Goal: Task Accomplishment & Management: Manage account settings

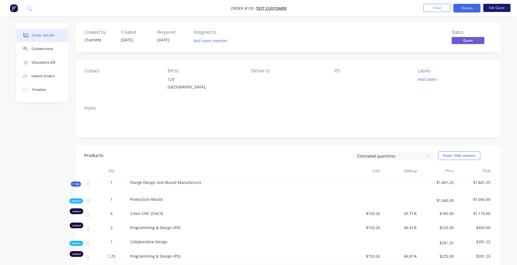
click at [459, 7] on button "Edit Quote" at bounding box center [497, 8] width 27 height 8
click div "Edit Quote Don't edit"
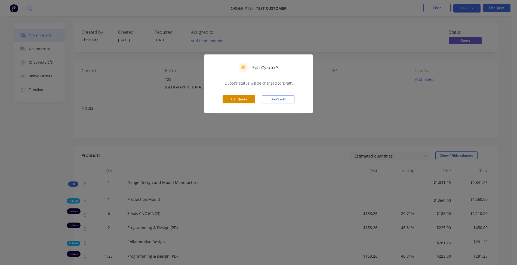
click at [231, 99] on button "Edit Quote" at bounding box center [239, 99] width 33 height 8
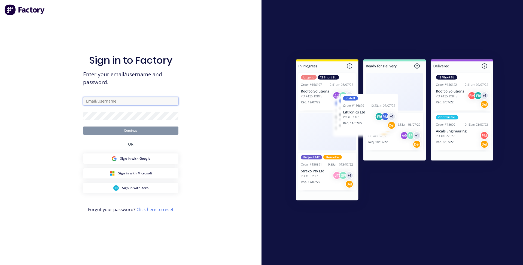
click at [112, 99] on input "text" at bounding box center [130, 101] width 95 height 8
type input "charlotteford.crf@gmail.com"
click at [137, 132] on button "Continue" at bounding box center [130, 131] width 95 height 8
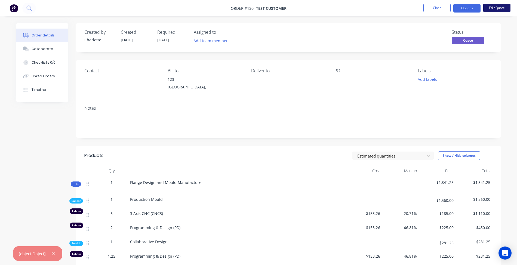
click at [459, 7] on button "Edit Quote" at bounding box center [497, 8] width 27 height 8
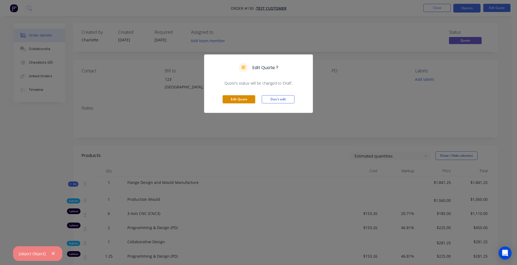
click at [239, 99] on button "Edit Quote" at bounding box center [239, 99] width 33 height 8
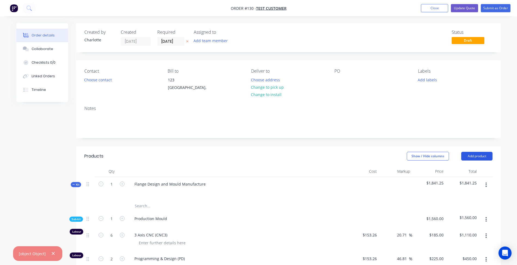
click at [459, 159] on button "Add product" at bounding box center [477, 156] width 31 height 9
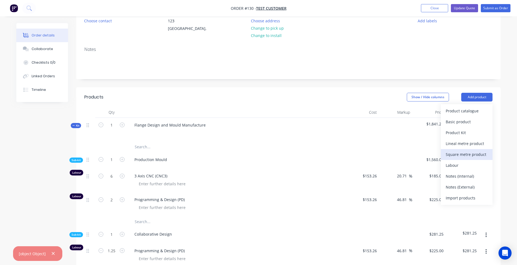
scroll to position [59, 0]
click at [459, 196] on div "Import products" at bounding box center [467, 198] width 42 height 8
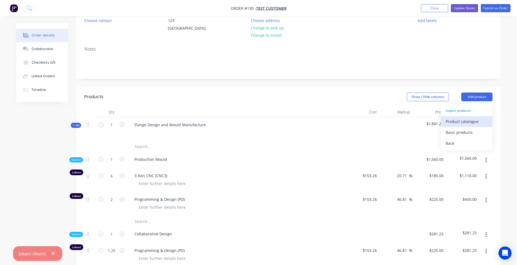
click at [459, 119] on div "Product catalogue" at bounding box center [467, 122] width 42 height 8
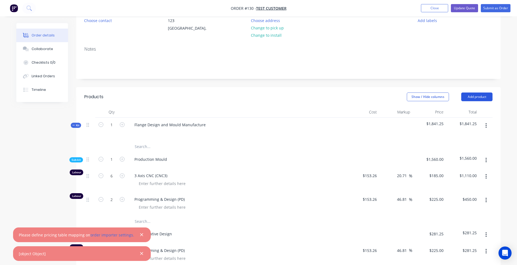
click at [459, 93] on button "Add product" at bounding box center [477, 97] width 31 height 9
click at [459, 71] on div "Notes" at bounding box center [288, 60] width 425 height 36
click at [459, 99] on button "Add product" at bounding box center [477, 97] width 31 height 9
click at [456, 143] on div "Back" at bounding box center [467, 143] width 42 height 8
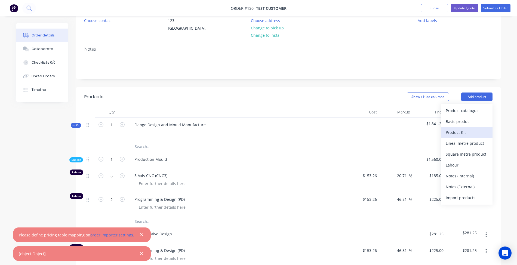
click at [459, 130] on div "Product Kit" at bounding box center [467, 133] width 42 height 8
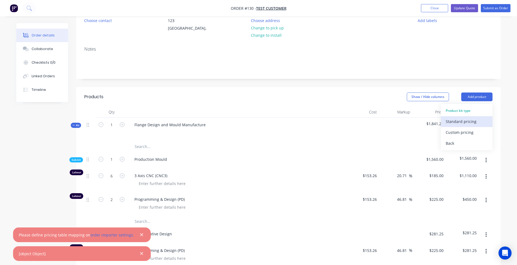
click at [459, 121] on div "Standard pricing" at bounding box center [467, 122] width 42 height 8
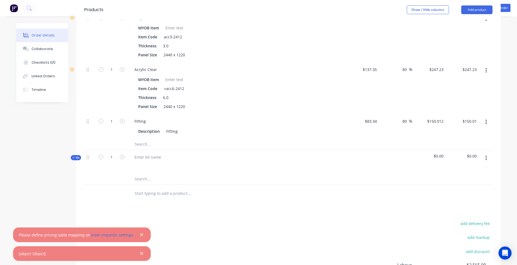
scroll to position [423, 0]
click at [459, 159] on button "button" at bounding box center [486, 157] width 13 height 10
click at [459, 191] on button "Add sub kit to kit" at bounding box center [467, 193] width 52 height 11
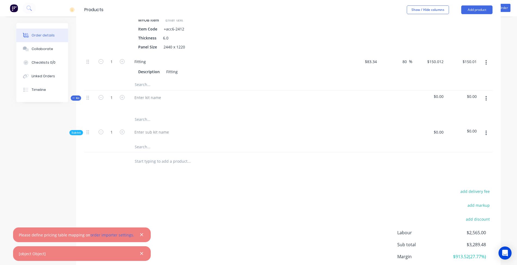
click at [459, 132] on button "button" at bounding box center [486, 133] width 13 height 10
click at [289, 143] on div at bounding box center [211, 145] width 163 height 11
click at [459, 100] on icon "button" at bounding box center [486, 97] width 1 height 5
click at [459, 155] on div "Delete" at bounding box center [467, 155] width 42 height 8
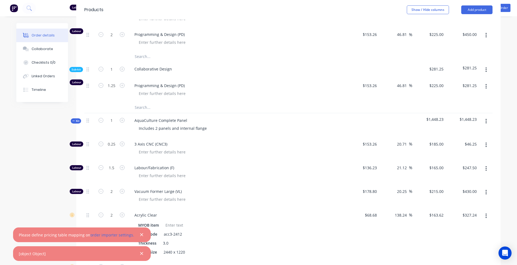
scroll to position [224, 0]
click at [459, 128] on div at bounding box center [486, 126] width 14 height 24
click at [459, 125] on icon "button" at bounding box center [486, 122] width 1 height 6
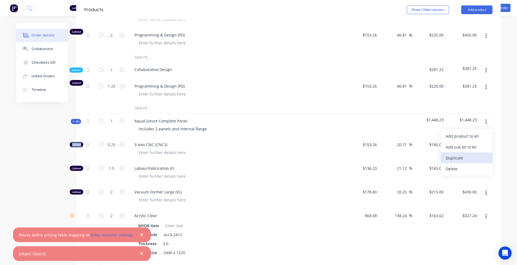
click at [459, 157] on div "Duplicate" at bounding box center [467, 158] width 42 height 8
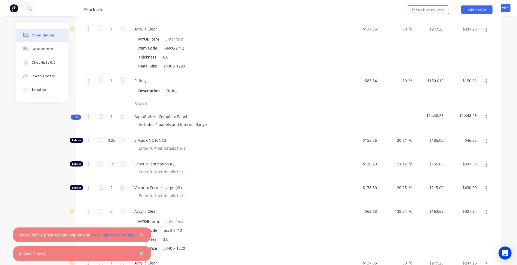
click at [459, 123] on button "button" at bounding box center [486, 118] width 13 height 10
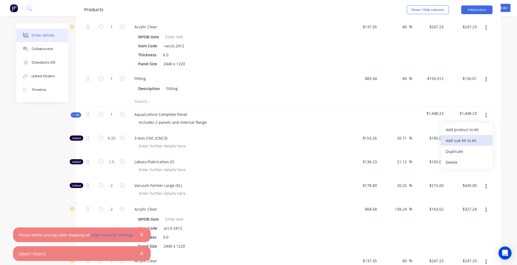
scroll to position [465, 0]
click at [313, 129] on div "AquaCulture Complete Panel Includes 2 panels and internal flange" at bounding box center [237, 119] width 218 height 24
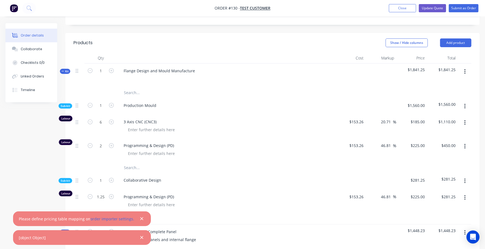
scroll to position [113, 0]
click at [459, 69] on button "button" at bounding box center [465, 72] width 13 height 10
click at [342, 89] on div at bounding box center [273, 92] width 398 height 11
click at [459, 73] on button "button" at bounding box center [465, 72] width 13 height 10
click at [295, 97] on div at bounding box center [215, 92] width 196 height 11
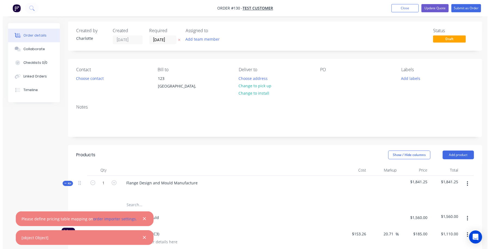
scroll to position [0, 0]
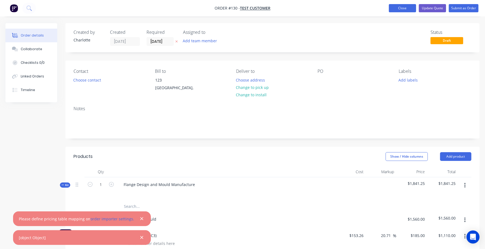
click at [393, 8] on button "Close" at bounding box center [402, 8] width 27 height 8
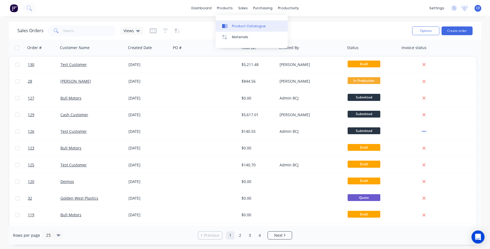
click at [240, 21] on link "Product Catalogue" at bounding box center [252, 25] width 72 height 11
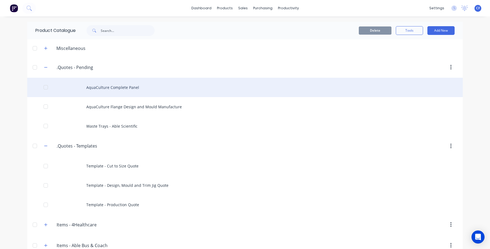
click at [96, 87] on div "AquaCulture Complete Panel" at bounding box center [245, 87] width 436 height 19
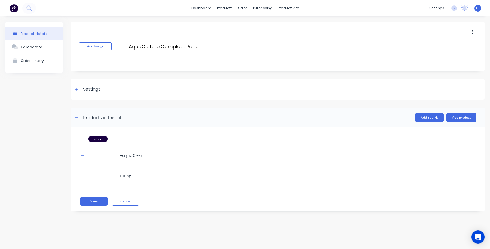
click at [79, 152] on div at bounding box center [82, 155] width 7 height 7
click at [81, 153] on icon "button" at bounding box center [82, 155] width 3 height 4
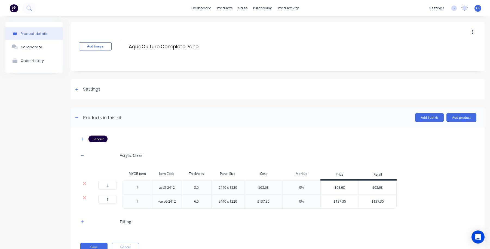
click at [158, 181] on div "acc3-2412" at bounding box center [167, 187] width 30 height 14
click at [217, 184] on div "2440 x 1220" at bounding box center [227, 187] width 27 height 7
click at [306, 187] on div "0%" at bounding box center [301, 187] width 38 height 14
click at [304, 187] on div "0%" at bounding box center [301, 187] width 38 height 14
drag, startPoint x: 302, startPoint y: 187, endPoint x: 271, endPoint y: 188, distance: 30.8
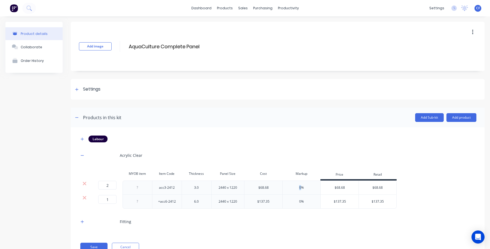
click at [271, 188] on div "2 2 ? acc3-2412 3.0 2440 x 1220 $68.68 0% $68.68 $68.68" at bounding box center [238, 187] width 318 height 14
click at [301, 187] on div "0%" at bounding box center [301, 187] width 5 height 5
drag, startPoint x: 301, startPoint y: 187, endPoint x: 331, endPoint y: 187, distance: 30.0
click at [331, 187] on div "2 2 ? acc3-2412 3.0 2440 x 1220 $68.68 0% $68.68 $68.68" at bounding box center [238, 187] width 318 height 14
click at [311, 187] on div "0%" at bounding box center [301, 187] width 38 height 14
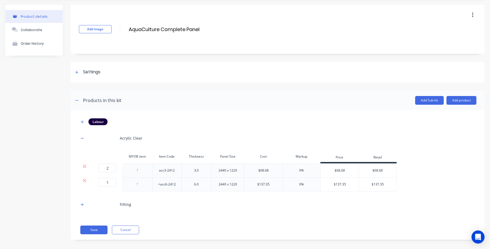
scroll to position [22, 0]
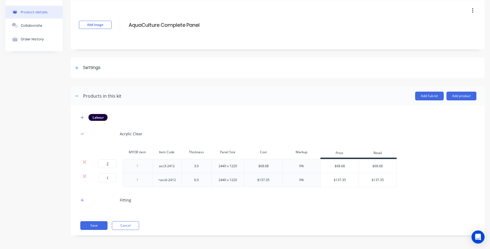
click at [343, 165] on div "$68.68" at bounding box center [340, 166] width 38 height 14
type input "$68.68"
click at [378, 168] on input "$68.68" at bounding box center [378, 165] width 38 height 5
drag, startPoint x: 349, startPoint y: 167, endPoint x: 289, endPoint y: 162, distance: 60.1
click at [289, 162] on div "2 2 ? acc3-2412 3.0 2440 x 1220 $68.68 0% $68.68 $68.68 $68.68" at bounding box center [238, 166] width 318 height 14
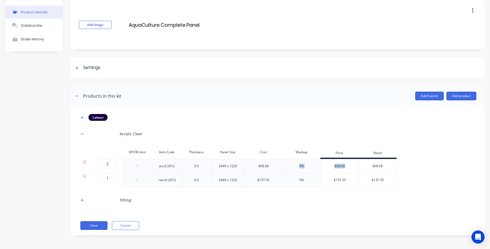
click at [329, 163] on div "$68.68" at bounding box center [340, 166] width 38 height 14
drag, startPoint x: 313, startPoint y: 165, endPoint x: 287, endPoint y: 161, distance: 27.0
click at [287, 161] on div "0%" at bounding box center [301, 166] width 38 height 14
drag, startPoint x: 294, startPoint y: 151, endPoint x: 311, endPoint y: 169, distance: 24.6
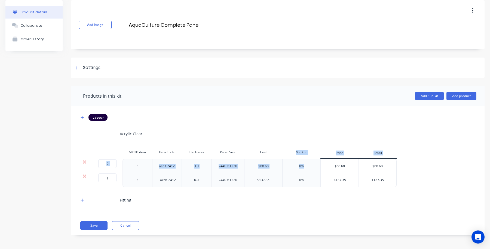
click at [311, 169] on div "MYOB item Item Code Thickness Panel Size Cost Markup Price Retail 2 2 ? acc3-24…" at bounding box center [278, 166] width 398 height 40
click at [310, 169] on div "0%" at bounding box center [301, 166] width 38 height 14
drag, startPoint x: 307, startPoint y: 168, endPoint x: 295, endPoint y: 144, distance: 26.8
click at [291, 136] on div "Labour Acrylic Clear MYOB item Item Code Thickness Panel Size Cost Markup Price…" at bounding box center [278, 160] width 398 height 93
click at [291, 157] on div "MYOB item Item Code Thickness Panel Size Cost Markup Price Retail" at bounding box center [238, 152] width 318 height 12
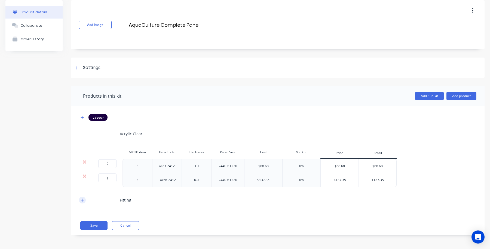
click at [83, 200] on icon "button" at bounding box center [82, 200] width 3 height 4
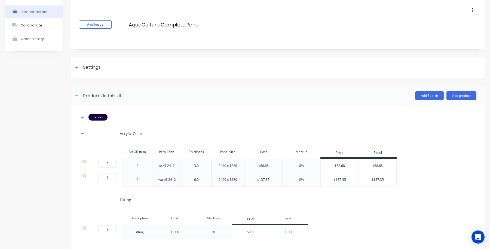
click at [138, 163] on div at bounding box center [137, 165] width 27 height 7
click at [110, 165] on input "2" at bounding box center [107, 163] width 18 height 9
drag, startPoint x: 271, startPoint y: 166, endPoint x: 294, endPoint y: 170, distance: 23.1
click at [273, 167] on div "$68.68" at bounding box center [263, 165] width 38 height 14
click at [345, 167] on div "$68.68" at bounding box center [340, 166] width 38 height 14
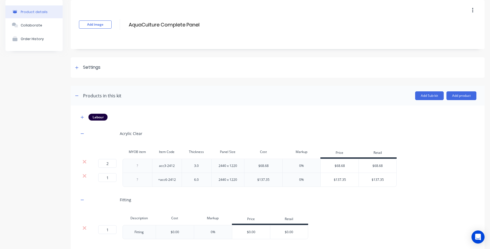
click at [394, 160] on div "$68.68" at bounding box center [378, 166] width 38 height 14
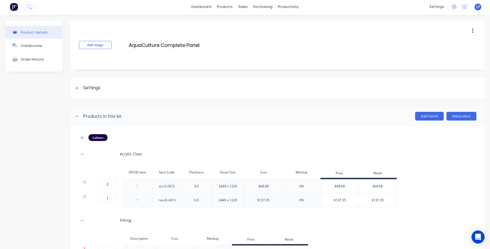
scroll to position [0, 0]
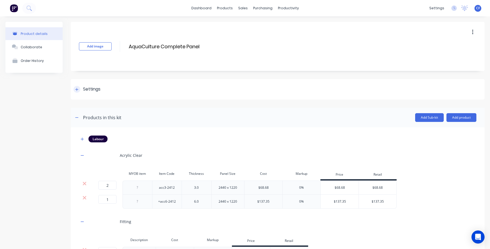
click at [76, 82] on div "Settings" at bounding box center [278, 89] width 414 height 20
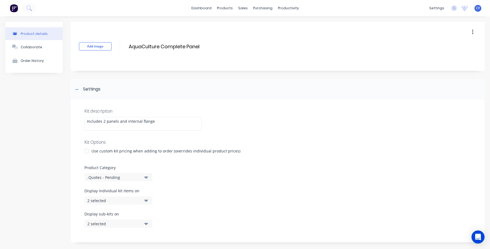
click at [87, 148] on div at bounding box center [86, 150] width 11 height 11
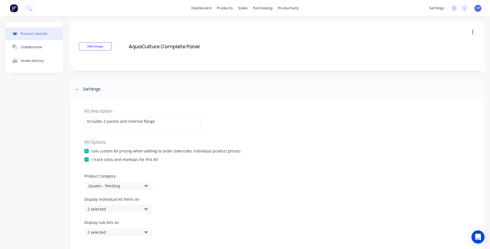
click at [97, 149] on div "Use custom kit pricing when adding to order (overrides individual product price…" at bounding box center [165, 151] width 149 height 6
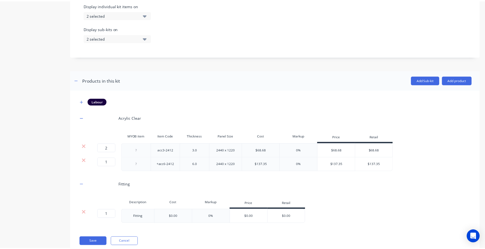
scroll to position [202, 0]
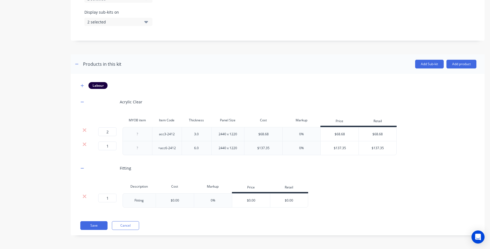
click at [346, 131] on div "$68.68" at bounding box center [340, 134] width 38 height 14
click at [373, 138] on div "$68.68" at bounding box center [378, 134] width 38 height 14
click at [397, 139] on div "2 2 ? acc3-2412 3.0 2440 x 1220 $68.68 0% $68.68 $68.68 $68.68" at bounding box center [278, 134] width 398 height 14
drag, startPoint x: 391, startPoint y: 142, endPoint x: 326, endPoint y: 128, distance: 66.9
click at [326, 128] on div "2 2 ? acc3-2412 3.0 2440 x 1220 $68.68 0% $68.68 $68.68 $68.68 1 1 ? +acc6-2412…" at bounding box center [278, 141] width 398 height 28
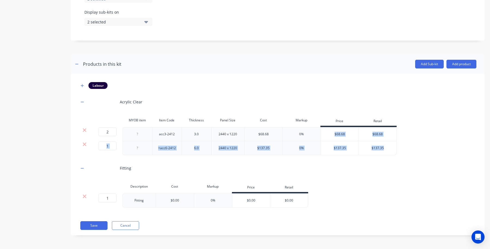
click at [328, 149] on div "$137.35" at bounding box center [340, 148] width 38 height 14
click at [120, 224] on button "Cancel" at bounding box center [125, 225] width 27 height 9
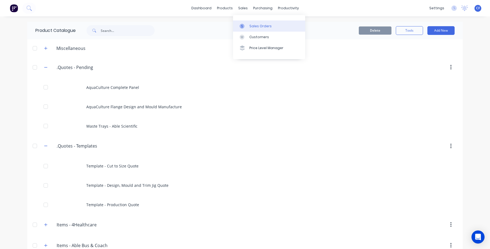
click at [252, 29] on link "Sales Orders" at bounding box center [269, 25] width 72 height 11
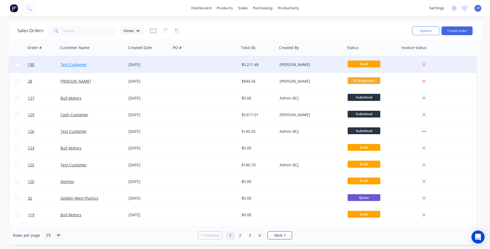
click at [75, 66] on link "Test Customer" at bounding box center [73, 64] width 26 height 5
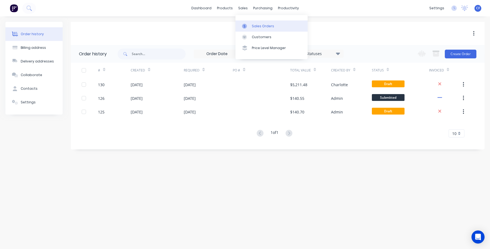
click at [246, 21] on link "Sales Orders" at bounding box center [272, 25] width 72 height 11
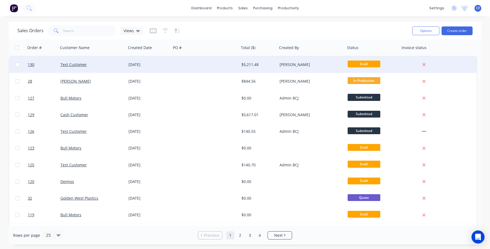
click at [282, 63] on div "[PERSON_NAME]" at bounding box center [310, 64] width 60 height 5
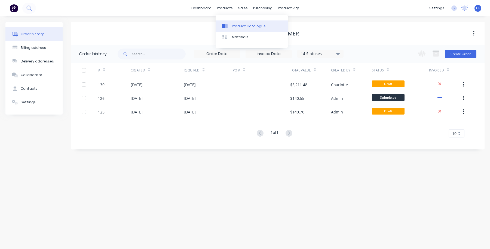
click at [234, 24] on div "Product Catalogue" at bounding box center [249, 26] width 34 height 5
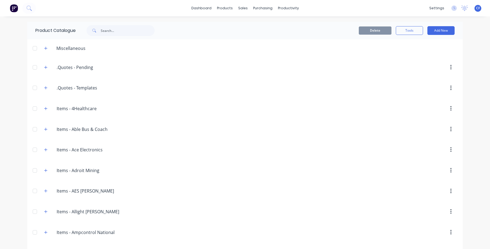
click at [40, 87] on div ".Quotes.-.Templates .Quotes - Templates" at bounding box center [83, 88] width 86 height 10
click at [44, 87] on icon "button" at bounding box center [45, 88] width 3 height 4
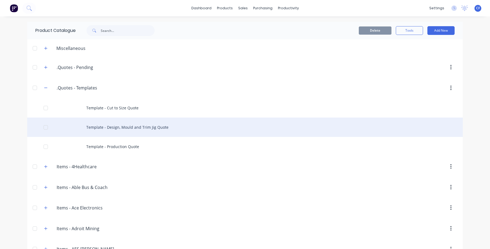
click at [109, 134] on div "Template - Design, Mould and Trim Jig Quote" at bounding box center [245, 126] width 436 height 19
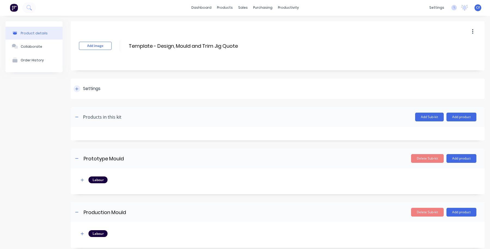
scroll to position [0, 0]
click at [81, 90] on div "Settings" at bounding box center [87, 89] width 27 height 7
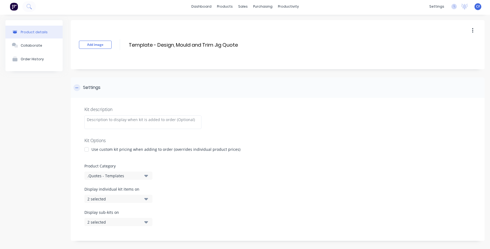
scroll to position [1, 0]
click at [78, 87] on icon at bounding box center [76, 89] width 3 height 4
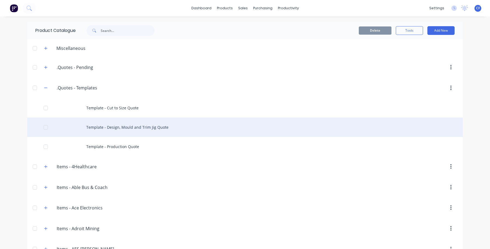
click at [43, 127] on div at bounding box center [45, 127] width 11 height 11
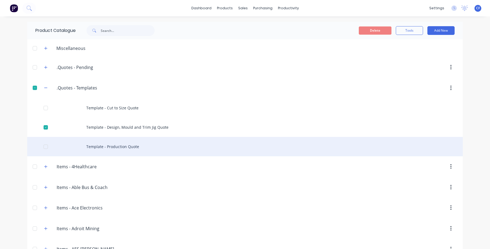
click at [41, 145] on div at bounding box center [45, 146] width 11 height 11
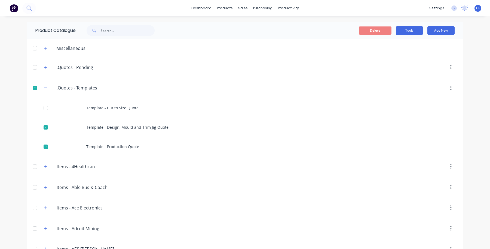
click at [413, 30] on button "Tools" at bounding box center [409, 30] width 27 height 9
click at [402, 47] on span "Duplicate product" at bounding box center [396, 45] width 41 height 6
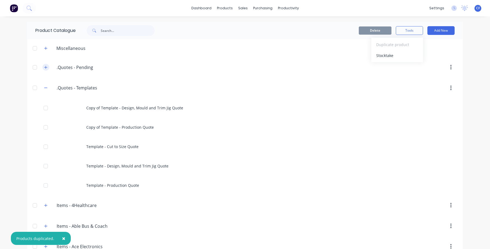
click at [44, 66] on icon "button" at bounding box center [45, 67] width 3 height 4
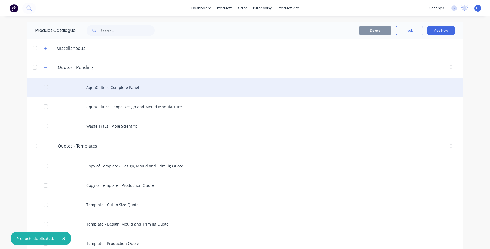
click at [132, 93] on div "AquaCulture Complete Panel" at bounding box center [245, 87] width 436 height 19
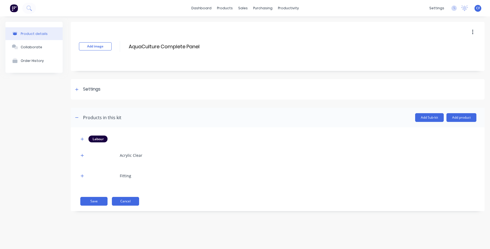
click at [127, 202] on button "Cancel" at bounding box center [125, 201] width 27 height 9
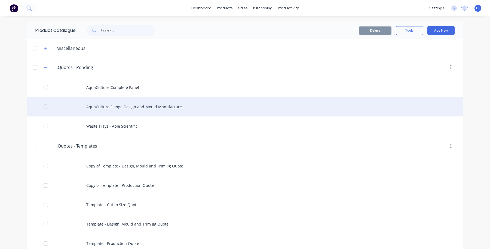
click at [163, 106] on div "AquaCulture Flange Design and Mould Manufacture" at bounding box center [245, 106] width 436 height 19
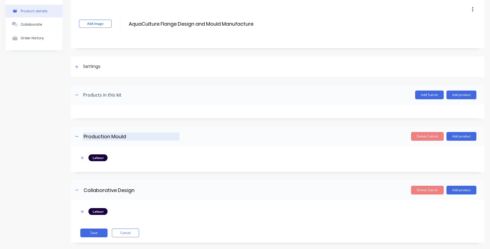
scroll to position [30, 0]
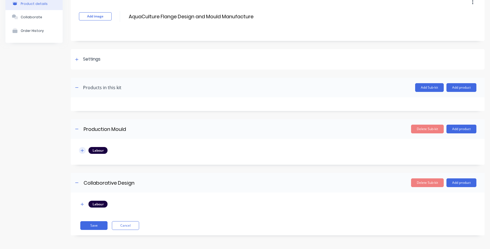
click at [82, 148] on icon "button" at bounding box center [82, 150] width 3 height 4
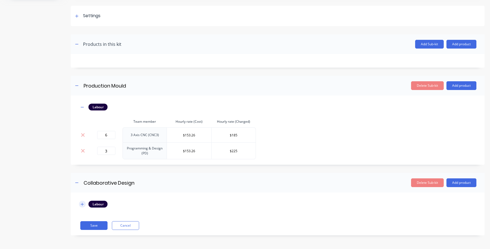
click at [83, 202] on icon "button" at bounding box center [82, 204] width 3 height 4
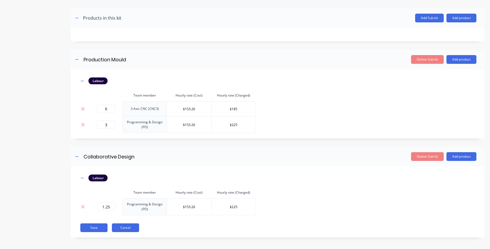
scroll to position [102, 0]
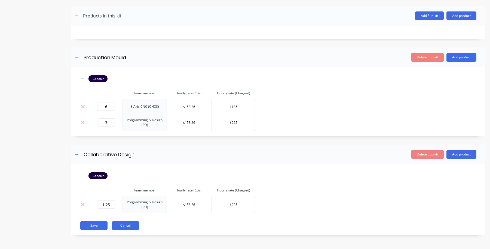
click at [123, 229] on button "Cancel" at bounding box center [125, 225] width 27 height 9
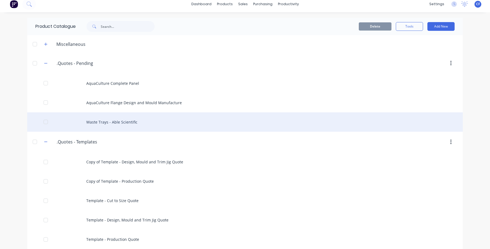
scroll to position [5, 0]
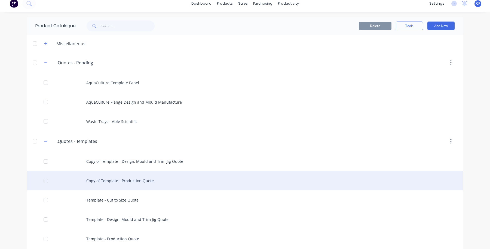
click at [122, 180] on div "Copy of Template - Production Quote" at bounding box center [245, 180] width 436 height 19
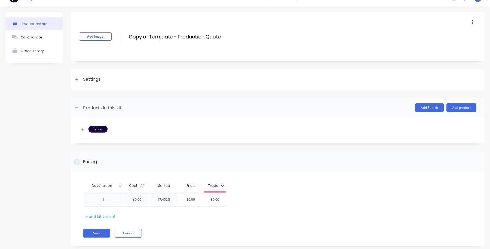
scroll to position [20, 0]
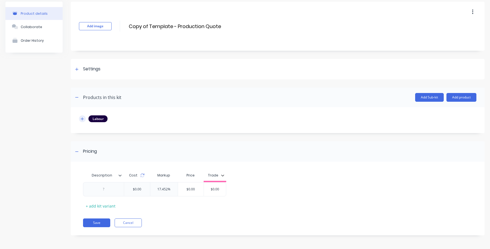
click at [85, 118] on button "button" at bounding box center [82, 118] width 7 height 7
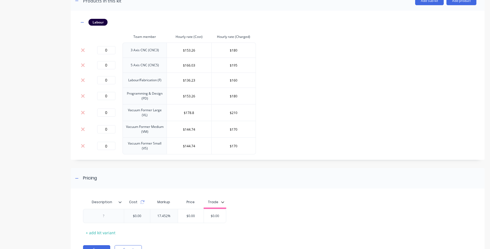
scroll to position [144, 0]
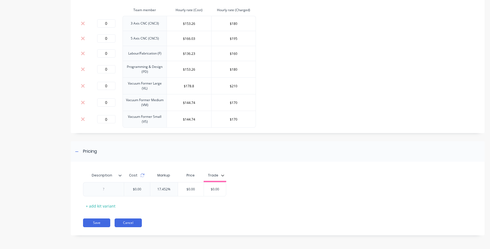
click at [138, 223] on button "Cancel" at bounding box center [128, 222] width 27 height 9
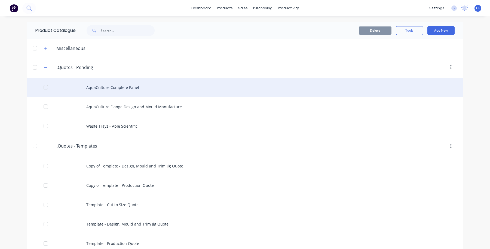
click at [122, 90] on div "AquaCulture Complete Panel" at bounding box center [245, 87] width 436 height 19
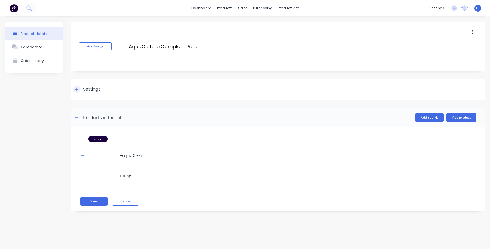
click at [77, 87] on icon at bounding box center [76, 89] width 3 height 4
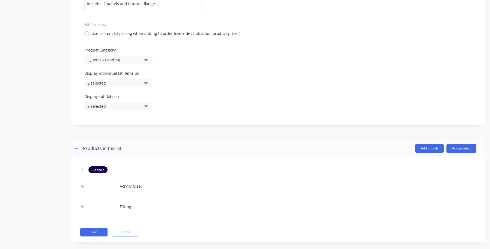
scroll to position [124, 0]
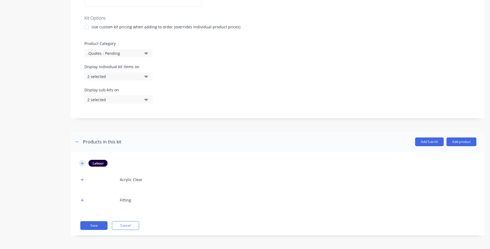
click at [85, 165] on button "button" at bounding box center [82, 163] width 7 height 7
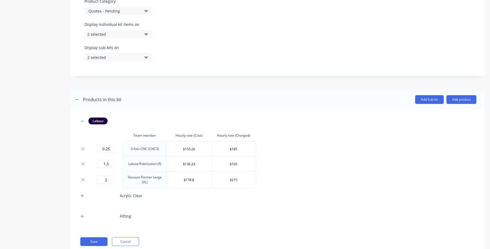
scroll to position [182, 0]
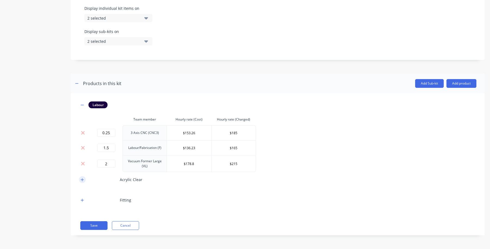
click at [80, 179] on button "button" at bounding box center [82, 179] width 7 height 7
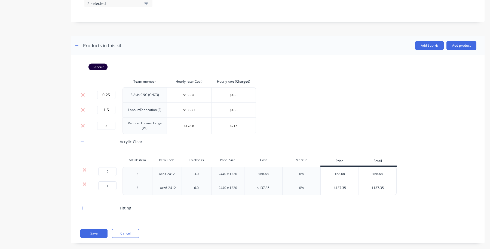
scroll to position [228, 0]
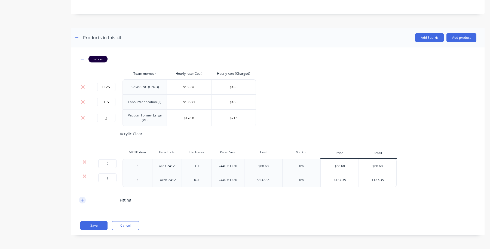
click at [81, 199] on icon "button" at bounding box center [82, 200] width 3 height 4
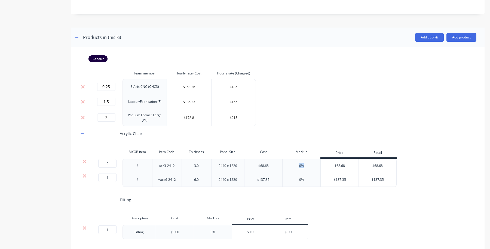
drag, startPoint x: 286, startPoint y: 165, endPoint x: 281, endPoint y: 165, distance: 5.2
click at [281, 165] on div "2 2 ? acc3-2412 3.0 2440 x 1220 $68.68 0% $68.68 $68.68" at bounding box center [238, 165] width 318 height 14
click at [301, 162] on div "0%" at bounding box center [301, 165] width 38 height 14
drag, startPoint x: 303, startPoint y: 164, endPoint x: 286, endPoint y: 166, distance: 16.4
click at [302, 164] on div "0%" at bounding box center [301, 165] width 5 height 5
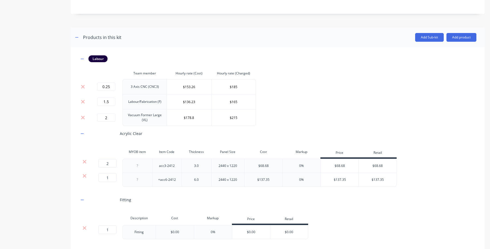
click at [286, 166] on div "0%" at bounding box center [301, 165] width 38 height 14
drag, startPoint x: 289, startPoint y: 166, endPoint x: 313, endPoint y: 166, distance: 24.2
click at [313, 166] on div "0%" at bounding box center [301, 165] width 38 height 14
click at [313, 167] on div "0%" at bounding box center [301, 165] width 38 height 14
click at [334, 166] on div "$68.68" at bounding box center [340, 166] width 38 height 14
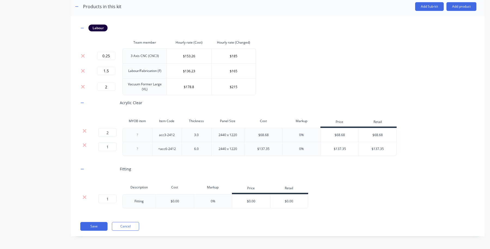
scroll to position [260, 0]
drag, startPoint x: 210, startPoint y: 196, endPoint x: 167, endPoint y: 203, distance: 43.9
click at [219, 196] on div "0%" at bounding box center [213, 200] width 38 height 14
click at [220, 210] on div "Labour Team member Hourly rate (Cost) Hourly rate (Charged) 0.25 3 Axis CNC (CN…" at bounding box center [278, 118] width 398 height 189
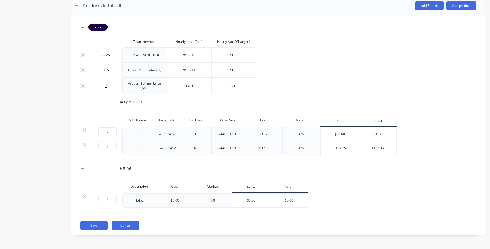
click at [126, 223] on button "Cancel" at bounding box center [125, 225] width 27 height 9
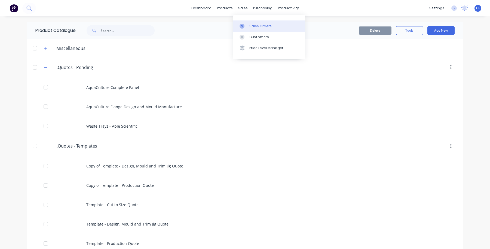
click at [247, 25] on div at bounding box center [244, 26] width 8 height 5
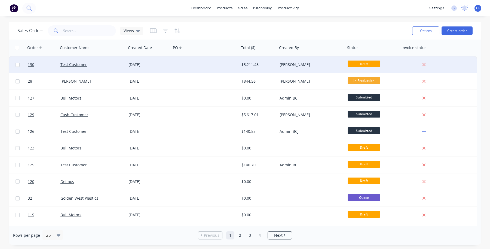
click at [158, 58] on div "[DATE]" at bounding box center [148, 64] width 45 height 16
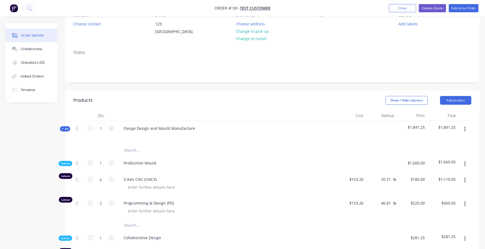
scroll to position [57, 0]
click at [462, 131] on button "button" at bounding box center [465, 129] width 13 height 10
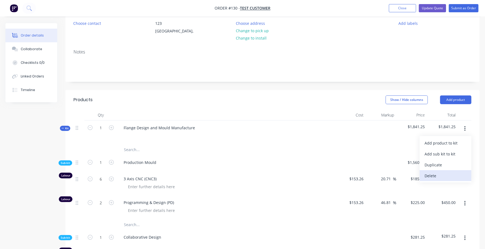
click at [436, 173] on div "Delete" at bounding box center [446, 176] width 42 height 8
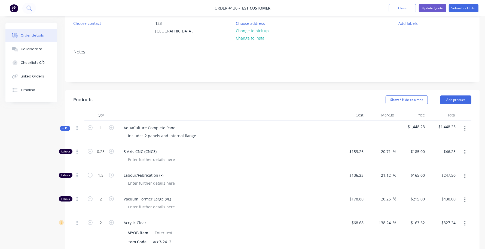
click at [464, 131] on icon "button" at bounding box center [464, 129] width 1 height 6
click at [444, 173] on div "Delete" at bounding box center [446, 176] width 42 height 8
click at [466, 131] on button "button" at bounding box center [465, 129] width 13 height 10
click at [444, 173] on div "Delete" at bounding box center [446, 176] width 42 height 8
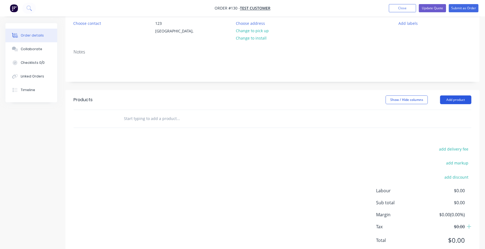
click at [460, 100] on button "Add product" at bounding box center [455, 99] width 31 height 9
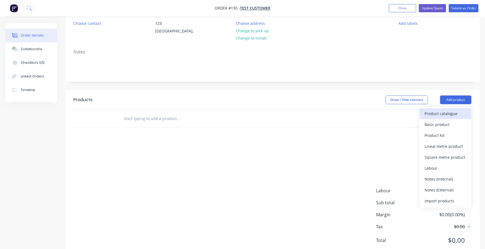
click at [448, 116] on div "Product catalogue" at bounding box center [446, 113] width 42 height 8
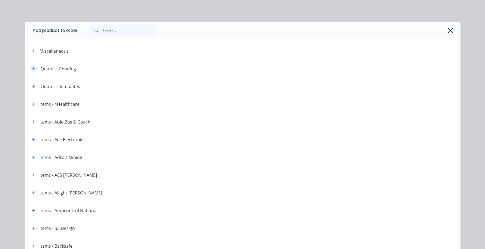
click at [32, 68] on icon "button" at bounding box center [33, 68] width 3 height 3
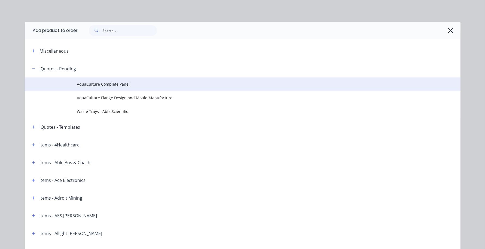
click at [78, 85] on span "AquaCulture Complete Panel" at bounding box center [230, 84] width 307 height 6
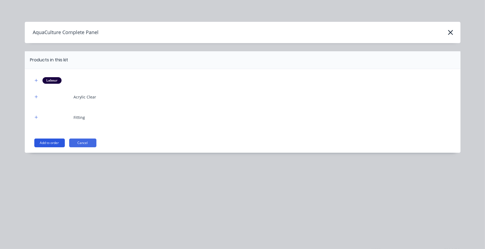
click at [42, 142] on button "Add to order" at bounding box center [49, 142] width 30 height 9
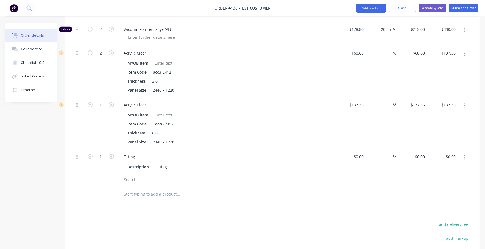
scroll to position [226, 0]
click at [387, 53] on input at bounding box center [390, 53] width 6 height 8
type input "80"
type input "$123.624"
type input "$247.25"
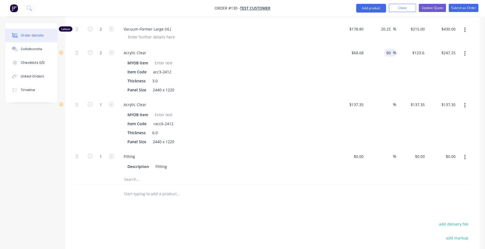
click at [383, 80] on div "80 80 %" at bounding box center [381, 71] width 31 height 52
click at [386, 104] on div "%" at bounding box center [391, 104] width 12 height 8
click at [385, 109] on div "%" at bounding box center [381, 123] width 31 height 52
click at [386, 105] on div "%" at bounding box center [391, 104] width 12 height 8
type input "80"
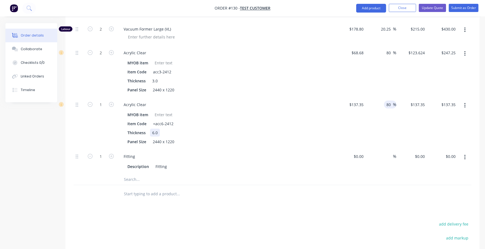
type input "$247.23"
click at [309, 132] on div "Thickness 6.0" at bounding box center [224, 133] width 199 height 8
click at [386, 157] on div "%" at bounding box center [391, 156] width 12 height 8
click at [361, 156] on input at bounding box center [359, 156] width 13 height 8
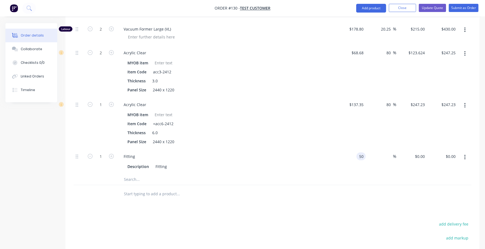
type input "$50.00"
click at [374, 191] on div at bounding box center [273, 194] width 398 height 18
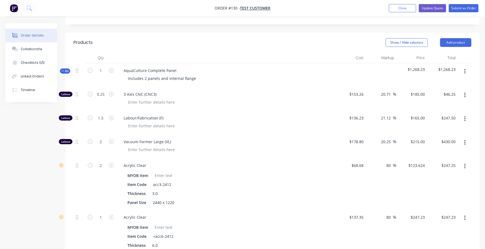
scroll to position [113, 0]
click at [463, 72] on button "button" at bounding box center [465, 72] width 13 height 10
click at [276, 86] on div "AquaCulture Complete Panel Includes 2 panels and internal flange" at bounding box center [226, 76] width 218 height 24
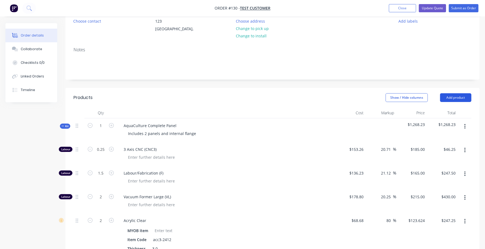
scroll to position [57, 0]
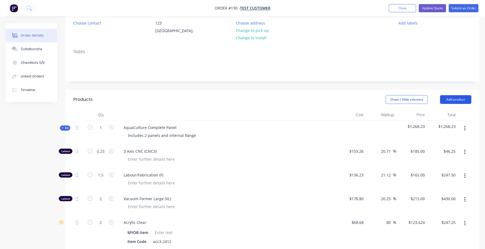
click at [464, 97] on button "Add product" at bounding box center [455, 99] width 31 height 9
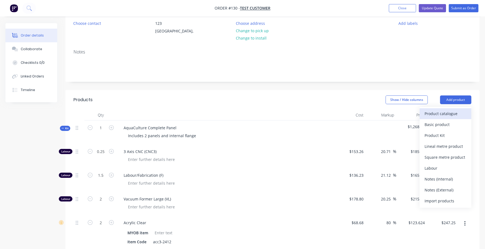
click at [455, 114] on div "Product catalogue" at bounding box center [446, 113] width 42 height 8
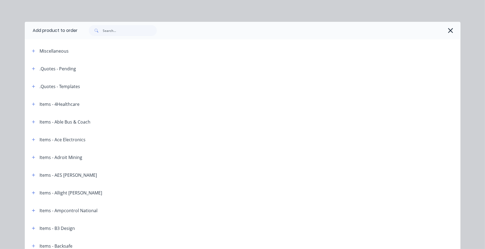
click at [34, 72] on header ".Quotes - Pending" at bounding box center [243, 69] width 436 height 18
click at [32, 71] on button "button" at bounding box center [33, 68] width 7 height 7
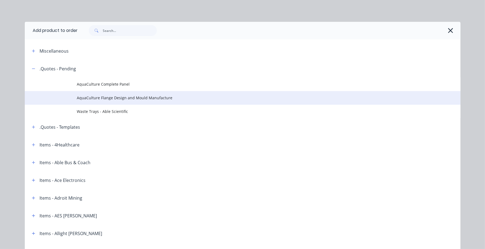
click at [95, 96] on span "AquaCulture Flange Design and Mould Manufacture" at bounding box center [230, 98] width 307 height 6
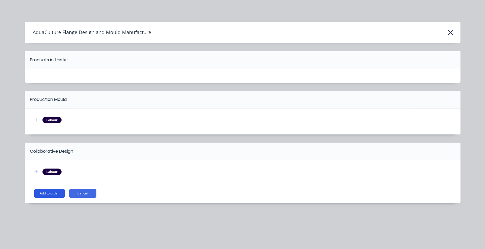
click at [51, 193] on button "Add to order" at bounding box center [49, 193] width 30 height 9
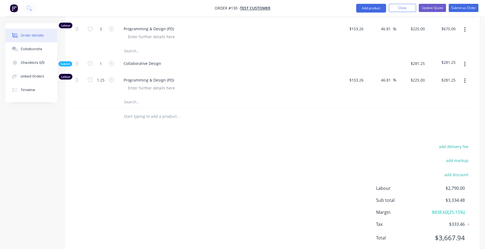
scroll to position [481, 0]
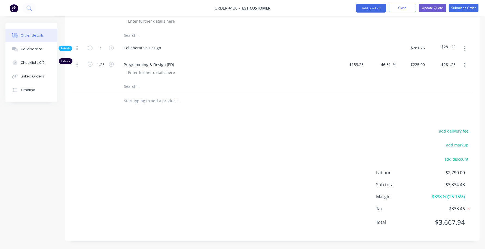
click at [338, 130] on div "add delivery fee add markup add discount Labour $2,790.00 Sub total $3,334.48 M…" at bounding box center [273, 179] width 398 height 105
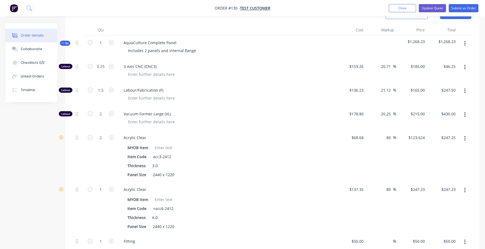
scroll to position [141, 0]
click at [424, 8] on button "Update Quote" at bounding box center [432, 8] width 27 height 8
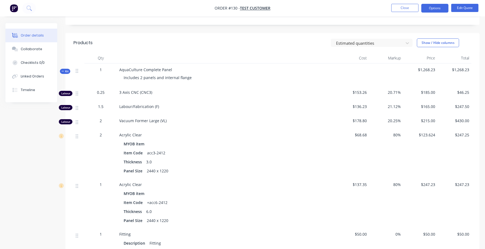
scroll to position [112, 0]
drag, startPoint x: 449, startPoint y: 70, endPoint x: 479, endPoint y: 72, distance: 30.0
click at [479, 72] on div "Qty Cost Markup Price Total Kit 1 AquaCulture Complete Panel Includes 2 panels …" at bounding box center [272, 196] width 414 height 286
click at [403, 12] on button "Close" at bounding box center [404, 8] width 27 height 8
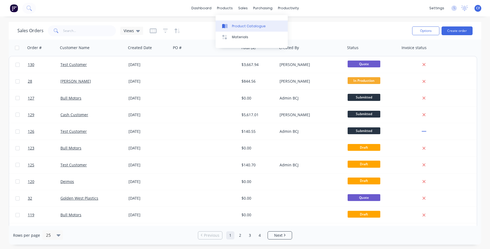
click at [236, 25] on div "Product Catalogue" at bounding box center [249, 26] width 34 height 5
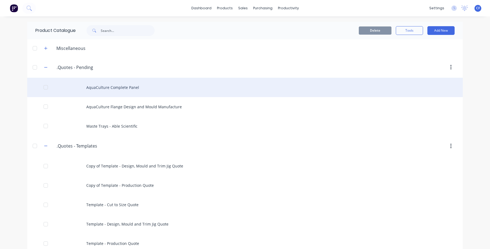
click at [105, 81] on div "AquaCulture Complete Panel" at bounding box center [245, 87] width 436 height 19
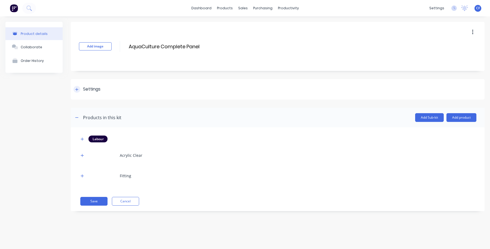
click at [84, 81] on div "Settings" at bounding box center [278, 89] width 414 height 20
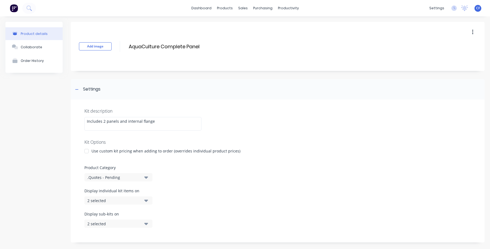
click at [90, 150] on div at bounding box center [86, 150] width 11 height 11
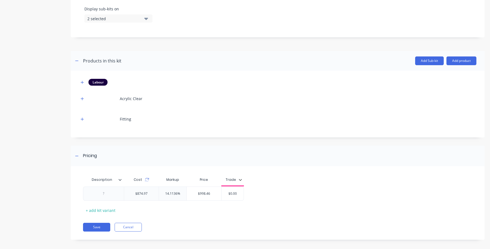
scroll to position [218, 0]
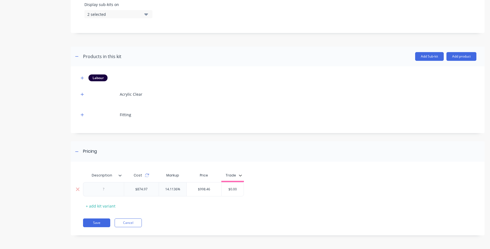
click at [146, 186] on div "$874.97" at bounding box center [141, 189] width 21 height 14
drag, startPoint x: 213, startPoint y: 194, endPoint x: 200, endPoint y: 192, distance: 13.1
click at [200, 192] on div "$874.97 14.1136% $998.46 $0.00" at bounding box center [275, 189] width 385 height 14
click at [235, 189] on input "$0.00" at bounding box center [232, 189] width 27 height 5
click at [240, 187] on input "$0.00" at bounding box center [232, 189] width 27 height 5
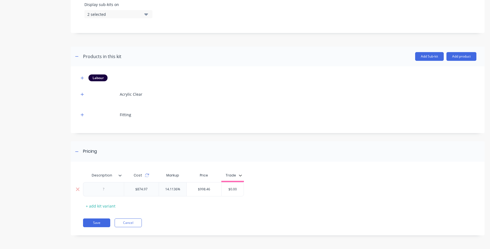
drag, startPoint x: 240, startPoint y: 187, endPoint x: 218, endPoint y: 189, distance: 22.1
click at [218, 189] on div "$874.97 14.1136% $998.46 $0.00 $0.00" at bounding box center [163, 189] width 161 height 14
click at [259, 210] on div "Description Cost Markup Price Trade $874.97 14.1136% $998.46 $1,300.00 1300 + a…" at bounding box center [278, 201] width 414 height 68
click at [193, 207] on div "Description Cost Markup Price Trade $874.97 14.1136% $998.46 $1,300.00 1300 + a…" at bounding box center [275, 190] width 385 height 40
type input "$1,300.00"
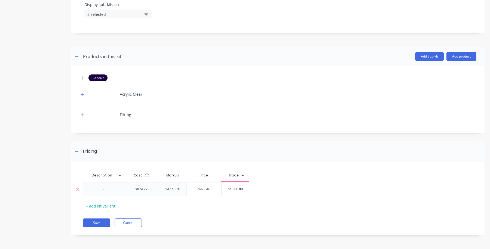
click at [246, 191] on input "$1,300.00" at bounding box center [235, 189] width 27 height 5
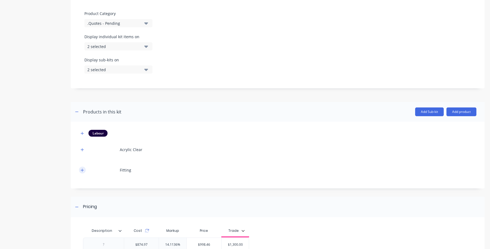
scroll to position [162, 0]
click at [80, 171] on button "button" at bounding box center [82, 170] width 7 height 7
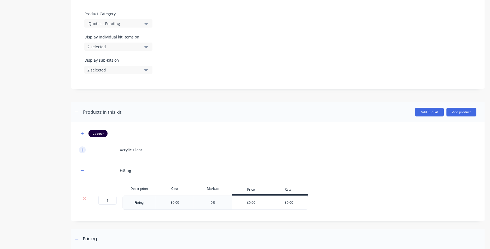
click at [80, 152] on button "button" at bounding box center [82, 149] width 7 height 7
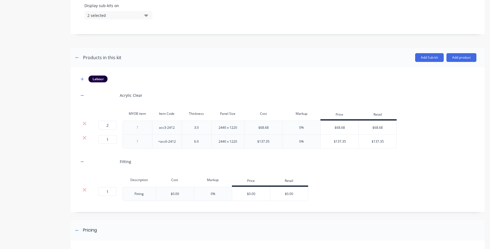
scroll to position [218, 0]
drag, startPoint x: 389, startPoint y: 130, endPoint x: 367, endPoint y: 129, distance: 21.8
click at [367, 129] on div "$68.68" at bounding box center [378, 126] width 38 height 14
click at [352, 153] on div "Fitting" at bounding box center [278, 159] width 398 height 15
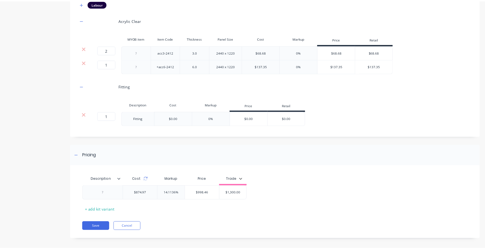
scroll to position [296, 0]
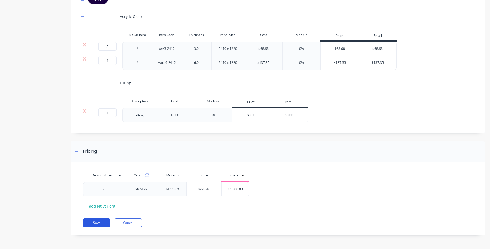
click at [94, 221] on button "Save" at bounding box center [96, 222] width 27 height 9
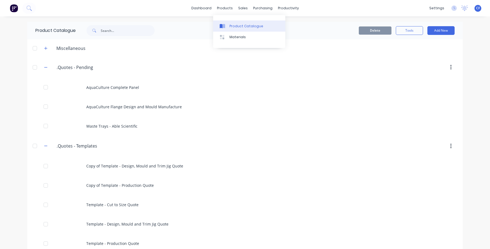
click at [227, 21] on link "Product Catalogue" at bounding box center [249, 25] width 72 height 11
click at [225, 7] on div "products" at bounding box center [224, 8] width 21 height 8
click at [233, 26] on div "Product Catalogue" at bounding box center [247, 26] width 34 height 5
click at [264, 23] on link "Sales Orders" at bounding box center [269, 25] width 72 height 11
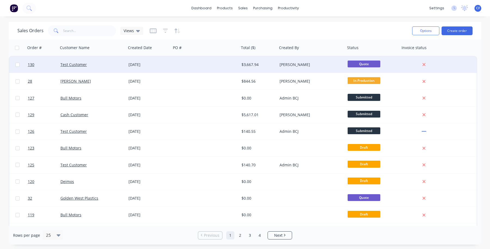
click at [128, 63] on div "[DATE]" at bounding box center [148, 64] width 45 height 16
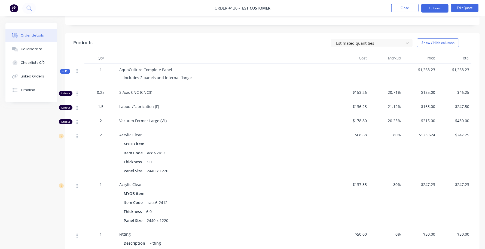
scroll to position [113, 0]
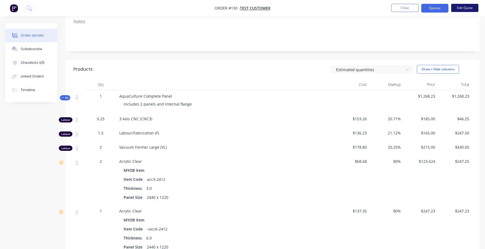
click at [463, 10] on button "Edit Quote" at bounding box center [464, 8] width 27 height 8
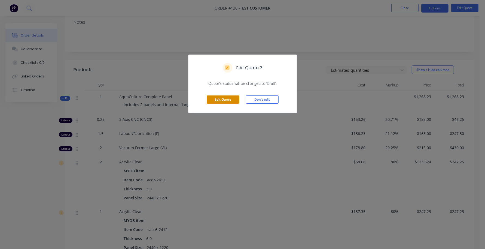
click at [225, 97] on button "Edit Quote" at bounding box center [223, 99] width 33 height 8
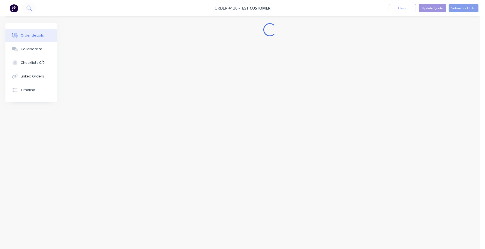
scroll to position [0, 0]
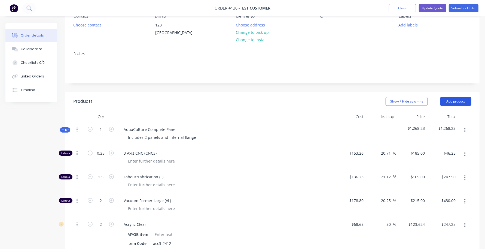
click at [452, 101] on button "Add product" at bounding box center [455, 101] width 31 height 9
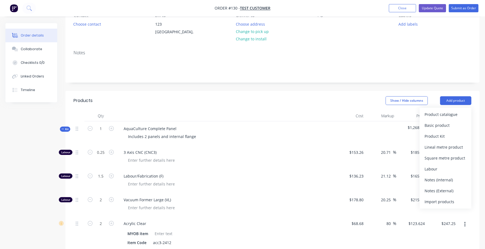
scroll to position [56, 0]
click at [441, 114] on div "Product catalogue" at bounding box center [446, 114] width 42 height 8
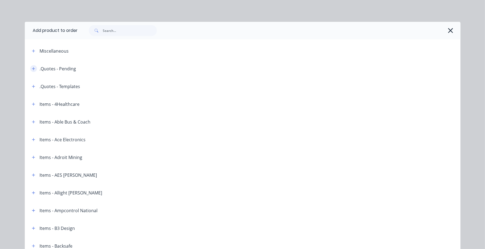
click at [33, 71] on button "button" at bounding box center [33, 68] width 7 height 7
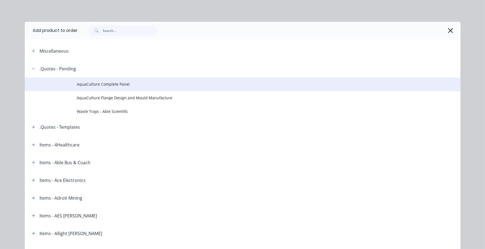
click at [110, 86] on span "AquaCulture Complete Panel" at bounding box center [230, 84] width 307 height 6
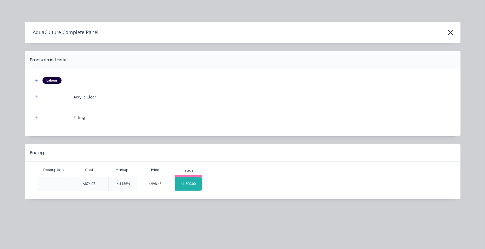
click at [185, 183] on div "$1,300.00" at bounding box center [188, 184] width 27 height 14
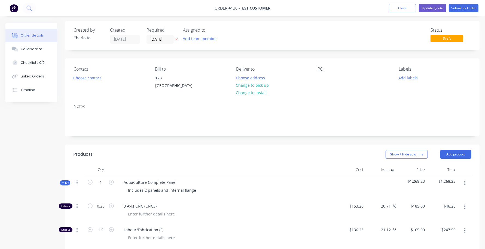
scroll to position [0, 0]
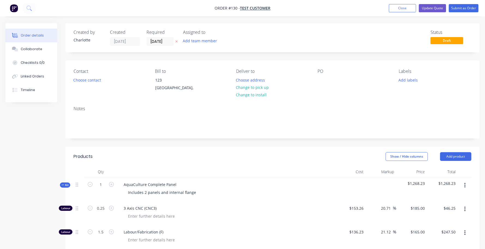
click at [466, 185] on button "button" at bounding box center [465, 185] width 13 height 10
click at [431, 232] on div "Delete" at bounding box center [446, 232] width 42 height 8
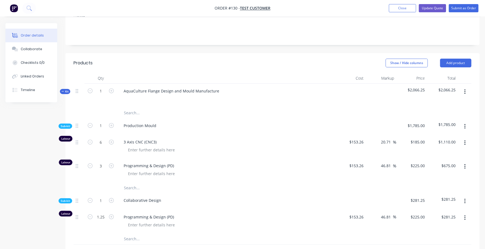
scroll to position [481, 0]
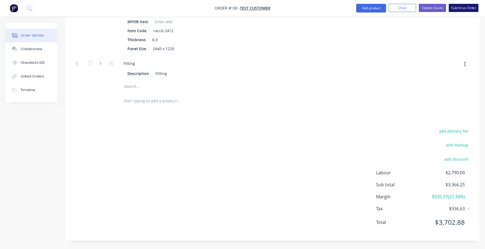
click at [454, 7] on button "Submit as Order" at bounding box center [464, 8] width 30 height 8
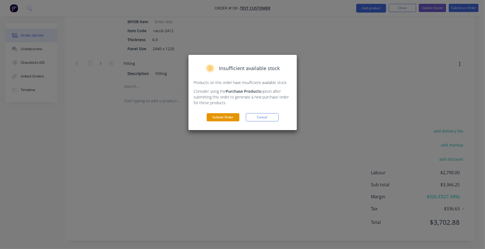
click at [213, 116] on button "Submit Order" at bounding box center [223, 117] width 33 height 8
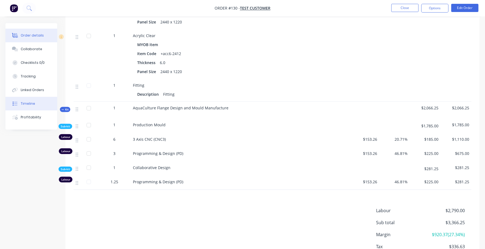
scroll to position [302, 0]
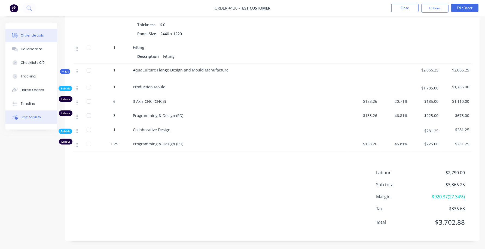
click at [15, 122] on button "Profitability" at bounding box center [31, 117] width 52 height 14
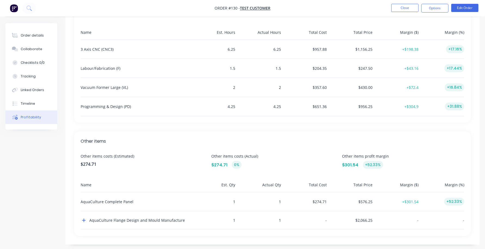
scroll to position [191, 0]
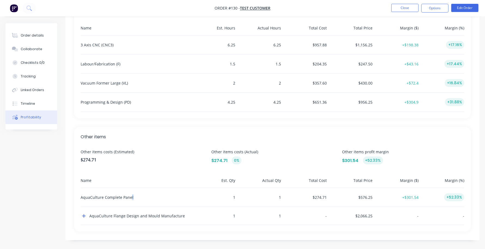
drag, startPoint x: 131, startPoint y: 193, endPoint x: 145, endPoint y: 193, distance: 13.9
click at [145, 193] on div "AquaCulture Complete Panel" at bounding box center [135, 197] width 109 height 19
drag, startPoint x: 79, startPoint y: 195, endPoint x: 481, endPoint y: 191, distance: 402.2
click at [481, 191] on div "Order details Collaborate Checklists 0/0 Tracking Linked Orders Timeline Profit…" at bounding box center [242, 40] width 485 height 416
click at [434, 199] on div "+52.33%" at bounding box center [443, 197] width 44 height 19
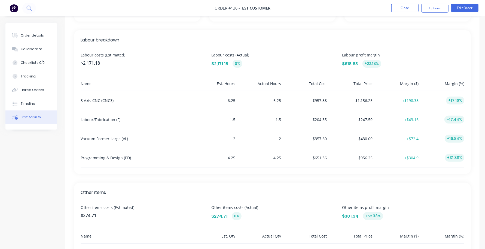
scroll to position [135, 0]
click at [30, 82] on button "Tracking" at bounding box center [31, 76] width 52 height 14
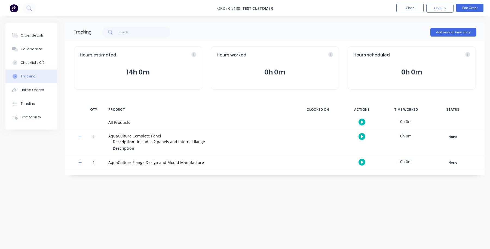
click at [77, 136] on div at bounding box center [78, 142] width 8 height 25
click at [79, 138] on icon at bounding box center [80, 137] width 4 height 4
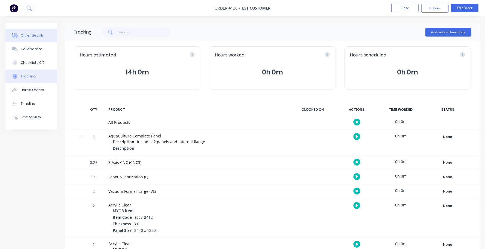
click at [23, 33] on div "Order details" at bounding box center [32, 35] width 23 height 5
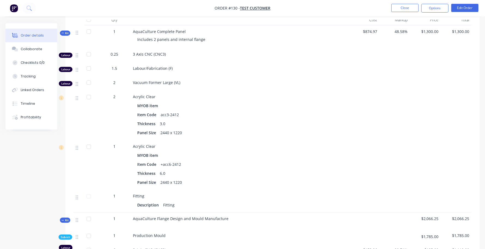
click at [465, 12] on li "Edit Order" at bounding box center [464, 8] width 27 height 9
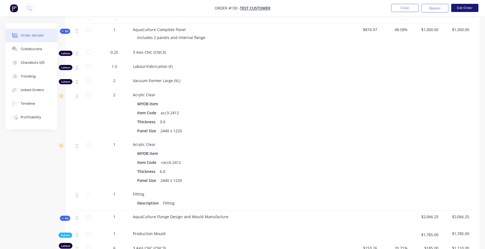
click at [463, 8] on button "Edit Order" at bounding box center [464, 8] width 27 height 8
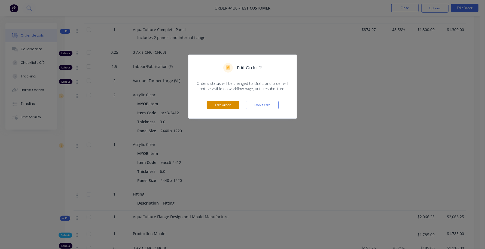
click at [214, 105] on button "Edit Order" at bounding box center [223, 105] width 33 height 8
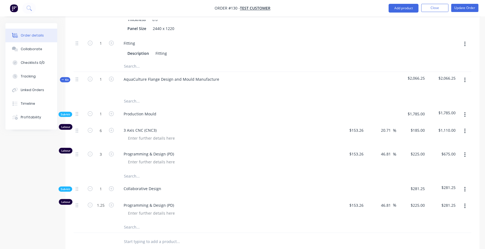
click at [451, 81] on div "$2,066.25" at bounding box center [442, 84] width 31 height 24
drag, startPoint x: 451, startPoint y: 78, endPoint x: 400, endPoint y: 78, distance: 50.9
click at [400, 78] on div "Kit 1 AquaCulture Flange Design and Mould Manufacture $2,066.25 $2,066.25" at bounding box center [273, 83] width 398 height 24
click at [406, 79] on span "$2,066.25" at bounding box center [412, 78] width 26 height 6
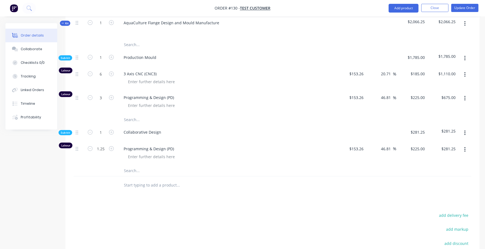
scroll to position [396, 0]
click at [422, 59] on span "$1,785.00" at bounding box center [412, 57] width 26 height 6
click at [444, 58] on span "$1,785.00" at bounding box center [442, 56] width 26 height 6
drag, startPoint x: 446, startPoint y: 57, endPoint x: 462, endPoint y: 56, distance: 16.1
click at [462, 56] on div "Sub-kit 1 Production Mould $1,785.00 $1,785.00" at bounding box center [273, 58] width 398 height 17
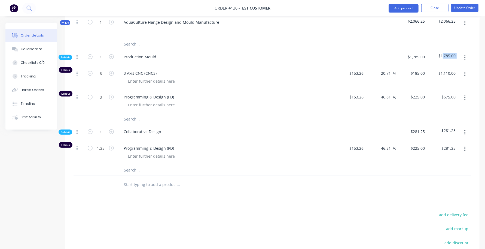
click at [464, 57] on icon "button" at bounding box center [464, 58] width 1 height 6
click at [391, 57] on div at bounding box center [381, 58] width 31 height 17
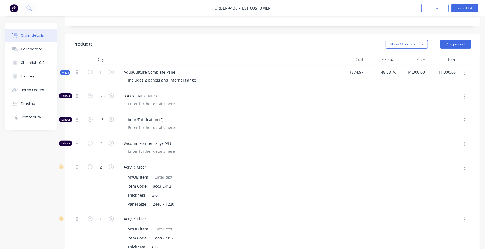
scroll to position [112, 0]
click at [425, 5] on button "Close" at bounding box center [434, 8] width 27 height 8
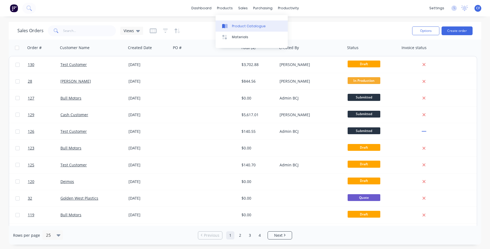
click at [227, 25] on icon at bounding box center [226, 26] width 3 height 4
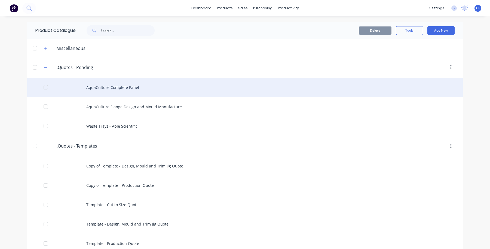
click at [109, 88] on div "AquaCulture Complete Panel" at bounding box center [245, 87] width 436 height 19
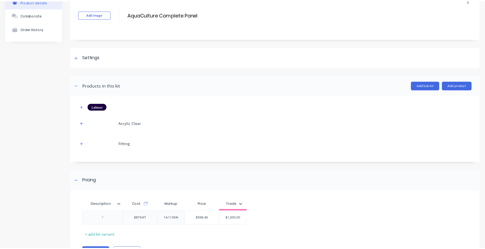
scroll to position [61, 0]
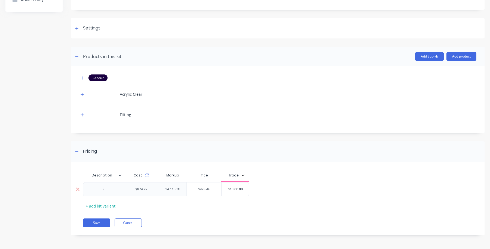
type input "$998.46"
click at [208, 191] on input "$998.46" at bounding box center [204, 189] width 35 height 5
drag, startPoint x: 214, startPoint y: 190, endPoint x: 185, endPoint y: 192, distance: 29.0
click at [185, 192] on div "$874.97 14.1136% $998.46 $998.46 $1,300.00" at bounding box center [166, 189] width 166 height 14
click at [206, 192] on div "$998.46" at bounding box center [204, 189] width 35 height 14
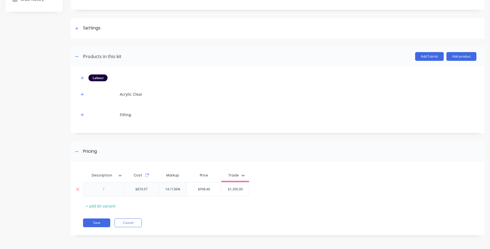
click at [206, 191] on div "$998.46" at bounding box center [204, 189] width 35 height 14
type input "14.1136%"
click at [167, 187] on input "14.1136%" at bounding box center [173, 189] width 28 height 5
click at [182, 189] on input "14.1136%" at bounding box center [173, 189] width 28 height 5
drag, startPoint x: 185, startPoint y: 190, endPoint x: 138, endPoint y: 194, distance: 47.0
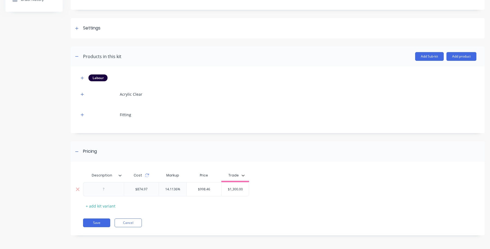
click at [138, 194] on div "$874.97 14.1136% 14.1136% $998.46 $998.46 $1,300.00" at bounding box center [166, 189] width 166 height 14
click at [139, 189] on div "$874.97" at bounding box center [141, 189] width 21 height 14
click at [147, 178] on div "Cost" at bounding box center [141, 175] width 35 height 11
click at [79, 114] on button "button" at bounding box center [82, 114] width 7 height 7
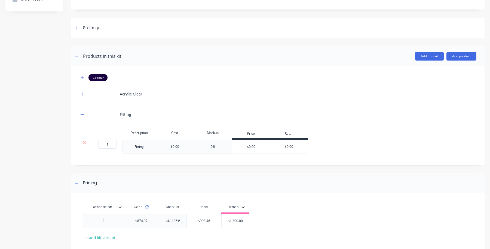
click at [167, 148] on div "$0.00" at bounding box center [175, 146] width 38 height 14
click at [196, 145] on div "0%" at bounding box center [213, 146] width 38 height 14
drag, startPoint x: 181, startPoint y: 147, endPoint x: 123, endPoint y: 149, distance: 57.2
click at [123, 149] on div "1 1 ? Fitting $0.00 0% $0.00 $0.00" at bounding box center [193, 146] width 229 height 14
click at [168, 142] on div "$0.00" at bounding box center [175, 146] width 38 height 14
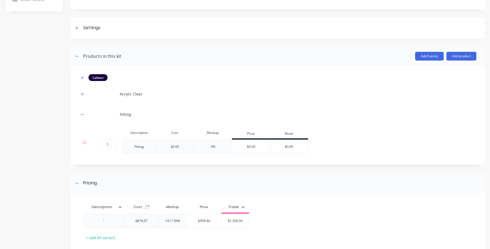
drag, startPoint x: 209, startPoint y: 139, endPoint x: 210, endPoint y: 142, distance: 3.0
click at [210, 140] on div "0%" at bounding box center [213, 146] width 38 height 14
drag, startPoint x: 210, startPoint y: 146, endPoint x: 235, endPoint y: 146, distance: 25.1
click at [235, 146] on div "1 1 ? Fitting $0.00 0% $0.00 $0.00" at bounding box center [193, 146] width 229 height 14
drag, startPoint x: 252, startPoint y: 151, endPoint x: 257, endPoint y: 149, distance: 4.7
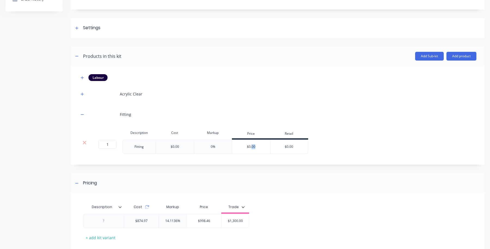
click at [257, 149] on div "$0.00" at bounding box center [251, 147] width 38 height 14
click at [255, 147] on div "$0.00" at bounding box center [251, 147] width 38 height 14
click at [82, 89] on div "Acrylic Clear" at bounding box center [278, 93] width 398 height 15
click at [83, 99] on div "Acrylic Clear" at bounding box center [278, 93] width 398 height 15
click at [81, 93] on icon "button" at bounding box center [82, 94] width 3 height 4
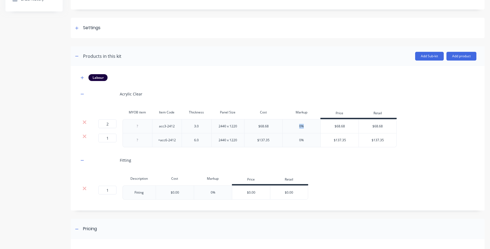
drag, startPoint x: 297, startPoint y: 123, endPoint x: 311, endPoint y: 127, distance: 13.9
click at [311, 127] on div "0%" at bounding box center [301, 126] width 38 height 14
drag, startPoint x: 303, startPoint y: 131, endPoint x: 303, endPoint y: 154, distance: 22.6
click at [303, 132] on div "0%" at bounding box center [301, 126] width 38 height 14
click at [302, 156] on div "Fitting" at bounding box center [278, 159] width 398 height 15
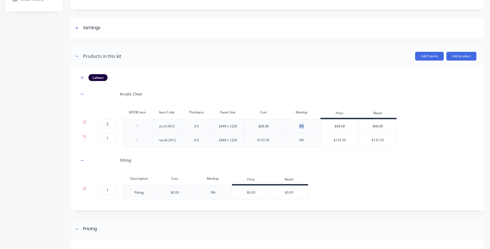
drag, startPoint x: 297, startPoint y: 126, endPoint x: 309, endPoint y: 131, distance: 12.8
click at [306, 126] on div "0%" at bounding box center [301, 126] width 38 height 14
click at [310, 132] on div "0%" at bounding box center [301, 126] width 38 height 14
click at [461, 57] on button "Add product" at bounding box center [462, 56] width 30 height 9
click at [441, 75] on button "Labour" at bounding box center [451, 80] width 52 height 11
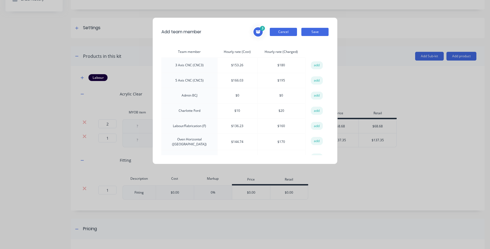
click at [285, 34] on button "Cancel" at bounding box center [283, 32] width 27 height 8
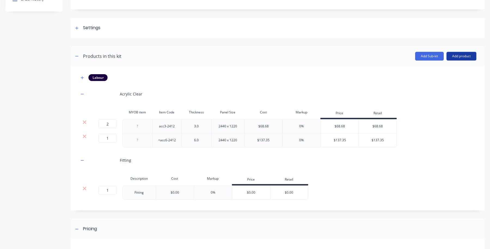
click at [447, 54] on button "Add product" at bounding box center [462, 56] width 30 height 9
click at [430, 69] on div "Product catalogue" at bounding box center [451, 70] width 42 height 8
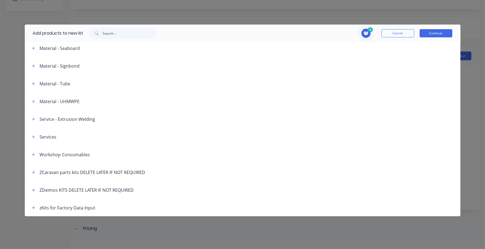
scroll to position [0, 0]
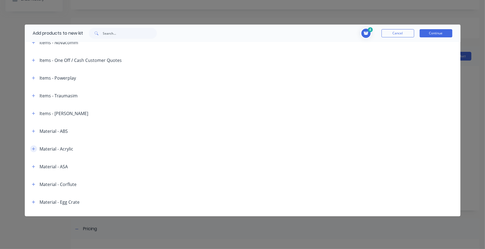
click at [36, 146] on button "button" at bounding box center [33, 148] width 7 height 7
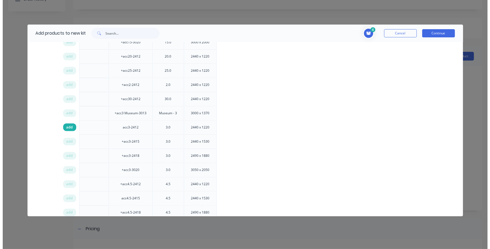
scroll to position [714, 0]
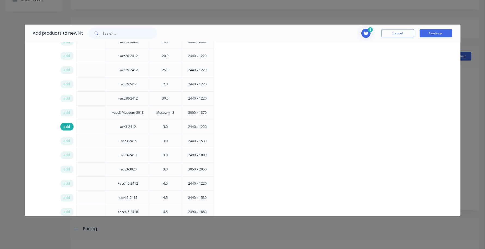
click at [69, 129] on span "add" at bounding box center [67, 126] width 7 height 5
click at [440, 32] on button "Continue" at bounding box center [436, 33] width 33 height 8
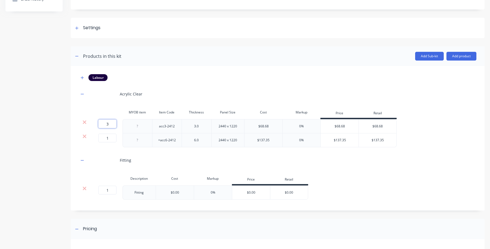
click at [111, 122] on input "3" at bounding box center [107, 123] width 18 height 9
type input "2"
click at [389, 154] on div "Fitting" at bounding box center [278, 159] width 398 height 15
drag, startPoint x: 158, startPoint y: 126, endPoint x: 338, endPoint y: 117, distance: 180.2
click at [332, 117] on div "MYOB item Item Code Thickness Panel Size Cost Markup Price Retail 2 2 ? acc3-24…" at bounding box center [278, 127] width 398 height 40
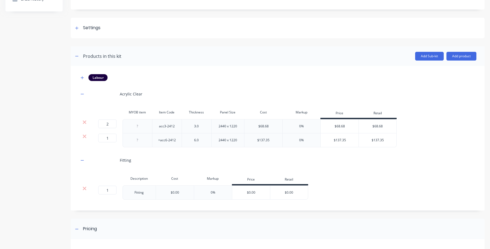
click at [398, 139] on div "1 1 ? +acc6-2412 6.0 2440 x 1220 $137.35 0% $137.35 $137.35" at bounding box center [278, 140] width 398 height 14
click at [456, 51] on header "Products in this kit Add Sub-kit Add product" at bounding box center [278, 56] width 414 height 20
click at [456, 52] on button "Add product" at bounding box center [462, 56] width 30 height 9
click at [376, 106] on div "Labour Acrylic Clear MYOB item Item Code Thickness Panel Size Cost Markup Price…" at bounding box center [278, 136] width 398 height 125
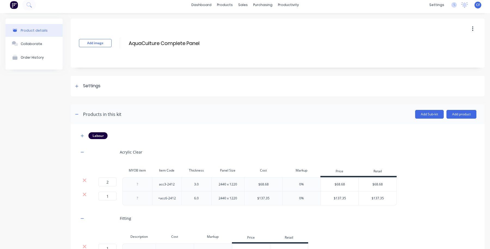
scroll to position [0, 0]
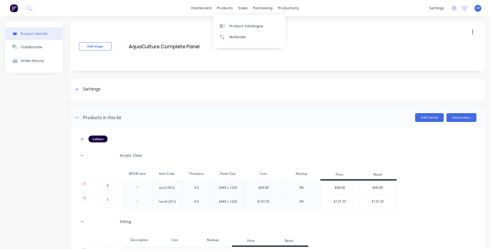
click at [232, 17] on div "Product Catalogue Materials" at bounding box center [249, 31] width 72 height 33
click at [233, 27] on div "Product Catalogue" at bounding box center [247, 26] width 34 height 5
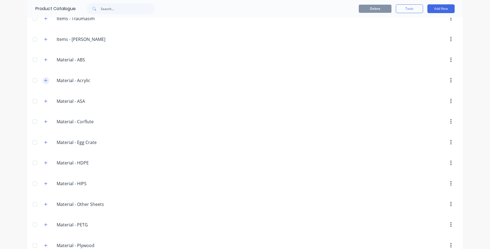
scroll to position [738, 0]
click at [44, 86] on div "Material.-.Acrylic Material - Acrylic" at bounding box center [83, 81] width 86 height 10
click at [44, 83] on icon "button" at bounding box center [45, 81] width 3 height 4
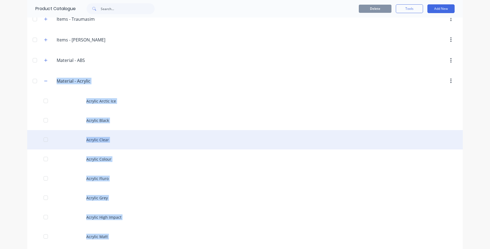
click at [112, 138] on div "Acrylic Clear" at bounding box center [245, 139] width 436 height 19
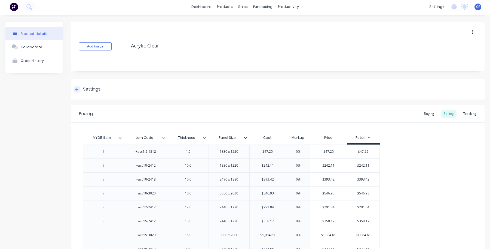
scroll to position [1, 0]
click at [82, 90] on div "Settings" at bounding box center [87, 90] width 27 height 7
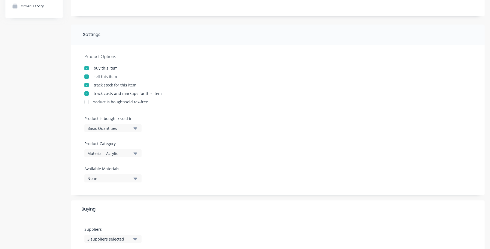
click at [93, 93] on div "I track costs and markups for this item" at bounding box center [126, 93] width 70 height 6
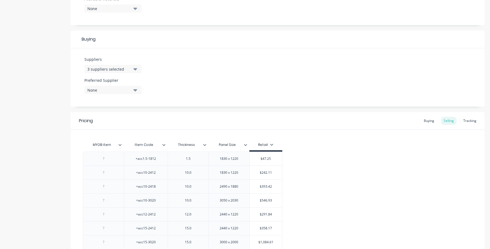
scroll to position [226, 0]
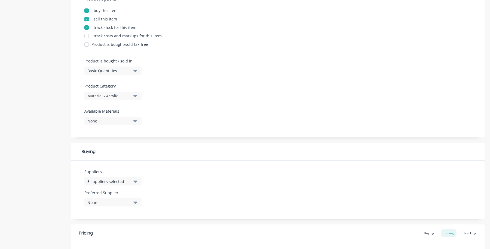
click at [96, 36] on div "I track costs and markups for this item" at bounding box center [126, 36] width 70 height 6
type textarea "x"
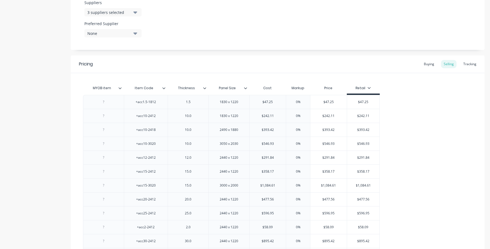
scroll to position [283, 0]
click at [124, 13] on div "3 suppliers selected" at bounding box center [109, 12] width 44 height 6
click at [196, 23] on div "Suppliers 3 suppliers selected Dotmar [PERSON_NAME] Plastral Acu-Tech AliExpres…" at bounding box center [278, 20] width 414 height 58
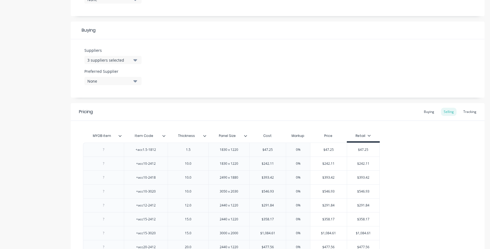
scroll to position [235, 0]
drag, startPoint x: 292, startPoint y: 141, endPoint x: 294, endPoint y: 151, distance: 11.2
click at [292, 141] on div "Markup" at bounding box center [298, 136] width 24 height 12
drag, startPoint x: 294, startPoint y: 151, endPoint x: 342, endPoint y: 147, distance: 47.8
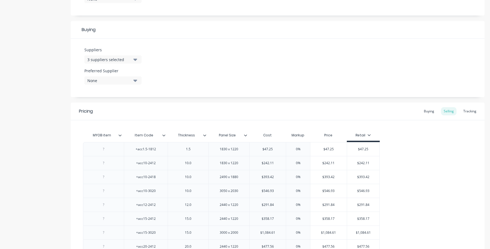
click at [312, 114] on div "Pricing Buying Selling Tracking" at bounding box center [278, 111] width 414 height 18
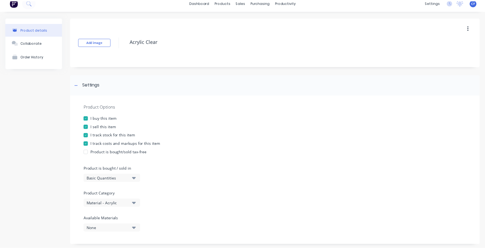
scroll to position [0, 0]
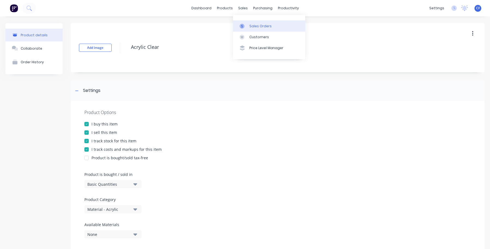
click at [243, 26] on icon at bounding box center [242, 26] width 5 height 5
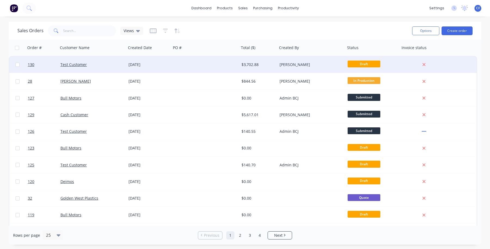
click at [190, 62] on div at bounding box center [205, 64] width 68 height 16
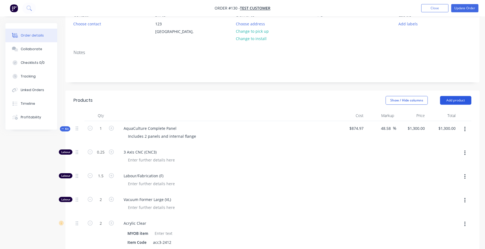
click at [445, 101] on button "Add product" at bounding box center [455, 100] width 31 height 9
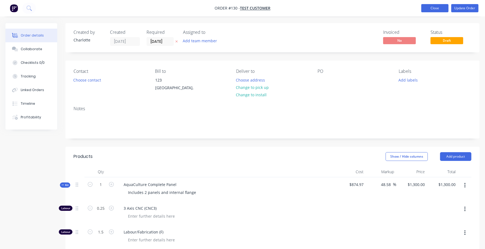
click at [436, 6] on button "Close" at bounding box center [434, 8] width 27 height 8
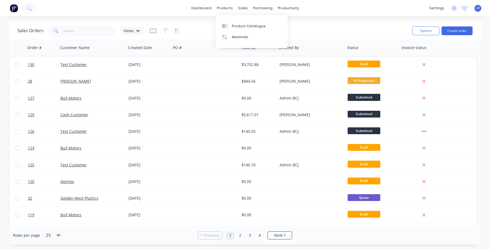
click at [232, 20] on div "Product Catalogue Materials" at bounding box center [252, 31] width 72 height 33
click at [232, 22] on link "Product Catalogue" at bounding box center [252, 25] width 72 height 11
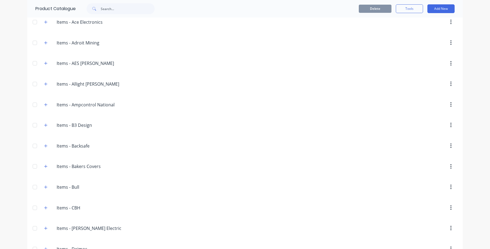
scroll to position [283, 0]
click at [44, 125] on icon "button" at bounding box center [45, 125] width 3 height 4
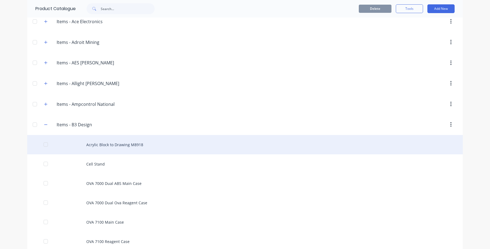
click at [123, 144] on div "Acrylic Block to Drawing M8918" at bounding box center [245, 144] width 436 height 19
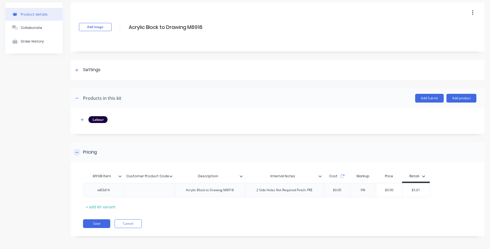
scroll to position [20, 0]
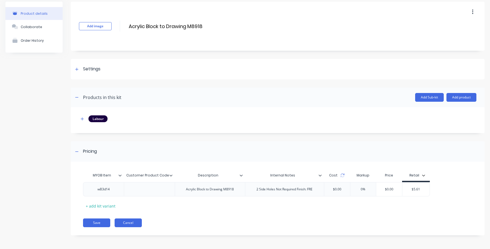
click at [136, 219] on button "Cancel" at bounding box center [128, 222] width 27 height 9
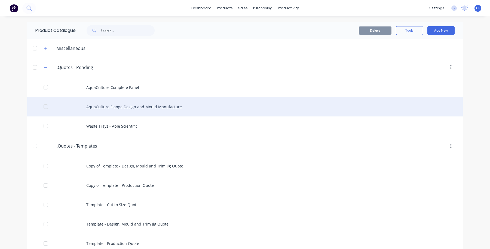
click at [116, 104] on div "AquaCulture Flange Design and Mould Manufacture" at bounding box center [245, 106] width 436 height 19
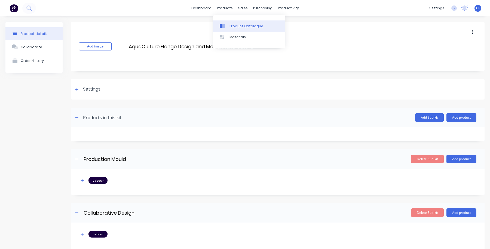
click at [225, 21] on link "Product Catalogue" at bounding box center [249, 25] width 72 height 11
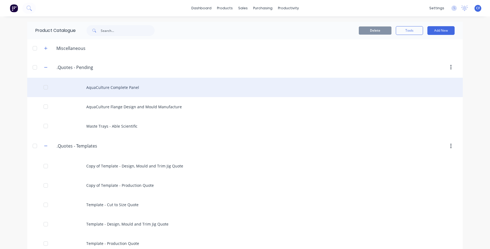
click at [108, 91] on div "AquaCulture Complete Panel" at bounding box center [245, 87] width 436 height 19
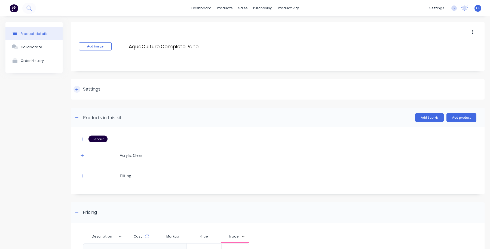
click at [83, 86] on div "Settings" at bounding box center [87, 89] width 27 height 7
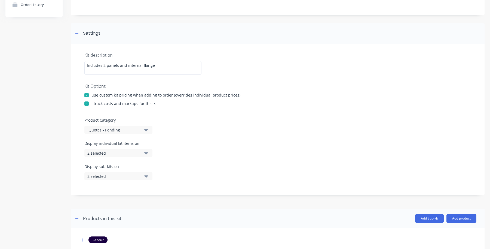
click at [83, 94] on div at bounding box center [86, 95] width 11 height 11
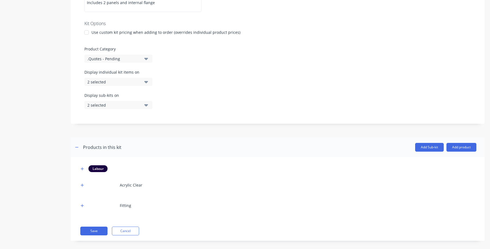
scroll to position [124, 0]
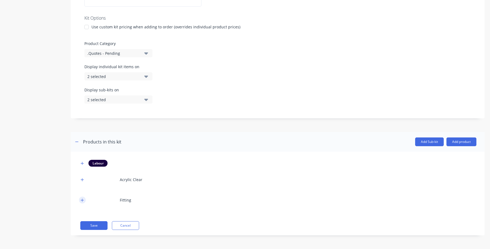
click at [80, 198] on button "button" at bounding box center [82, 199] width 7 height 7
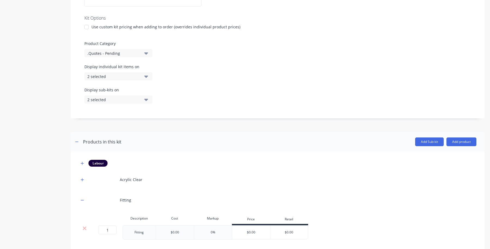
click at [248, 230] on div "$0.00" at bounding box center [251, 232] width 38 height 14
click at [213, 228] on div "0%" at bounding box center [213, 232] width 38 height 14
drag, startPoint x: 213, startPoint y: 228, endPoint x: 145, endPoint y: 227, distance: 68.1
click at [145, 227] on div "1 1 ? Fitting $0.00 0% $0.00 $0.00" at bounding box center [193, 232] width 229 height 14
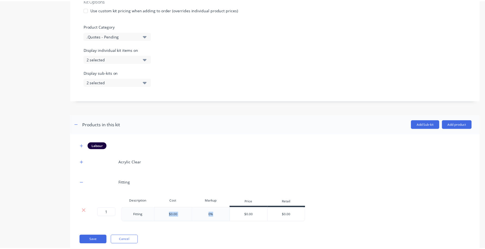
scroll to position [156, 0]
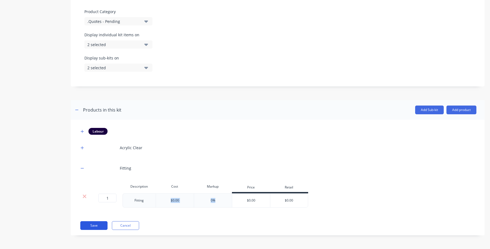
click at [95, 227] on button "Save" at bounding box center [93, 225] width 27 height 9
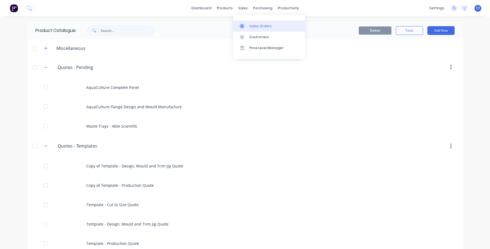
click at [248, 26] on link "Sales Orders" at bounding box center [269, 25] width 72 height 11
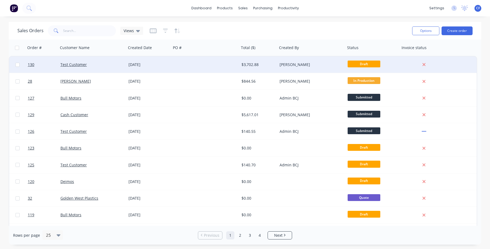
click at [194, 65] on div at bounding box center [205, 64] width 68 height 16
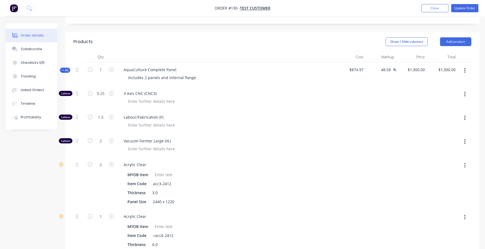
click at [467, 45] on button "Add product" at bounding box center [455, 41] width 31 height 9
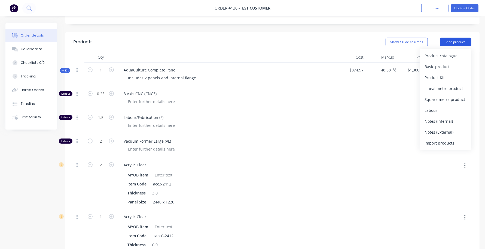
scroll to position [114, 0]
click at [443, 79] on div "Product Kit" at bounding box center [446, 78] width 42 height 8
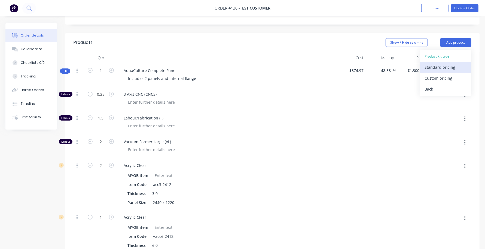
click at [450, 67] on div "Standard pricing" at bounding box center [446, 67] width 42 height 8
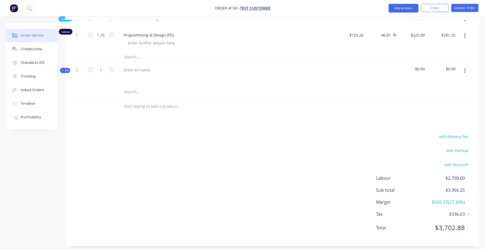
scroll to position [511, 0]
click at [462, 72] on button "button" at bounding box center [465, 70] width 13 height 10
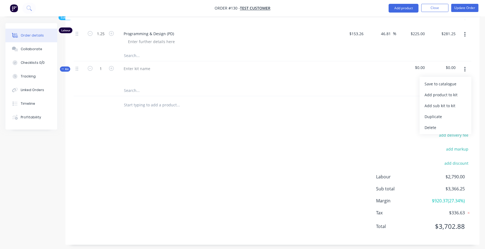
click at [366, 112] on div at bounding box center [273, 105] width 398 height 18
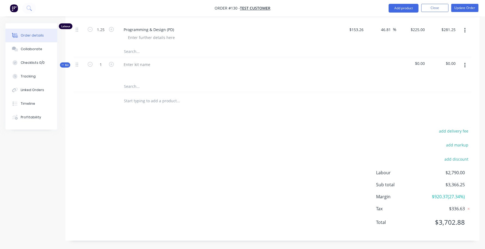
scroll to position [515, 0]
click at [468, 66] on button "button" at bounding box center [465, 65] width 13 height 10
click at [137, 62] on div at bounding box center [136, 64] width 35 height 8
click at [462, 65] on button "button" at bounding box center [465, 65] width 13 height 10
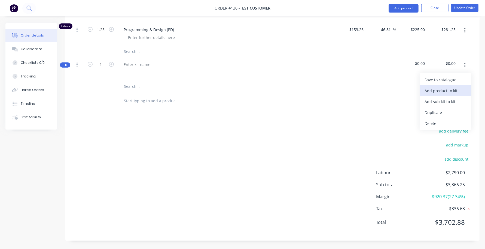
click at [448, 92] on div "Add product to kit" at bounding box center [446, 91] width 42 height 8
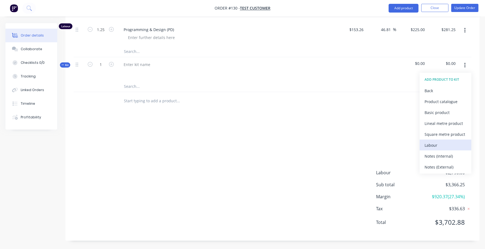
click at [431, 142] on div "Labour" at bounding box center [446, 145] width 42 height 8
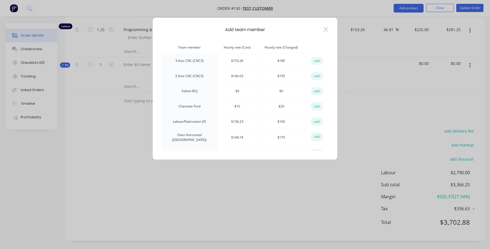
click at [316, 60] on button "add" at bounding box center [317, 61] width 12 height 8
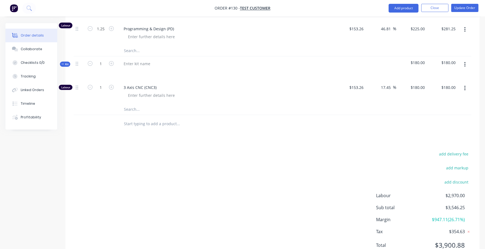
click at [462, 66] on button "button" at bounding box center [465, 65] width 13 height 10
click at [320, 173] on div "add delivery fee add markup add discount Labour $2,970.00 Sub total $3,546.25 M…" at bounding box center [273, 202] width 398 height 105
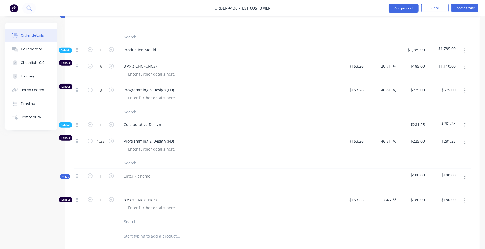
click at [463, 175] on button "button" at bounding box center [465, 177] width 13 height 10
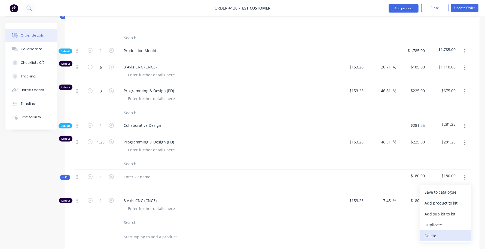
click at [442, 232] on div "Delete" at bounding box center [446, 235] width 42 height 8
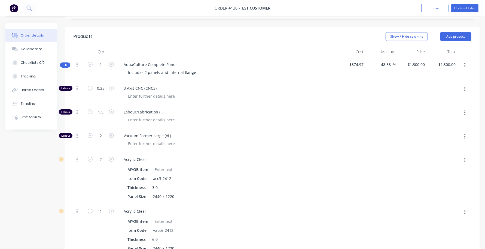
scroll to position [119, 0]
click at [466, 67] on button "button" at bounding box center [465, 66] width 13 height 10
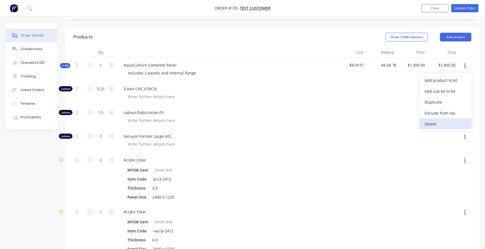
click at [447, 118] on button "Delete" at bounding box center [446, 123] width 52 height 11
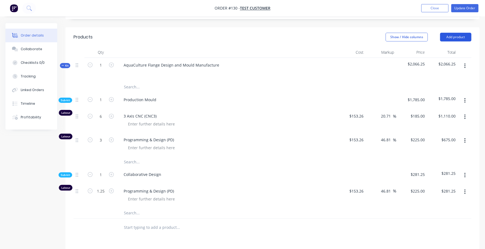
click at [453, 33] on button "Add product" at bounding box center [455, 37] width 31 height 9
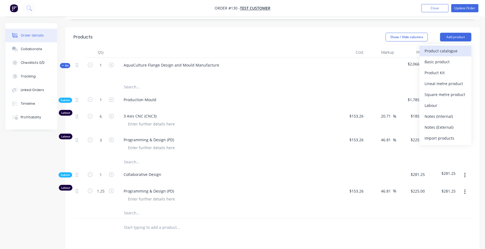
click at [450, 50] on div "Product catalogue" at bounding box center [446, 51] width 42 height 8
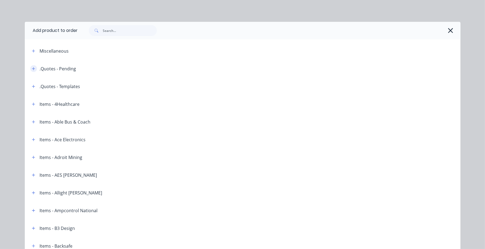
click at [32, 67] on icon "button" at bounding box center [33, 69] width 3 height 4
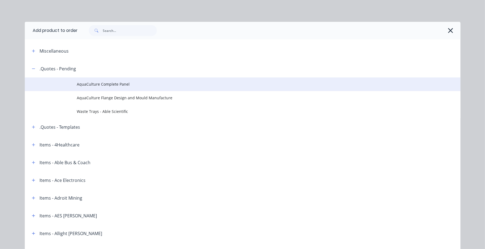
click at [110, 82] on span "AquaCulture Complete Panel" at bounding box center [230, 84] width 307 height 6
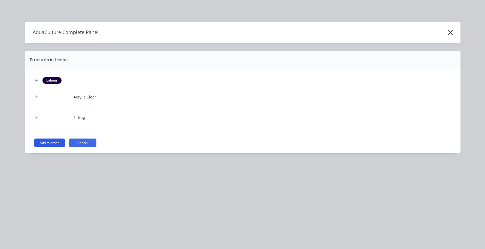
click at [55, 141] on button "Add to order" at bounding box center [49, 142] width 30 height 9
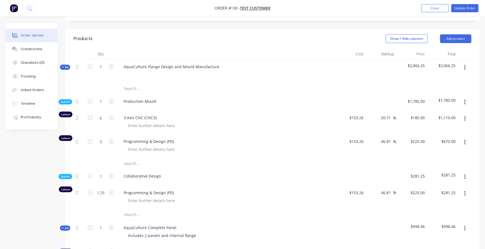
scroll to position [118, 0]
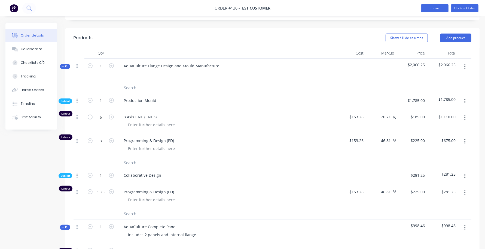
click at [431, 8] on button "Close" at bounding box center [434, 8] width 27 height 8
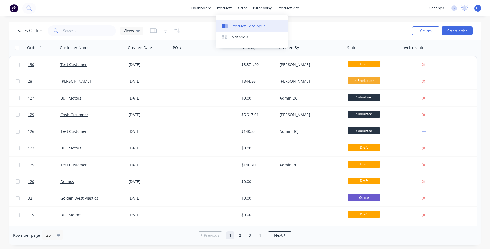
click at [230, 20] on link "Product Catalogue" at bounding box center [252, 25] width 72 height 11
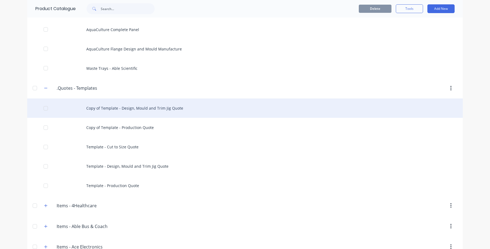
scroll to position [57, 0]
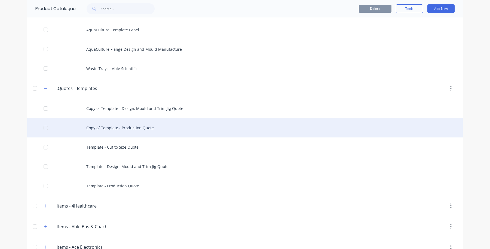
click at [143, 123] on div "Copy of Template - Production Quote" at bounding box center [245, 127] width 436 height 19
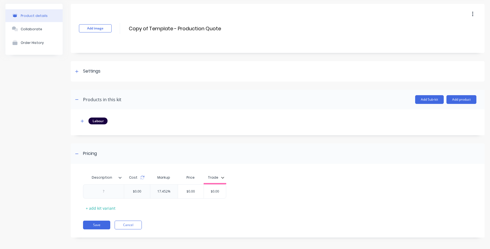
scroll to position [20, 0]
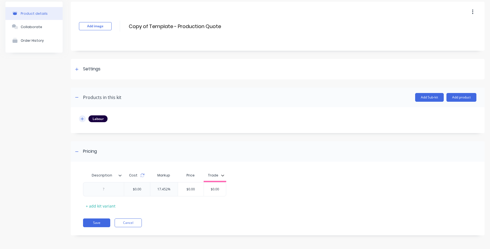
click at [82, 118] on icon "button" at bounding box center [82, 118] width 3 height 3
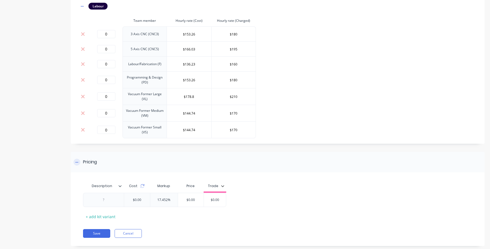
scroll to position [133, 0]
click at [85, 47] on icon at bounding box center [83, 47] width 4 height 5
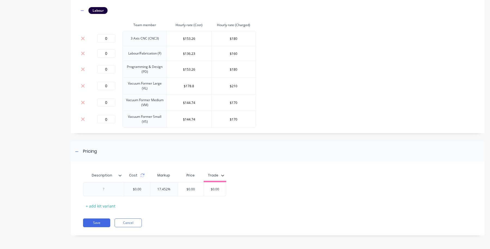
scroll to position [129, 0]
click at [83, 69] on icon at bounding box center [83, 68] width 4 height 5
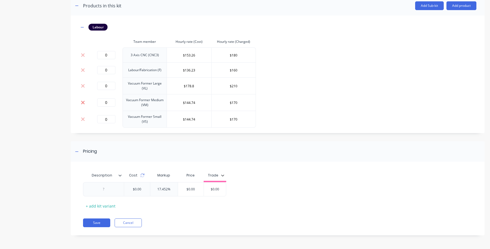
click at [84, 101] on icon at bounding box center [83, 102] width 4 height 4
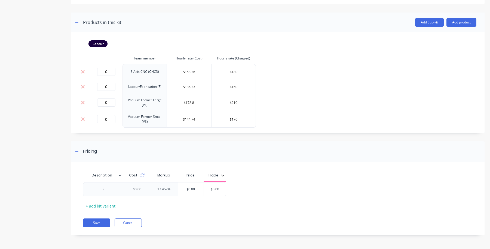
scroll to position [96, 0]
click at [83, 118] on icon at bounding box center [83, 118] width 4 height 5
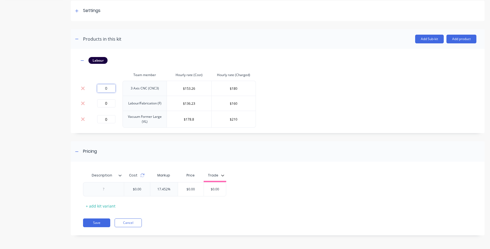
drag, startPoint x: 108, startPoint y: 90, endPoint x: 92, endPoint y: 89, distance: 16.6
click at [92, 89] on div "0" at bounding box center [106, 88] width 28 height 8
type input "0.25"
click at [112, 104] on input "0" at bounding box center [106, 103] width 18 height 8
type input "1.5"
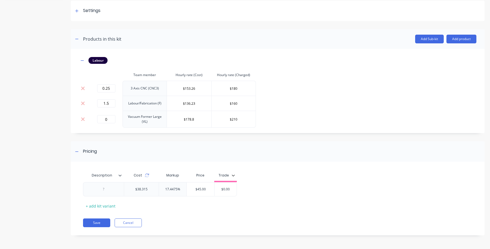
click at [109, 125] on td "0" at bounding box center [106, 119] width 33 height 17
click at [108, 117] on input "0" at bounding box center [106, 119] width 18 height 8
type input "2"
click at [400, 156] on div "Pricing" at bounding box center [278, 151] width 414 height 20
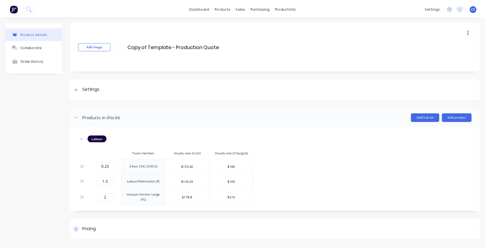
scroll to position [0, 0]
drag, startPoint x: 463, startPoint y: 118, endPoint x: 461, endPoint y: 118, distance: 2.8
click at [463, 118] on button "Add product" at bounding box center [462, 117] width 30 height 9
click at [439, 134] on div "Product catalogue" at bounding box center [451, 131] width 42 height 8
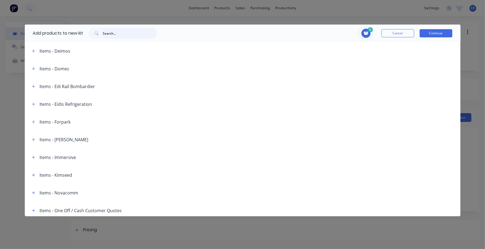
scroll to position [283, 0]
click at [120, 29] on input "text" at bounding box center [130, 33] width 54 height 11
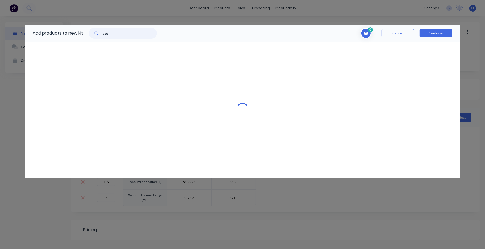
scroll to position [0, 0]
type input "acc"
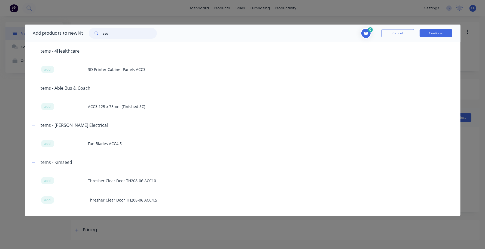
drag, startPoint x: 119, startPoint y: 32, endPoint x: 27, endPoint y: 35, distance: 92.1
click at [27, 36] on div "Add products to new kit acc" at bounding box center [94, 33] width 138 height 17
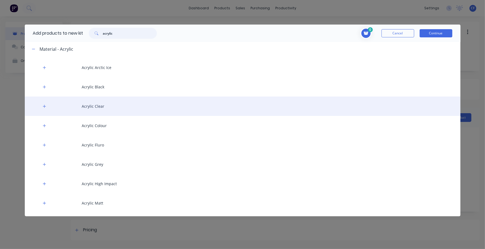
scroll to position [227, 0]
type input "acrylic"
click at [39, 105] on div "Acrylic Clear" at bounding box center [243, 106] width 436 height 19
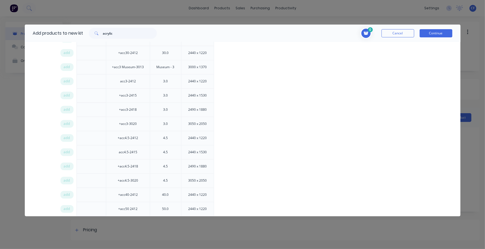
scroll to position [454, 0]
click at [64, 95] on span "add" at bounding box center [67, 95] width 7 height 5
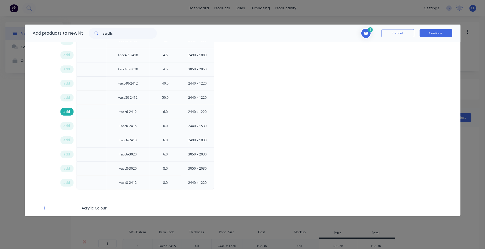
click at [62, 115] on div "add" at bounding box center [66, 112] width 13 height 8
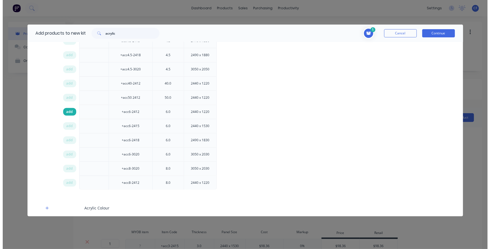
scroll to position [566, 0]
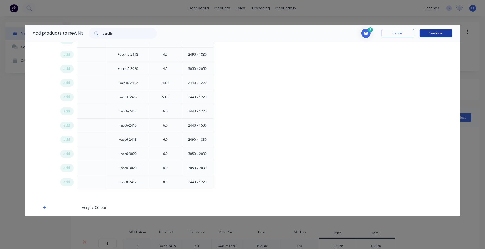
click at [431, 32] on button "Continue" at bounding box center [436, 33] width 33 height 8
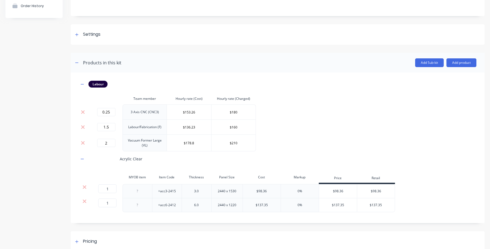
scroll to position [63, 0]
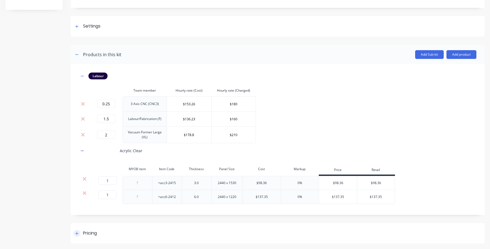
click at [85, 231] on div "Pricing" at bounding box center [90, 233] width 14 height 7
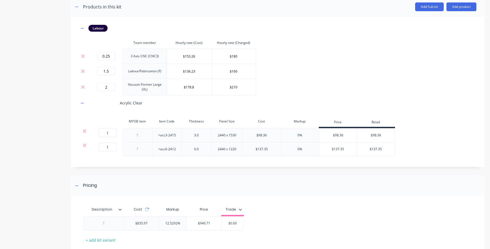
scroll to position [145, 0]
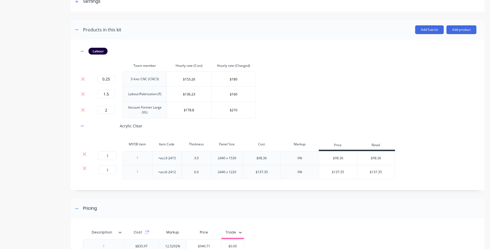
click at [339, 158] on div "$98.36" at bounding box center [338, 158] width 38 height 14
click at [340, 157] on div "$98.36" at bounding box center [338, 158] width 38 height 14
click at [342, 163] on div "$98.36" at bounding box center [338, 157] width 38 height 14
click at [387, 165] on div "$137.35" at bounding box center [376, 171] width 38 height 14
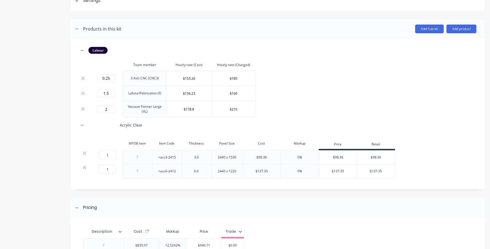
type input "$137.35"
drag, startPoint x: 375, startPoint y: 155, endPoint x: 368, endPoint y: 157, distance: 6.4
click at [375, 156] on input "$98.36" at bounding box center [376, 157] width 38 height 5
drag, startPoint x: 369, startPoint y: 161, endPoint x: 365, endPoint y: 158, distance: 4.3
click at [364, 161] on div "$98.36" at bounding box center [376, 157] width 38 height 14
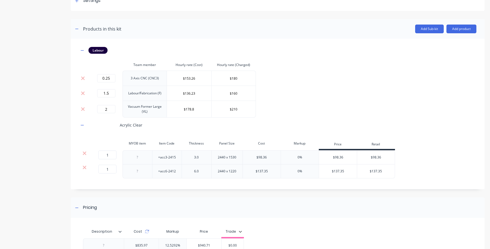
drag, startPoint x: 386, startPoint y: 153, endPoint x: 383, endPoint y: 156, distance: 3.7
click at [383, 155] on div "$98.36 $98.36" at bounding box center [376, 157] width 38 height 14
click at [383, 156] on input "$98.36" at bounding box center [376, 157] width 38 height 5
type input "$"
drag, startPoint x: 110, startPoint y: 156, endPoint x: 100, endPoint y: 156, distance: 9.8
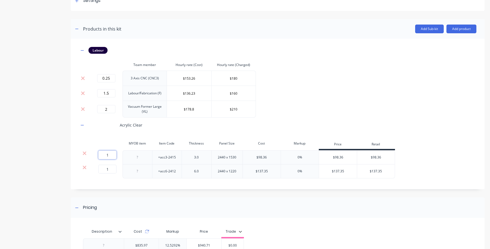
click at [100, 155] on input "1" at bounding box center [107, 154] width 18 height 9
type input "2"
drag, startPoint x: 385, startPoint y: 157, endPoint x: 339, endPoint y: 161, distance: 45.9
click at [339, 161] on div "2 2 ? +acc3-2415 3.0 2440 x 1530 $98.36 0% $98.36 $98.36 $98.36" at bounding box center [237, 157] width 316 height 14
type input "327.24"
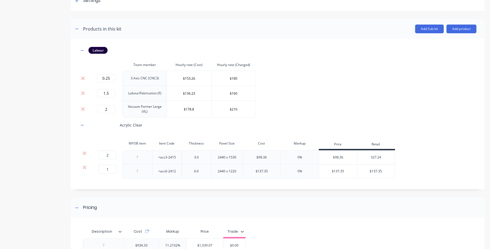
click at [413, 187] on div "Labour Team member Hourly rate (Cost) Hourly rate (Charged) 0.25 3 Axis CNC (CN…" at bounding box center [278, 114] width 414 height 150
click at [387, 170] on input "$137.35" at bounding box center [376, 171] width 38 height 5
click at [292, 155] on div "0%" at bounding box center [300, 157] width 38 height 14
click at [298, 160] on div "0%" at bounding box center [300, 157] width 38 height 14
drag, startPoint x: 298, startPoint y: 160, endPoint x: 306, endPoint y: 159, distance: 7.9
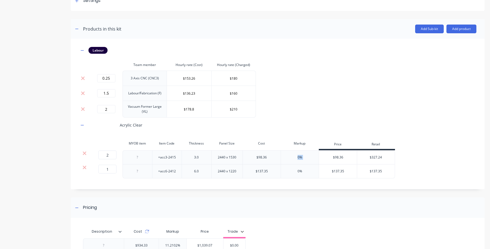
click at [306, 159] on div "0%" at bounding box center [300, 157] width 38 height 14
click at [307, 168] on div "0%" at bounding box center [300, 171] width 38 height 14
drag, startPoint x: 389, startPoint y: 174, endPoint x: 354, endPoint y: 173, distance: 34.6
click at [355, 173] on div "1 1 ? +acc6-2412 6.0 2440 x 1220 $137.35 0% $137.35 $137.35 $137.35" at bounding box center [237, 171] width 316 height 14
type input "247.23"
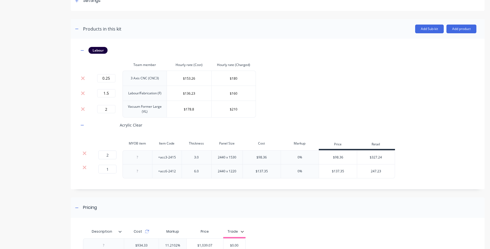
click at [375, 187] on div "Labour Team member Hourly rate (Cost) Hourly rate (Charged) 0.25 3 Axis CNC (CN…" at bounding box center [278, 114] width 414 height 150
drag, startPoint x: 376, startPoint y: 185, endPoint x: 374, endPoint y: 188, distance: 3.0
click at [377, 188] on div "Labour Team member Hourly rate (Cost) Hourly rate (Charged) 0.25 3 Axis CNC (CN…" at bounding box center [278, 114] width 414 height 150
click at [341, 173] on div "$137.35" at bounding box center [338, 171] width 38 height 14
click at [336, 169] on div "$137.35" at bounding box center [338, 171] width 38 height 14
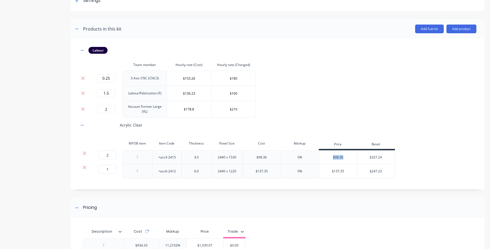
drag, startPoint x: 345, startPoint y: 156, endPoint x: 317, endPoint y: 155, distance: 28.4
click at [317, 155] on div "2 2 ? +acc3-2415 3.0 2440 x 1530 $98.36 0% $98.36 $327.24 327.24" at bounding box center [237, 157] width 316 height 14
click at [315, 197] on div "Add image Copy of Template - Production Quote Copy of Template - Production Quo…" at bounding box center [278, 116] width 414 height 366
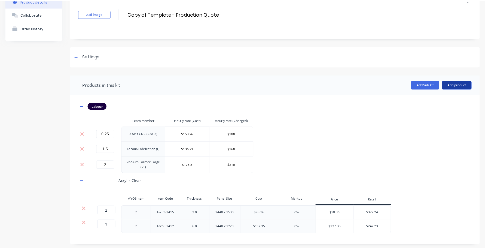
scroll to position [32, 0]
click at [447, 84] on button "Add product" at bounding box center [462, 85] width 30 height 9
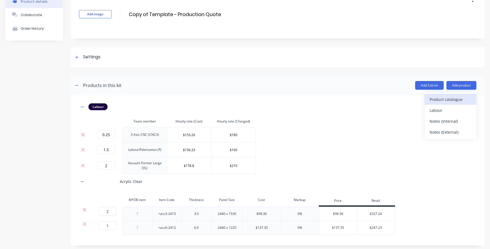
drag, startPoint x: 438, startPoint y: 108, endPoint x: 436, endPoint y: 101, distance: 6.8
click at [436, 101] on div "Product catalogue Labour Notes (Internal) Notes (External)" at bounding box center [451, 115] width 52 height 46
click at [441, 100] on div "Product catalogue" at bounding box center [451, 99] width 42 height 8
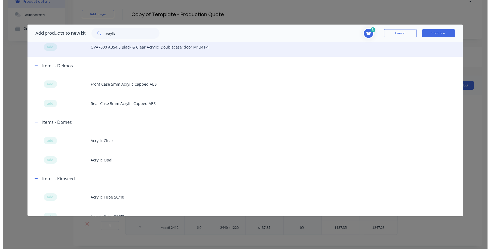
scroll to position [0, 0]
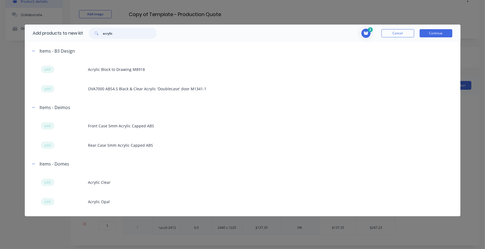
drag, startPoint x: 128, startPoint y: 28, endPoint x: 54, endPoint y: 25, distance: 73.6
click at [53, 25] on div "Add products to new kit acrylic" at bounding box center [94, 33] width 138 height 17
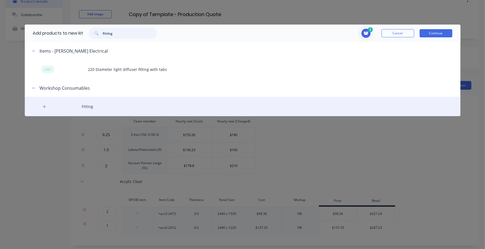
type input "fitting"
click at [40, 106] on div "Fitting" at bounding box center [243, 106] width 436 height 19
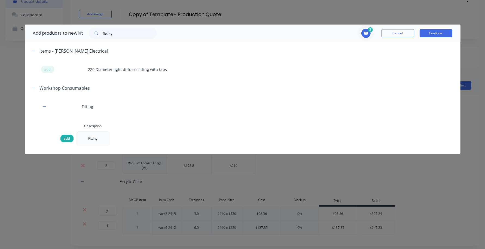
click at [63, 139] on div "add" at bounding box center [66, 139] width 13 height 8
click at [439, 35] on button "Continue" at bounding box center [436, 33] width 33 height 8
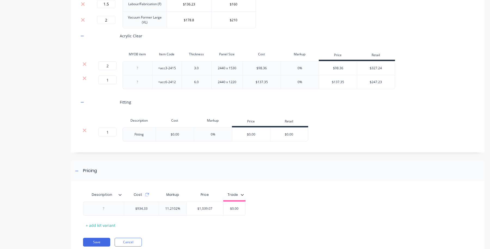
scroll to position [198, 0]
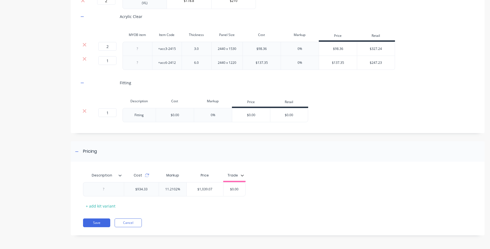
click at [289, 112] on input "$0.00" at bounding box center [289, 114] width 38 height 5
drag, startPoint x: 296, startPoint y: 116, endPoint x: 223, endPoint y: 112, distance: 72.8
click at [223, 112] on div "1 1 ? Fitting $0.00 0% $0.00 $0.00 $0.00" at bounding box center [193, 115] width 229 height 14
type input "150"
click at [376, 112] on div "1 1 ? Fitting $0.00 0% $0.00 $150.00 150" at bounding box center [278, 115] width 398 height 14
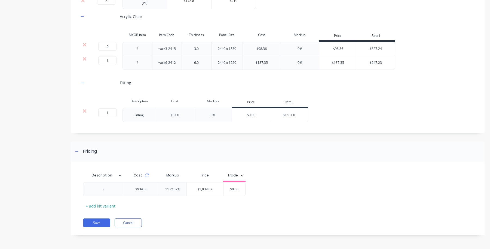
click at [145, 179] on div "Cost" at bounding box center [141, 175] width 35 height 11
drag, startPoint x: 141, startPoint y: 111, endPoint x: 130, endPoint y: 113, distance: 11.2
click at [131, 113] on div "Fitting" at bounding box center [139, 114] width 27 height 7
drag, startPoint x: 134, startPoint y: 114, endPoint x: 139, endPoint y: 118, distance: 7.1
click at [134, 114] on div "Fitting" at bounding box center [139, 114] width 27 height 7
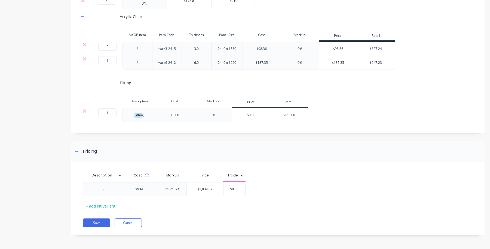
click at [139, 118] on div "Fitting" at bounding box center [139, 115] width 33 height 14
click at [144, 113] on div "Fitting" at bounding box center [139, 114] width 27 height 7
type input "$0.00"
drag, startPoint x: 240, startPoint y: 187, endPoint x: 211, endPoint y: 186, distance: 29.2
click at [211, 186] on div "$934.33 11.2102% $1,039.07 $0.00 $0.00" at bounding box center [164, 189] width 163 height 14
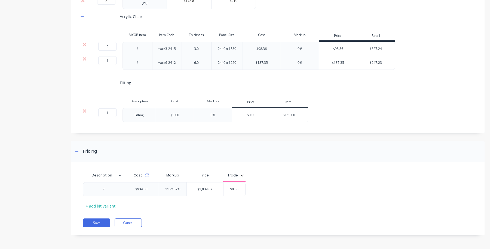
click at [274, 219] on div "Save Cancel" at bounding box center [284, 222] width 402 height 9
click at [327, 190] on div "$934.33 11.2102% $1,039.07 $0.00 $0.00" at bounding box center [275, 189] width 385 height 14
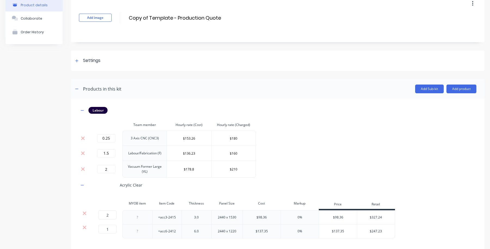
type input "$327.24"
click at [373, 217] on input "$327.24" at bounding box center [376, 217] width 38 height 5
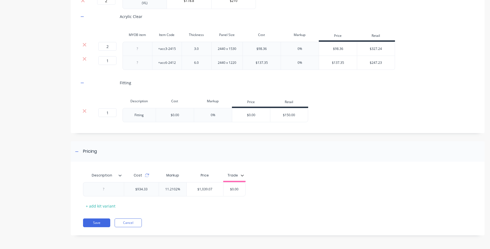
click at [373, 43] on div "$327.24" at bounding box center [376, 49] width 38 height 14
drag, startPoint x: 351, startPoint y: 49, endPoint x: 328, endPoint y: 48, distance: 23.7
click at [328, 48] on div "$98.36" at bounding box center [338, 49] width 38 height 14
click at [365, 59] on div "$247.23" at bounding box center [376, 63] width 38 height 14
type input "$247.23"
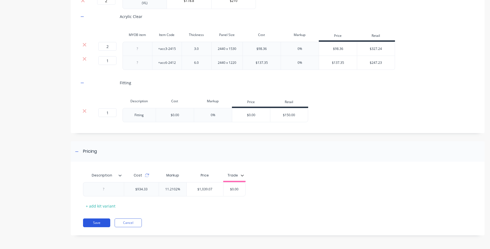
click at [97, 218] on button "Save" at bounding box center [96, 222] width 27 height 9
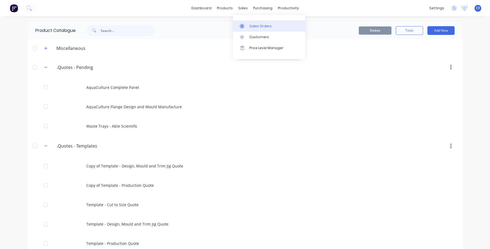
click at [245, 26] on div at bounding box center [244, 26] width 8 height 5
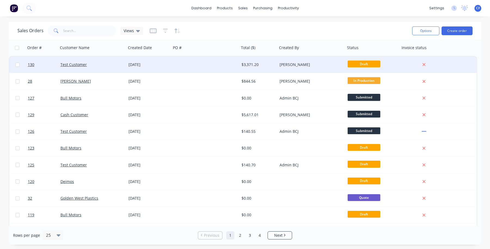
click at [222, 64] on div at bounding box center [205, 64] width 68 height 16
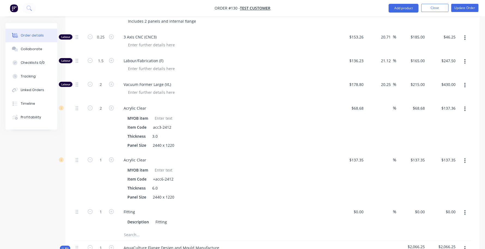
scroll to position [170, 0]
click at [470, 38] on button "button" at bounding box center [465, 38] width 13 height 10
click at [435, 75] on div "Delete" at bounding box center [446, 75] width 42 height 8
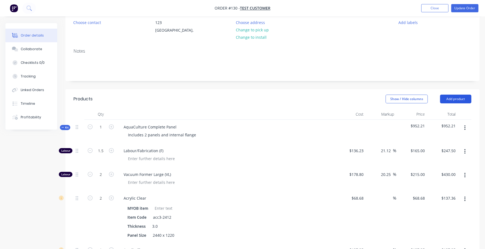
click at [445, 94] on button "Add product" at bounding box center [455, 98] width 31 height 9
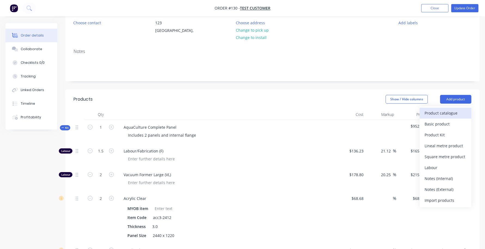
click at [439, 118] on button "Product catalogue" at bounding box center [446, 113] width 52 height 11
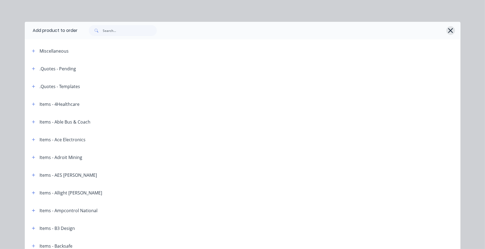
click at [452, 29] on button "button" at bounding box center [450, 30] width 9 height 9
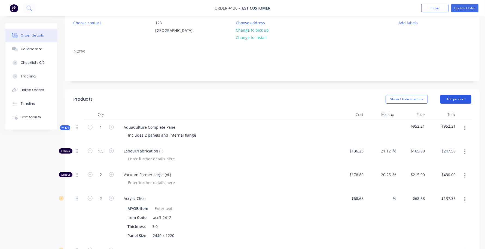
click at [454, 99] on button "Add product" at bounding box center [455, 99] width 31 height 9
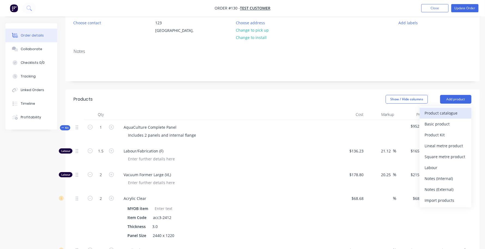
click at [447, 115] on div "Product catalogue" at bounding box center [446, 113] width 42 height 8
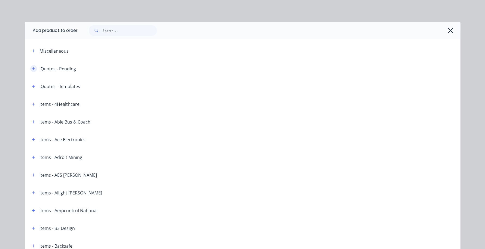
click at [30, 70] on button "button" at bounding box center [33, 68] width 7 height 7
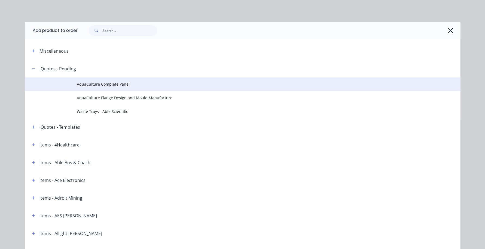
click at [123, 85] on span "AquaCulture Complete Panel" at bounding box center [230, 84] width 307 height 6
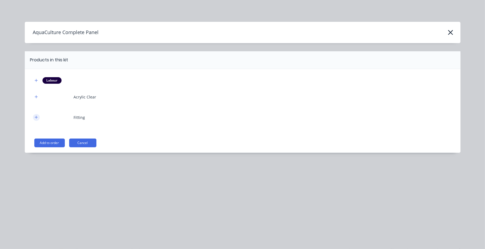
click at [36, 117] on icon "button" at bounding box center [36, 116] width 3 height 3
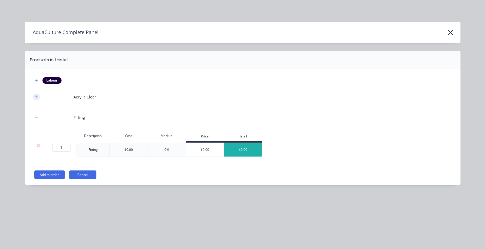
click at [39, 96] on button "button" at bounding box center [36, 96] width 7 height 7
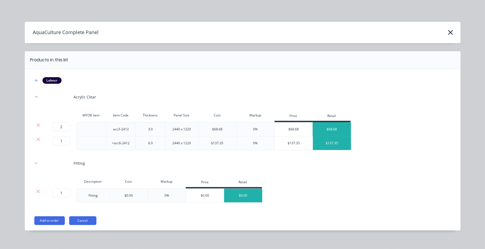
click at [336, 130] on div "$68.68" at bounding box center [332, 129] width 38 height 14
click at [331, 145] on div "$137.35" at bounding box center [332, 143] width 38 height 14
click at [319, 129] on div "$68.68" at bounding box center [332, 129] width 38 height 14
click at [373, 206] on div "Labour Acrylic Clear MYOB item Item Code Thickness Panel Size Cost Markup Price…" at bounding box center [242, 142] width 419 height 131
click at [36, 221] on button "Add to order" at bounding box center [49, 220] width 30 height 9
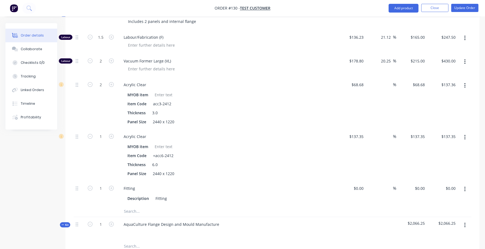
scroll to position [170, 0]
click at [387, 86] on input at bounding box center [390, 85] width 6 height 8
type input "80"
type input "$123.624"
type input "$247.25"
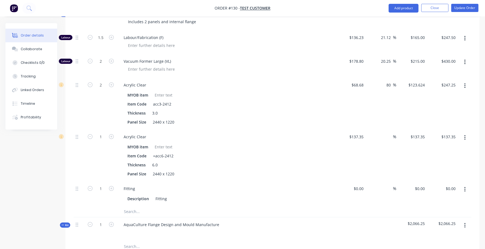
click at [413, 105] on div "$123.624 $123.624" at bounding box center [411, 104] width 31 height 52
click at [388, 137] on input at bounding box center [390, 137] width 6 height 8
type input "80"
type input "$247.23"
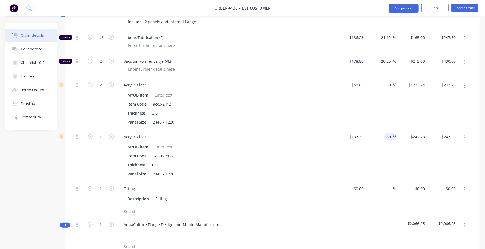
click at [409, 149] on div "$247.23 $137.35" at bounding box center [411, 155] width 31 height 52
click at [447, 188] on input "0.00" at bounding box center [451, 188] width 13 height 8
type input "150"
type input "$150.00"
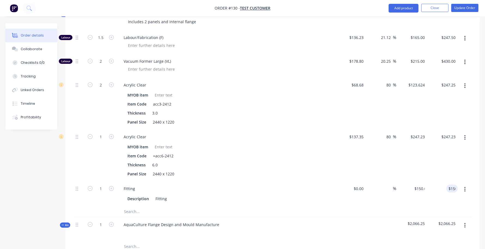
click at [466, 174] on div at bounding box center [465, 155] width 14 height 52
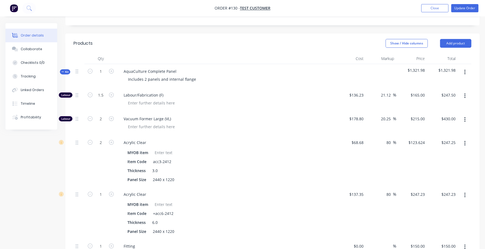
scroll to position [113, 0]
click at [465, 72] on icon "button" at bounding box center [464, 72] width 1 height 6
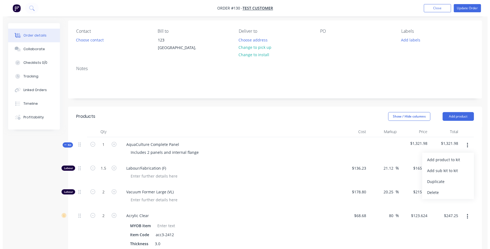
scroll to position [0, 0]
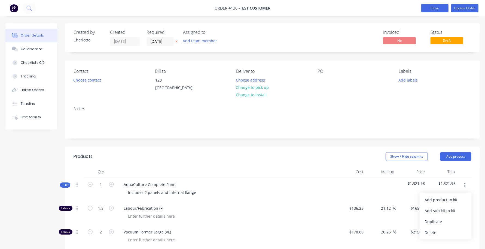
click at [424, 8] on button "Close" at bounding box center [434, 8] width 27 height 8
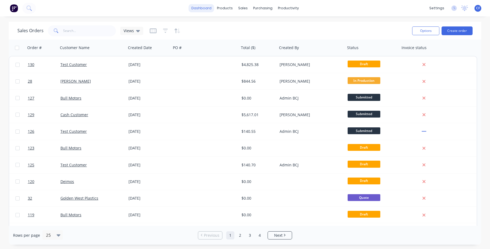
click at [198, 8] on link "dashboard" at bounding box center [202, 8] width 26 height 8
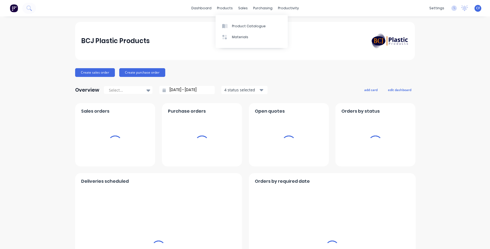
click at [230, 11] on div "products" at bounding box center [224, 8] width 21 height 8
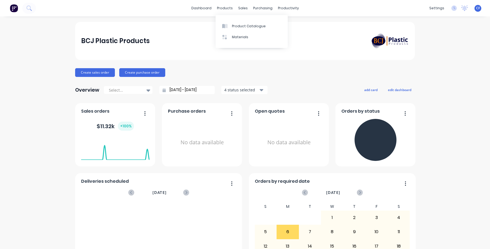
click at [232, 18] on div "Product Catalogue Materials" at bounding box center [252, 31] width 72 height 33
click at [232, 26] on div "Product Catalogue" at bounding box center [249, 26] width 34 height 5
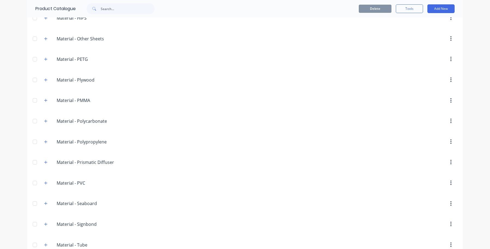
scroll to position [1626, 0]
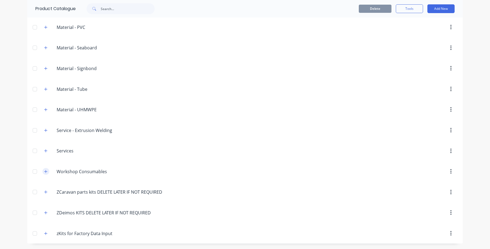
click at [44, 171] on icon "button" at bounding box center [45, 171] width 3 height 4
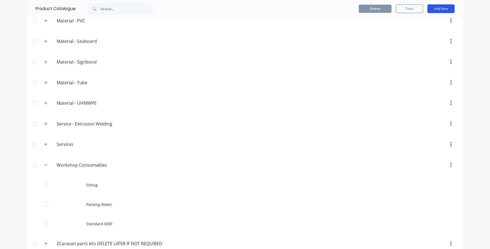
click at [442, 8] on button "Add New" at bounding box center [441, 8] width 27 height 9
click at [417, 20] on div "Category" at bounding box center [429, 23] width 42 height 8
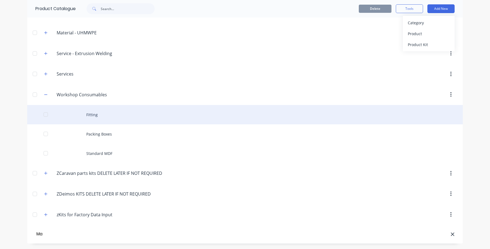
type input "M"
type input "Workshop - Fittings"
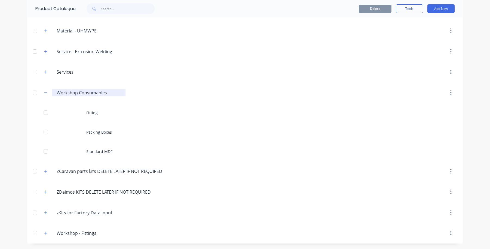
drag, startPoint x: 105, startPoint y: 96, endPoint x: 77, endPoint y: 95, distance: 27.8
click at [77, 95] on input "Workshop Consumables" at bounding box center [89, 92] width 65 height 7
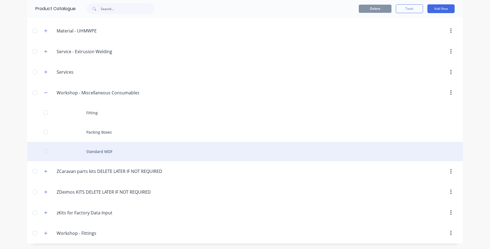
type input "Workshop - Miscellaneous Consumables"
click at [209, 160] on div "Standard MDF" at bounding box center [245, 151] width 436 height 19
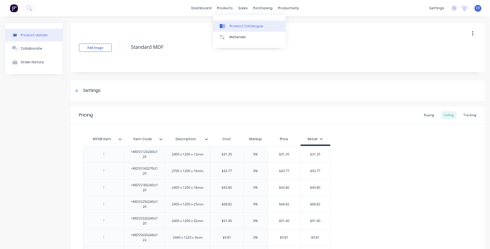
click at [235, 24] on div "Product Catalogue" at bounding box center [247, 26] width 34 height 5
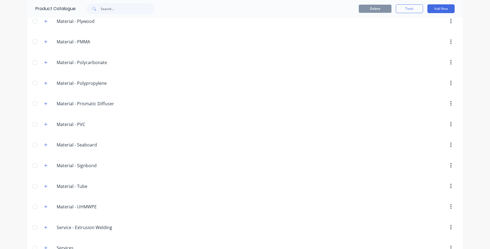
scroll to position [1705, 0]
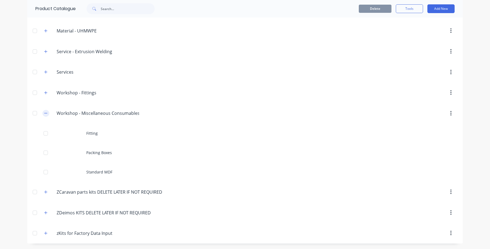
click at [44, 112] on icon "button" at bounding box center [45, 113] width 3 height 4
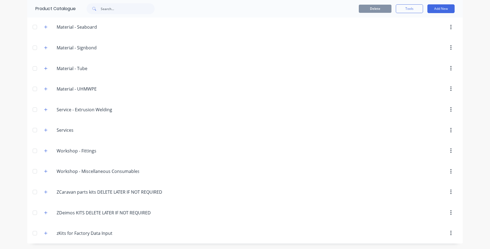
click at [47, 168] on span at bounding box center [45, 171] width 7 height 7
click at [44, 170] on icon "button" at bounding box center [45, 171] width 3 height 3
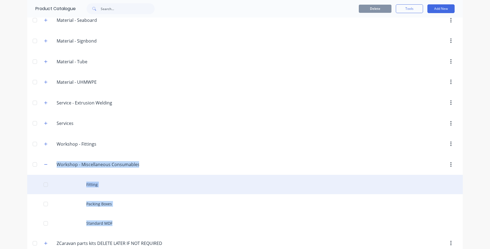
click at [94, 191] on div "Fitting" at bounding box center [245, 184] width 436 height 19
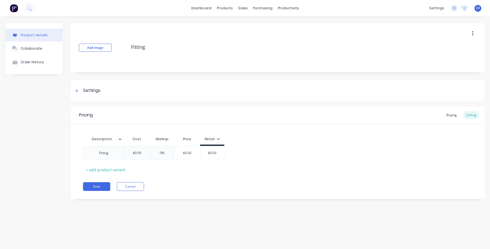
click at [471, 34] on button "button" at bounding box center [472, 34] width 13 height 10
click at [432, 62] on div "Delete" at bounding box center [453, 59] width 42 height 8
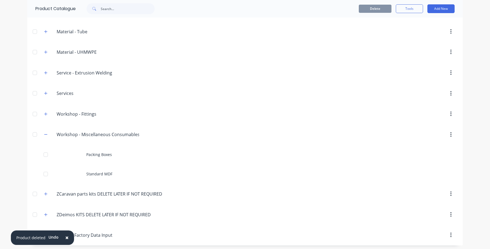
scroll to position [1686, 0]
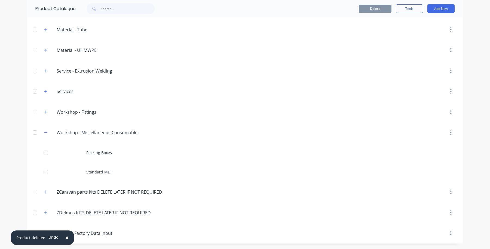
click at [47, 111] on div "Workshop.-.Fittings Workshop - Fittings" at bounding box center [83, 112] width 86 height 10
click at [44, 111] on icon "button" at bounding box center [45, 112] width 3 height 4
click at [448, 106] on header "Workshop.-.Fittings Workshop - Fittings" at bounding box center [245, 112] width 436 height 21
click at [450, 111] on icon "button" at bounding box center [450, 111] width 1 height 5
click at [111, 125] on header "Workshop.-.Miscellaneous.Consumables Workshop - Miscellaneous Consumables" at bounding box center [245, 132] width 436 height 21
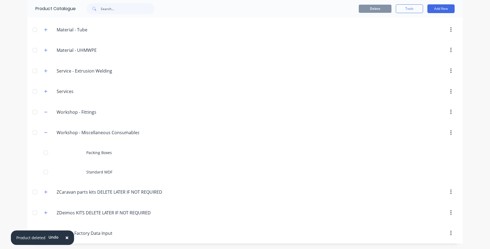
drag, startPoint x: 44, startPoint y: 108, endPoint x: 88, endPoint y: 105, distance: 44.2
click at [45, 108] on span at bounding box center [45, 111] width 7 height 7
click at [446, 11] on button "Add New" at bounding box center [441, 8] width 27 height 9
click at [420, 36] on div "Product" at bounding box center [429, 34] width 42 height 8
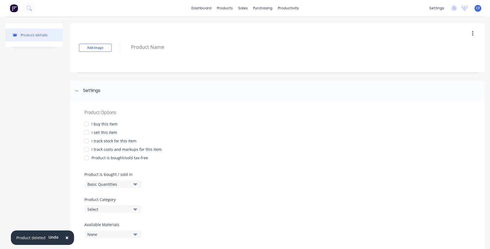
scroll to position [14, 0]
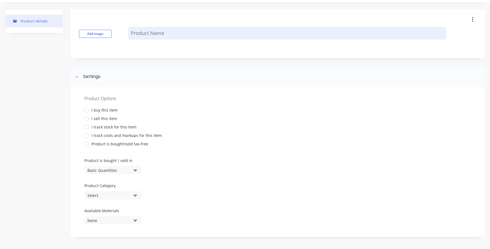
click at [172, 33] on textarea at bounding box center [287, 33] width 318 height 13
type textarea "x"
type textarea "A"
type textarea "x"
type textarea "Al"
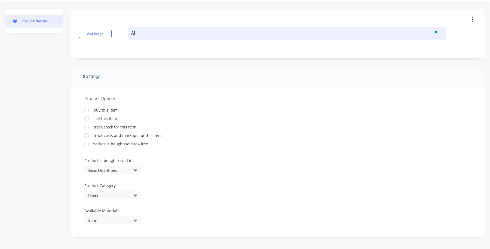
type textarea "x"
type textarea "Alu"
type textarea "x"
type textarea "Alum"
type textarea "x"
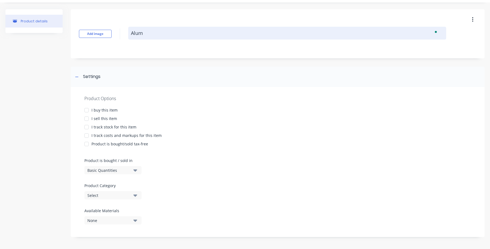
type textarea "Alumn"
type textarea "x"
type textarea "Alumni"
type textarea "x"
type textarea "Alumniu"
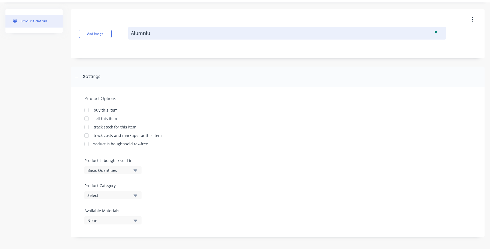
type textarea "x"
type textarea "Alumnium"
type textarea "x"
type textarea "Alumnium C"
type textarea "x"
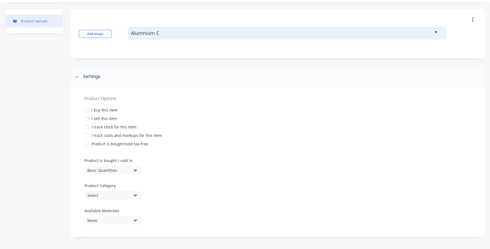
type textarea "Alumnium Co"
type textarea "x"
type textarea "Alumnium Col"
type textarea "x"
type textarea "Alumnium Colla"
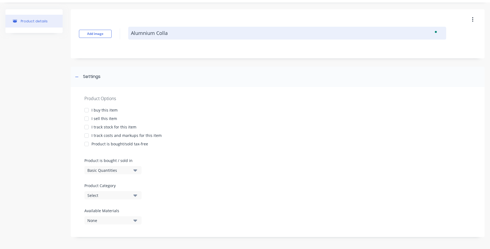
type textarea "x"
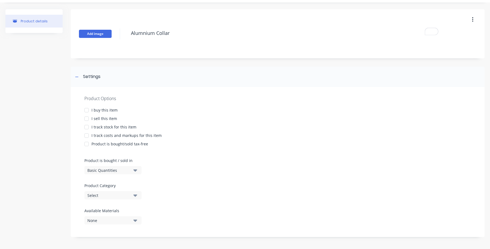
type textarea "Alumnium Collar"
type textarea "x"
type textarea "Alumnium Collar"
click at [90, 33] on button "Add image" at bounding box center [95, 34] width 33 height 8
click at [90, 112] on div at bounding box center [86, 110] width 11 height 11
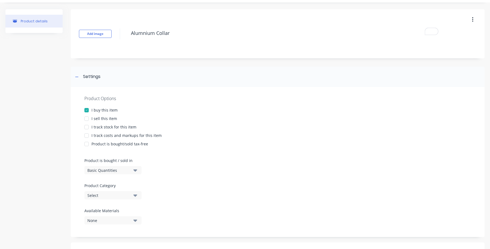
click at [86, 120] on div at bounding box center [86, 118] width 11 height 11
click at [90, 127] on div at bounding box center [86, 126] width 11 height 11
click at [112, 134] on div "I track costs and markups for this item" at bounding box center [126, 135] width 70 height 6
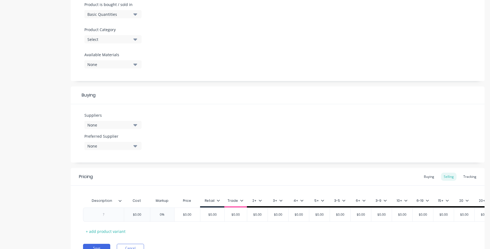
scroll to position [202, 0]
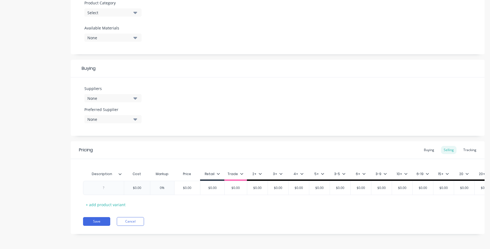
click at [215, 170] on div "Retail" at bounding box center [212, 175] width 24 height 11
click at [215, 171] on div "Retail" at bounding box center [212, 173] width 15 height 5
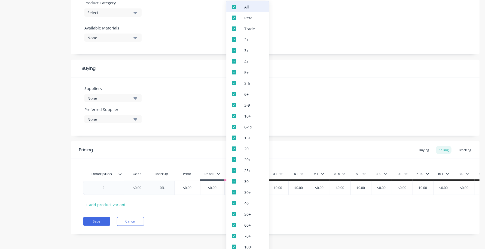
click at [239, 5] on div at bounding box center [233, 6] width 11 height 11
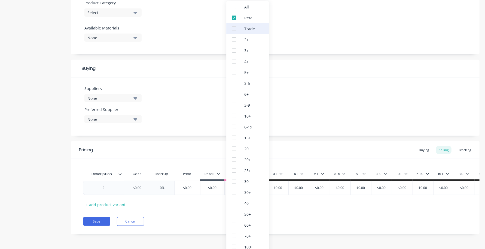
drag, startPoint x: 235, startPoint y: 30, endPoint x: 236, endPoint y: 25, distance: 5.9
click at [235, 30] on div at bounding box center [233, 28] width 11 height 11
click at [236, 18] on div at bounding box center [233, 17] width 11 height 11
type textarea "x"
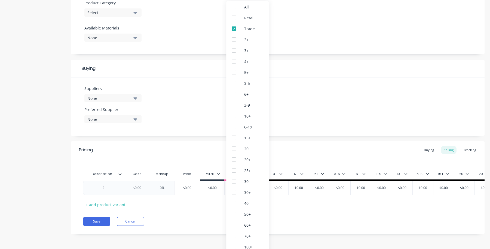
scroll to position [196, 0]
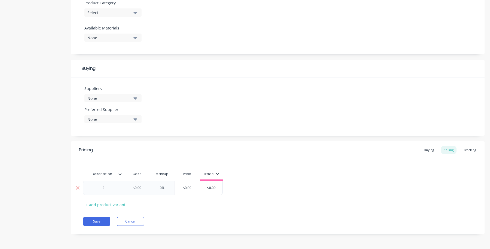
click at [108, 191] on div at bounding box center [103, 187] width 27 height 7
type textarea "x"
type input "$0.00"
click at [210, 187] on input "$0.00" at bounding box center [211, 187] width 27 height 5
drag, startPoint x: 217, startPoint y: 188, endPoint x: 187, endPoint y: 191, distance: 30.6
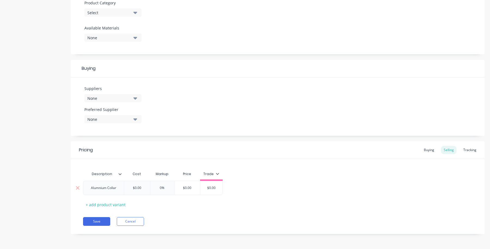
click at [187, 191] on div "Alumnium Collar $0.00 0% $0.00 $0.00 $0.00" at bounding box center [153, 188] width 140 height 14
type textarea "x"
type input "1"
type textarea "x"
type input "15"
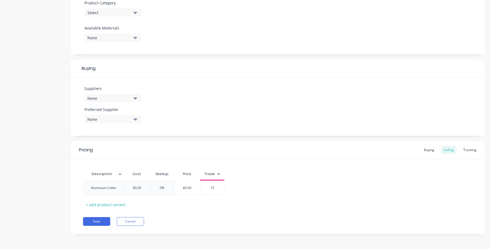
type textarea "x"
type input "150"
click at [243, 216] on div "Pricing Buying Selling Tracking Description Cost Markup Price Trade Alumnium Co…" at bounding box center [278, 187] width 414 height 93
type input "0%"
drag, startPoint x: 171, startPoint y: 187, endPoint x: 136, endPoint y: 188, distance: 34.9
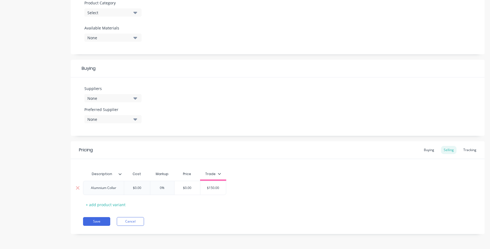
click at [136, 188] on div "Alumnium Collar $0.00 0% 0% $0.00 $150.00 150" at bounding box center [154, 188] width 143 height 14
click at [156, 194] on div "0%" at bounding box center [162, 188] width 27 height 14
type input "$0.00"
click at [185, 188] on input "$0.00" at bounding box center [187, 187] width 27 height 5
drag, startPoint x: 195, startPoint y: 186, endPoint x: 156, endPoint y: 188, distance: 39.3
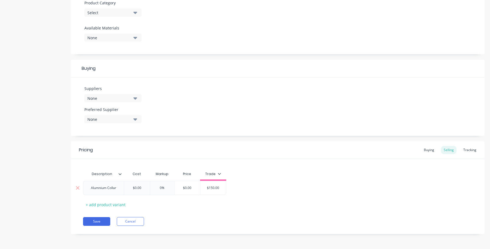
click at [156, 188] on div "Alumnium Collar $0.00 0% 0% $0.00 $0.00 $150.00 150" at bounding box center [154, 188] width 143 height 14
type textarea "x"
type input "1"
type textarea "x"
type input "15"
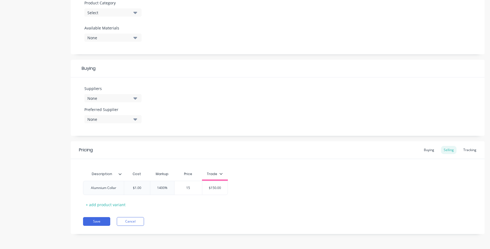
type textarea "x"
type input "150"
click at [218, 204] on div "Description Cost Markup Price Trade Alumnium Collar $1.00 14900% 0% $150.00 150…" at bounding box center [277, 188] width 389 height 40
type input "$1.00"
drag, startPoint x: 147, startPoint y: 188, endPoint x: 110, endPoint y: 189, distance: 37.6
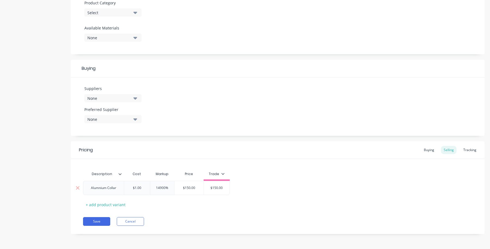
click at [110, 189] on div "Alumnium Collar $1.00 $1.00 14900% 0% $150.00 150 $150.00 150" at bounding box center [156, 188] width 147 height 14
type input "14900%"
drag, startPoint x: 173, startPoint y: 188, endPoint x: 108, endPoint y: 187, distance: 64.8
click at [117, 188] on div "Alumnium Collar $1.00 $1.00 14900% 14900% $150.00 150 $150.00 150" at bounding box center [156, 188] width 147 height 14
type textarea "x"
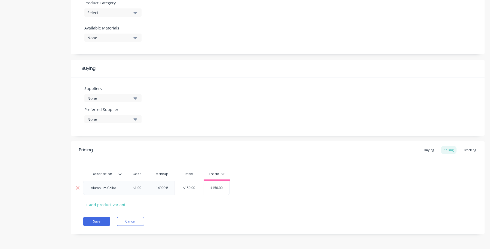
type input "8"
type textarea "x"
type input "80"
drag, startPoint x: 148, startPoint y: 188, endPoint x: 65, endPoint y: 188, distance: 82.2
click at [65, 188] on div "Product details Add image Alumnium Collar Settings Product Options I buy this i…" at bounding box center [244, 34] width 479 height 415
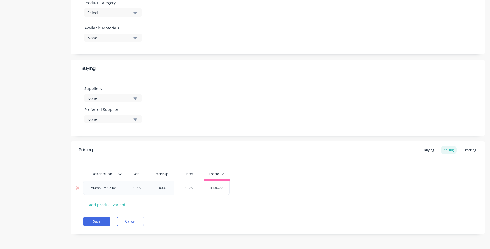
type input "1"
type textarea "x"
type input "10"
type textarea "x"
type input "100"
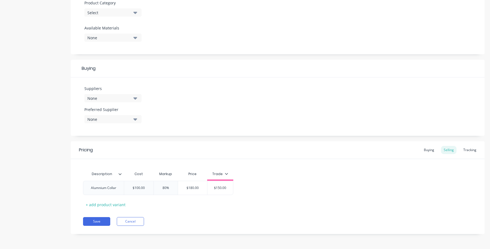
click at [183, 197] on div "Description Cost Markup Price Trade Alumnium Collar $100.00 100 80% 80 $180.00 …" at bounding box center [277, 188] width 389 height 40
type input "80%"
click at [172, 187] on input "80%" at bounding box center [165, 187] width 27 height 5
type input "$100.00"
click at [141, 188] on input "$100.00" at bounding box center [138, 187] width 29 height 5
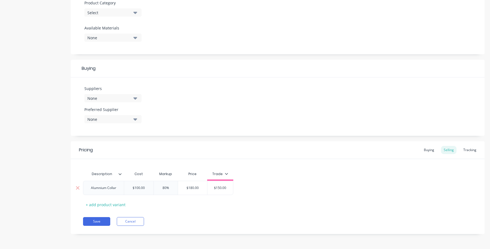
type textarea "x"
type input "$10.00"
type textarea "x"
type input "$1.00"
type textarea "x"
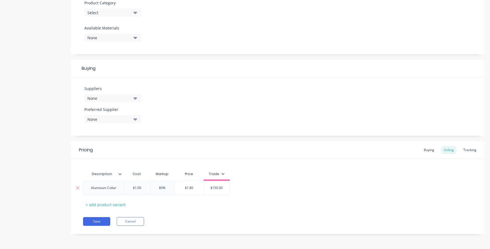
type input "$.00"
type textarea "x"
type input "$90.00"
type textarea "x"
type input "$90.00"
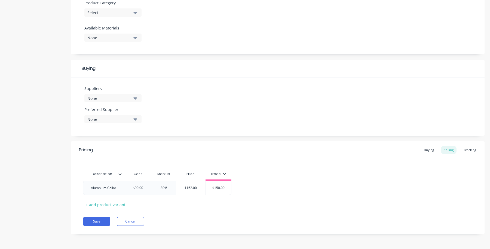
click at [219, 199] on div "Description Cost Markup Price Trade Alumnium Collar $90.00 $90.00 80% 80% $162.…" at bounding box center [277, 188] width 389 height 40
click at [138, 188] on input "$90.00" at bounding box center [138, 187] width 28 height 5
type textarea "x"
type input "$9.00"
type textarea "x"
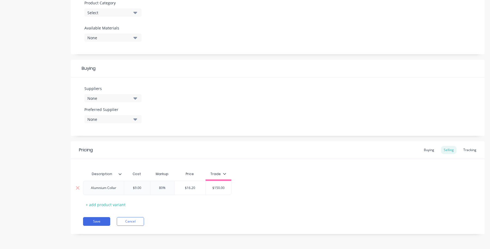
type input "$.00"
type textarea "x"
type input "$7.00"
type textarea "x"
type input "$72.00"
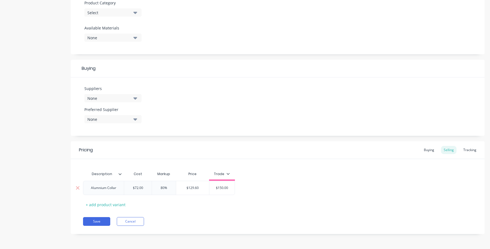
drag, startPoint x: 225, startPoint y: 225, endPoint x: 139, endPoint y: 189, distance: 93.3
click at [224, 225] on div "Save Cancel" at bounding box center [284, 221] width 402 height 9
drag, startPoint x: 140, startPoint y: 187, endPoint x: 136, endPoint y: 187, distance: 3.3
click at [139, 187] on input "$72.00" at bounding box center [138, 187] width 28 height 5
click at [136, 187] on input "$72.00" at bounding box center [138, 187] width 28 height 5
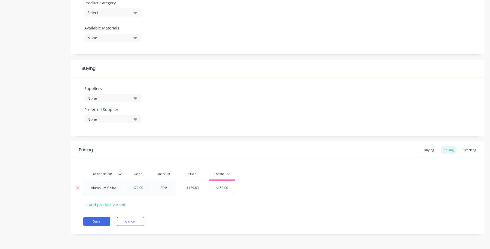
click at [138, 187] on input "$72.00" at bounding box center [138, 187] width 28 height 5
type textarea "x"
type input "$7.00"
type textarea "x"
type input "$.00"
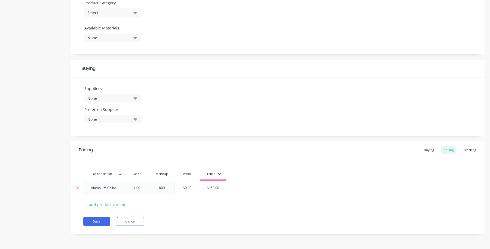
type textarea "x"
type input "$8.00"
type textarea "x"
type input "$80.00"
type textarea "x"
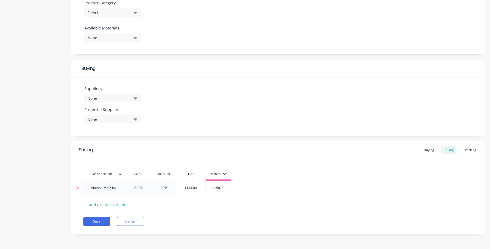
type input "$8.00"
type textarea "x"
type input "$82.00"
type textarea "x"
type input "$8.00"
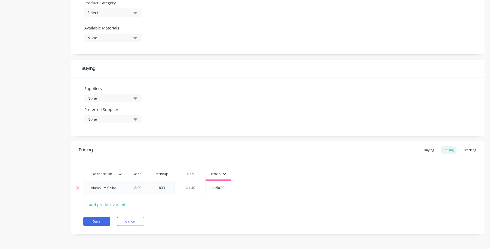
type textarea "x"
type input "$85.00"
type textarea "x"
type input "$8.00"
type textarea "x"
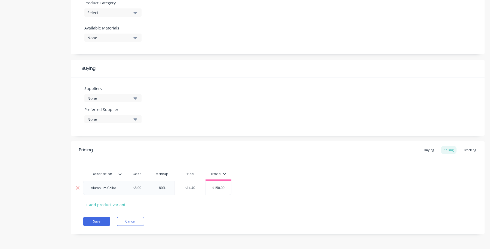
type input "$84.00"
type textarea "x"
type input "$8.00"
type textarea "x"
type input "$83..00"
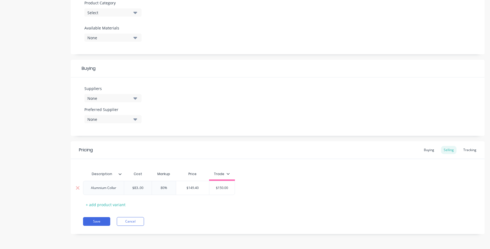
type textarea "x"
type input "$83.5.00"
type textarea "x"
type input "$83..00"
type textarea "x"
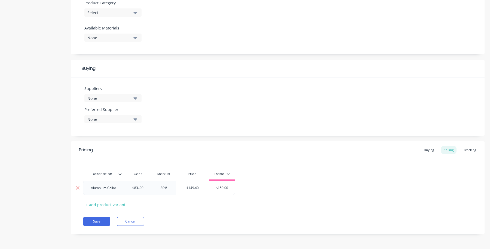
type input "$83.4.00"
type textarea "x"
type input "$83..00"
type textarea "x"
type input "$83.3.00"
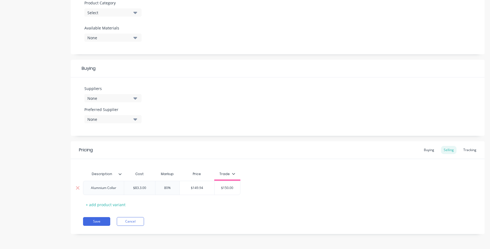
type textarea "x"
type input "$83.35.00"
type textarea "x"
type input "$83.3.00"
type textarea "x"
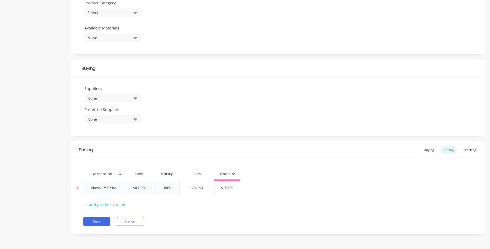
type input "$83.34.00"
type textarea "x"
type input "$83.3.00"
type textarea "x"
type input "$83.33.00"
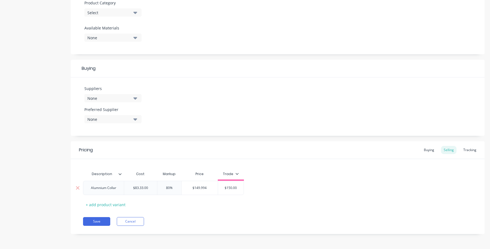
type textarea "x"
type input "$83.3.00"
type textarea "x"
type input "$83.33.00"
type textarea "x"
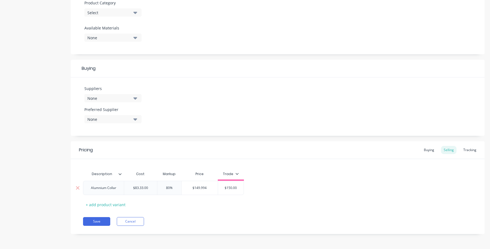
type input "$83.3.00"
type textarea "x"
type input "$83.34.00"
type textarea "x"
type input "$83.3.00"
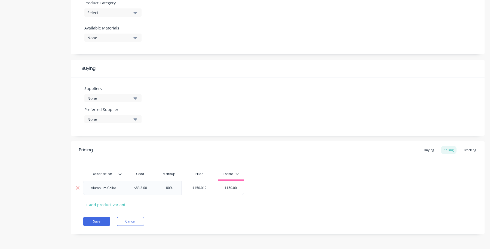
type textarea "x"
type input "$83.33.00"
type textarea "x"
type input "$83.335.00"
type textarea "x"
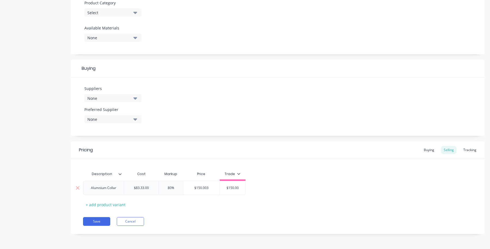
type input "$83.334.00"
type textarea "x"
type input "$83.33.00"
type textarea "x"
type input "$83.333.00"
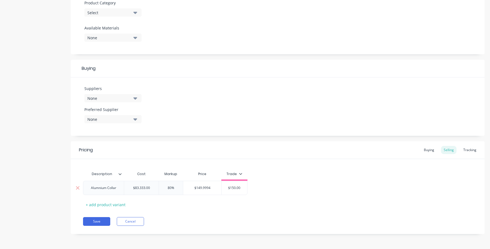
type textarea "x"
type input "$83.33.00"
type textarea "x"
type input "$83.333.00"
type textarea "x"
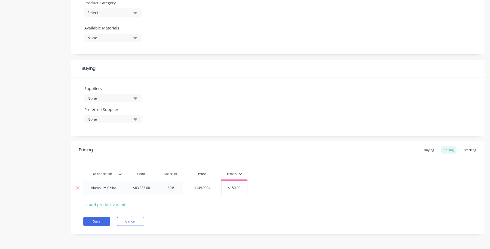
type input "$83.3334.00"
type textarea "x"
type input "$83.333.00"
type textarea "x"
type input "$83.33.00"
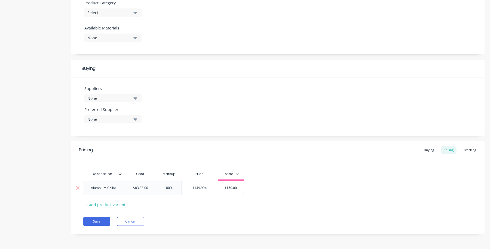
type textarea "x"
type input "$83.3.00"
type textarea "x"
type input "$83.33.00"
type textarea "x"
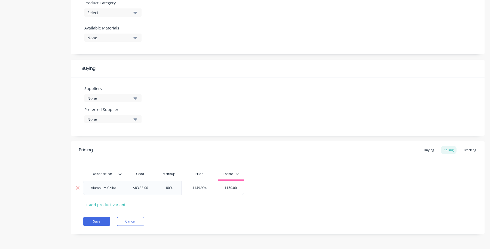
type input "$83.3.00"
type textarea "x"
click at [99, 217] on button "Save" at bounding box center [96, 221] width 27 height 9
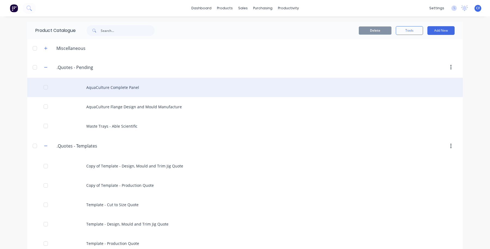
click at [100, 88] on div "AquaCulture Complete Panel" at bounding box center [245, 87] width 436 height 19
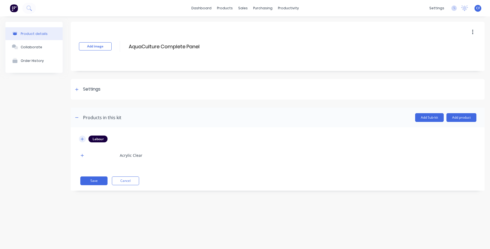
click at [83, 139] on icon "button" at bounding box center [82, 139] width 3 height 4
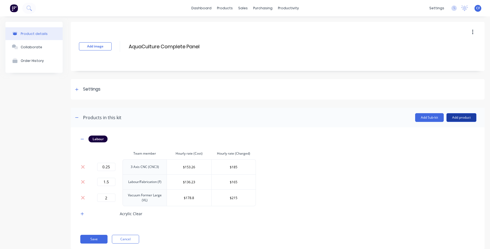
click at [449, 115] on button "Add product" at bounding box center [462, 117] width 30 height 9
click at [437, 136] on button "Product catalogue" at bounding box center [451, 131] width 52 height 11
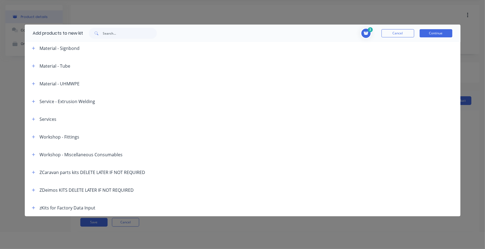
scroll to position [27, 0]
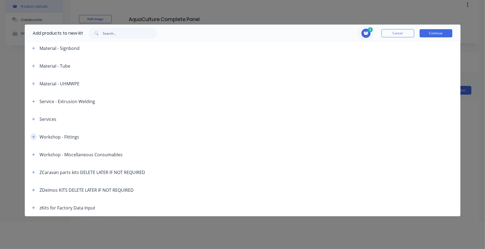
click at [34, 138] on icon "button" at bounding box center [33, 137] width 3 height 4
click at [33, 138] on icon "button" at bounding box center [33, 137] width 3 height 4
click at [394, 33] on button "Cancel" at bounding box center [397, 33] width 33 height 8
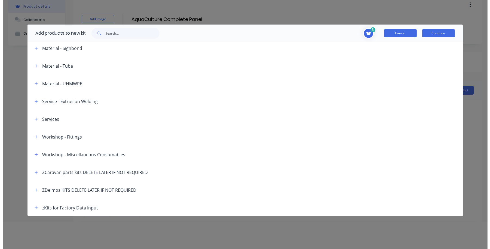
scroll to position [0, 0]
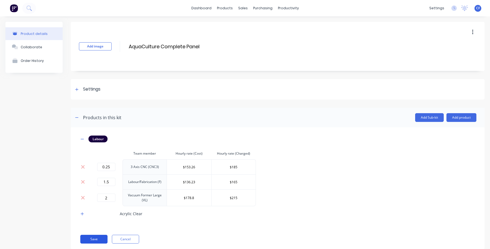
click at [91, 238] on button "Save" at bounding box center [93, 238] width 27 height 9
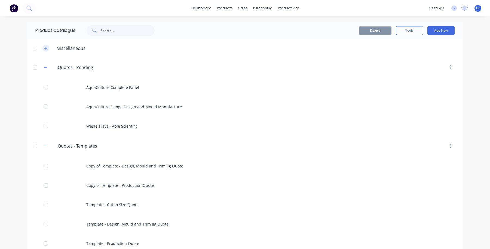
click at [42, 49] on button "button" at bounding box center [45, 48] width 7 height 7
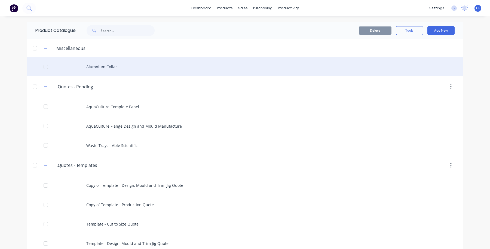
click at [94, 70] on div "Alumnium Collar" at bounding box center [245, 66] width 436 height 19
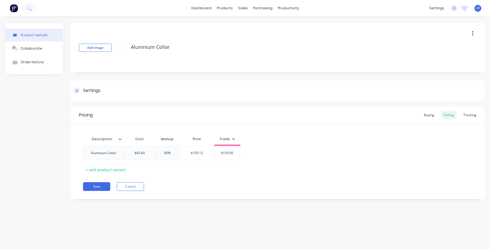
click at [89, 91] on div "Settings" at bounding box center [91, 90] width 17 height 7
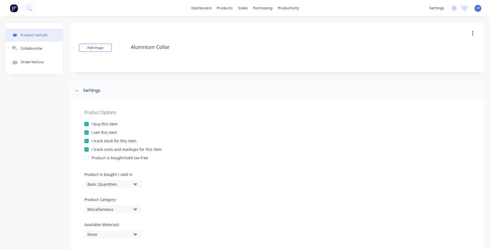
click at [108, 206] on div "Miscellaneous" at bounding box center [109, 209] width 44 height 6
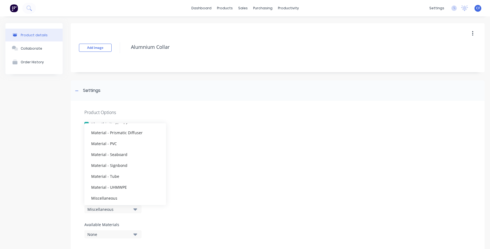
scroll to position [539, 0]
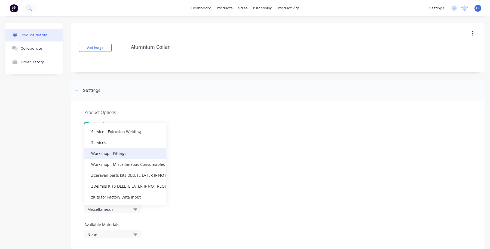
click at [118, 155] on div "Workshop - Fittings" at bounding box center [125, 153] width 82 height 11
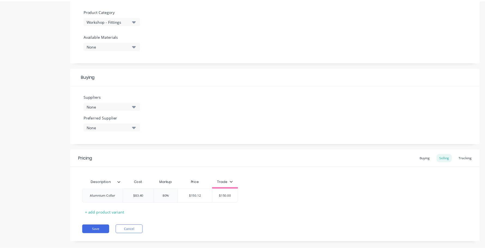
scroll to position [196, 0]
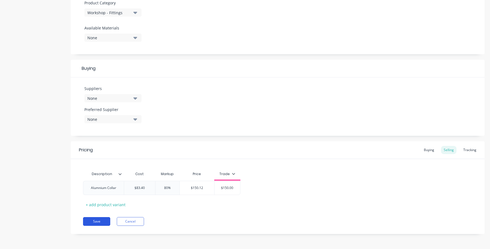
click at [98, 221] on button "Save" at bounding box center [96, 221] width 27 height 9
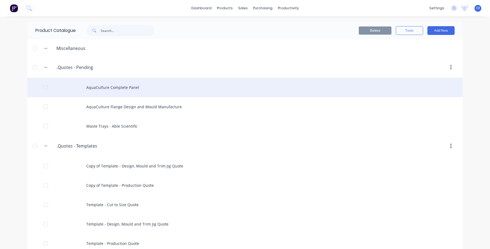
click at [120, 95] on div "AquaCulture Complete Panel" at bounding box center [245, 87] width 436 height 19
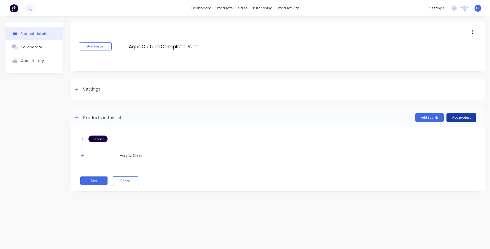
click at [462, 116] on button "Add product" at bounding box center [462, 117] width 30 height 9
click at [446, 139] on div "Labour" at bounding box center [451, 142] width 42 height 8
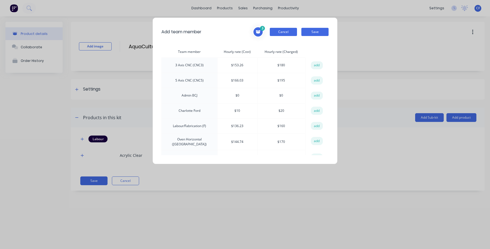
click at [284, 34] on button "Cancel" at bounding box center [283, 32] width 27 height 8
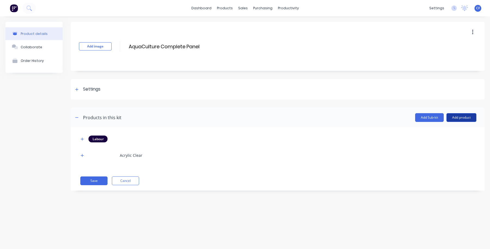
click at [461, 117] on button "Add product" at bounding box center [462, 117] width 30 height 9
click at [436, 130] on div "Product catalogue" at bounding box center [451, 131] width 42 height 8
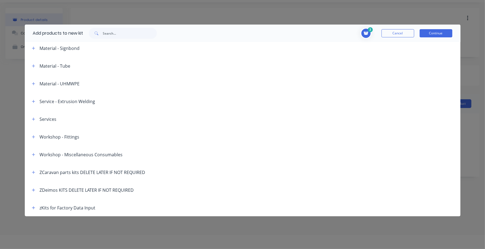
scroll to position [14, 0]
click at [36, 134] on button "button" at bounding box center [33, 136] width 7 height 7
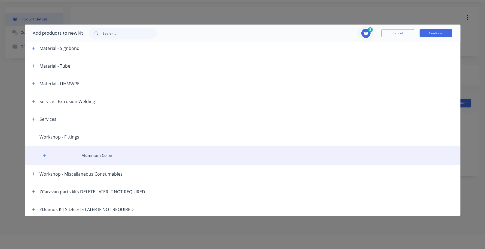
click at [88, 153] on div "Alumnium Collar" at bounding box center [243, 154] width 436 height 19
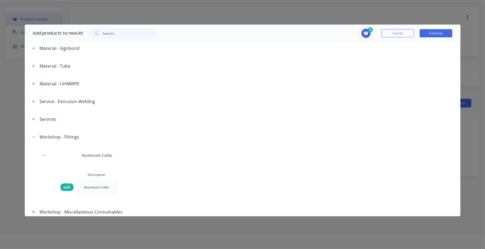
click at [68, 187] on span "add" at bounding box center [67, 186] width 7 height 5
click at [432, 34] on button "Continue" at bounding box center [436, 33] width 33 height 8
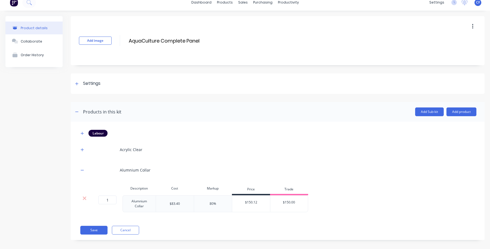
scroll to position [10, 0]
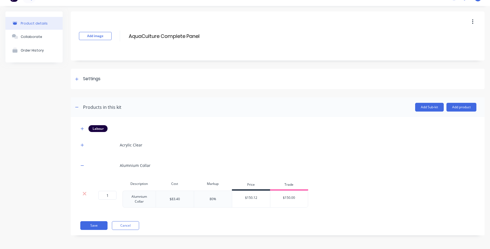
click at [85, 148] on div "Acrylic Clear" at bounding box center [278, 144] width 398 height 15
click at [84, 146] on button "button" at bounding box center [82, 144] width 7 height 7
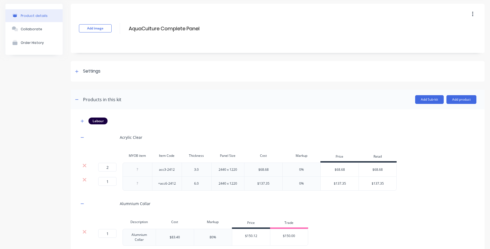
scroll to position [56, 0]
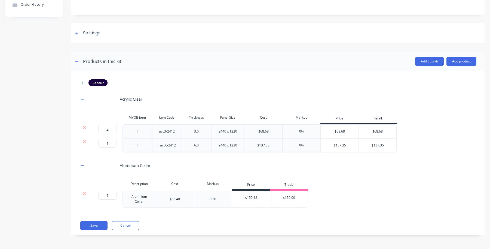
click at [259, 199] on div "$150.12" at bounding box center [251, 198] width 38 height 14
click at [287, 199] on input "$150.00" at bounding box center [289, 197] width 38 height 5
drag, startPoint x: 301, startPoint y: 198, endPoint x: 210, endPoint y: 206, distance: 91.0
click at [210, 206] on div "1 1 ? Alumnium Collar $83.40 80% $150.12 $150.00 $150.00" at bounding box center [193, 198] width 229 height 17
click at [232, 214] on div "Labour Acrylic Clear MYOB item Item Code Thickness Panel Size Cost Markup Price…" at bounding box center [278, 153] width 414 height 164
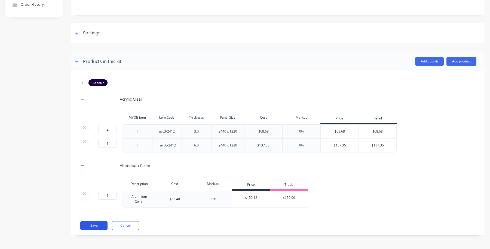
click at [90, 227] on button "Save" at bounding box center [93, 225] width 27 height 9
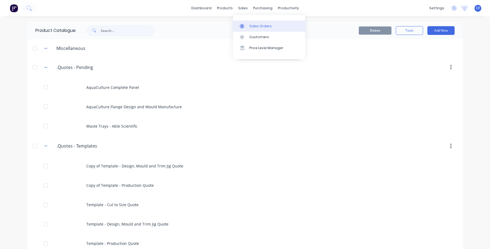
click at [249, 24] on div "Sales Orders" at bounding box center [260, 26] width 22 height 5
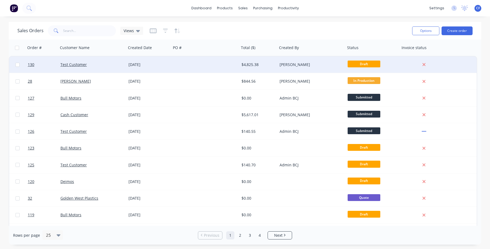
click at [227, 65] on div at bounding box center [205, 64] width 68 height 16
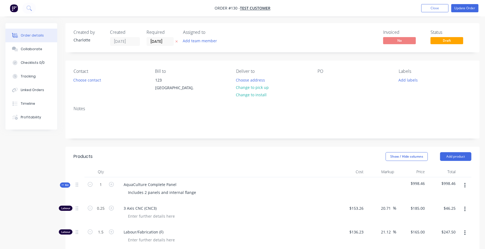
click at [462, 184] on button "button" at bounding box center [465, 185] width 13 height 10
click at [442, 228] on button "Delete" at bounding box center [446, 232] width 52 height 11
click at [462, 182] on button "button" at bounding box center [465, 185] width 13 height 10
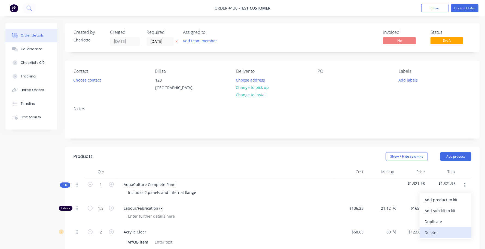
click at [434, 233] on div "Delete" at bounding box center [446, 232] width 42 height 8
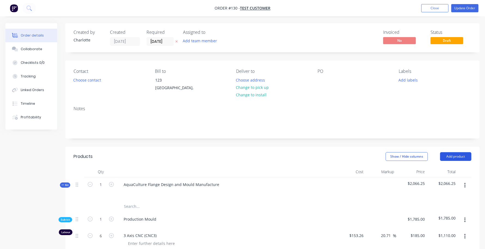
click at [459, 157] on button "Add product" at bounding box center [455, 156] width 31 height 9
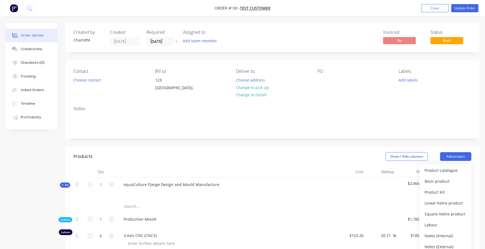
click at [315, 175] on div at bounding box center [226, 171] width 218 height 11
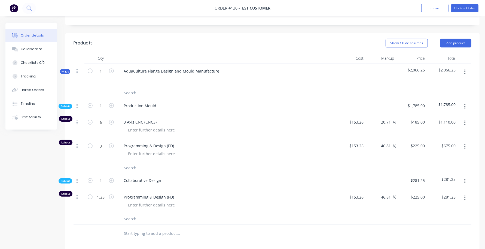
scroll to position [113, 0]
click at [79, 108] on div at bounding box center [79, 105] width 7 height 7
click at [465, 105] on icon "button" at bounding box center [464, 106] width 1 height 5
click at [329, 111] on div "Production Mould" at bounding box center [226, 107] width 218 height 17
click at [459, 42] on button "Add product" at bounding box center [455, 43] width 31 height 9
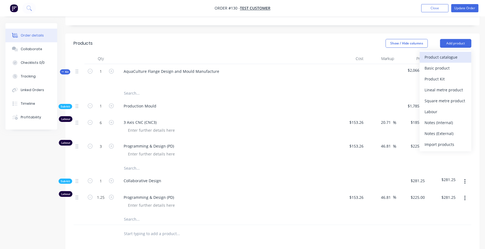
click at [426, 58] on div "Product catalogue" at bounding box center [446, 57] width 42 height 8
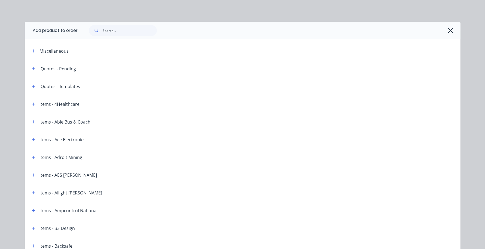
click at [196, 105] on div at bounding box center [270, 103] width 381 height 7
click at [448, 29] on icon "button" at bounding box center [451, 31] width 6 height 8
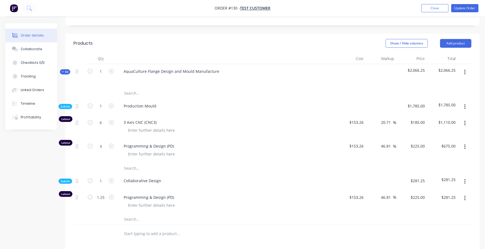
drag, startPoint x: 439, startPoint y: 9, endPoint x: 379, endPoint y: 21, distance: 60.6
click at [439, 9] on button "Close" at bounding box center [434, 8] width 27 height 8
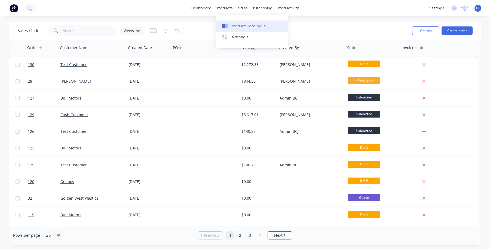
drag, startPoint x: 225, startPoint y: 19, endPoint x: 227, endPoint y: 26, distance: 8.1
click at [225, 19] on div "Product Catalogue Materials" at bounding box center [252, 31] width 72 height 33
click at [227, 27] on icon at bounding box center [226, 26] width 3 height 4
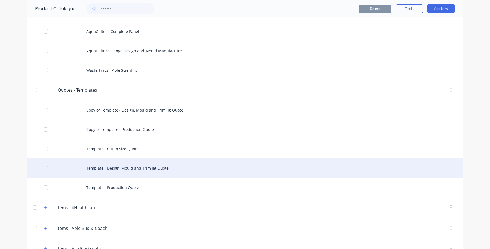
scroll to position [56, 0]
click at [158, 170] on div "Template - Design, Mould and Trim Jig Quote" at bounding box center [245, 167] width 436 height 19
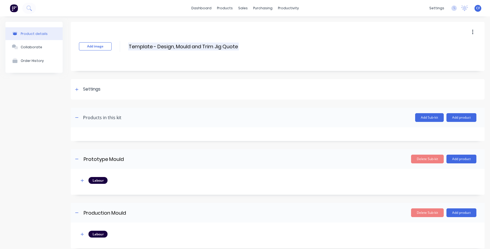
drag, startPoint x: 176, startPoint y: 48, endPoint x: 157, endPoint y: 48, distance: 19.6
click at [157, 48] on input "Template - Design, Mould and Trim Jig Quote" at bounding box center [183, 46] width 111 height 8
click at [220, 46] on input "Template - Mould and Trim Jig Quote" at bounding box center [176, 46] width 96 height 8
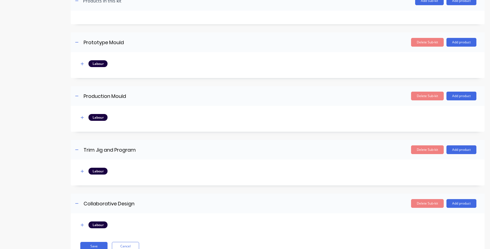
scroll to position [138, 0]
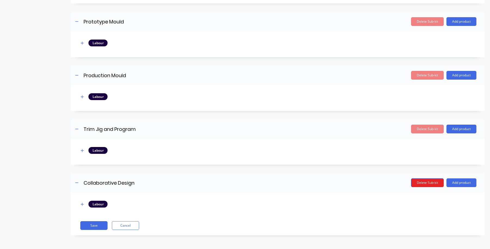
click at [425, 182] on button "Delete Sub-kit" at bounding box center [427, 182] width 33 height 9
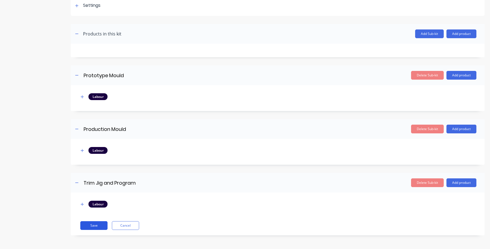
click at [93, 227] on button "Save" at bounding box center [93, 225] width 27 height 9
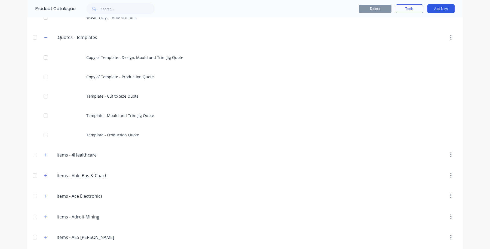
click at [443, 9] on button "Add New" at bounding box center [441, 8] width 27 height 9
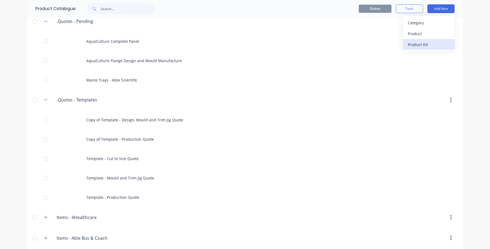
click at [428, 41] on div "Product Kit" at bounding box center [429, 45] width 42 height 8
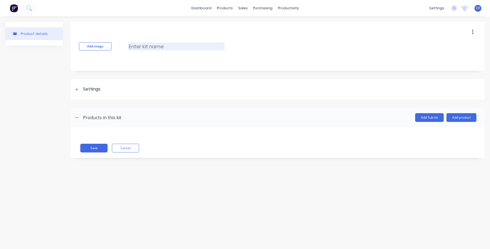
click at [148, 42] on input at bounding box center [176, 46] width 96 height 8
click at [82, 90] on div "Settings" at bounding box center [87, 89] width 27 height 7
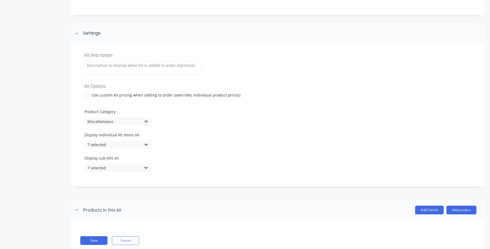
scroll to position [56, 0]
click at [129, 123] on div "Miscellaneous" at bounding box center [113, 121] width 53 height 6
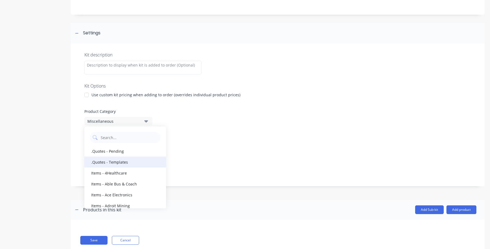
click at [114, 161] on div ".Quotes - Templates" at bounding box center [125, 161] width 82 height 11
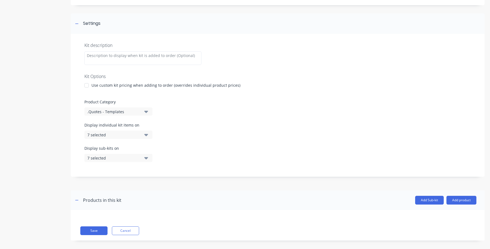
scroll to position [71, 0]
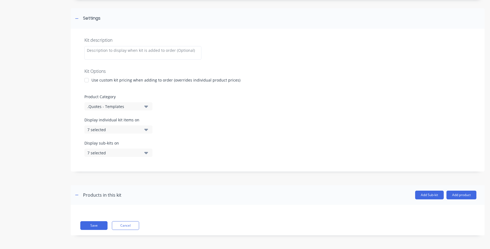
click at [125, 133] on button "7 selected" at bounding box center [118, 129] width 68 height 8
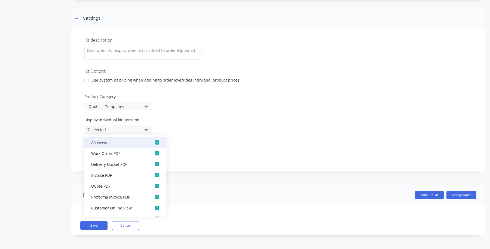
scroll to position [1, 0]
click at [155, 141] on div "button" at bounding box center [157, 141] width 11 height 11
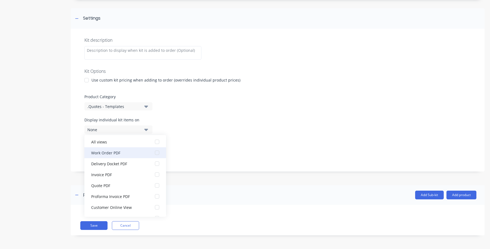
click at [152, 153] on div "button" at bounding box center [157, 152] width 11 height 11
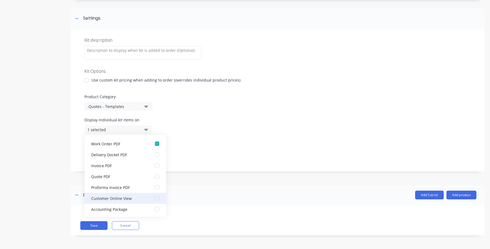
scroll to position [11, 0]
click at [152, 210] on div "button" at bounding box center [157, 208] width 11 height 11
click at [248, 154] on div "Display sub-kits on 7 selected" at bounding box center [277, 151] width 387 height 23
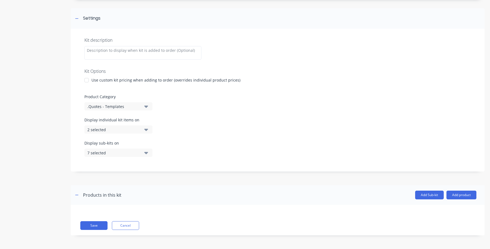
click at [146, 151] on icon "button" at bounding box center [146, 152] width 4 height 6
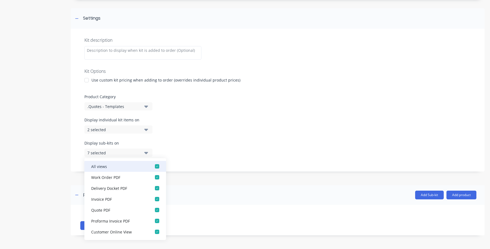
click at [156, 167] on div "button" at bounding box center [157, 166] width 11 height 11
click at [152, 165] on div "button" at bounding box center [157, 166] width 11 height 11
click at [152, 164] on div "button" at bounding box center [157, 166] width 11 height 11
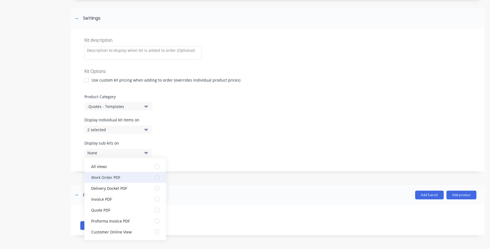
click at [152, 179] on div "button" at bounding box center [157, 177] width 11 height 11
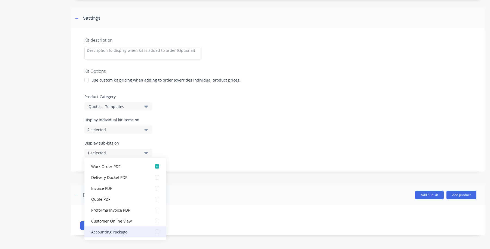
click at [152, 231] on div "button" at bounding box center [157, 231] width 11 height 11
click at [206, 154] on div "Display sub-kits on 2 selected" at bounding box center [277, 151] width 387 height 23
click at [204, 115] on div "Kit description Kit Options Use custom kit pricing when adding to order (overri…" at bounding box center [278, 100] width 414 height 143
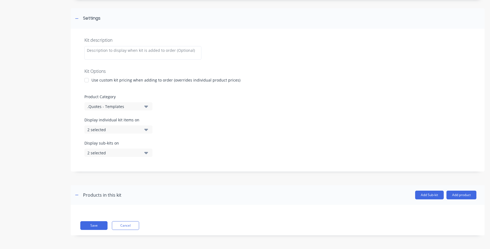
click at [81, 196] on div "Products in this kit" at bounding box center [98, 194] width 48 height 9
click at [77, 196] on icon "button" at bounding box center [76, 195] width 3 height 4
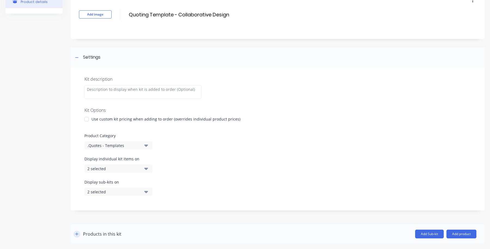
click at [79, 231] on button "button" at bounding box center [77, 233] width 7 height 7
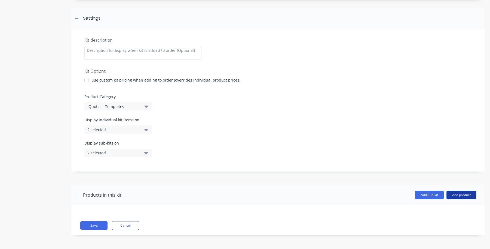
click at [456, 192] on button "Add product" at bounding box center [462, 194] width 30 height 9
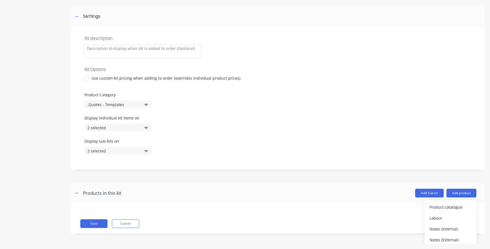
scroll to position [5, 0]
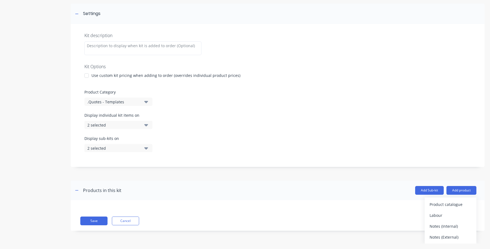
click at [253, 187] on header "Products in this kit Add Sub-kit Add product Product catalogue Labour Notes (In…" at bounding box center [278, 190] width 414 height 20
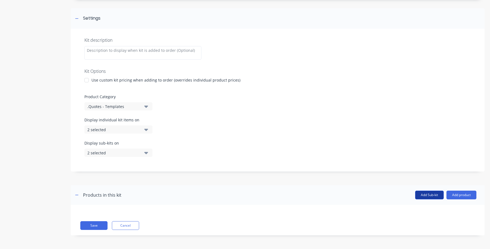
click at [431, 195] on button "Add Sub-kit" at bounding box center [429, 194] width 29 height 9
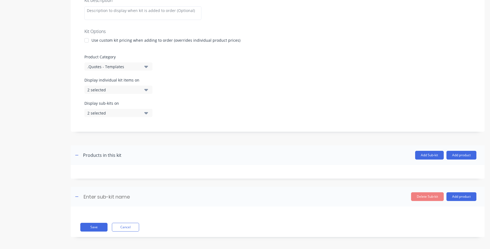
scroll to position [112, 0]
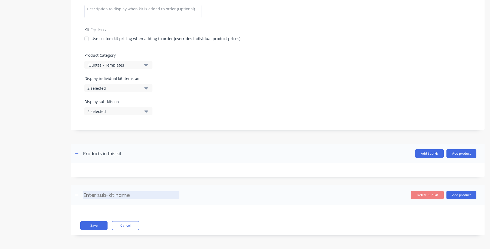
click at [138, 195] on input at bounding box center [131, 195] width 96 height 8
click at [412, 193] on button "Delete Sub-kit" at bounding box center [427, 194] width 33 height 9
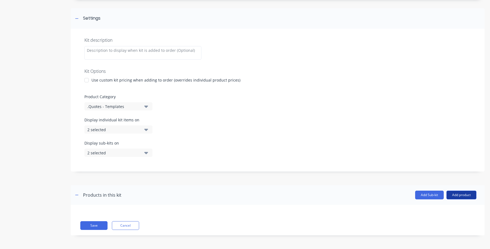
click at [448, 198] on button "Add product" at bounding box center [462, 194] width 30 height 9
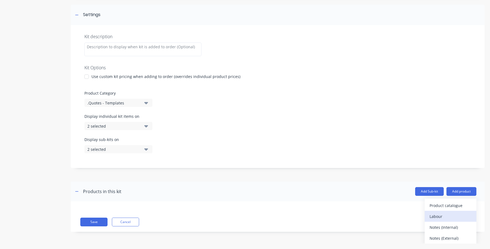
scroll to position [5, 0]
click at [432, 213] on div "Labour" at bounding box center [451, 215] width 42 height 8
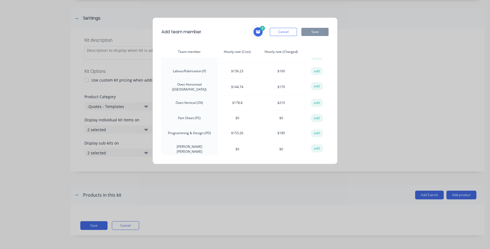
scroll to position [55, 0]
click at [315, 132] on button "add" at bounding box center [317, 133] width 12 height 8
click at [313, 32] on button "Save" at bounding box center [314, 32] width 27 height 8
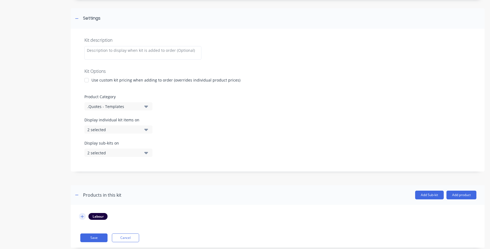
click at [83, 219] on button "button" at bounding box center [82, 216] width 7 height 7
click at [83, 217] on icon "button" at bounding box center [82, 216] width 3 height 4
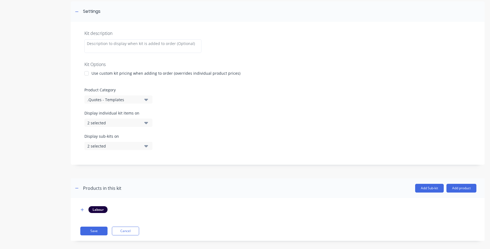
scroll to position [83, 0]
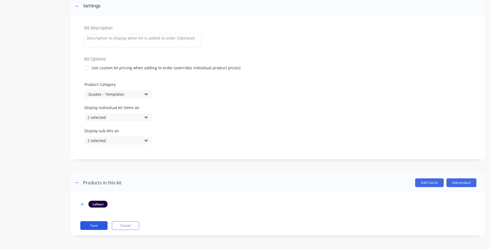
click at [91, 226] on button "Save" at bounding box center [93, 225] width 27 height 9
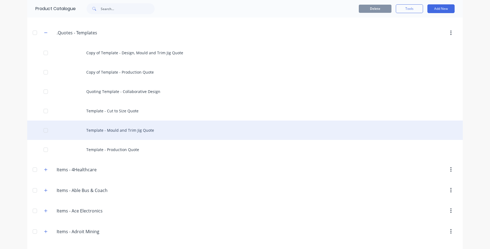
scroll to position [113, 0]
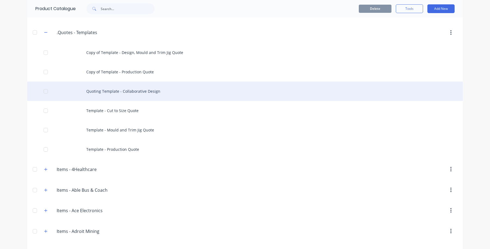
click at [143, 95] on div "Quoting Template - Collaborative Design" at bounding box center [245, 90] width 436 height 19
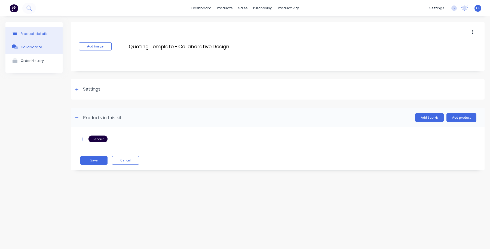
drag, startPoint x: 150, startPoint y: 47, endPoint x: 59, endPoint y: 47, distance: 90.9
click at [59, 47] on div "Product details Collaborate Order History Add image Quoting Template - Collabor…" at bounding box center [244, 100] width 479 height 156
click at [96, 159] on button "Save" at bounding box center [93, 160] width 27 height 9
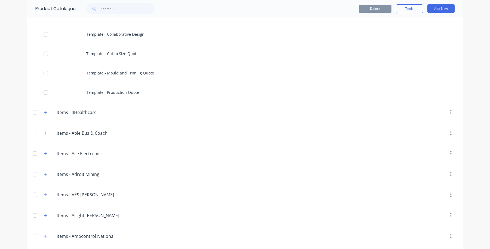
scroll to position [113, 0]
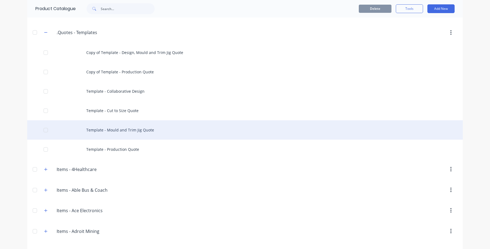
click at [116, 125] on div "Template - Mould and Trim Jig Quote" at bounding box center [245, 129] width 436 height 19
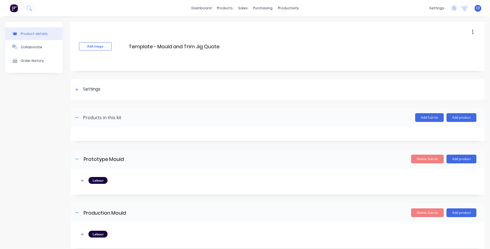
click at [78, 100] on div at bounding box center [278, 103] width 414 height 8
click at [75, 89] on div at bounding box center [77, 89] width 7 height 7
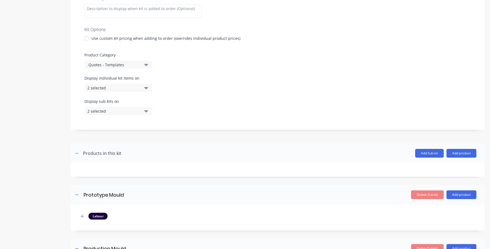
scroll to position [113, 0]
click at [128, 108] on div "2 selected" at bounding box center [113, 111] width 53 height 6
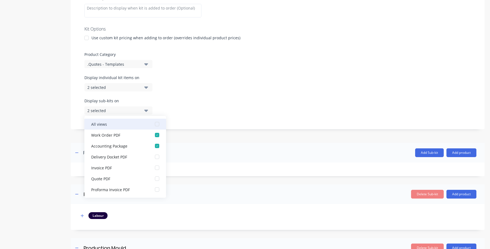
click at [154, 124] on div "button" at bounding box center [157, 123] width 11 height 11
click at [221, 118] on div "Display sub-kits on 7 selected" at bounding box center [277, 109] width 387 height 23
click at [232, 108] on div "Display sub-kits on 7 selected" at bounding box center [277, 109] width 387 height 23
click at [138, 109] on div "7 selected" at bounding box center [113, 111] width 53 height 6
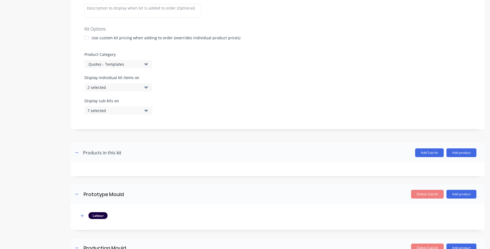
click at [213, 105] on div "Display sub-kits on 7 selected" at bounding box center [277, 109] width 387 height 23
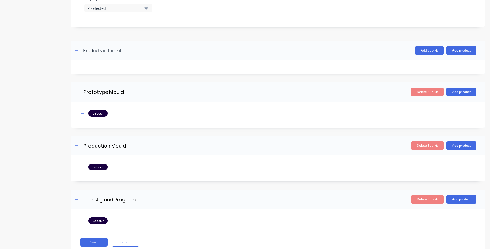
scroll to position [232, 0]
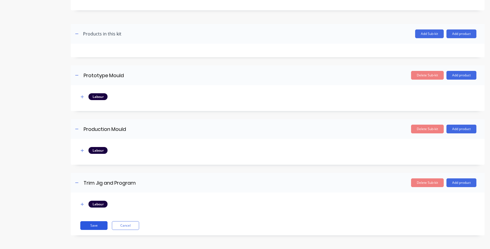
click at [85, 228] on button "Save" at bounding box center [93, 225] width 27 height 9
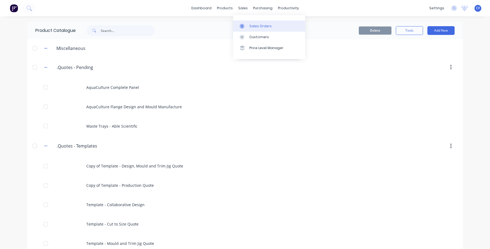
click at [245, 22] on link "Sales Orders" at bounding box center [269, 25] width 72 height 11
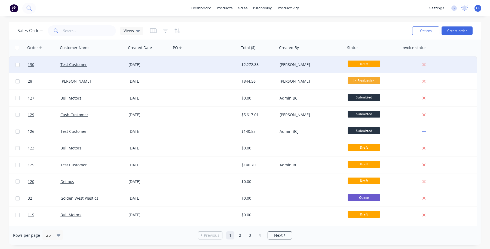
click at [93, 63] on div "Test Customer" at bounding box center [90, 64] width 60 height 5
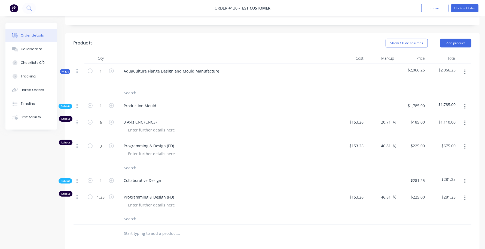
click at [462, 74] on button "button" at bounding box center [465, 72] width 13 height 10
click at [435, 117] on div "Delete" at bounding box center [446, 119] width 42 height 8
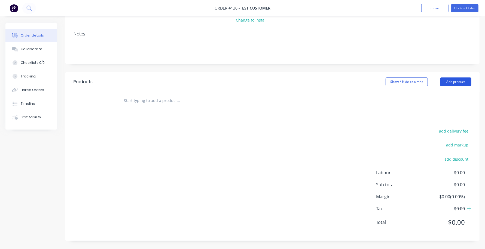
click at [457, 82] on button "Add product" at bounding box center [455, 81] width 31 height 9
click at [326, 103] on div at bounding box center [273, 101] width 398 height 18
click at [432, 12] on button "Close" at bounding box center [434, 8] width 27 height 8
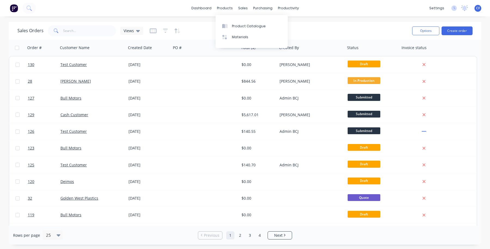
click at [226, 8] on div "products" at bounding box center [224, 8] width 21 height 8
click at [226, 29] on link "Product Catalogue" at bounding box center [252, 25] width 72 height 11
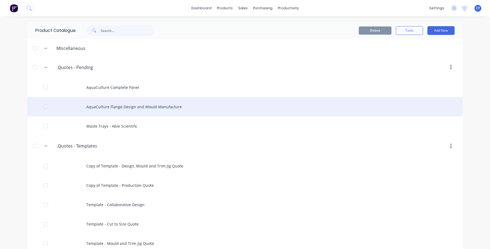
click at [99, 105] on div "AquaCulture Flange Design and Mould Manufacture" at bounding box center [245, 106] width 436 height 19
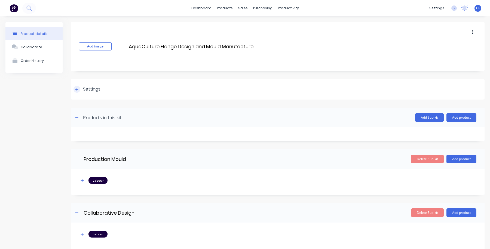
click at [74, 94] on div "Settings" at bounding box center [278, 89] width 414 height 20
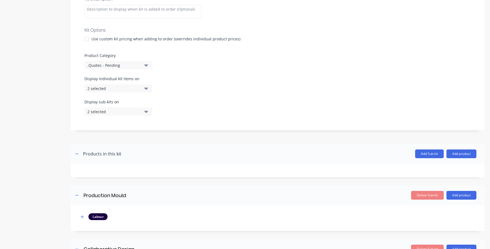
click at [114, 114] on button "2 selected" at bounding box center [118, 111] width 68 height 8
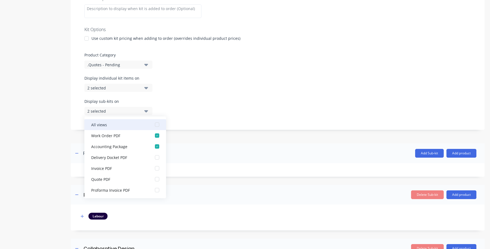
scroll to position [113, 0]
click at [157, 123] on div "button" at bounding box center [157, 123] width 11 height 11
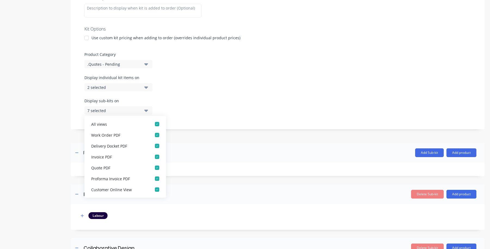
click at [215, 96] on div "Display individual kit items on 2 selected" at bounding box center [277, 86] width 387 height 23
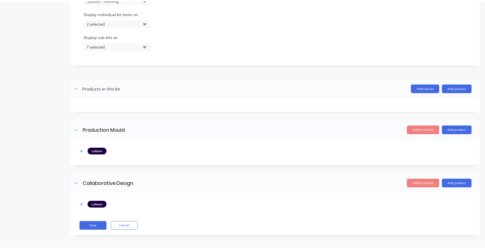
scroll to position [178, 0]
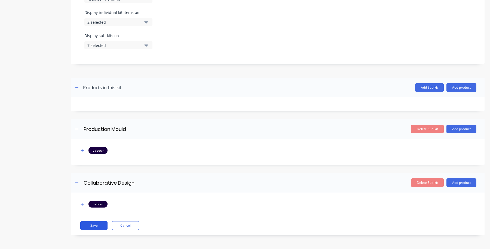
click at [88, 229] on button "Save" at bounding box center [93, 225] width 27 height 9
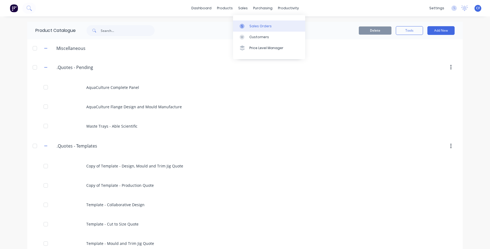
click at [243, 21] on link "Sales Orders" at bounding box center [269, 25] width 72 height 11
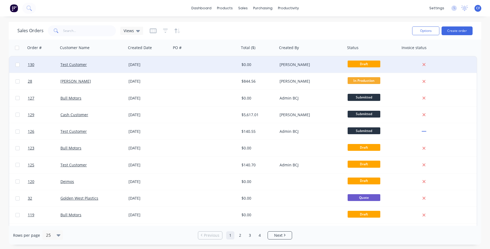
click at [294, 63] on div "[PERSON_NAME]" at bounding box center [310, 64] width 60 height 5
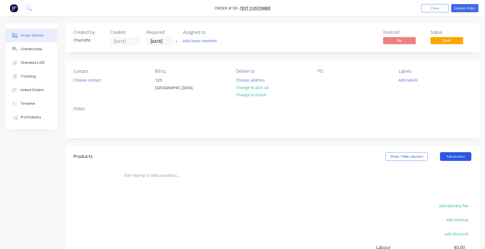
click at [459, 156] on button "Add product" at bounding box center [455, 156] width 31 height 9
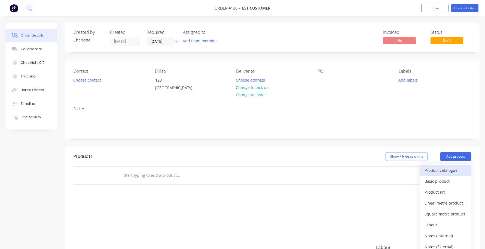
click at [442, 175] on button "Product catalogue" at bounding box center [446, 170] width 52 height 11
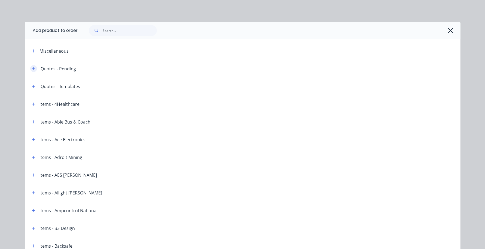
click at [33, 68] on button "button" at bounding box center [33, 68] width 7 height 7
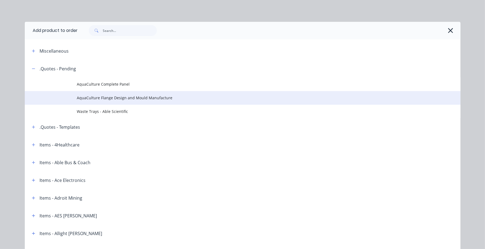
click at [135, 96] on span "AquaCulture Flange Design and Mould Manufacture" at bounding box center [230, 98] width 307 height 6
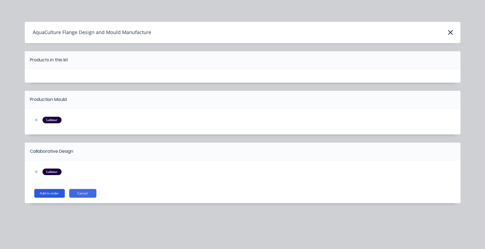
click at [46, 193] on button "Add to order" at bounding box center [49, 193] width 30 height 9
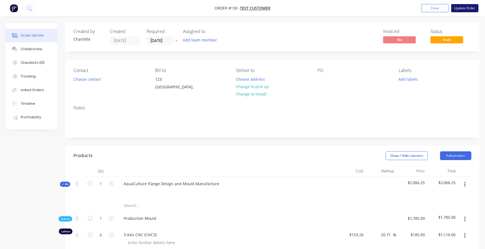
scroll to position [0, 0]
click at [461, 7] on button "Update Order" at bounding box center [464, 8] width 27 height 8
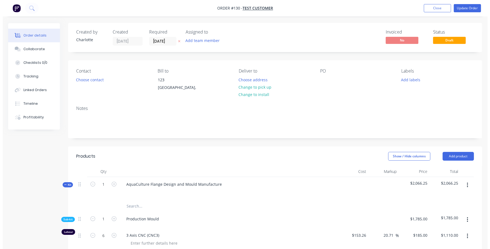
scroll to position [0, 0]
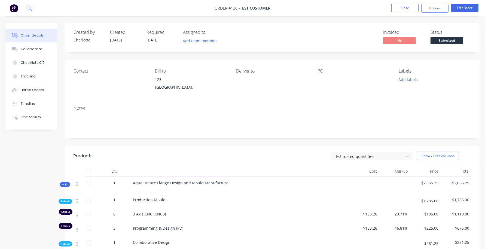
click at [443, 2] on nav "Order #130 - Test Customer Close Options Edit Order" at bounding box center [242, 8] width 485 height 16
click at [442, 7] on button "Options" at bounding box center [434, 8] width 27 height 9
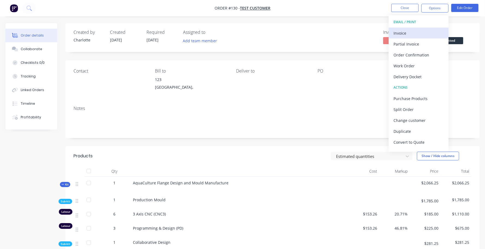
click at [411, 35] on div "Invoice" at bounding box center [418, 33] width 50 height 8
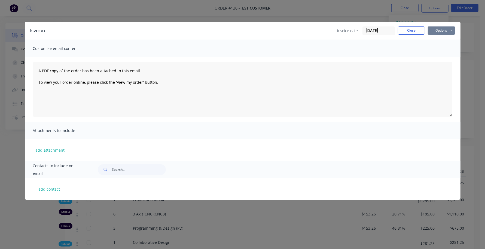
click at [438, 31] on button "Options" at bounding box center [441, 30] width 27 height 8
click at [443, 39] on button "Preview" at bounding box center [445, 40] width 35 height 9
click at [401, 28] on button "Close" at bounding box center [411, 30] width 27 height 8
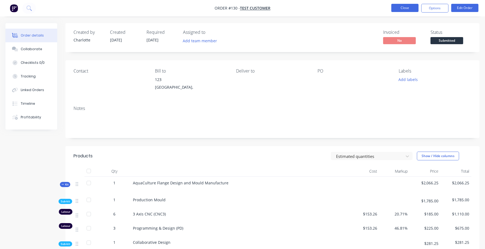
click at [398, 5] on button "Close" at bounding box center [404, 8] width 27 height 8
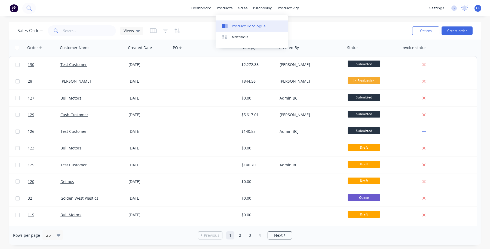
click at [230, 21] on link "Product Catalogue" at bounding box center [252, 25] width 72 height 11
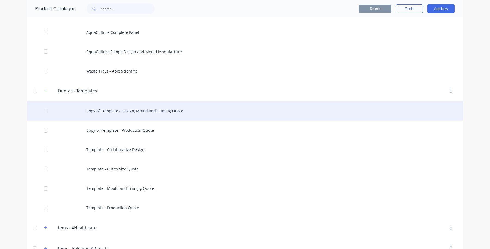
scroll to position [56, 0]
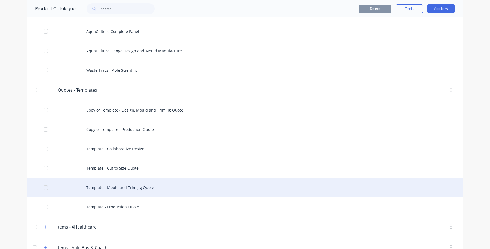
click at [111, 190] on div "Template - Mould and Trim Jig Quote" at bounding box center [245, 187] width 436 height 19
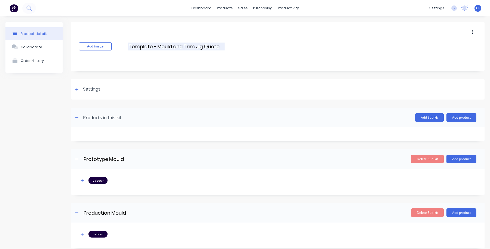
click at [159, 45] on input "Template - Mould and Trim Jig Quote" at bounding box center [176, 46] width 96 height 8
click at [218, 63] on div "Add image Template - Design, Mould and Trim Jig Quote Template - Design, Mould …" at bounding box center [278, 46] width 414 height 49
drag, startPoint x: 254, startPoint y: 48, endPoint x: 237, endPoint y: 47, distance: 16.4
click at [249, 48] on div "Add image Template - Design, Mould and Trim Jig Quote Template - Design, Mould …" at bounding box center [278, 46] width 414 height 49
drag, startPoint x: 237, startPoint y: 47, endPoint x: 227, endPoint y: 46, distance: 10.7
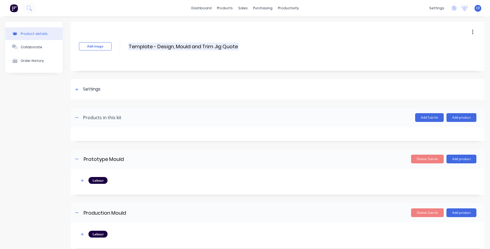
click at [227, 46] on input "Template - Design, Mould and Trim Jig Quote" at bounding box center [183, 46] width 111 height 8
click at [234, 48] on input "Template - Design, Mould and Trim Jig Quote" at bounding box center [183, 46] width 111 height 8
click at [239, 45] on input "Template - Design, Mould and Trim Jig Quote" at bounding box center [183, 46] width 111 height 8
click at [51, 182] on div "Product details Collaborate Order History" at bounding box center [33, 174] width 57 height 305
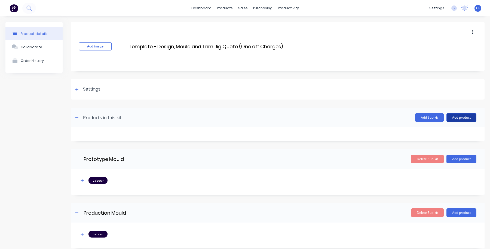
click at [458, 114] on button "Add product" at bounding box center [462, 117] width 30 height 9
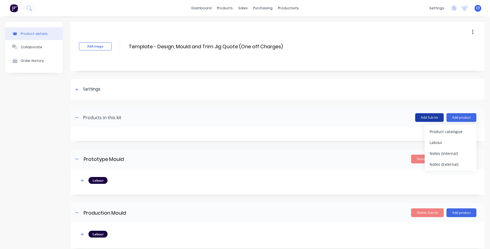
click at [420, 121] on button "Add Sub-kit" at bounding box center [429, 117] width 29 height 9
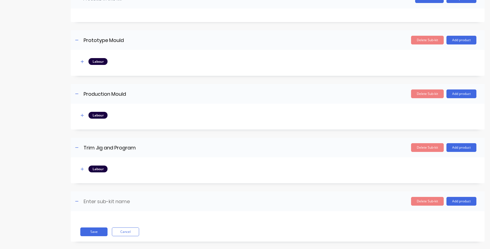
scroll to position [126, 0]
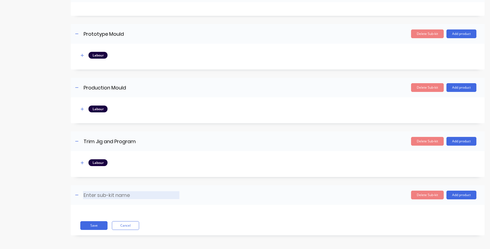
click at [122, 195] on input at bounding box center [131, 195] width 96 height 8
click at [458, 196] on button "Add product" at bounding box center [462, 194] width 30 height 9
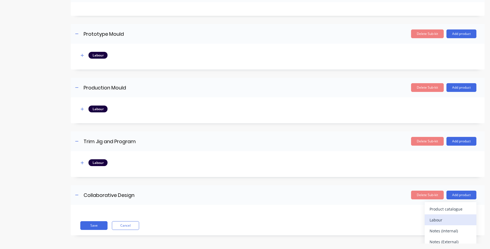
click at [431, 217] on div "Labour" at bounding box center [451, 220] width 42 height 8
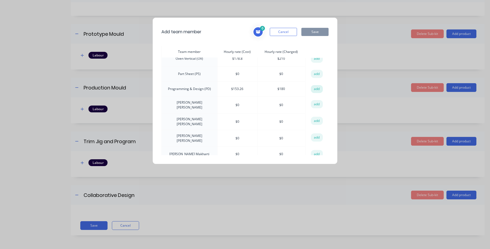
scroll to position [98, 0]
click at [314, 89] on button "add" at bounding box center [317, 90] width 12 height 8
click at [310, 32] on button "Save" at bounding box center [314, 32] width 27 height 8
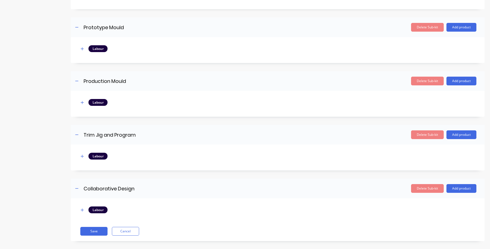
scroll to position [138, 0]
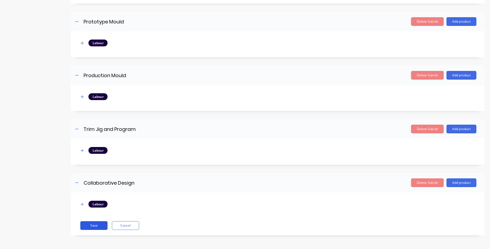
click at [90, 222] on button "Save" at bounding box center [93, 225] width 27 height 9
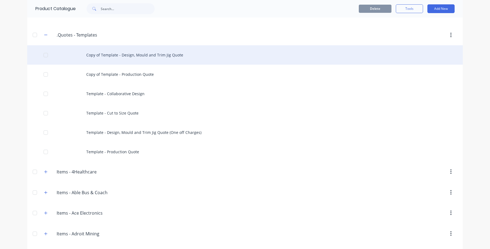
scroll to position [112, 0]
click at [36, 55] on div "Copy of Template - Design, Mould and Trim Jig Quote" at bounding box center [245, 53] width 436 height 19
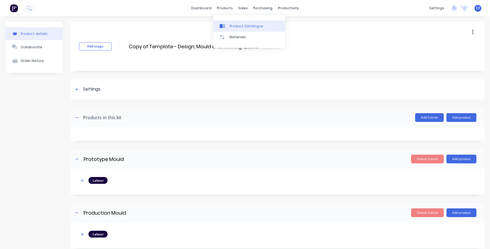
click at [224, 25] on icon at bounding box center [223, 26] width 3 height 4
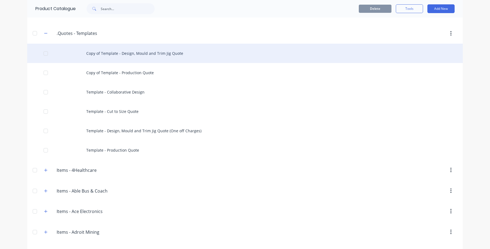
scroll to position [113, 0]
click at [42, 52] on div at bounding box center [45, 52] width 11 height 11
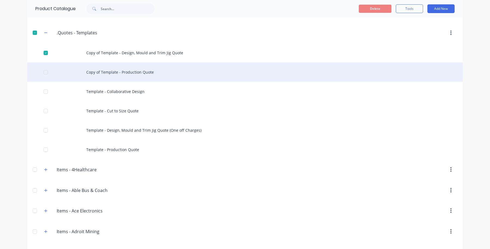
drag, startPoint x: 41, startPoint y: 72, endPoint x: 54, endPoint y: 73, distance: 13.1
click at [41, 72] on div at bounding box center [45, 72] width 11 height 11
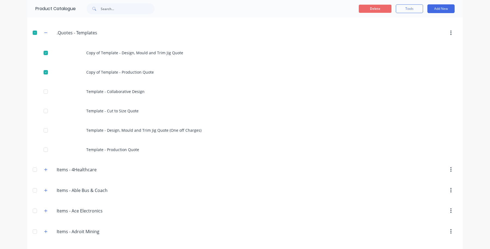
click at [378, 10] on button "Delete" at bounding box center [375, 9] width 33 height 8
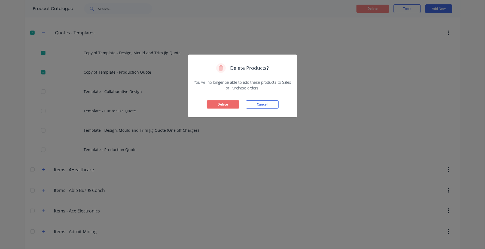
click at [221, 102] on button "Delete" at bounding box center [223, 104] width 33 height 8
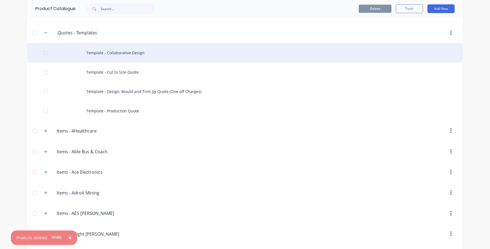
click at [41, 55] on div at bounding box center [45, 52] width 11 height 11
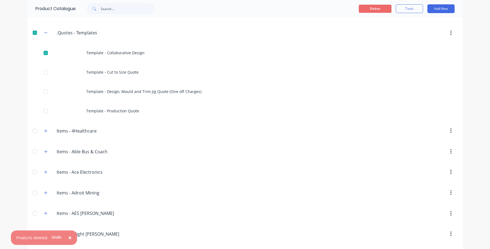
click at [363, 11] on button "Delete" at bounding box center [375, 9] width 33 height 8
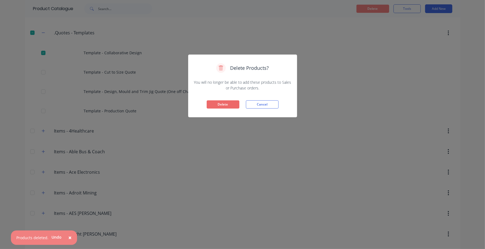
click at [219, 101] on button "Delete" at bounding box center [223, 104] width 33 height 8
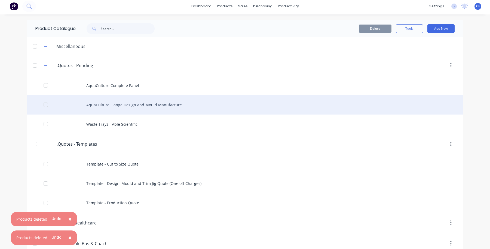
scroll to position [2, 0]
click at [167, 103] on div "AquaCulture Flange Design and Mould Manufacture" at bounding box center [245, 104] width 436 height 19
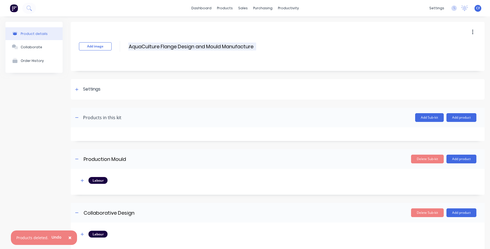
drag, startPoint x: 255, startPoint y: 45, endPoint x: 161, endPoint y: 44, distance: 94.5
click at [161, 44] on input "AquaCulture Flange Design and Mould Manufacture" at bounding box center [192, 46] width 128 height 8
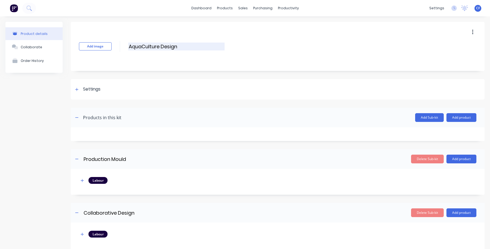
click at [161, 44] on input "AquaCulture Design" at bounding box center [176, 46] width 96 height 8
click at [198, 48] on input "AquaCulture Panels Design" at bounding box center [176, 46] width 96 height 8
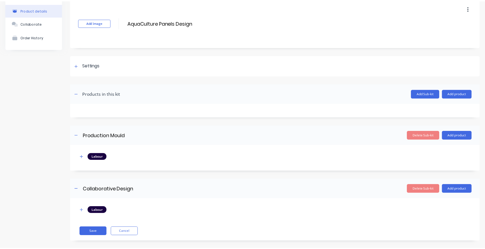
scroll to position [30, 0]
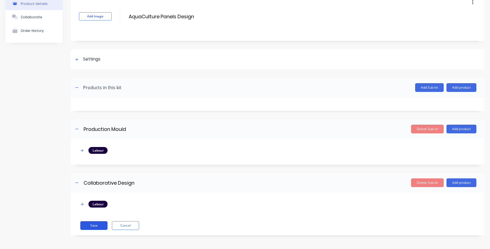
drag, startPoint x: 96, startPoint y: 227, endPoint x: 96, endPoint y: 223, distance: 4.1
click at [96, 227] on button "Save" at bounding box center [93, 225] width 27 height 9
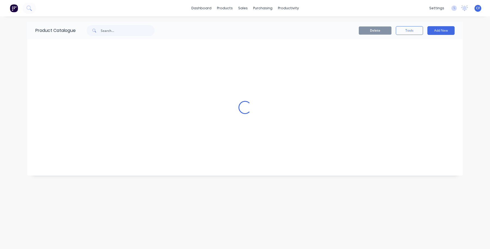
click at [114, 180] on div "Product Catalogue Delete Tools Add New Loading..." at bounding box center [245, 132] width 436 height 221
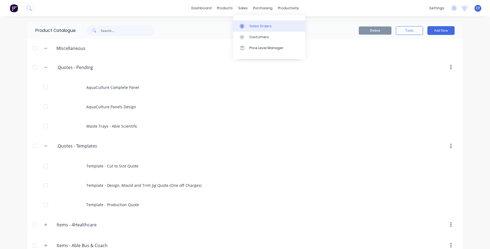
click at [251, 25] on div "Sales Orders" at bounding box center [260, 26] width 22 height 5
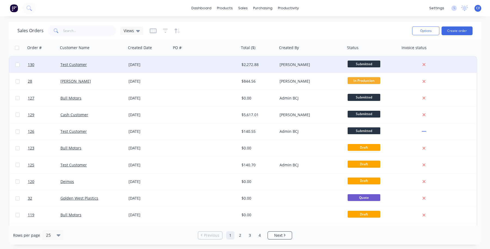
click at [129, 59] on div "[DATE]" at bounding box center [148, 64] width 45 height 16
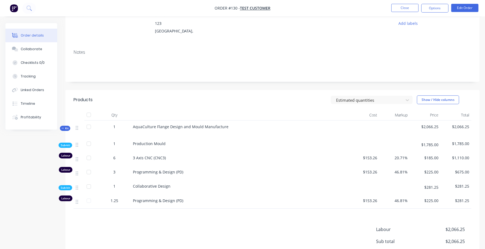
scroll to position [57, 0]
click at [457, 9] on button "Edit Order" at bounding box center [464, 8] width 27 height 8
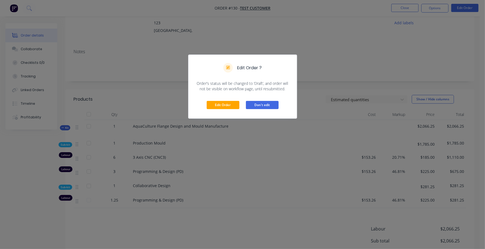
click at [250, 105] on button "Don't edit" at bounding box center [262, 105] width 33 height 8
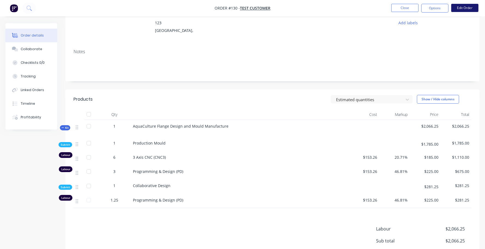
click at [470, 6] on button "Edit Order" at bounding box center [464, 8] width 27 height 8
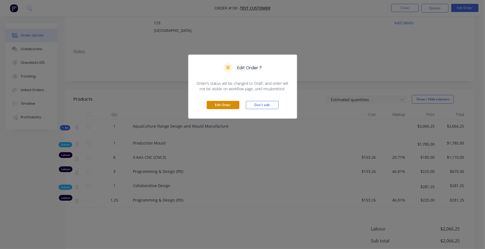
click at [223, 104] on button "Edit Order" at bounding box center [223, 105] width 33 height 8
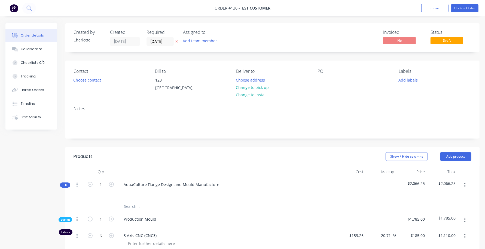
click at [465, 184] on icon "button" at bounding box center [464, 185] width 1 height 6
click at [434, 230] on div "Delete" at bounding box center [446, 232] width 42 height 8
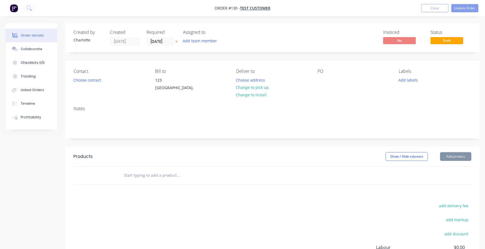
click at [453, 158] on button "Add product" at bounding box center [455, 156] width 31 height 9
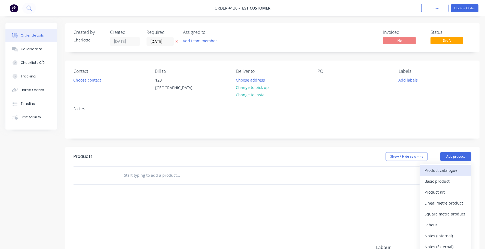
click at [427, 172] on div "Product catalogue" at bounding box center [446, 170] width 42 height 8
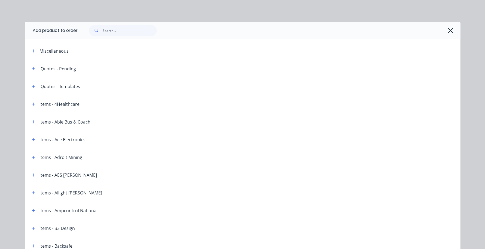
click at [30, 71] on span at bounding box center [33, 68] width 7 height 7
click at [30, 68] on button "button" at bounding box center [33, 68] width 7 height 7
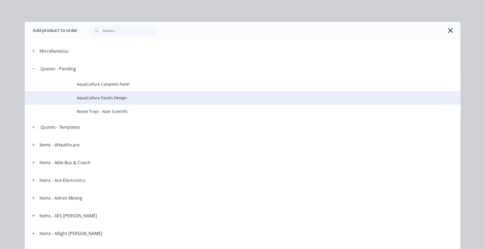
click at [122, 96] on span "AquaCulture Panels Design" at bounding box center [230, 98] width 307 height 6
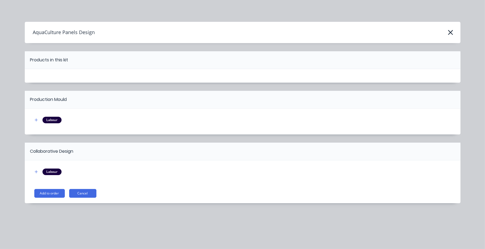
scroll to position [83, 0]
click at [50, 194] on button "Add to order" at bounding box center [49, 193] width 30 height 9
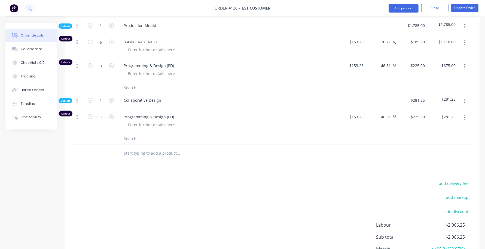
click at [147, 32] on div "Production Mould" at bounding box center [226, 26] width 218 height 17
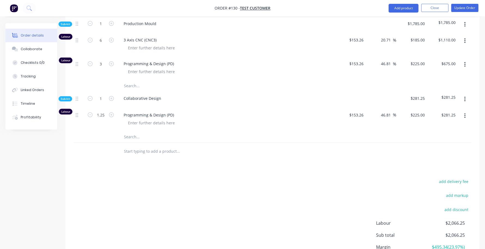
click at [152, 29] on div "Production Mould" at bounding box center [226, 24] width 218 height 17
click at [155, 26] on div "Production Mould" at bounding box center [139, 23] width 41 height 8
click at [124, 22] on div "Production Mould" at bounding box center [139, 23] width 41 height 8
click at [161, 97] on div "Collaborative Design" at bounding box center [142, 98] width 46 height 8
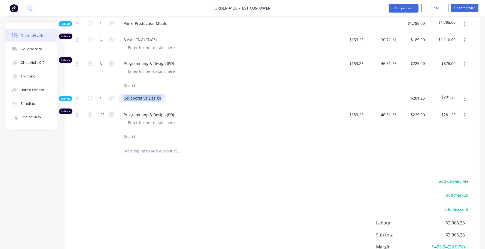
drag, startPoint x: 162, startPoint y: 97, endPoint x: 1, endPoint y: 94, distance: 161.5
click at [0, 94] on div "Order details Collaborate Checklists 0/0 Tracking Linked Orders Timeline Profit…" at bounding box center [242, 63] width 485 height 471
click at [160, 236] on div "add delivery fee add markup add discount Labour $2,066.25 Sub total $2,066.25 M…" at bounding box center [273, 229] width 398 height 105
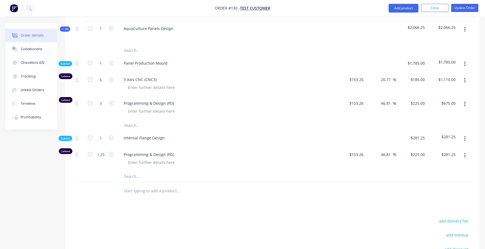
scroll to position [143, 0]
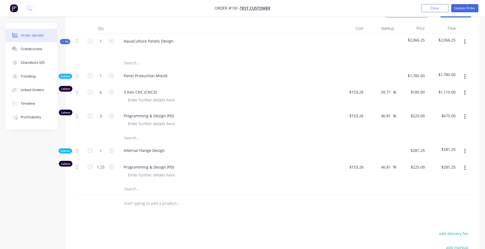
click at [374, 139] on div at bounding box center [273, 137] width 398 height 11
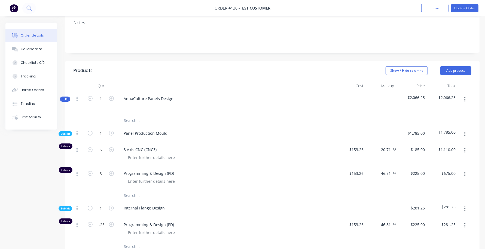
scroll to position [86, 0]
click at [91, 174] on icon "button" at bounding box center [90, 172] width 5 height 5
click at [323, 172] on span "Programming & Design (PD)" at bounding box center [228, 173] width 209 height 6
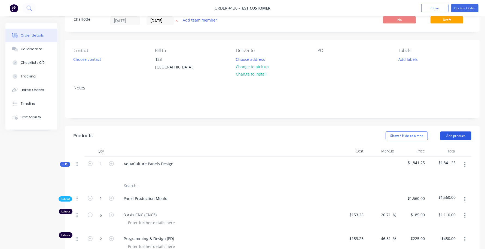
scroll to position [20, 0]
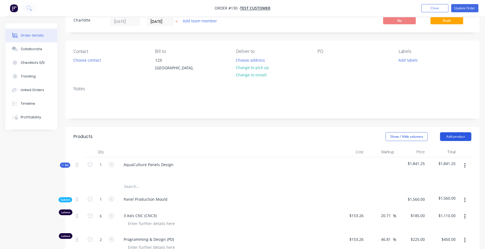
click at [449, 137] on button "Add product" at bounding box center [455, 136] width 31 height 9
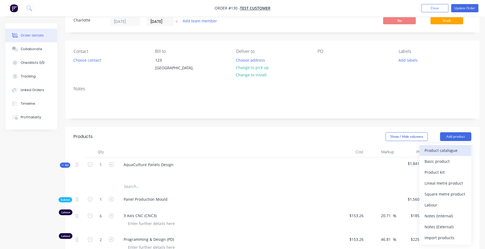
click at [447, 147] on div "Product catalogue" at bounding box center [446, 150] width 42 height 8
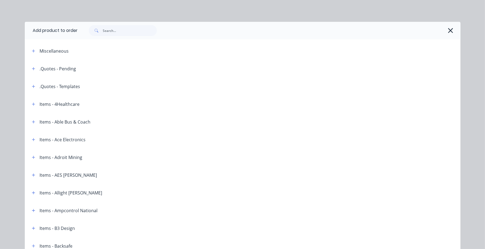
click at [28, 88] on div ".Quotes - Templates" at bounding box center [54, 86] width 53 height 7
click at [30, 85] on button "button" at bounding box center [33, 86] width 7 height 7
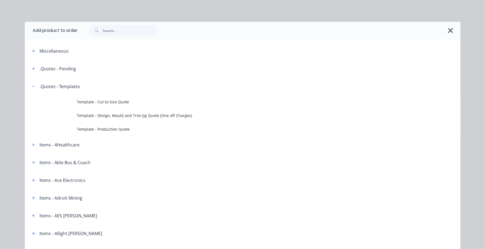
click at [30, 71] on span at bounding box center [33, 68] width 7 height 7
click at [32, 70] on icon "button" at bounding box center [33, 69] width 3 height 4
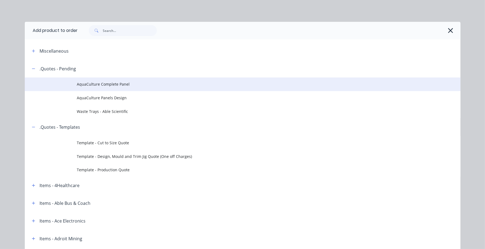
click at [103, 85] on span "AquaCulture Complete Panel" at bounding box center [230, 84] width 307 height 6
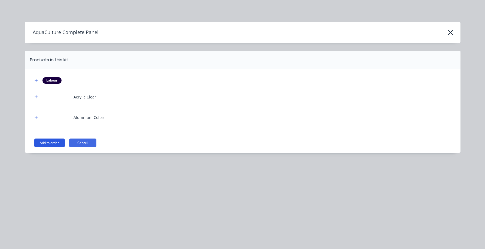
click at [47, 139] on button "Add to order" at bounding box center [49, 142] width 30 height 9
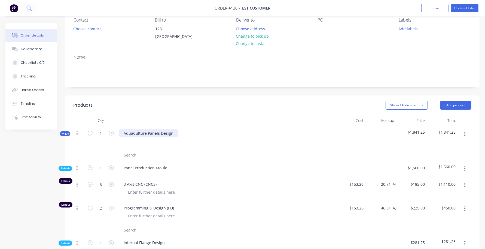
scroll to position [52, 0]
drag, startPoint x: 147, startPoint y: 132, endPoint x: 99, endPoint y: 133, distance: 47.9
click at [99, 133] on div "Kit 1 AquaCulture Panels Design $1,841.25 $1,841.25" at bounding box center [273, 137] width 398 height 24
drag, startPoint x: 161, startPoint y: 131, endPoint x: 94, endPoint y: 135, distance: 66.3
click at [94, 135] on div "Kit 1 AquaCulture Panels Design $1,841.25 $1,841.25" at bounding box center [273, 137] width 398 height 24
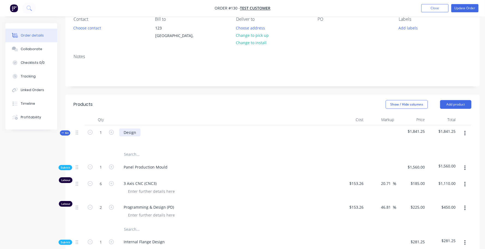
drag, startPoint x: 136, startPoint y: 133, endPoint x: 143, endPoint y: 132, distance: 7.2
click at [138, 133] on div "Design" at bounding box center [129, 132] width 21 height 8
click at [185, 116] on div at bounding box center [226, 119] width 218 height 11
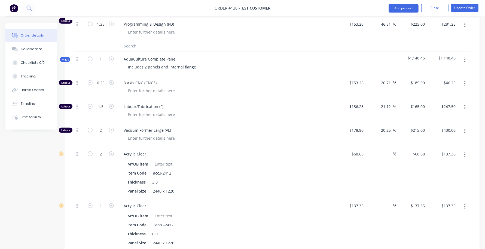
scroll to position [286, 0]
click at [390, 152] on input at bounding box center [390, 153] width 6 height 8
click at [429, 163] on div "$247.25 $247.25" at bounding box center [442, 172] width 31 height 52
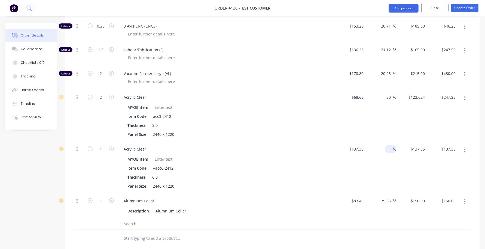
scroll to position [343, 0]
click at [392, 149] on input at bounding box center [390, 148] width 6 height 8
click at [417, 157] on div "$247.23 $247.23" at bounding box center [411, 167] width 31 height 52
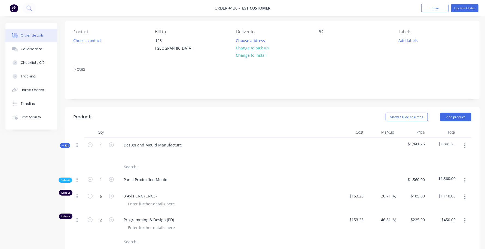
scroll to position [0, 0]
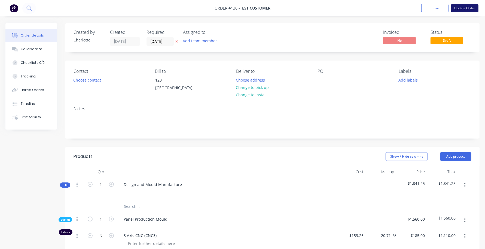
click at [468, 8] on button "Update Order" at bounding box center [464, 8] width 27 height 8
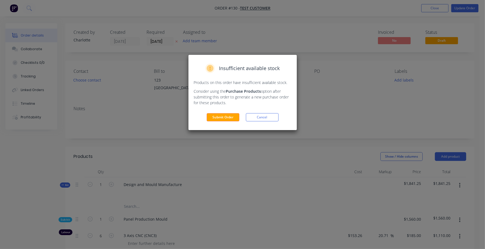
click at [261, 122] on div "Insufficient available stock Products on this order have insufficient available…" at bounding box center [242, 92] width 108 height 75
click at [261, 121] on div "Insufficient available stock Products on this order have insufficient available…" at bounding box center [242, 92] width 108 height 75
click at [228, 115] on button "Submit Order" at bounding box center [223, 117] width 33 height 8
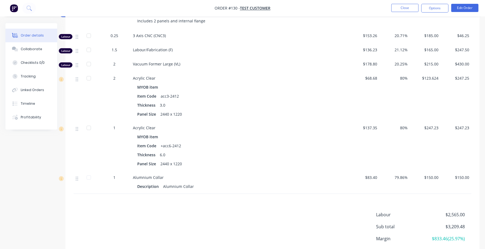
scroll to position [302, 0]
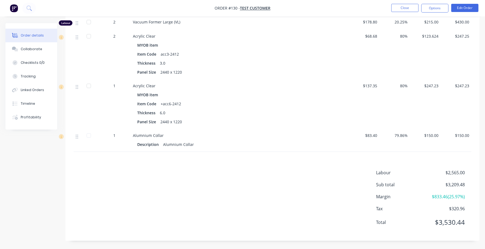
click at [172, 175] on div "Labour $2,565.00 Sub total $3,209.48 Margin $833.46 ( 25.97 %) Tax $320.96 Tota…" at bounding box center [273, 200] width 398 height 63
drag, startPoint x: 226, startPoint y: 198, endPoint x: 224, endPoint y: 193, distance: 5.8
click at [225, 198] on div "Labour $2,565.00 Sub total $3,209.48 Margin $833.46 ( 25.97 %) Tax $320.96 Tota…" at bounding box center [273, 200] width 398 height 63
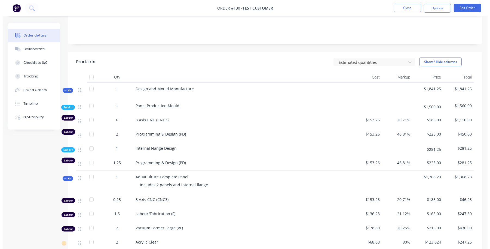
scroll to position [0, 0]
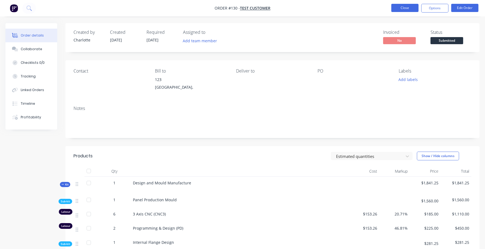
click at [405, 6] on button "Close" at bounding box center [404, 8] width 27 height 8
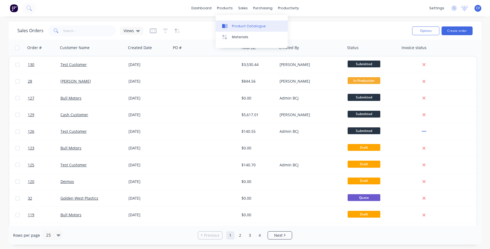
click at [220, 30] on link "Product Catalogue" at bounding box center [252, 25] width 72 height 11
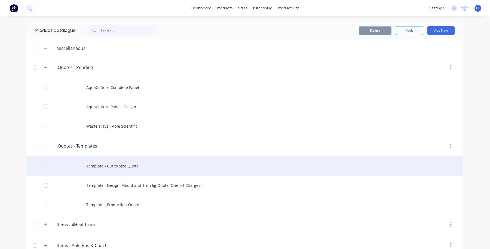
scroll to position [57, 0]
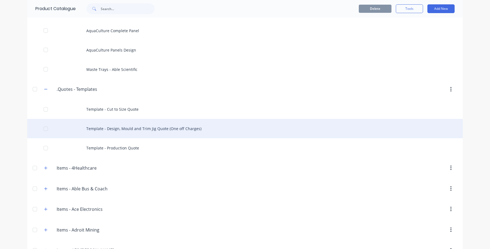
drag, startPoint x: 42, startPoint y: 127, endPoint x: 44, endPoint y: 137, distance: 9.5
click at [42, 127] on div at bounding box center [45, 128] width 11 height 11
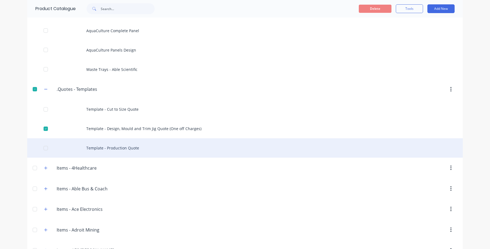
click at [47, 144] on div at bounding box center [45, 147] width 11 height 11
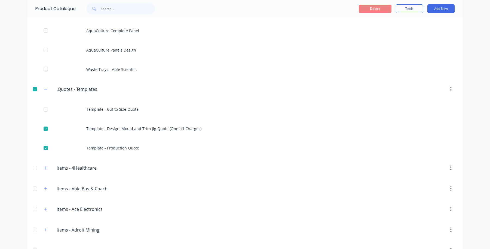
click at [412, 10] on button "Tools" at bounding box center [409, 8] width 27 height 9
click at [387, 25] on span "Duplicate product" at bounding box center [396, 23] width 41 height 6
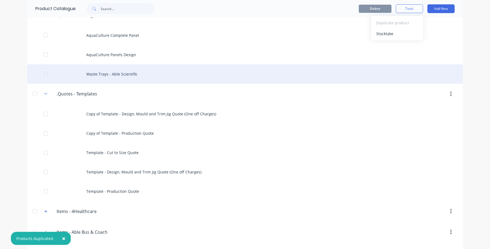
scroll to position [52, 0]
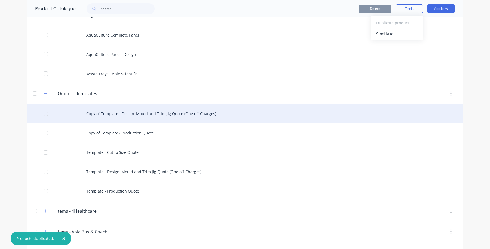
click at [99, 117] on div "Copy of Template - Design, Mould and Trim Jig Quote (One off Charges)" at bounding box center [245, 113] width 436 height 19
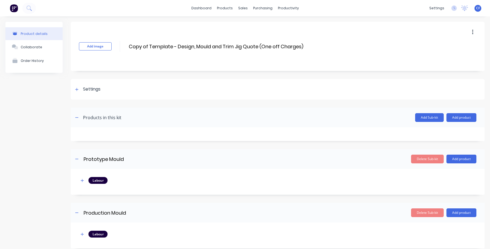
drag, startPoint x: 322, startPoint y: 48, endPoint x: 316, endPoint y: 48, distance: 5.7
click at [316, 48] on div "Add image Copy of Template - Design, Mould and Trim Jig Quote (One off Charges)…" at bounding box center [278, 46] width 414 height 49
drag, startPoint x: 306, startPoint y: 45, endPoint x: 303, endPoint y: 45, distance: 3.0
click at [304, 45] on div "Add image Copy of Template - Design, Mould and Trim Jig Quote (One off Charges)…" at bounding box center [278, 46] width 414 height 49
drag, startPoint x: 303, startPoint y: 45, endPoint x: 0, endPoint y: 35, distance: 302.7
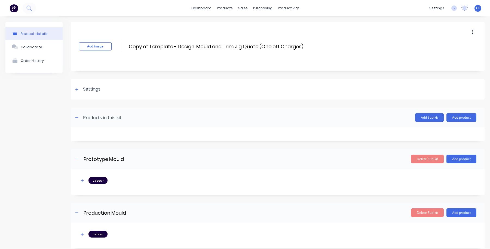
click at [0, 35] on div "Product details Collaborate Order History Add image Copy of Template - Design, …" at bounding box center [245, 201] width 490 height 370
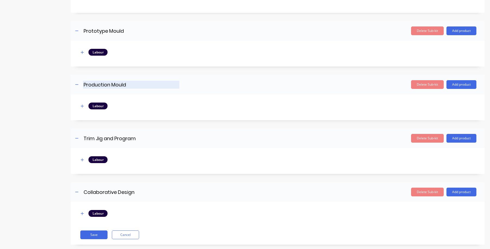
scroll to position [138, 0]
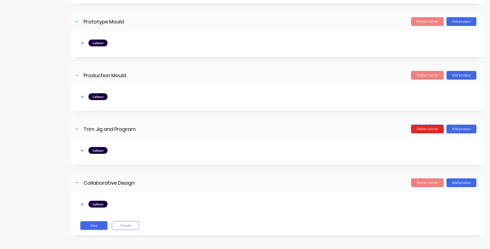
click at [426, 131] on button "Delete Sub-kit" at bounding box center [427, 128] width 33 height 9
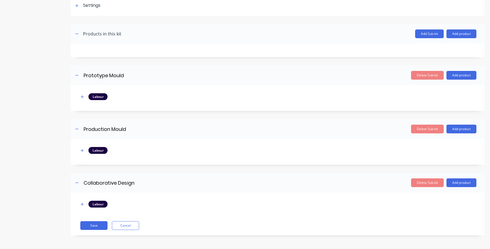
scroll to position [84, 0]
click at [422, 185] on button "Delete Sub-kit" at bounding box center [427, 182] width 33 height 9
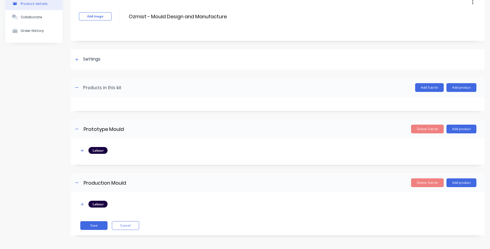
scroll to position [30, 0]
click at [417, 127] on button "Delete Sub-kit" at bounding box center [427, 128] width 33 height 9
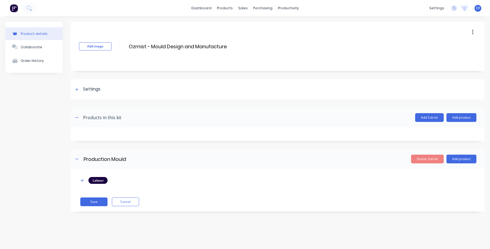
scroll to position [0, 0]
click at [80, 182] on button "button" at bounding box center [82, 180] width 7 height 7
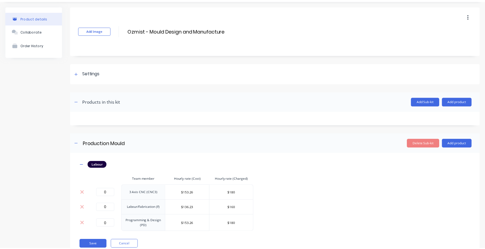
scroll to position [35, 0]
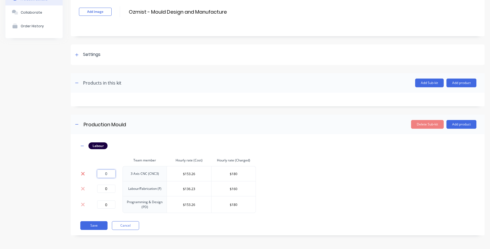
drag, startPoint x: 110, startPoint y: 172, endPoint x: 84, endPoint y: 173, distance: 25.9
click at [84, 173] on tr "0 3 Axis CNC (CNC3) $153.26 $180" at bounding box center [167, 173] width 177 height 15
drag, startPoint x: 110, startPoint y: 188, endPoint x: 94, endPoint y: 187, distance: 16.1
click at [94, 187] on div "0" at bounding box center [106, 188] width 28 height 8
drag, startPoint x: 242, startPoint y: 187, endPoint x: 213, endPoint y: 189, distance: 29.5
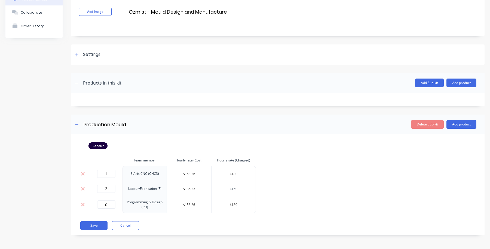
click at [213, 189] on input "$160" at bounding box center [234, 188] width 44 height 8
drag, startPoint x: 240, startPoint y: 205, endPoint x: 207, endPoint y: 204, distance: 33.0
click at [207, 204] on tr "0 Programming & Design (PD) $153.26 $180" at bounding box center [167, 204] width 177 height 17
click at [308, 183] on div "Labour Team member Hourly rate (Cost) Hourly rate (Charged) 1 3 Axis CNC (CNC3)…" at bounding box center [278, 177] width 398 height 71
click at [243, 169] on input "$180" at bounding box center [234, 173] width 44 height 8
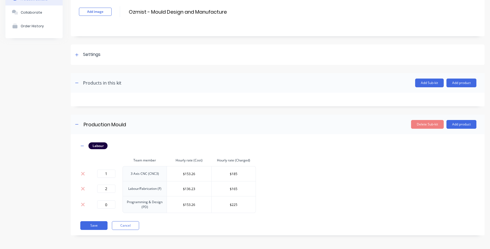
drag, startPoint x: 270, startPoint y: 191, endPoint x: 197, endPoint y: 193, distance: 73.0
click at [269, 191] on div "Labour Team member Hourly rate (Cost) Hourly rate (Charged) 1 3 Axis CNC (CNC3)…" at bounding box center [278, 177] width 398 height 71
drag, startPoint x: 109, startPoint y: 202, endPoint x: 99, endPoint y: 202, distance: 10.1
click at [99, 202] on input "0" at bounding box center [106, 204] width 18 height 8
drag, startPoint x: 115, startPoint y: 190, endPoint x: 87, endPoint y: 189, distance: 28.0
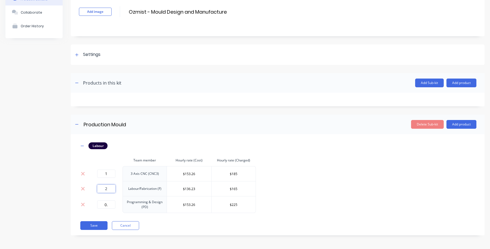
click at [87, 191] on tr "2 Labour/Fabrication (F) $136.23 $165" at bounding box center [167, 188] width 177 height 15
click at [111, 199] on td "0." at bounding box center [106, 204] width 33 height 17
drag, startPoint x: 110, startPoint y: 189, endPoint x: 94, endPoint y: 189, distance: 16.1
click at [94, 189] on div "0.5" at bounding box center [106, 188] width 28 height 8
drag, startPoint x: 108, startPoint y: 204, endPoint x: 91, endPoint y: 204, distance: 17.2
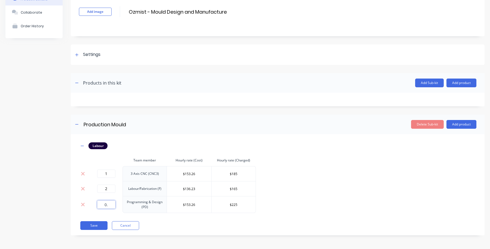
click at [91, 204] on td "0." at bounding box center [106, 204] width 33 height 17
drag, startPoint x: 113, startPoint y: 183, endPoint x: 108, endPoint y: 191, distance: 10.0
click at [108, 190] on td "2" at bounding box center [106, 188] width 33 height 15
drag, startPoint x: 108, startPoint y: 191, endPoint x: 76, endPoint y: 188, distance: 32.0
click at [80, 191] on tr "2 Labour/Fabrication (F) $136.23 $165" at bounding box center [167, 188] width 177 height 15
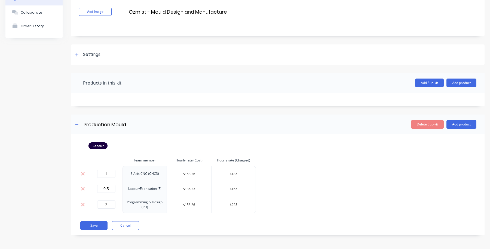
click at [319, 161] on div "Labour Team member Hourly rate (Cost) Hourly rate (Charged) 1 3 Axis CNC (CNC3)…" at bounding box center [278, 177] width 398 height 71
click at [466, 123] on button "Add product" at bounding box center [462, 124] width 30 height 9
click at [439, 142] on button "Product catalogue" at bounding box center [451, 138] width 52 height 11
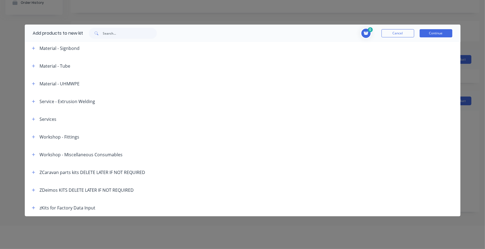
scroll to position [24, 0]
click at [35, 154] on icon "button" at bounding box center [33, 154] width 3 height 3
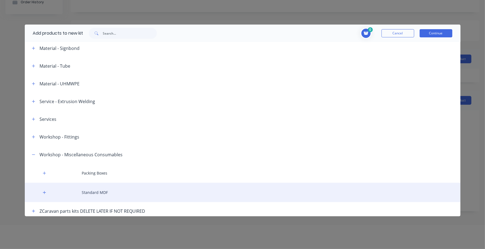
click at [41, 191] on div "Standard MDF" at bounding box center [243, 191] width 436 height 19
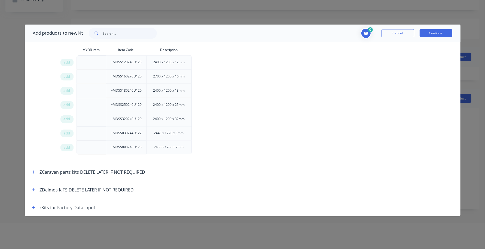
scroll to position [27, 0]
click at [67, 102] on span "add" at bounding box center [67, 104] width 7 height 5
click at [429, 34] on button "Continue" at bounding box center [436, 33] width 33 height 8
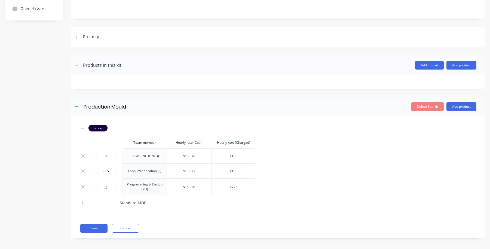
scroll to position [55, 0]
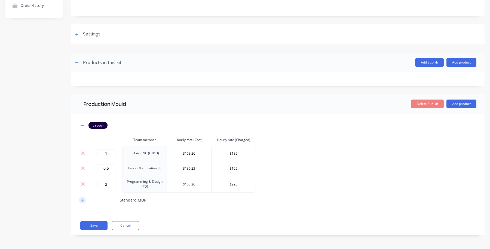
click at [81, 198] on icon "button" at bounding box center [82, 200] width 3 height 4
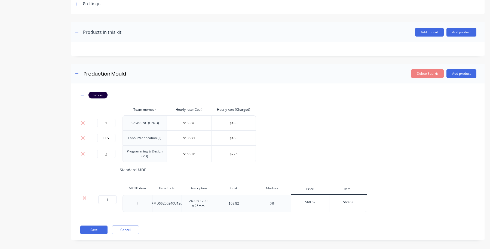
scroll to position [90, 0]
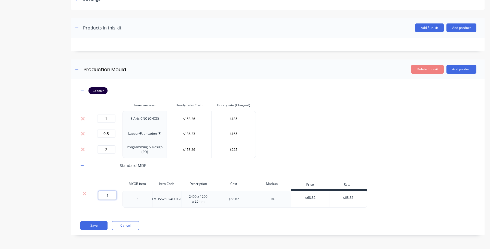
drag, startPoint x: 111, startPoint y: 193, endPoint x: 73, endPoint y: 192, distance: 37.6
click at [73, 192] on div "Labour Team member Hourly rate (Cost) Hourly rate (Charged) 1 3 Axis CNC (CNC3)…" at bounding box center [278, 157] width 414 height 156
click at [393, 212] on div "Labour Team member Hourly rate (Cost) Hourly rate (Charged) 1 3 Axis CNC (CNC3)…" at bounding box center [278, 150] width 398 height 126
click at [318, 193] on div "$68.82" at bounding box center [310, 198] width 38 height 14
click at [314, 198] on div "$68.82" at bounding box center [310, 198] width 38 height 14
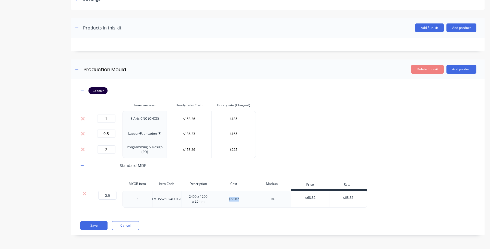
drag, startPoint x: 247, startPoint y: 198, endPoint x: 214, endPoint y: 198, distance: 32.7
click at [214, 198] on div "0.5 0.5 ? +MDSS250240U120 2400 x 1200 x 25mm $68.82 0% $68.82 $68.82" at bounding box center [223, 198] width 288 height 17
click at [253, 208] on div "Labour Team member Hourly rate (Cost) Hourly rate (Charged) 1 3 Axis CNC (CNC3)…" at bounding box center [278, 150] width 398 height 126
click at [83, 229] on button "Save" at bounding box center [93, 225] width 27 height 9
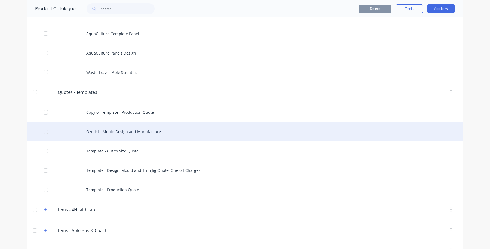
scroll to position [55, 0]
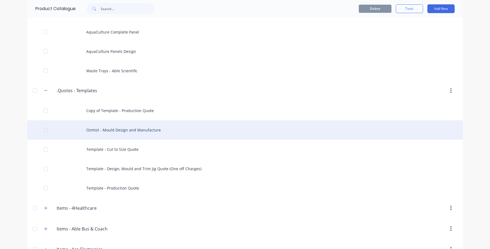
click at [128, 134] on div "Ozmist - Mould Design and Manufacture" at bounding box center [245, 129] width 436 height 19
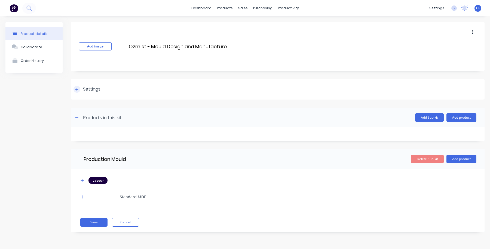
click at [78, 86] on div at bounding box center [77, 89] width 7 height 7
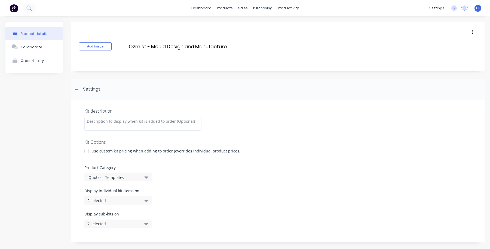
click at [117, 170] on div "Product Category .Quotes - Templates" at bounding box center [277, 172] width 387 height 17
click at [126, 179] on div ".Quotes - Templates" at bounding box center [113, 177] width 53 height 6
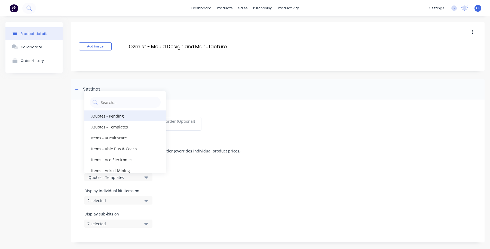
click at [116, 119] on div ".Quotes - Pending" at bounding box center [125, 115] width 82 height 11
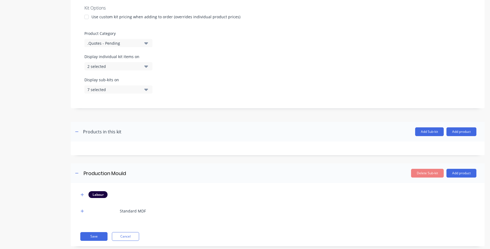
scroll to position [145, 0]
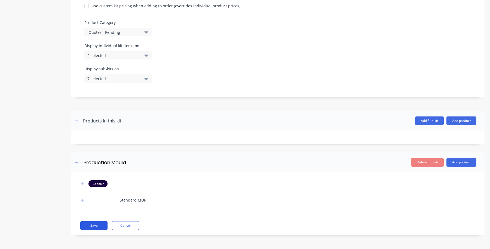
click at [95, 223] on button "Save" at bounding box center [93, 225] width 27 height 9
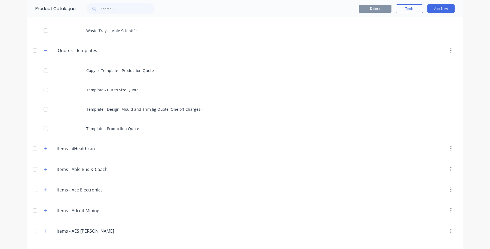
scroll to position [114, 0]
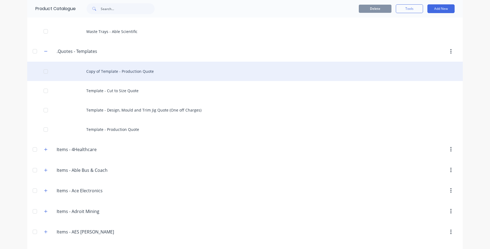
click at [143, 73] on div "Copy of Template - Production Quote" at bounding box center [245, 71] width 436 height 19
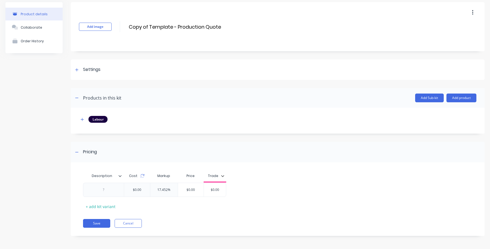
scroll to position [20, 0]
drag, startPoint x: 234, startPoint y: 22, endPoint x: 177, endPoint y: 19, distance: 57.3
click at [177, 19] on div "Add image Copy of Template - Production Quote Copy of Template - Production Quo…" at bounding box center [278, 26] width 414 height 49
click at [226, 20] on div "Add image Copy of Template - Production Quote Copy of Template - Production Quo…" at bounding box center [278, 26] width 414 height 49
click at [207, 57] on div "Add image Copy of Template - Production Quote Copy of Template - Production Quo…" at bounding box center [278, 123] width 414 height 242
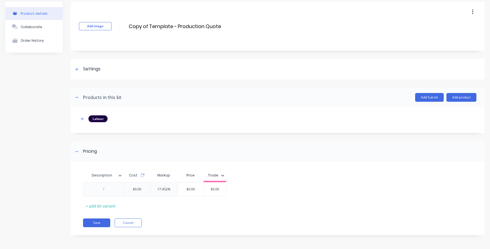
click at [212, 31] on div "Add image Copy of Template - Production Quote Copy of Template - Production Quo…" at bounding box center [278, 26] width 414 height 49
click at [214, 25] on input "Copy of Template - Production Quote" at bounding box center [176, 26] width 96 height 8
drag, startPoint x: 221, startPoint y: 25, endPoint x: 0, endPoint y: 18, distance: 221.5
click at [0, 18] on div "Product details Collaborate Order History Add image Copy of Template - Producti…" at bounding box center [245, 122] width 490 height 252
click at [91, 66] on div "Settings" at bounding box center [91, 69] width 17 height 7
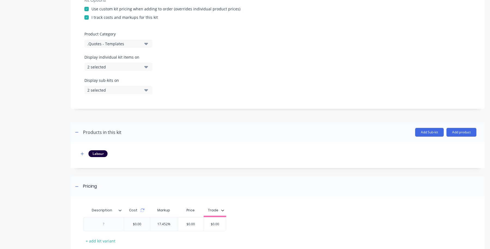
scroll to position [177, 0]
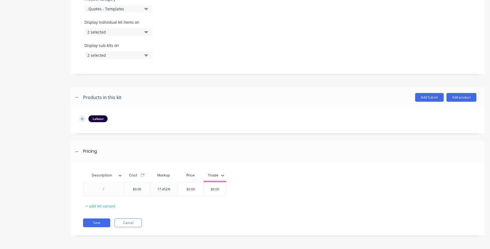
click at [82, 119] on icon "button" at bounding box center [82, 119] width 3 height 4
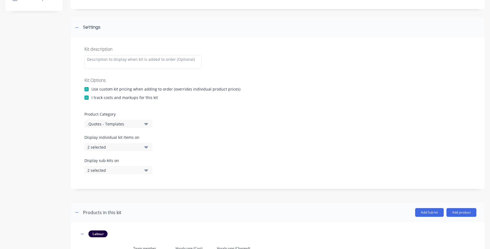
scroll to position [0, 0]
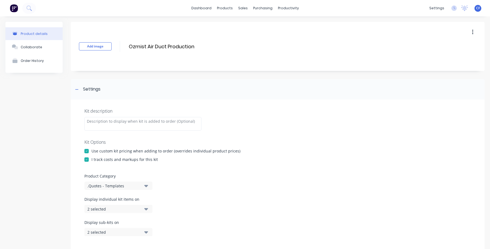
click at [92, 152] on div at bounding box center [86, 150] width 11 height 11
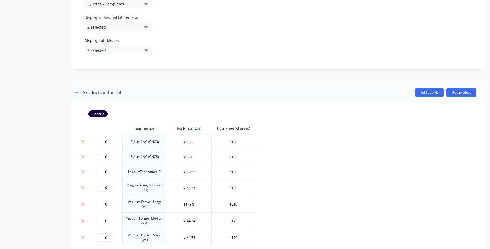
scroll to position [206, 0]
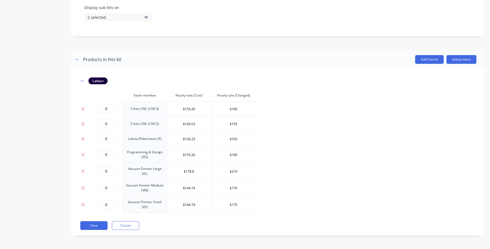
click at [85, 121] on button at bounding box center [82, 124] width 7 height 6
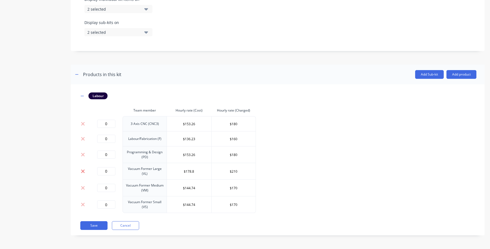
click at [83, 171] on icon at bounding box center [83, 171] width 4 height 4
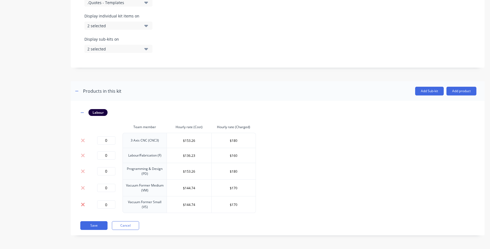
click at [83, 202] on icon at bounding box center [83, 204] width 4 height 5
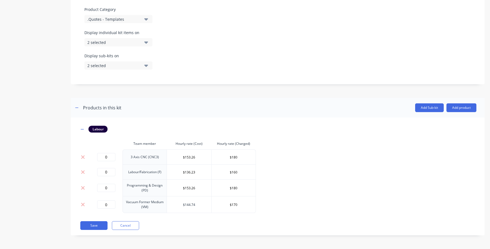
scroll to position [158, 0]
drag, startPoint x: 242, startPoint y: 206, endPoint x: 192, endPoint y: 202, distance: 49.7
click at [196, 209] on tr "0 Vacuum Former Medium (VM) $144.74 $170" at bounding box center [167, 204] width 177 height 17
drag, startPoint x: 240, startPoint y: 188, endPoint x: 195, endPoint y: 188, distance: 45.7
click at [195, 188] on tr "0 Programming & Design (PD) $153.26 $180" at bounding box center [167, 187] width 177 height 17
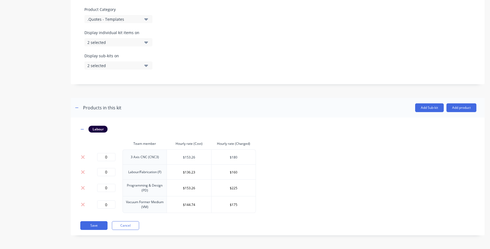
drag, startPoint x: 233, startPoint y: 158, endPoint x: 199, endPoint y: 158, distance: 33.8
click at [199, 158] on tr "0 3 Axis CNC (CNC3) $153.26 $180" at bounding box center [167, 156] width 177 height 15
click at [238, 174] on input "$160" at bounding box center [234, 172] width 44 height 8
drag, startPoint x: 243, startPoint y: 170, endPoint x: 171, endPoint y: 172, distance: 71.9
click at [171, 172] on tr "0 Labour/Fabrication (F) $136.23 $160" at bounding box center [167, 171] width 177 height 15
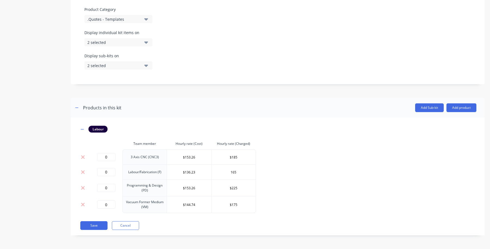
click at [304, 143] on div "Labour Team member Hourly rate (Cost) Hourly rate (Charged) 0 3 Axis CNC (CNC3)…" at bounding box center [278, 169] width 398 height 87
click at [106, 159] on input "0" at bounding box center [106, 157] width 18 height 8
click at [111, 169] on input "0" at bounding box center [106, 172] width 18 height 8
drag, startPoint x: 109, startPoint y: 187, endPoint x: 104, endPoint y: 178, distance: 10.1
click at [98, 187] on input "0" at bounding box center [106, 188] width 18 height 8
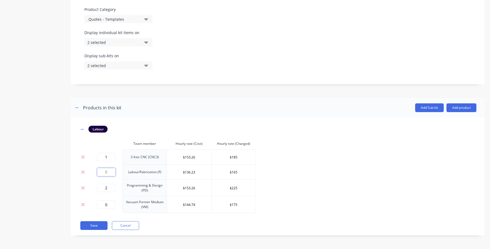
click at [108, 172] on input "Product Category" at bounding box center [106, 172] width 18 height 8
click at [284, 187] on div "Labour Team member Hourly rate (Cost) Hourly rate (Charged) 1 3 Axis CNC (CNC3)…" at bounding box center [278, 169] width 398 height 87
click at [84, 155] on icon at bounding box center [83, 157] width 4 height 4
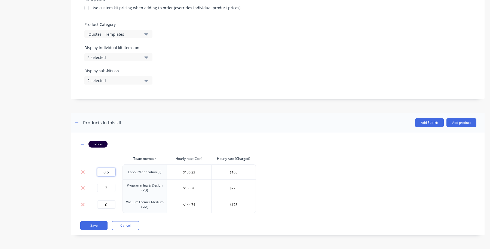
drag, startPoint x: 112, startPoint y: 172, endPoint x: 64, endPoint y: 155, distance: 51.0
click at [64, 169] on div "Product details Collaborate Order History Add image Ozmist Air Duct Production …" at bounding box center [244, 61] width 479 height 364
drag, startPoint x: 110, startPoint y: 207, endPoint x: 70, endPoint y: 199, distance: 40.5
click at [71, 199] on div "Labour Team member Hourly rate (Cost) Hourly rate (Charged) 0.25 Labour/Fabrica…" at bounding box center [278, 183] width 414 height 103
click at [81, 187] on icon at bounding box center [83, 187] width 4 height 5
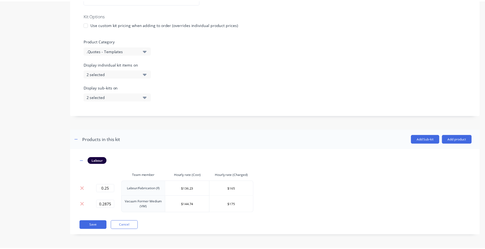
scroll to position [127, 0]
click at [455, 138] on button "Add product" at bounding box center [462, 139] width 30 height 9
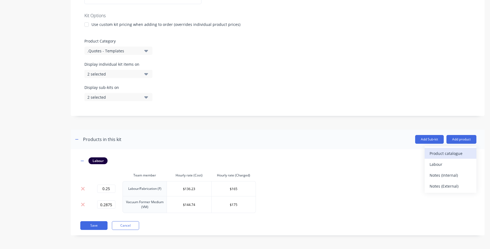
click at [444, 155] on div "Product catalogue" at bounding box center [451, 153] width 42 height 8
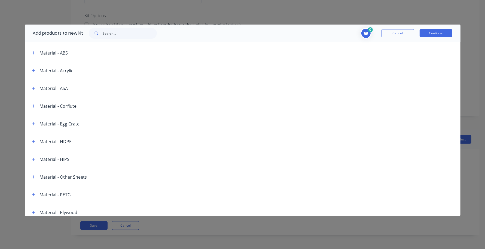
scroll to position [511, 0]
click at [35, 54] on icon "button" at bounding box center [33, 53] width 3 height 4
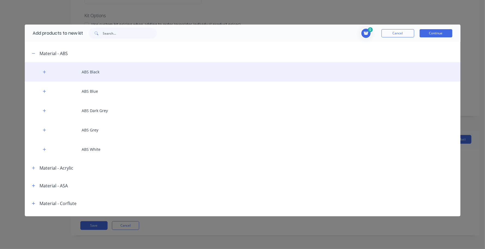
click at [47, 68] on div "ABS Black" at bounding box center [243, 71] width 436 height 19
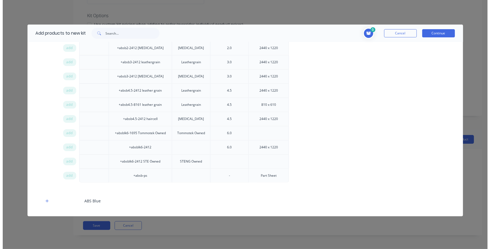
scroll to position [567, 0]
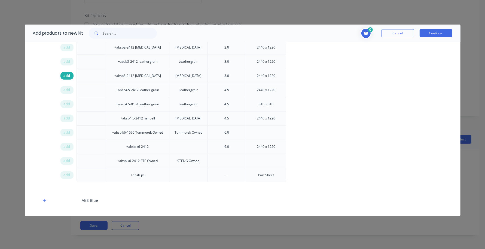
click at [62, 77] on div "add" at bounding box center [66, 76] width 13 height 8
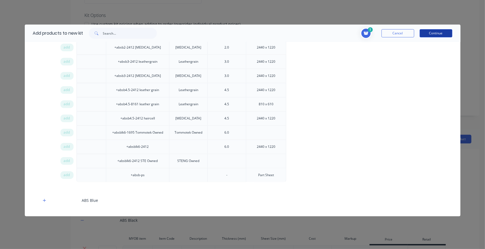
click at [434, 36] on button "Continue" at bounding box center [436, 33] width 33 height 8
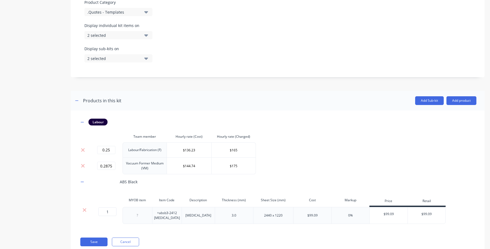
scroll to position [187, 0]
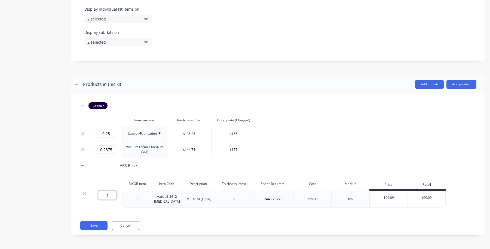
drag, startPoint x: 114, startPoint y: 190, endPoint x: 77, endPoint y: 181, distance: 37.8
click at [79, 190] on div "1 1 ? +absb3-2412 [MEDICAL_DATA] [MEDICAL_DATA] 3.0 2440 x 1220 $99.09 0% $99.0…" at bounding box center [262, 198] width 367 height 17
click at [96, 225] on button "Save" at bounding box center [93, 225] width 27 height 9
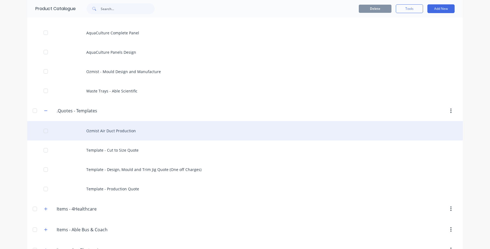
scroll to position [55, 0]
click at [120, 133] on div "Ozmist Air Duct Production" at bounding box center [245, 129] width 436 height 19
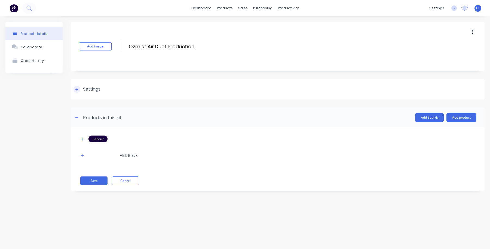
drag, startPoint x: 71, startPoint y: 93, endPoint x: 75, endPoint y: 94, distance: 4.7
click at [71, 93] on div "Settings" at bounding box center [278, 89] width 414 height 20
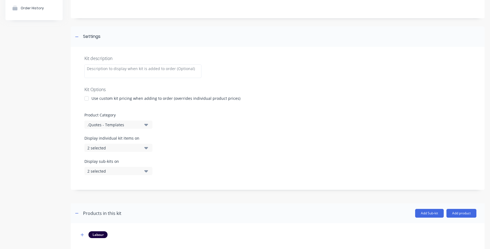
click at [123, 127] on button ".Quotes - Templates" at bounding box center [118, 124] width 68 height 8
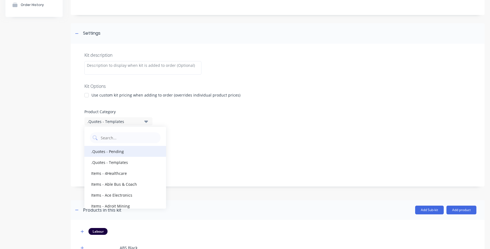
scroll to position [0, 0]
click at [114, 149] on div ".Quotes - Pending" at bounding box center [125, 150] width 82 height 11
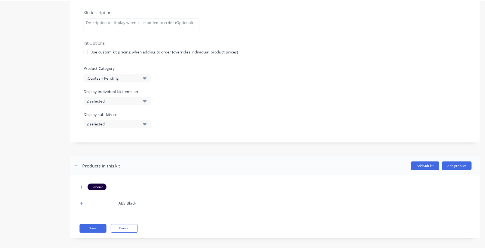
scroll to position [103, 0]
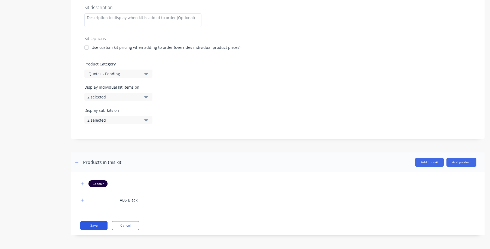
click at [93, 221] on button "Save" at bounding box center [93, 225] width 27 height 9
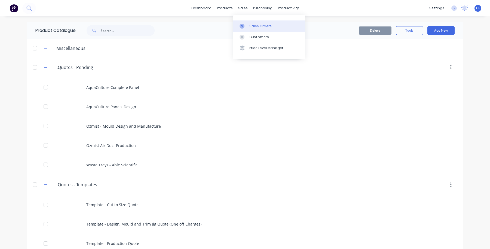
click at [243, 30] on link "Sales Orders" at bounding box center [269, 25] width 72 height 11
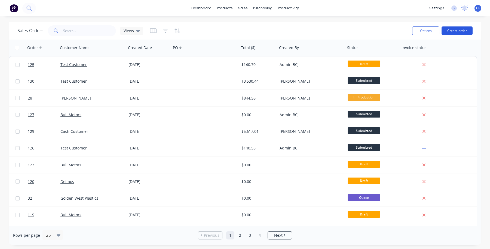
click at [448, 32] on button "Create order" at bounding box center [457, 30] width 31 height 9
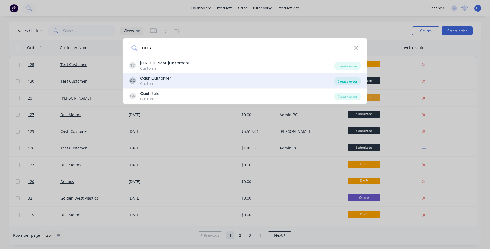
click at [347, 78] on div "Create order" at bounding box center [347, 81] width 26 height 8
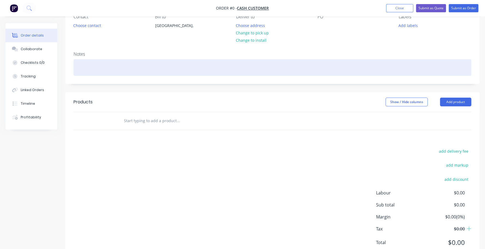
click at [97, 61] on div at bounding box center [273, 67] width 398 height 17
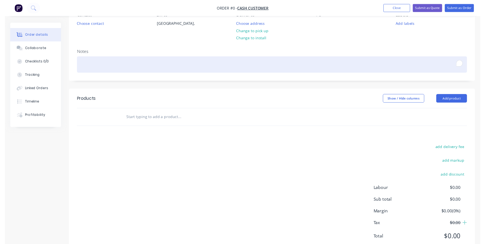
scroll to position [57, 0]
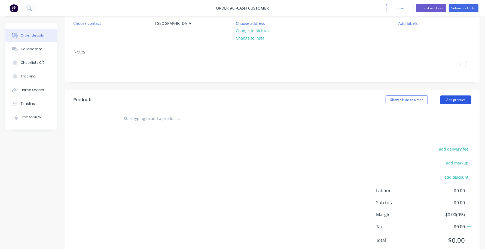
click at [466, 99] on div "Order details Collaborate Checklists 0/0 Tracking Linked Orders Timeline Profit…" at bounding box center [242, 117] width 485 height 300
click at [447, 100] on button "Add product" at bounding box center [455, 99] width 31 height 9
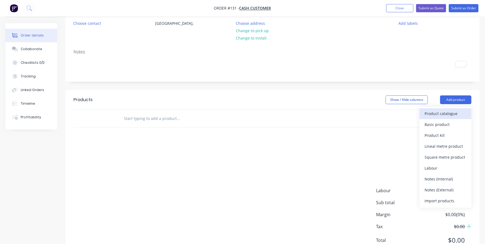
click at [443, 113] on div "Product catalogue" at bounding box center [446, 113] width 42 height 8
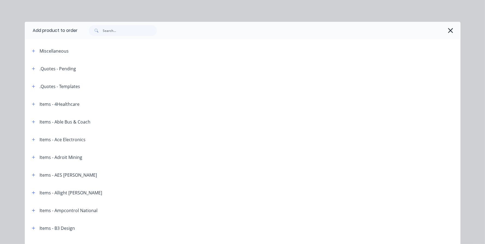
click at [30, 79] on header ".Quotes - Templates" at bounding box center [243, 86] width 436 height 18
click at [30, 74] on header ".Quotes - Pending" at bounding box center [243, 69] width 436 height 18
click at [35, 71] on div ".Quotes - Pending" at bounding box center [52, 68] width 49 height 7
click at [32, 70] on icon "button" at bounding box center [33, 69] width 3 height 4
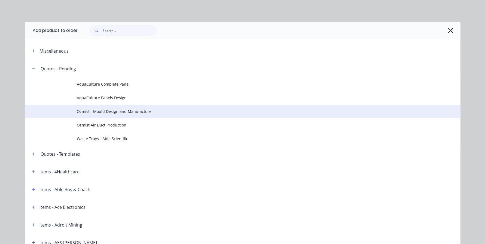
click at [118, 111] on span "Ozmist - Mould Design and Manufacture" at bounding box center [230, 111] width 307 height 6
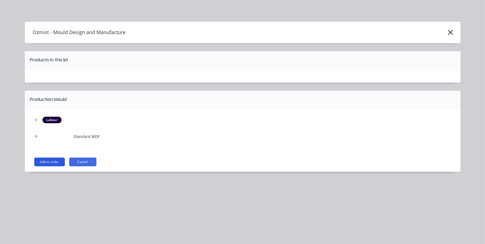
click at [44, 165] on button "Add to order" at bounding box center [49, 161] width 30 height 9
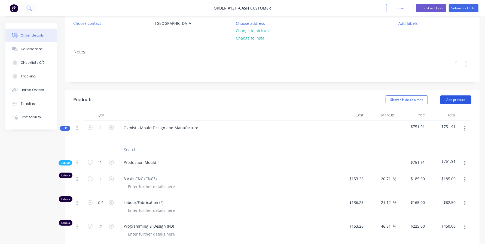
click at [459, 102] on button "Add product" at bounding box center [455, 99] width 31 height 9
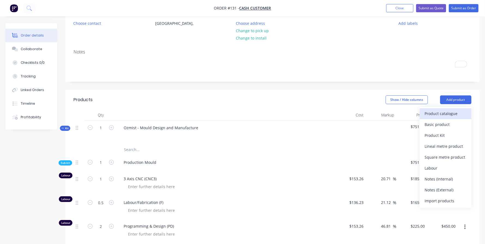
click at [435, 114] on div "Product catalogue" at bounding box center [446, 113] width 42 height 8
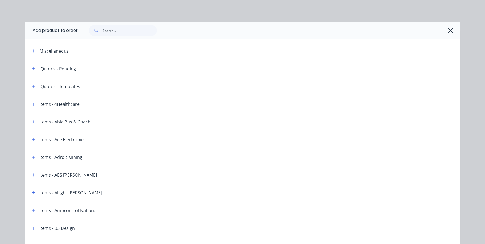
click at [31, 72] on span at bounding box center [33, 68] width 7 height 7
click at [32, 69] on icon "button" at bounding box center [33, 68] width 3 height 3
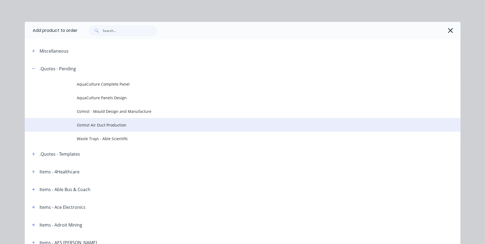
click at [106, 124] on span "Ozmist Air Duct Production" at bounding box center [230, 125] width 307 height 6
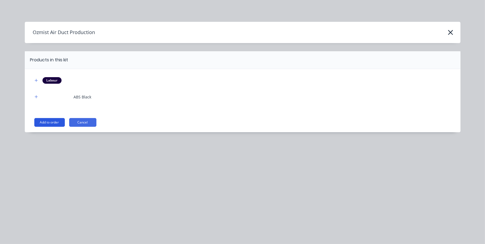
click at [50, 120] on button "Add to order" at bounding box center [49, 122] width 30 height 9
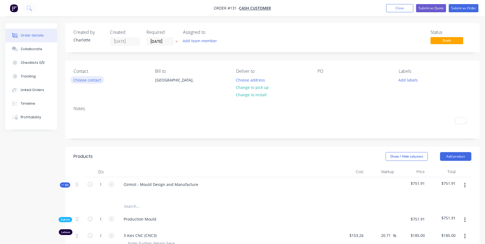
click at [92, 81] on button "Choose contact" at bounding box center [87, 79] width 33 height 7
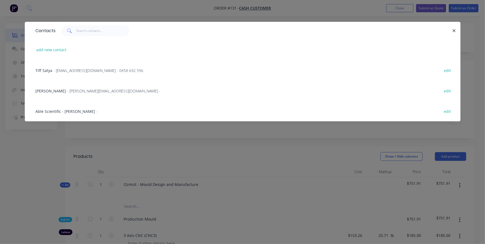
click at [109, 36] on div "Contacts" at bounding box center [243, 31] width 436 height 18
click at [104, 33] on input "text" at bounding box center [102, 30] width 53 height 11
click at [59, 48] on button "add new contact" at bounding box center [51, 49] width 36 height 7
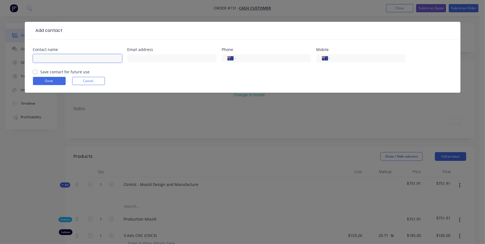
click at [93, 55] on input "text" at bounding box center [77, 58] width 89 height 8
click at [80, 77] on form "Contact name Email address Phone International [GEOGRAPHIC_DATA] [GEOGRAPHIC_DA…" at bounding box center [242, 70] width 419 height 45
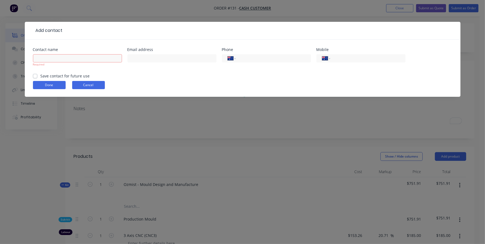
click at [94, 84] on button "Cancel" at bounding box center [88, 85] width 33 height 8
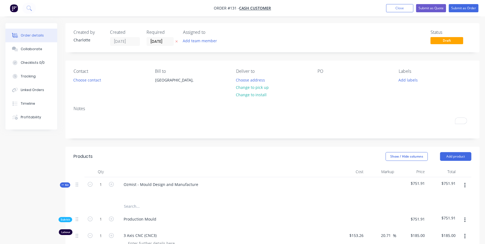
click at [348, 76] on div "PO" at bounding box center [354, 81] width 73 height 25
click at [321, 77] on div at bounding box center [322, 80] width 9 height 8
click at [94, 78] on button "Choose contact" at bounding box center [87, 79] width 33 height 7
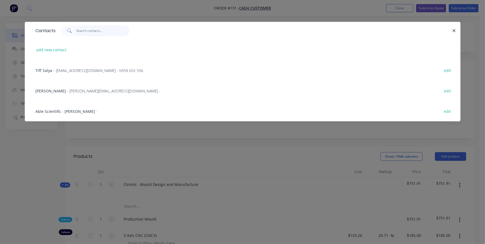
click at [110, 29] on input "text" at bounding box center [102, 30] width 53 height 11
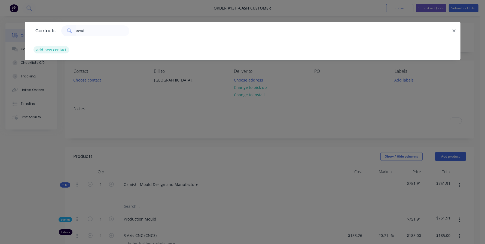
click at [44, 49] on button "add new contact" at bounding box center [51, 49] width 36 height 7
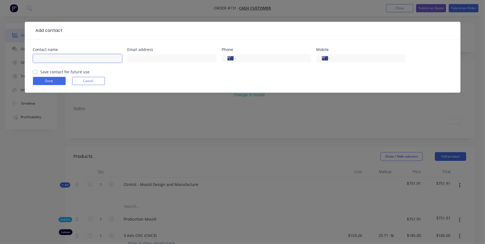
click at [91, 55] on input "text" at bounding box center [77, 58] width 89 height 8
click at [72, 62] on input "Ozmist - [PERSON_NAME]" at bounding box center [77, 58] width 89 height 8
click at [151, 60] on input "text" at bounding box center [171, 58] width 89 height 8
paste input "[PERSON_NAME][EMAIL_ADDRESS][DOMAIN_NAME]"
click at [257, 58] on input "tel" at bounding box center [272, 58] width 65 height 6
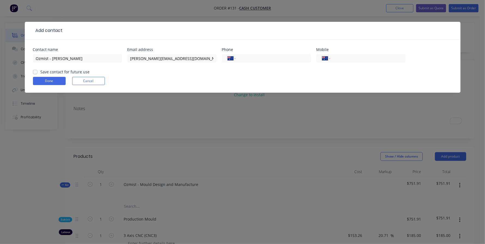
paste input "0475 094 584"
click at [197, 74] on form "Contact name Ozmist - [PERSON_NAME] Email address [PERSON_NAME][EMAIL_ADDRESS][…" at bounding box center [242, 70] width 419 height 45
click at [37, 72] on div "Save contact for future use" at bounding box center [61, 72] width 57 height 6
click at [31, 72] on div "Contact name Ozmist - [PERSON_NAME] Email address [PERSON_NAME][EMAIL_ADDRESS][…" at bounding box center [243, 65] width 436 height 53
click at [41, 72] on label "Save contact for future use" at bounding box center [65, 72] width 49 height 6
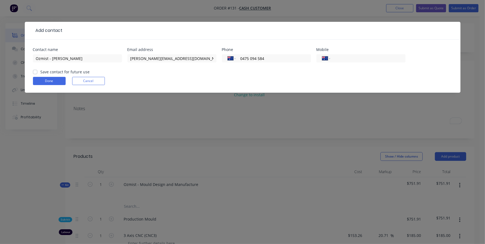
click at [33, 72] on input "Save contact for future use" at bounding box center [35, 71] width 4 height 5
click at [41, 78] on button "Done" at bounding box center [49, 81] width 33 height 8
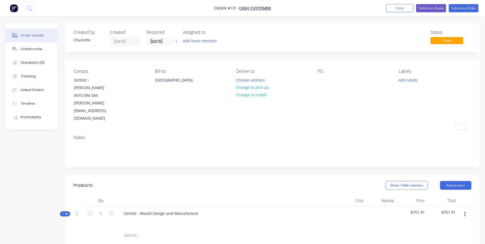
click at [328, 77] on div "PO" at bounding box center [354, 96] width 73 height 54
click at [323, 85] on div "PO" at bounding box center [354, 96] width 73 height 54
click at [319, 80] on div at bounding box center [322, 80] width 9 height 8
click at [319, 144] on div "Notes" at bounding box center [272, 148] width 414 height 36
click at [239, 81] on button "Choose address" at bounding box center [250, 79] width 35 height 7
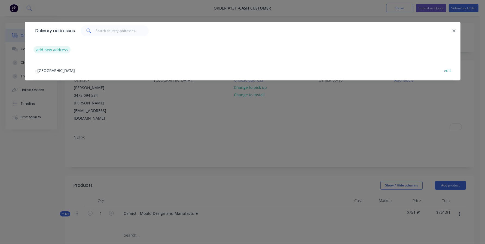
click at [66, 48] on button "add new address" at bounding box center [51, 49] width 37 height 7
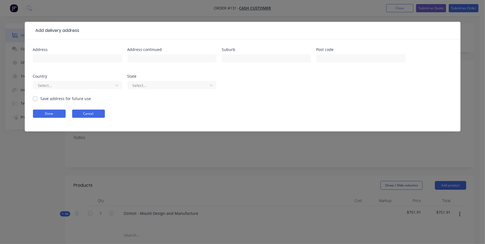
click at [89, 115] on button "Cancel" at bounding box center [88, 113] width 33 height 8
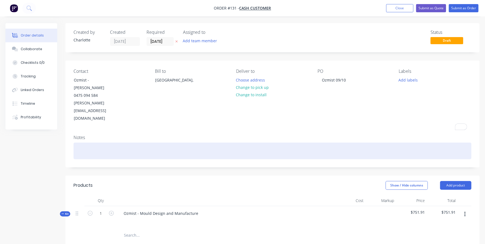
click at [90, 142] on div "To enrich screen reader interactions, please activate Accessibility in Grammarl…" at bounding box center [273, 150] width 398 height 17
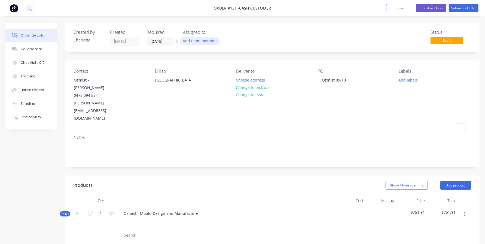
click at [191, 37] on button "Add team member" at bounding box center [200, 40] width 40 height 7
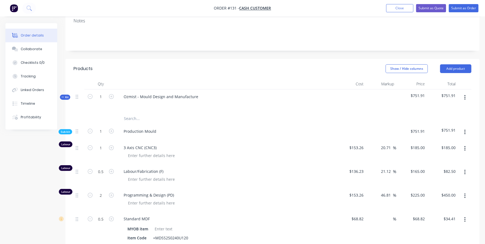
scroll to position [116, 0]
click at [384, 212] on div "%" at bounding box center [381, 233] width 31 height 43
click at [379, 212] on div "%" at bounding box center [381, 233] width 31 height 43
drag, startPoint x: 386, startPoint y: 196, endPoint x: 392, endPoint y: 198, distance: 5.8
click at [390, 215] on div "%" at bounding box center [391, 219] width 12 height 8
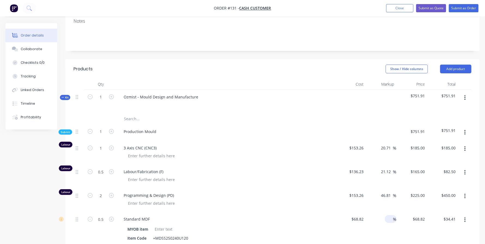
click at [392, 215] on input at bounding box center [390, 219] width 6 height 8
click at [392, 212] on div "80 80 %" at bounding box center [381, 233] width 31 height 43
click at [450, 215] on input "61.94" at bounding box center [451, 219] width 13 height 8
drag, startPoint x: 445, startPoint y: 221, endPoint x: 451, endPoint y: 215, distance: 8.1
click at [445, 221] on div "$64.80 $64.80" at bounding box center [442, 233] width 31 height 43
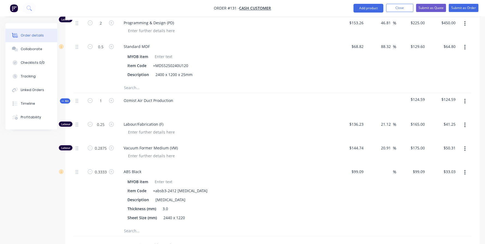
scroll to position [288, 0]
click at [376, 165] on div "%" at bounding box center [381, 195] width 31 height 61
click at [390, 168] on input at bounding box center [390, 172] width 6 height 8
click at [393, 165] on div "80 80 %" at bounding box center [381, 195] width 31 height 61
click at [454, 168] on input "59.45" at bounding box center [451, 172] width 13 height 8
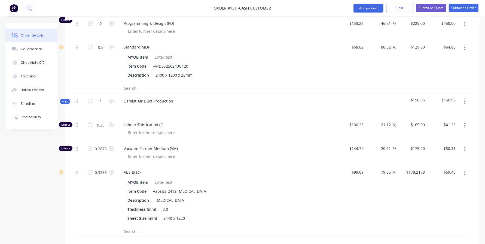
click at [391, 190] on div "79.85 79.85 %" at bounding box center [381, 195] width 31 height 61
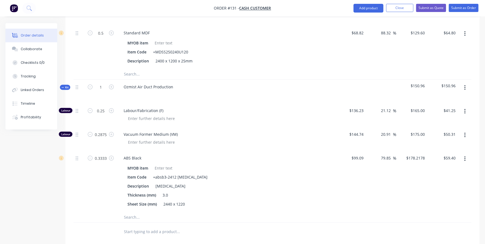
scroll to position [303, 0]
click at [240, 103] on div "Labour/Fabrication (F)" at bounding box center [226, 115] width 218 height 24
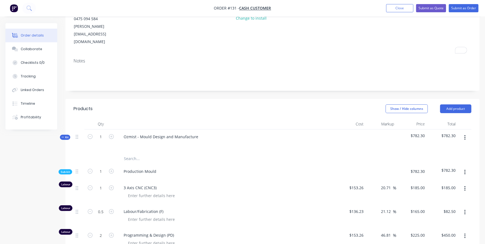
scroll to position [76, 0]
click at [438, 8] on button "Submit as Quote" at bounding box center [431, 8] width 30 height 8
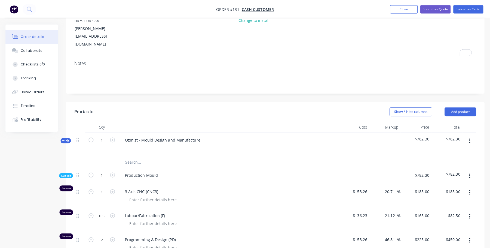
scroll to position [0, 0]
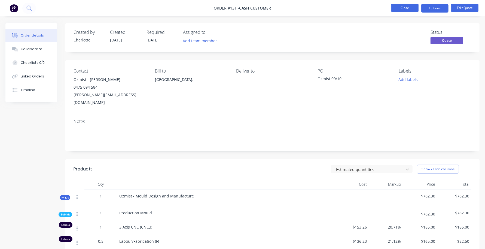
click at [400, 4] on button "Close" at bounding box center [404, 8] width 27 height 8
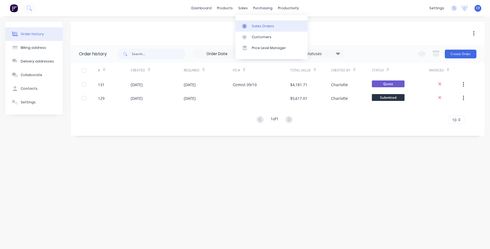
click at [249, 25] on div at bounding box center [246, 26] width 8 height 5
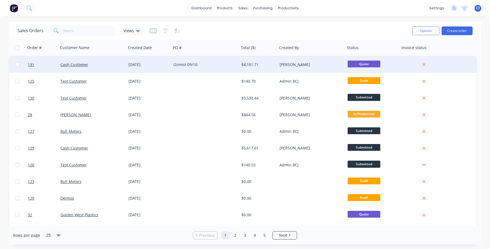
click at [195, 63] on div "Ozmist 09/10" at bounding box center [203, 64] width 60 height 5
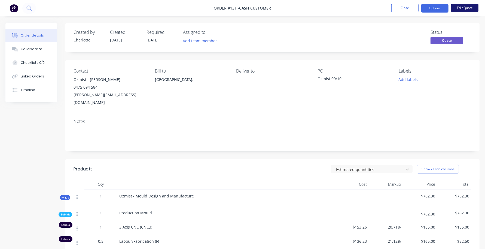
click at [473, 7] on button "Edit Quote" at bounding box center [464, 8] width 27 height 8
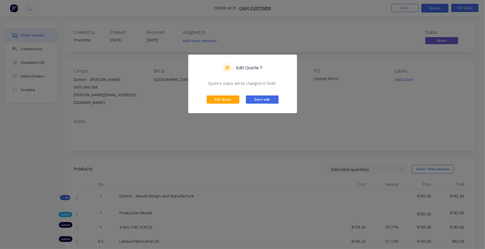
click at [251, 97] on button "Don't edit" at bounding box center [262, 99] width 33 height 8
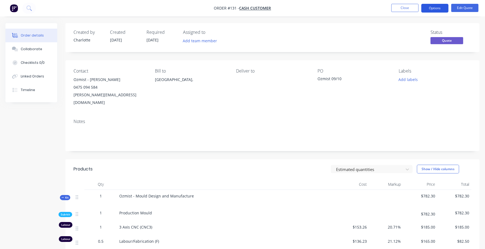
click at [437, 8] on button "Options" at bounding box center [434, 8] width 27 height 9
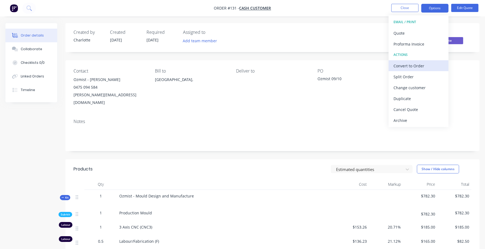
click at [419, 69] on div "Convert to Order" at bounding box center [418, 66] width 50 height 8
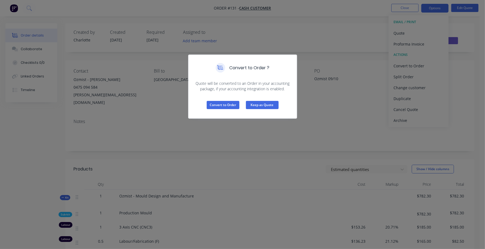
click at [255, 102] on button "Keep as Quote" at bounding box center [262, 105] width 33 height 8
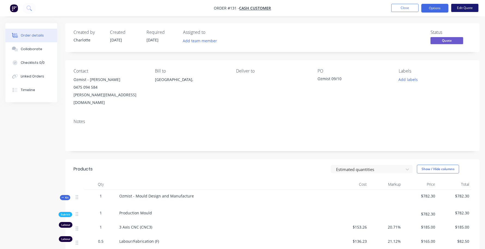
click at [456, 5] on button "Edit Quote" at bounding box center [464, 8] width 27 height 8
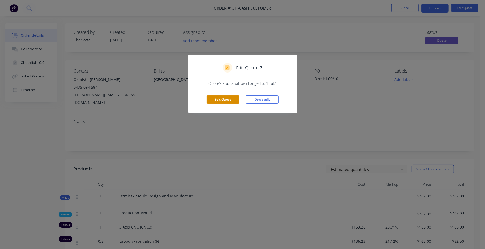
click at [218, 101] on button "Edit Quote" at bounding box center [223, 99] width 33 height 8
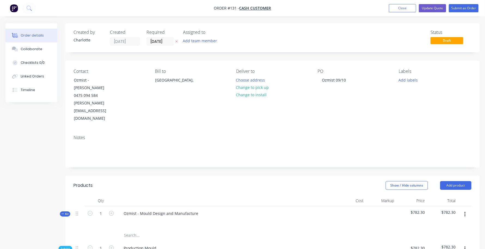
click at [459, 3] on nav "Order #131 - Cash Customer Add product Close Update Quote Submit as Order" at bounding box center [242, 8] width 485 height 16
click at [461, 10] on button "Submit as Order" at bounding box center [464, 8] width 30 height 8
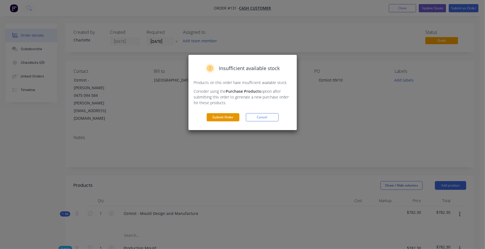
click at [220, 118] on button "Submit Order" at bounding box center [223, 117] width 33 height 8
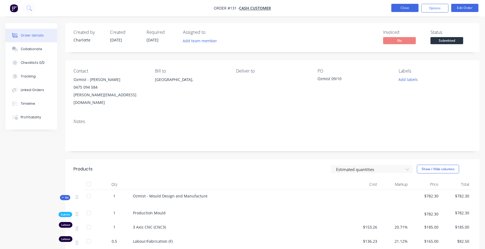
click at [413, 8] on button "Close" at bounding box center [404, 8] width 27 height 8
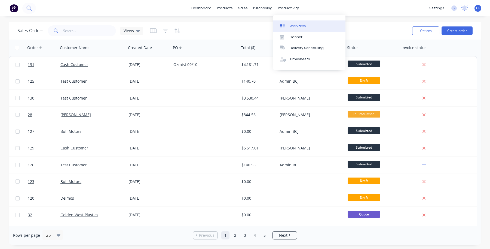
click at [288, 24] on div at bounding box center [284, 26] width 8 height 5
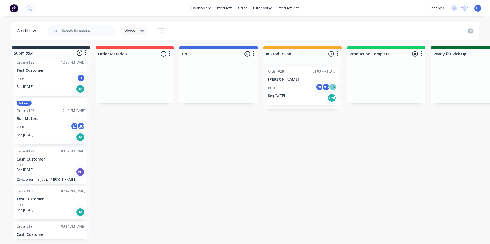
scroll to position [22, 0]
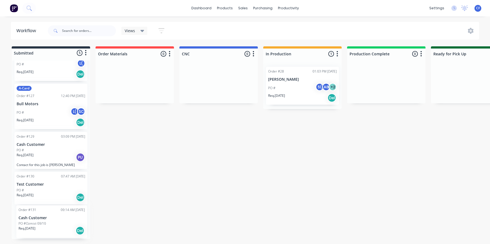
drag, startPoint x: 36, startPoint y: 228, endPoint x: 40, endPoint y: 223, distance: 6.0
click at [40, 223] on div "Order #126 12:25 PM 25/08/25 Test Customer PO # L( Req. 25/08/25 Del A-Card Ord…" at bounding box center [51, 149] width 78 height 178
click at [154, 185] on div "Submitted 5 Status colour #273444 hex #273444 Save Cancel Summaries Total order…" at bounding box center [371, 142] width 750 height 193
drag, startPoint x: 37, startPoint y: 223, endPoint x: 124, endPoint y: 89, distance: 159.6
click at [124, 89] on div "Submitted 5 Status colour #273444 hex #273444 Save Cancel Summaries Total order…" at bounding box center [371, 142] width 750 height 193
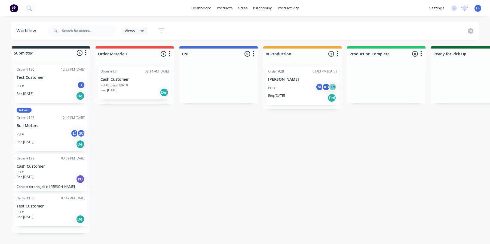
click at [163, 160] on div "Submitted 4 Status colour #273444 hex #273444 Save Cancel Summaries Total order…" at bounding box center [371, 139] width 750 height 187
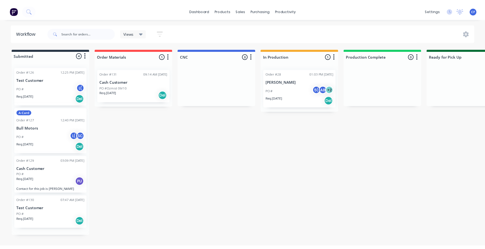
scroll to position [0, 0]
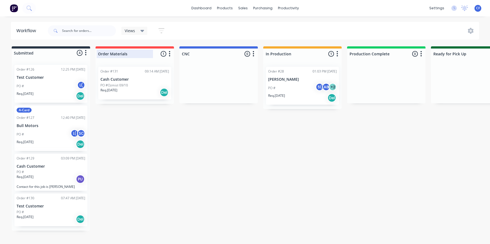
click at [168, 58] on div at bounding box center [135, 53] width 78 height 11
click at [169, 49] on div "Order Materials 1 Status colour #FF4949 hex #FF4949 Save Cancel Notifications E…" at bounding box center [135, 52] width 78 height 13
click at [169, 53] on icon "button" at bounding box center [170, 53] width 2 height 7
click at [151, 150] on div "Submitted 4 Status colour #273444 hex #273444 Save Cancel Summaries Total order…" at bounding box center [371, 138] width 750 height 184
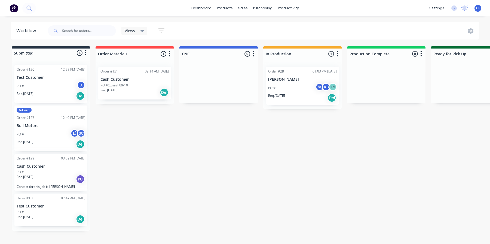
click at [170, 55] on icon "button" at bounding box center [170, 53] width 2 height 7
click at [154, 88] on button "Sort By" at bounding box center [145, 92] width 54 height 9
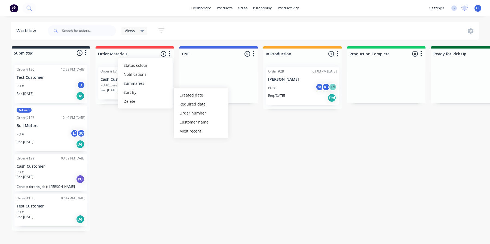
click at [152, 82] on button "Summaries" at bounding box center [145, 83] width 54 height 9
click at [180, 176] on div "Submitted 4 Status colour #273444 hex #273444 Save Cancel Summaries Total order…" at bounding box center [371, 138] width 750 height 184
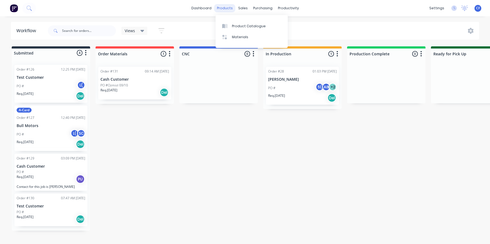
click at [224, 10] on div "products" at bounding box center [224, 8] width 21 height 8
click at [237, 23] on link "Product Catalogue" at bounding box center [252, 25] width 72 height 11
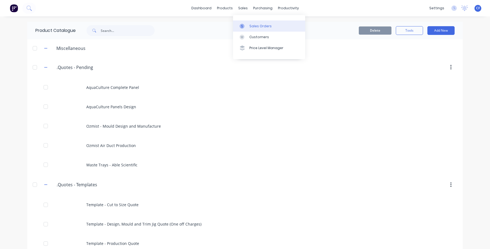
click at [244, 24] on icon at bounding box center [242, 26] width 5 height 5
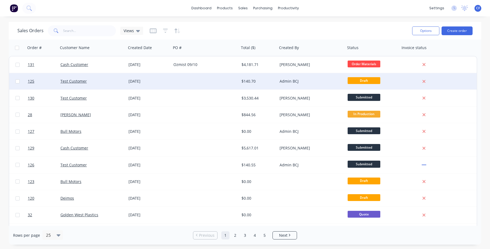
click at [231, 75] on div at bounding box center [205, 81] width 68 height 16
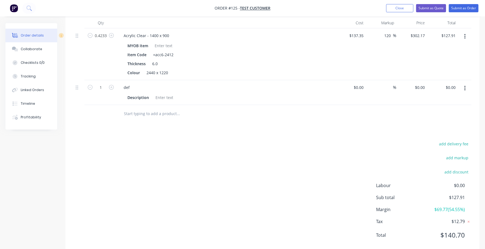
scroll to position [161, 0]
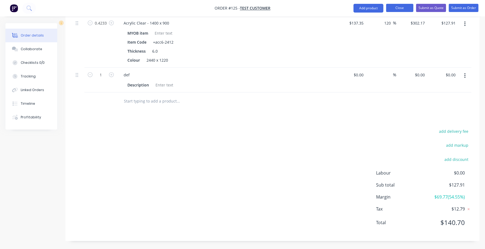
click at [399, 7] on button "Close" at bounding box center [399, 8] width 27 height 8
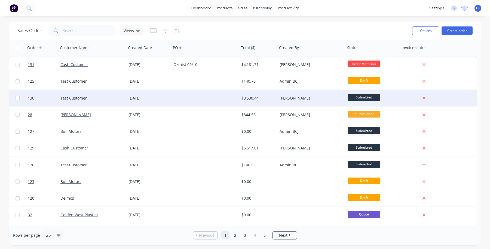
click at [228, 101] on div at bounding box center [205, 98] width 68 height 16
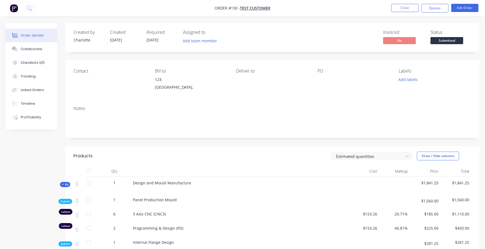
click at [327, 79] on div at bounding box center [352, 80] width 68 height 8
click at [319, 72] on div "PO" at bounding box center [354, 70] width 73 height 5
click at [326, 73] on div "PO" at bounding box center [354, 70] width 73 height 5
click at [323, 71] on div "PO" at bounding box center [354, 70] width 73 height 5
click at [321, 79] on div at bounding box center [352, 80] width 68 height 8
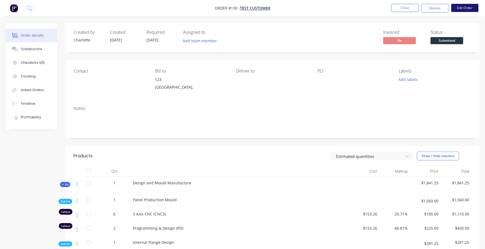
click at [474, 7] on button "Edit Order" at bounding box center [464, 8] width 27 height 8
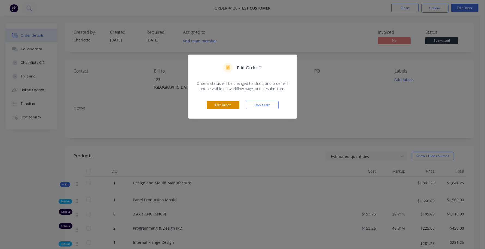
click at [222, 106] on button "Edit Order" at bounding box center [223, 105] width 33 height 8
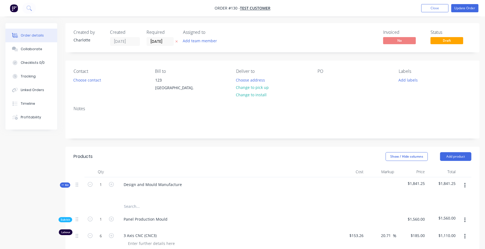
drag, startPoint x: 312, startPoint y: 80, endPoint x: 319, endPoint y: 77, distance: 7.7
click at [313, 80] on div "Contact Choose contact Bill to 123 Australia, Deliver to Choose address Change …" at bounding box center [272, 80] width 414 height 41
click at [320, 77] on div at bounding box center [322, 80] width 9 height 8
click at [469, 2] on nav "Order #130 - Test Customer Add product Close Update Order" at bounding box center [242, 8] width 485 height 16
click at [469, 6] on button "Update Order" at bounding box center [464, 8] width 27 height 8
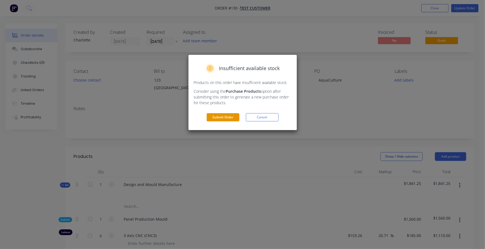
click at [225, 117] on button "Submit Order" at bounding box center [223, 117] width 33 height 8
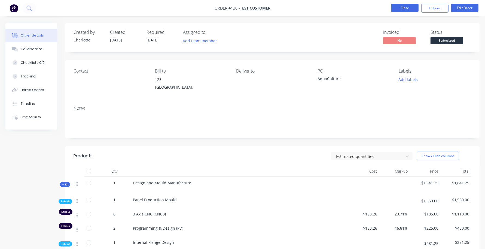
click at [403, 7] on button "Close" at bounding box center [404, 8] width 27 height 8
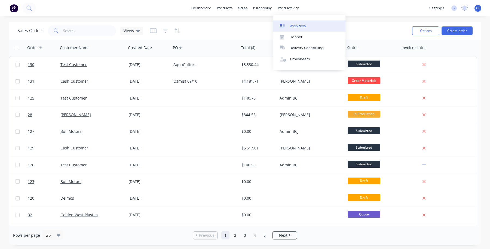
click at [297, 27] on div "Workflow" at bounding box center [298, 26] width 16 height 5
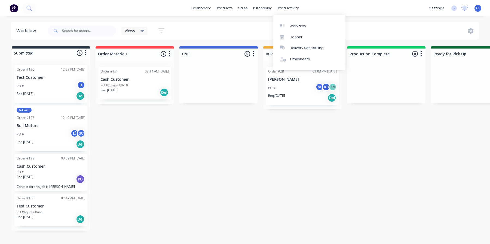
click at [148, 144] on div "Submitted 4 Status colour #273444 hex #273444 Save Cancel Summaries Total order…" at bounding box center [371, 138] width 750 height 184
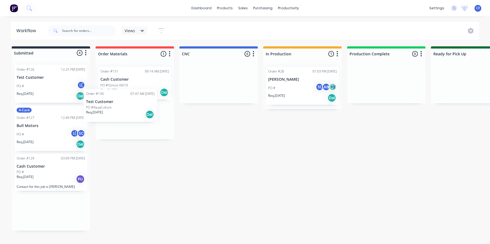
drag, startPoint x: 45, startPoint y: 215, endPoint x: 116, endPoint y: 108, distance: 128.3
click at [116, 108] on div "Submitted 4 Status colour #273444 hex #273444 Save Cancel Summaries Total order…" at bounding box center [371, 138] width 750 height 184
click at [174, 175] on div "Submitted 3 Status colour #273444 hex #273444 Save Cancel Summaries Total order…" at bounding box center [371, 121] width 750 height 151
click at [270, 209] on div "Workflow Views Save new view None (Default) edit Show/Hide statuses Show line i…" at bounding box center [245, 127] width 490 height 211
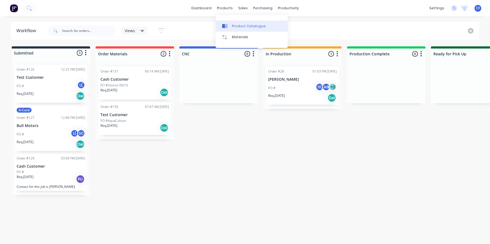
click at [225, 25] on icon at bounding box center [226, 26] width 3 height 4
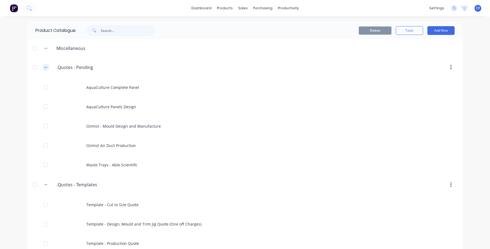
click at [44, 66] on icon "button" at bounding box center [45, 67] width 3 height 4
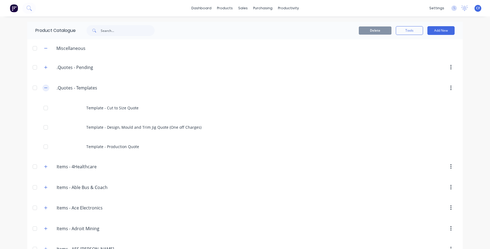
click at [45, 87] on button "button" at bounding box center [45, 87] width 7 height 7
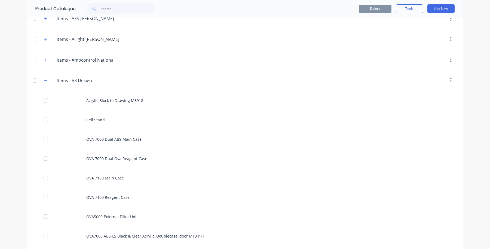
scroll to position [170, 0]
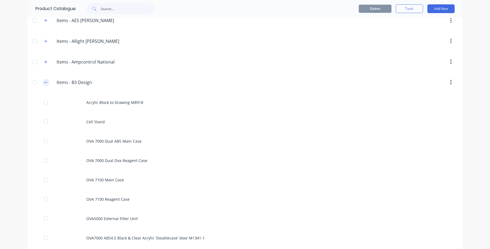
click at [42, 83] on button "button" at bounding box center [45, 82] width 7 height 7
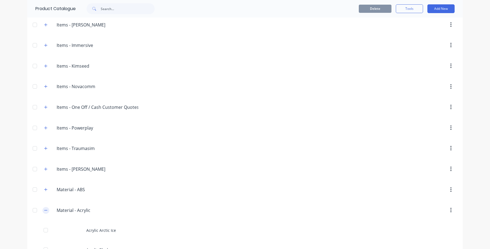
scroll to position [454, 0]
click at [42, 212] on button "button" at bounding box center [45, 210] width 7 height 7
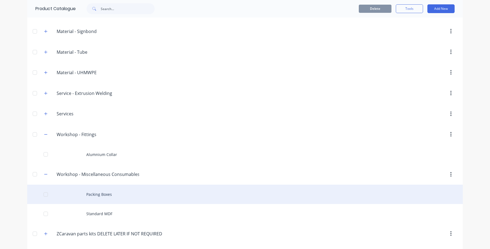
scroll to position [990, 0]
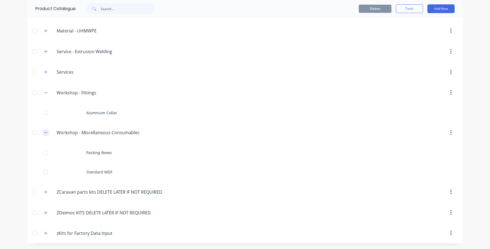
click at [44, 134] on button "button" at bounding box center [45, 132] width 7 height 7
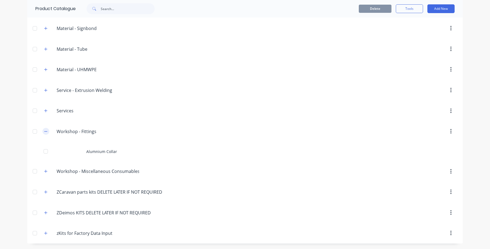
click at [42, 131] on button "button" at bounding box center [45, 131] width 7 height 7
click at [44, 233] on icon "button" at bounding box center [45, 232] width 3 height 3
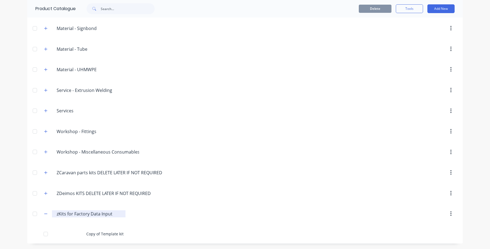
scroll to position [951, 0]
click at [52, 215] on div "zKits.for.Factory.Data.Input zKits for Factory Data Input" at bounding box center [89, 213] width 74 height 7
click at [48, 216] on div "zKits.for.Factory.Data.Input zKits for Factory Data Input" at bounding box center [83, 214] width 86 height 10
click at [45, 216] on button "button" at bounding box center [45, 213] width 7 height 7
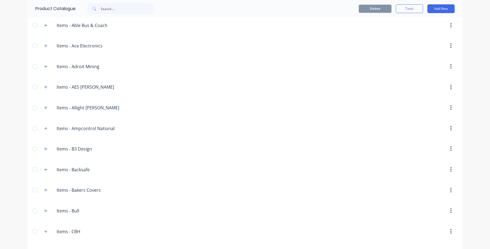
scroll to position [0, 0]
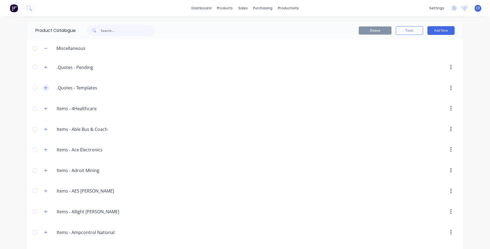
click at [44, 86] on icon "button" at bounding box center [45, 88] width 3 height 4
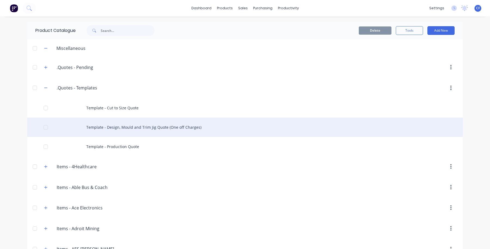
click at [103, 132] on div "Template - Design, Mould and Trim Jig Quote (One off Charges)" at bounding box center [245, 126] width 436 height 19
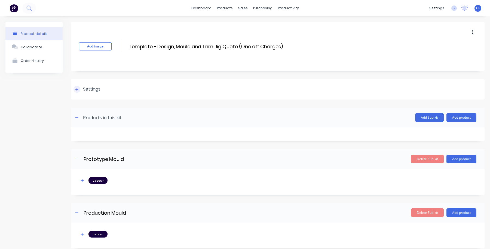
click at [96, 86] on div "Settings" at bounding box center [91, 89] width 17 height 7
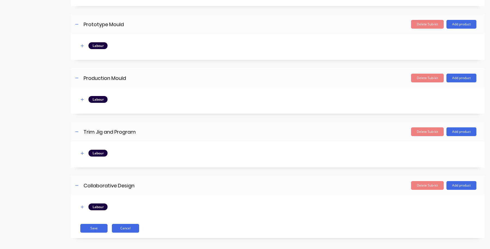
scroll to position [283, 0]
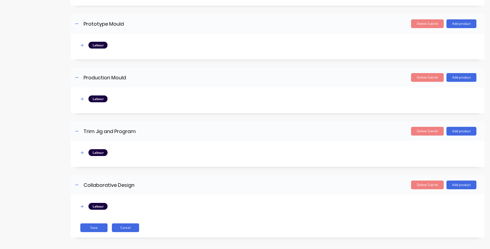
click at [123, 231] on button "Cancel" at bounding box center [125, 227] width 27 height 9
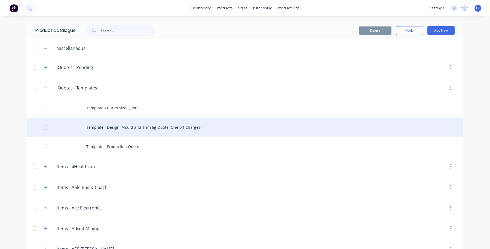
click at [42, 125] on div at bounding box center [45, 127] width 11 height 11
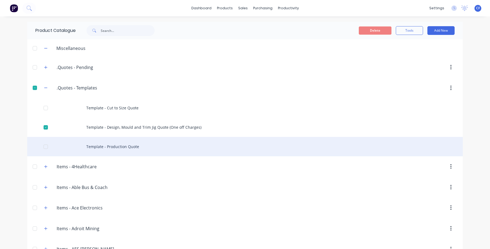
click at [42, 146] on div at bounding box center [45, 146] width 11 height 11
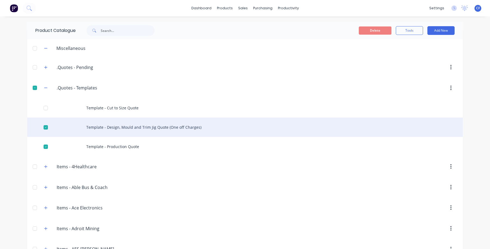
click at [40, 128] on div at bounding box center [45, 127] width 11 height 11
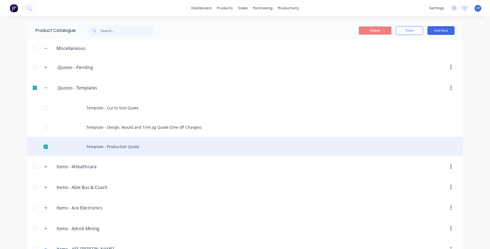
click at [41, 148] on div at bounding box center [45, 146] width 11 height 11
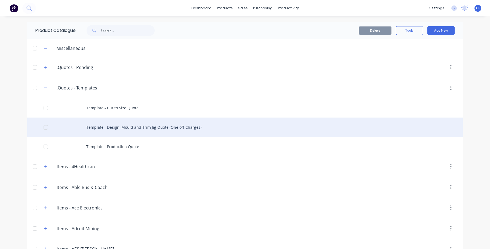
click at [42, 127] on div at bounding box center [45, 127] width 11 height 11
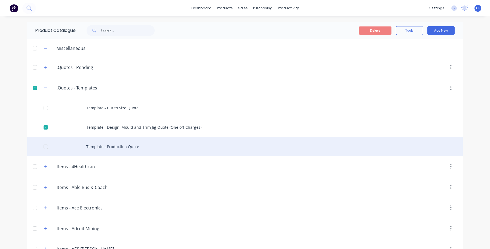
click at [45, 150] on div at bounding box center [45, 146] width 11 height 11
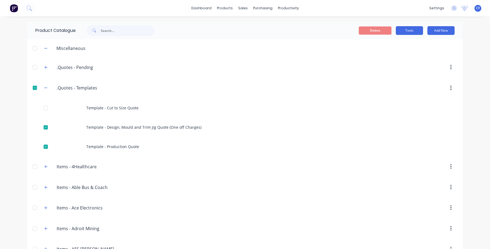
click at [402, 30] on button "Tools" at bounding box center [409, 30] width 27 height 9
click at [378, 45] on span "Duplicate product" at bounding box center [396, 45] width 41 height 6
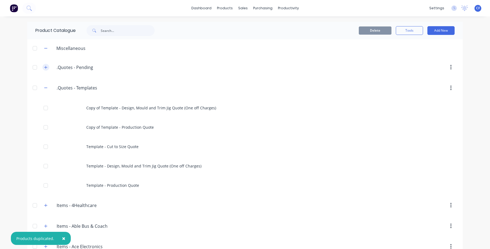
click at [44, 67] on icon "button" at bounding box center [45, 67] width 3 height 3
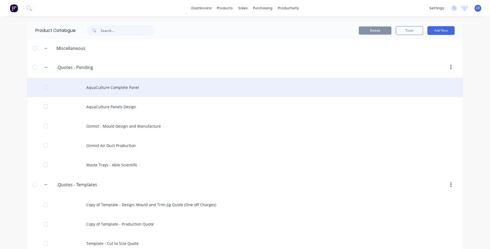
click at [113, 87] on div "AquaCulture Complete Panel" at bounding box center [245, 87] width 436 height 19
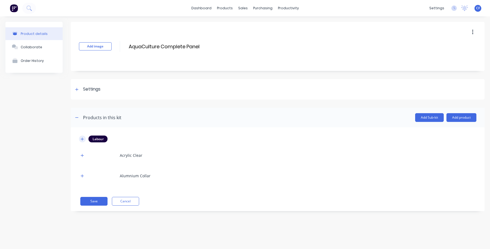
click at [82, 141] on button "button" at bounding box center [82, 138] width 7 height 7
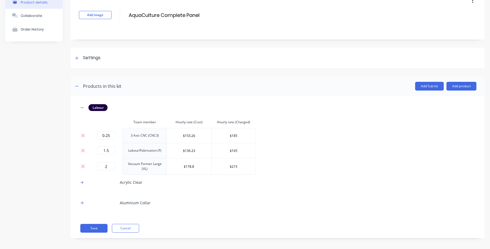
scroll to position [34, 0]
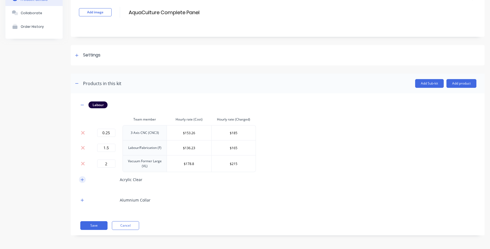
click at [82, 179] on icon "button" at bounding box center [82, 180] width 3 height 4
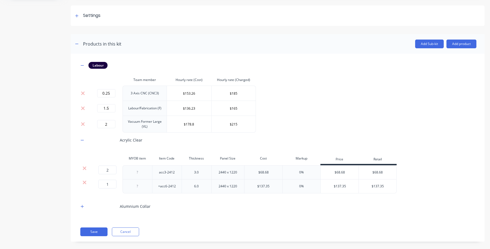
scroll to position [80, 0]
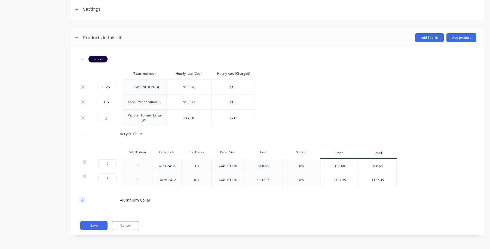
click at [82, 202] on button "button" at bounding box center [82, 199] width 7 height 7
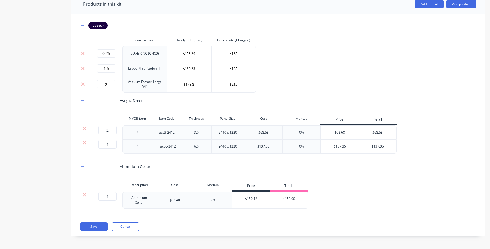
scroll to position [115, 0]
drag, startPoint x: 297, startPoint y: 130, endPoint x: 306, endPoint y: 130, distance: 8.4
click at [306, 130] on div "0%" at bounding box center [301, 131] width 38 height 14
click at [385, 134] on div "$68.68" at bounding box center [378, 131] width 38 height 14
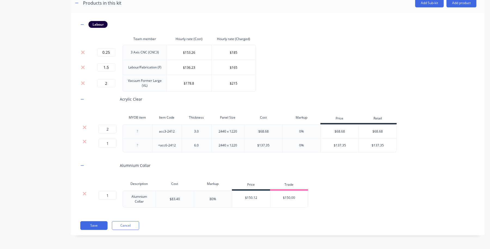
type input "$68.68"
click at [102, 222] on button "Save" at bounding box center [93, 225] width 27 height 9
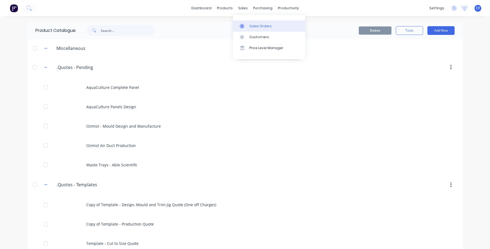
click at [246, 25] on div at bounding box center [244, 26] width 8 height 5
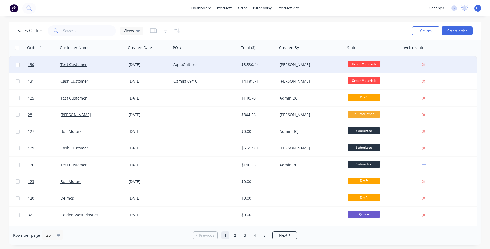
click at [75, 70] on div "Test Customer" at bounding box center [92, 64] width 68 height 16
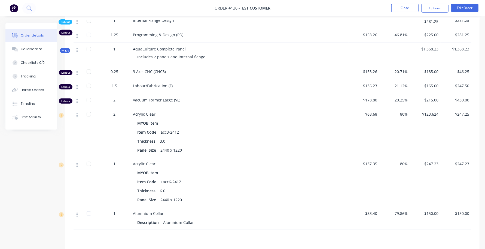
click at [403, 170] on div "80%" at bounding box center [394, 182] width 31 height 50
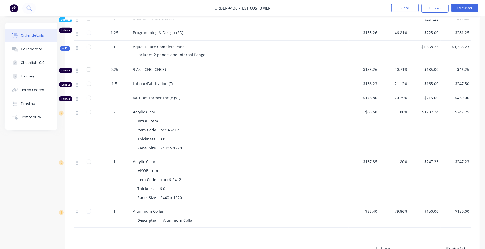
click at [402, 164] on span "80%" at bounding box center [394, 161] width 26 height 6
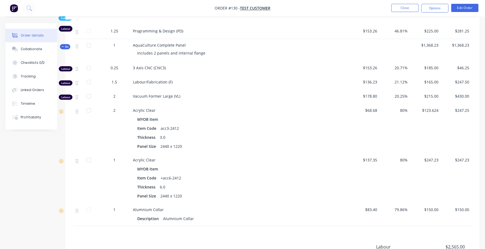
click at [299, 173] on div "MYOB item" at bounding box center [239, 169] width 205 height 8
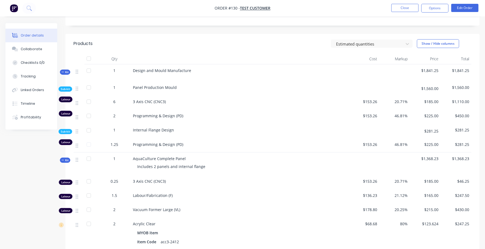
scroll to position [112, 0]
click at [466, 5] on button "Edit Order" at bounding box center [464, 8] width 27 height 8
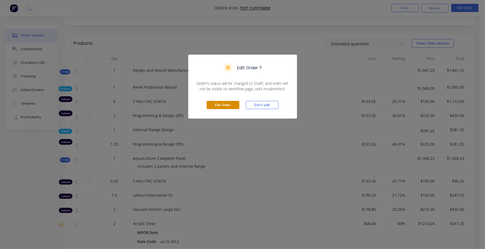
click at [212, 104] on button "Edit Order" at bounding box center [223, 105] width 33 height 8
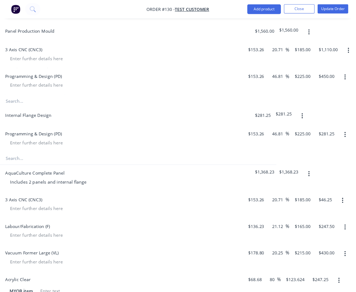
scroll to position [191, 79]
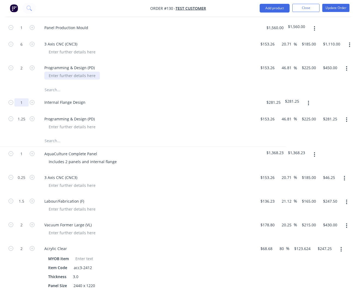
drag, startPoint x: 24, startPoint y: 105, endPoint x: 66, endPoint y: 80, distance: 49.1
click at [24, 105] on input "1" at bounding box center [21, 102] width 14 height 8
type input "1.25"
click at [142, 98] on div "Internal Flange Design" at bounding box center [147, 103] width 218 height 17
type input "1.5625"
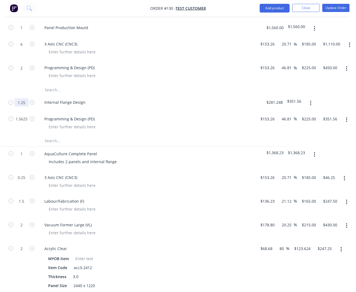
type input "$351.56"
type input "1"
click at [155, 146] on div at bounding box center [121, 140] width 163 height 11
type input "1.25"
type input "$281.25"
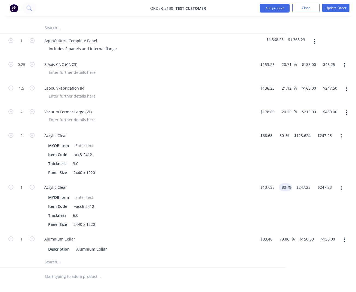
scroll to position [304, 79]
click at [282, 140] on input "80" at bounding box center [282, 136] width 7 height 8
click at [284, 190] on input "80" at bounding box center [284, 188] width 7 height 8
click at [285, 241] on input "79.86" at bounding box center [285, 239] width 13 height 8
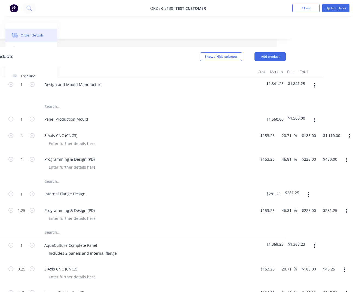
scroll to position [99, 79]
type input "$150.0032"
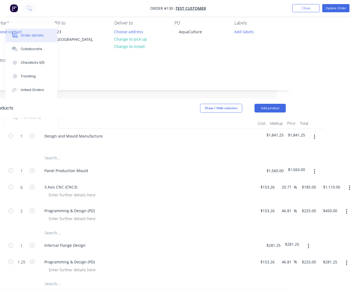
scroll to position [68, 79]
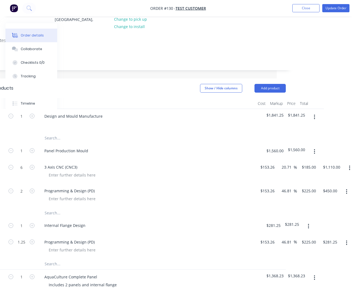
click at [297, 160] on div "$1,560.00" at bounding box center [297, 152] width 22 height 17
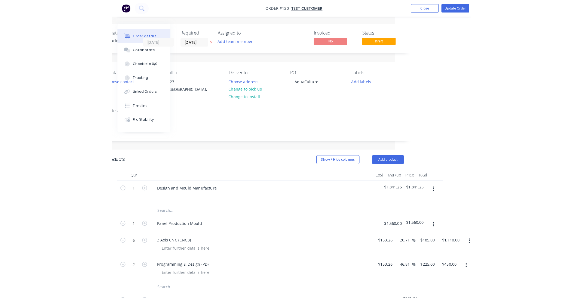
scroll to position [0, 0]
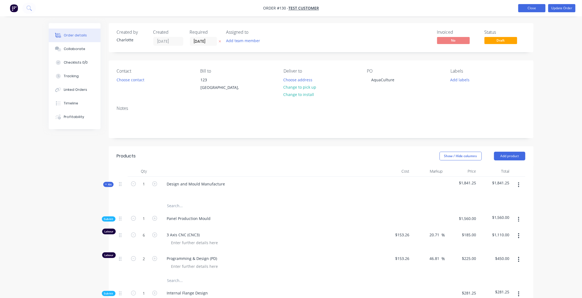
click at [490, 7] on button "Close" at bounding box center [531, 8] width 27 height 8
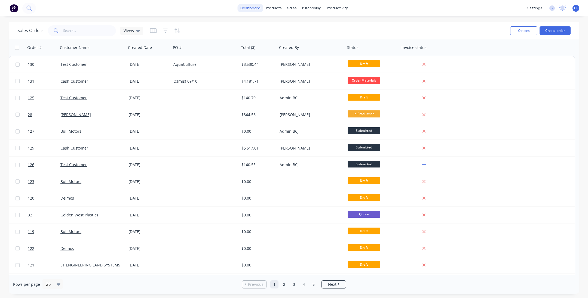
click at [248, 11] on link "dashboard" at bounding box center [251, 8] width 26 height 8
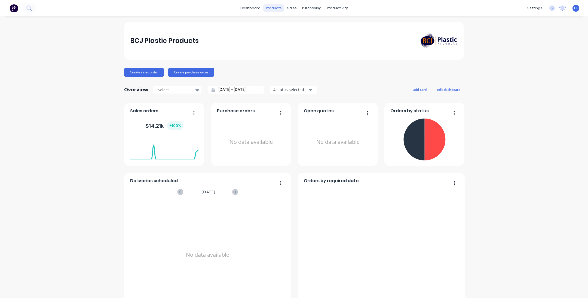
click at [269, 7] on div "products" at bounding box center [273, 8] width 21 height 8
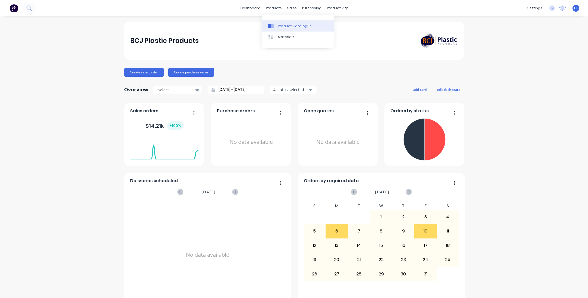
click at [274, 27] on div at bounding box center [272, 26] width 8 height 5
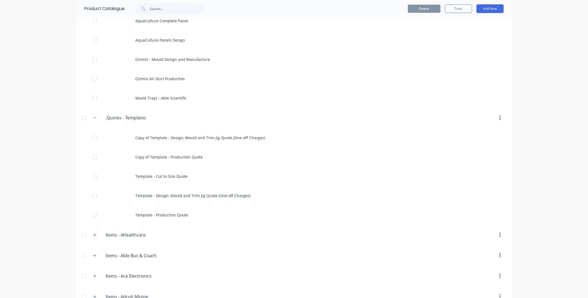
scroll to position [67, 0]
click at [89, 120] on div ".Quotes.-.Templates .Quotes - Templates" at bounding box center [132, 117] width 86 height 10
click at [91, 119] on button "button" at bounding box center [94, 117] width 7 height 7
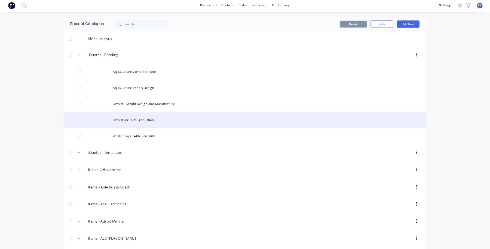
scroll to position [0, 0]
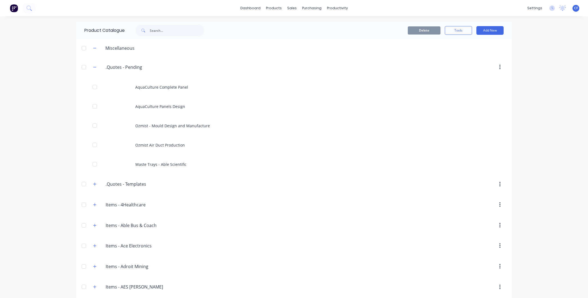
click at [89, 71] on div ".Quotes.-.Pending .Quotes - Pending" at bounding box center [132, 67] width 86 height 10
click at [91, 66] on button "button" at bounding box center [94, 67] width 7 height 7
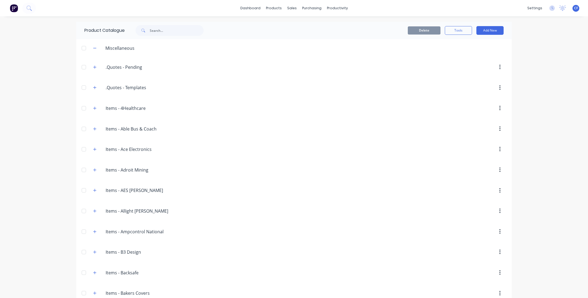
click at [490, 8] on span "CF" at bounding box center [576, 8] width 4 height 5
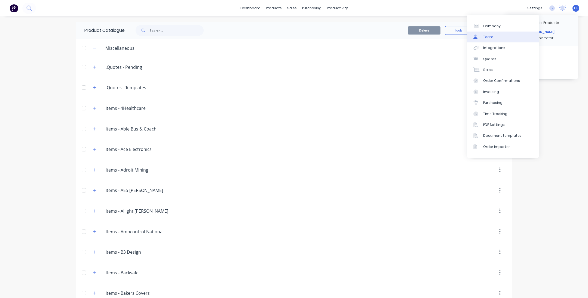
click at [490, 35] on link "Team" at bounding box center [503, 37] width 72 height 11
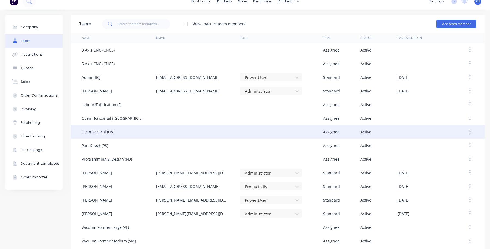
scroll to position [24, 0]
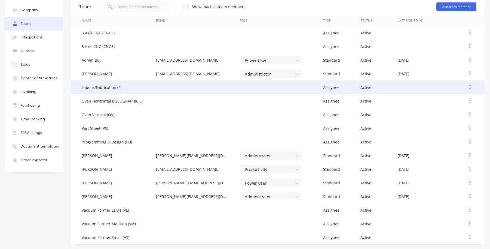
click at [97, 86] on div "Labour/Fabrication (F)" at bounding box center [102, 87] width 40 height 6
click at [113, 89] on div "Labour/Fabrication (F)" at bounding box center [102, 87] width 40 height 6
click at [464, 85] on button "button" at bounding box center [470, 87] width 13 height 10
click at [425, 102] on button "Edit" at bounding box center [451, 101] width 52 height 11
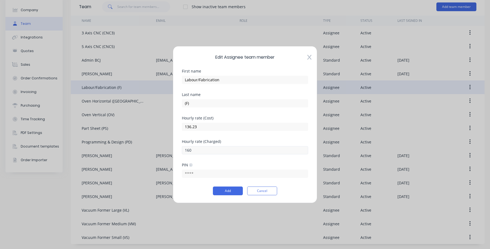
drag, startPoint x: 201, startPoint y: 154, endPoint x: 205, endPoint y: 147, distance: 8.3
click at [176, 152] on div "Edit Assignee team member First name Labour/Fabrication Last name (F) Hourly ra…" at bounding box center [245, 124] width 144 height 157
drag, startPoint x: 88, startPoint y: 144, endPoint x: 86, endPoint y: 143, distance: 2.9
click at [86, 143] on div "Edit Assignee team member First name Labour/Fabrication Last name (F) Hourly ra…" at bounding box center [245, 124] width 490 height 249
type input "165"
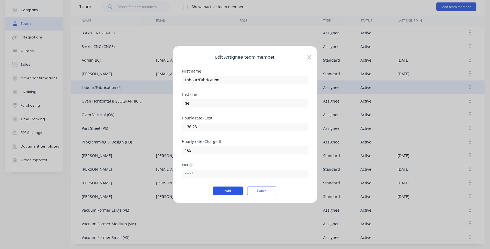
click at [225, 190] on button "Add" at bounding box center [228, 190] width 30 height 9
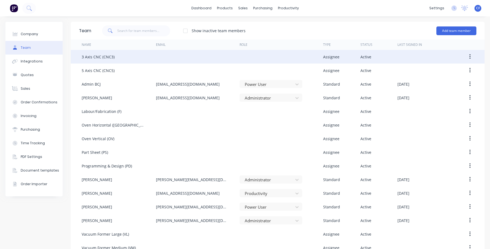
click at [234, 56] on div at bounding box center [198, 57] width 84 height 14
click at [464, 52] on button "button" at bounding box center [470, 57] width 13 height 10
click at [438, 72] on div "Edit" at bounding box center [451, 71] width 42 height 8
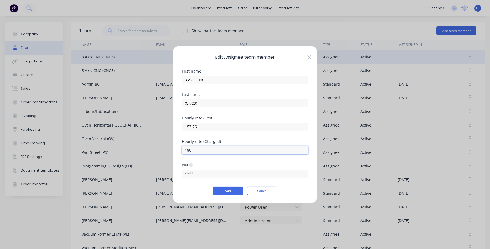
click at [202, 149] on input "180" at bounding box center [245, 150] width 126 height 8
type input "185"
click at [222, 189] on button "Add" at bounding box center [228, 190] width 30 height 9
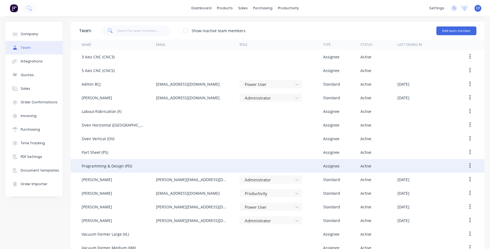
click at [466, 164] on button "button" at bounding box center [470, 166] width 13 height 10
click at [430, 181] on div "Edit" at bounding box center [451, 180] width 42 height 8
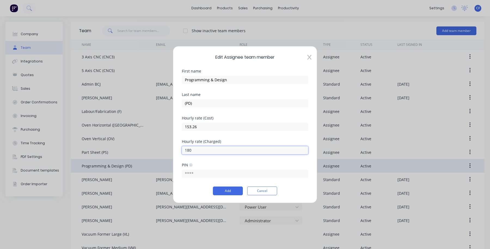
drag, startPoint x: 203, startPoint y: 150, endPoint x: 154, endPoint y: 155, distance: 49.1
click at [154, 155] on div "Edit Assignee team member First name Programming & Design Last name (PD) Hourly…" at bounding box center [245, 124] width 490 height 249
type input "225"
click at [230, 193] on button "Add" at bounding box center [228, 190] width 30 height 9
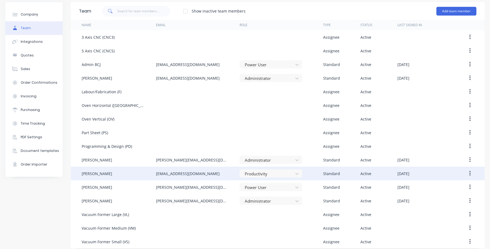
scroll to position [24, 0]
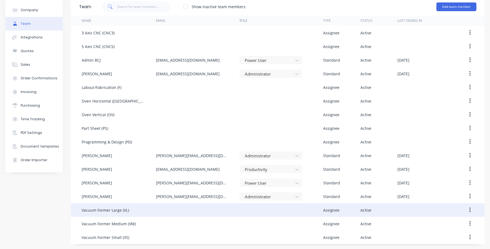
click at [467, 207] on button "button" at bounding box center [470, 210] width 13 height 10
click at [430, 228] on div "Edit" at bounding box center [451, 224] width 42 height 8
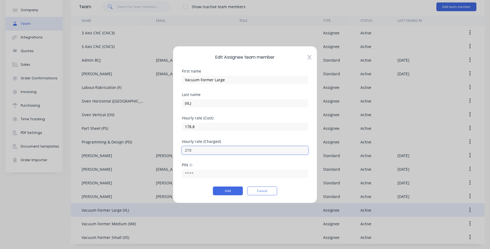
drag, startPoint x: 200, startPoint y: 153, endPoint x: 130, endPoint y: 157, distance: 69.8
click at [130, 157] on div "Edit Assignee team member First name Vacuum Former Large Last name (VL) Hourly …" at bounding box center [245, 124] width 490 height 249
type input "215"
click at [221, 191] on button "Add" at bounding box center [228, 190] width 30 height 9
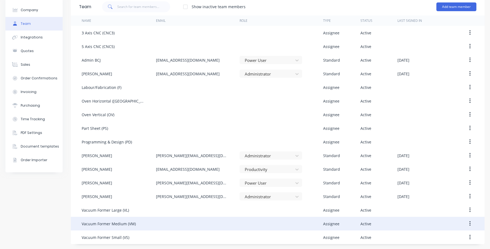
click at [469, 224] on icon "button" at bounding box center [469, 223] width 1 height 6
click at [430, 239] on div "Edit" at bounding box center [451, 238] width 42 height 8
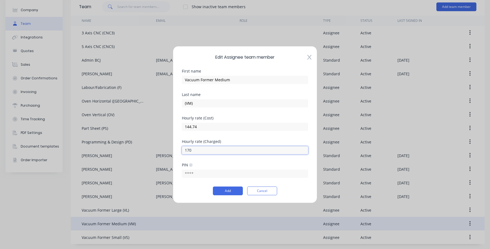
drag, startPoint x: 209, startPoint y: 151, endPoint x: 90, endPoint y: 156, distance: 119.1
click at [90, 156] on div "Edit Assignee team member First name Vacuum Former Medium Last name (VM) Hourly…" at bounding box center [245, 124] width 490 height 249
type input "175"
click at [222, 190] on button "Add" at bounding box center [228, 190] width 30 height 9
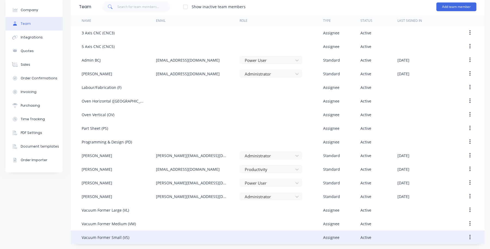
click at [469, 237] on icon "button" at bounding box center [469, 237] width 1 height 6
click at [464, 232] on button "button" at bounding box center [470, 237] width 13 height 10
click at [469, 236] on icon "button" at bounding box center [469, 237] width 1 height 6
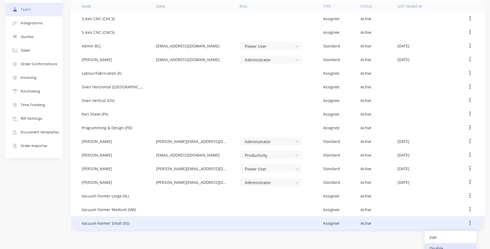
scroll to position [55, 0]
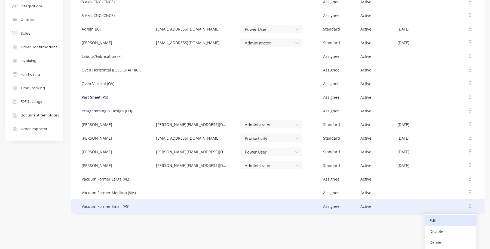
click at [438, 222] on div "Edit" at bounding box center [451, 220] width 42 height 8
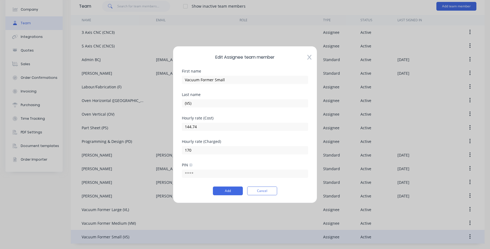
scroll to position [24, 0]
drag, startPoint x: 205, startPoint y: 152, endPoint x: 154, endPoint y: 151, distance: 50.7
click at [154, 151] on div "Edit Assignee team member First name Vacuum Former Small Last name (VS) Hourly …" at bounding box center [245, 124] width 490 height 249
type input "175"
click at [226, 195] on div "Edit Assignee team member First name Vacuum Former Small Last name (VS) Hourly …" at bounding box center [245, 124] width 144 height 157
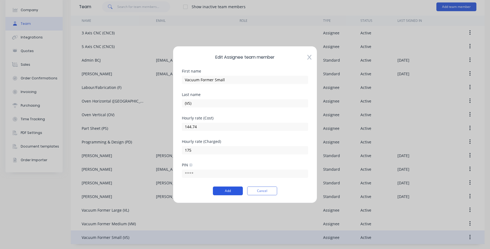
click at [225, 193] on button "Add" at bounding box center [228, 190] width 30 height 9
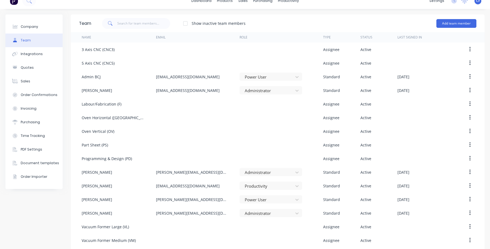
scroll to position [0, 0]
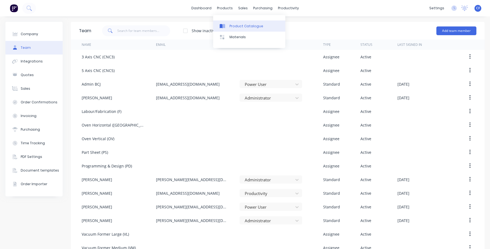
click at [224, 22] on link "Product Catalogue" at bounding box center [249, 25] width 72 height 11
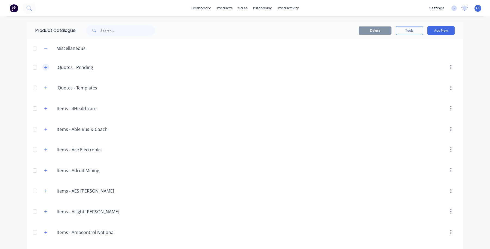
click at [44, 66] on icon "button" at bounding box center [45, 67] width 3 height 4
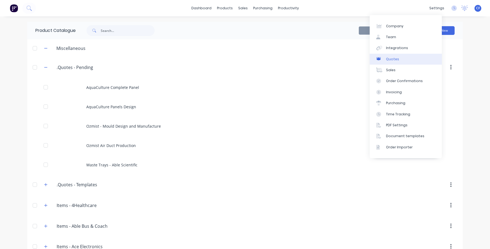
click at [402, 63] on link "Quotes" at bounding box center [406, 59] width 72 height 11
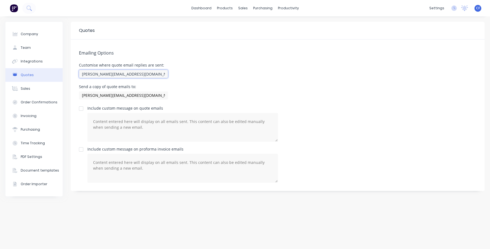
scroll to position [0, 14]
drag, startPoint x: 133, startPoint y: 73, endPoint x: 246, endPoint y: 70, distance: 112.8
click at [246, 70] on div "Customise where quote email replies are sent: tiffani@bcjplastics.com.au, conta…" at bounding box center [278, 71] width 398 height 16
click at [166, 81] on div "Emailing Options Customise where quote email replies are sent: tiffani@bcjplast…" at bounding box center [278, 114] width 414 height 151
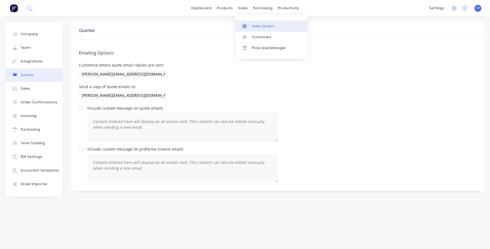
click at [255, 29] on link "Sales Orders" at bounding box center [272, 25] width 72 height 11
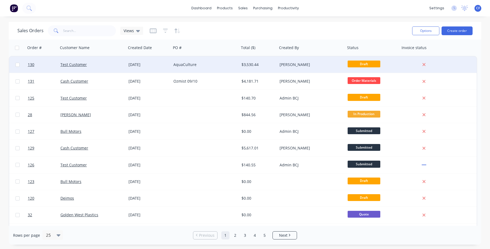
click at [142, 65] on div "[DATE]" at bounding box center [149, 64] width 41 height 5
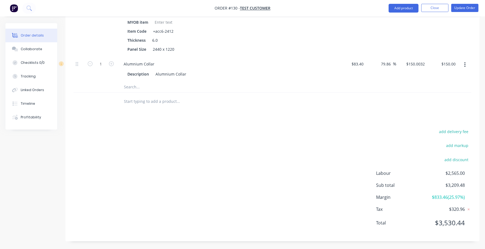
scroll to position [481, 0]
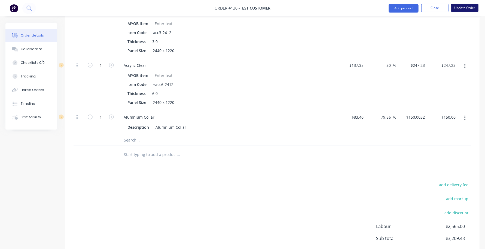
click at [462, 7] on button "Update Order" at bounding box center [464, 8] width 27 height 8
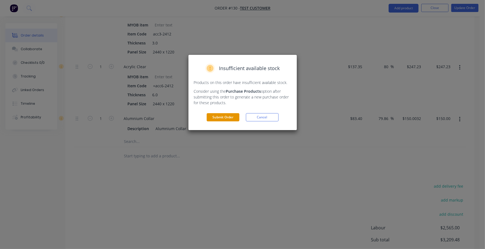
click at [223, 118] on button "Submit Order" at bounding box center [223, 117] width 33 height 8
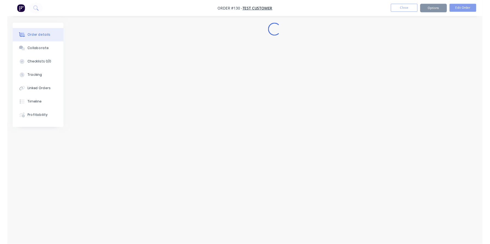
scroll to position [0, 0]
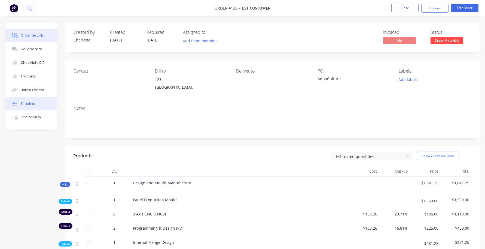
click at [24, 100] on button "Timeline" at bounding box center [31, 104] width 52 height 14
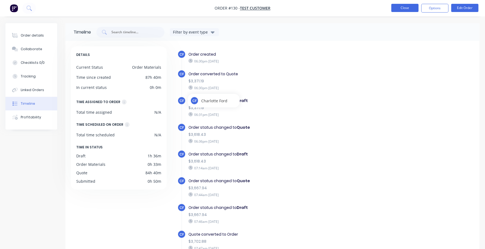
click at [409, 9] on button "Close" at bounding box center [404, 8] width 27 height 8
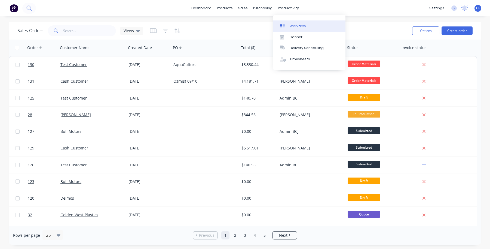
click at [283, 20] on link "Workflow" at bounding box center [309, 25] width 72 height 11
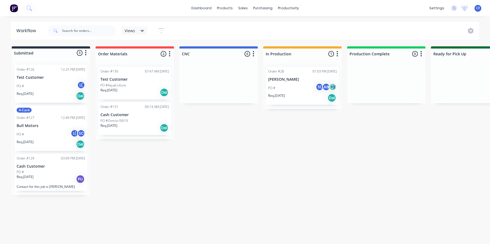
click at [133, 87] on div "PO #AquaCulture" at bounding box center [134, 85] width 69 height 5
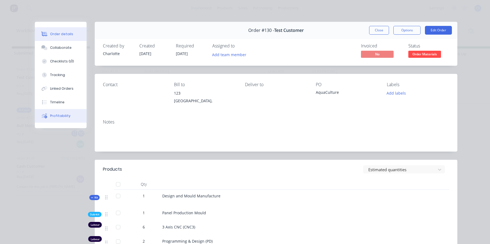
drag, startPoint x: 53, startPoint y: 118, endPoint x: 71, endPoint y: 115, distance: 18.0
click at [53, 118] on div "Profitability" at bounding box center [60, 115] width 20 height 5
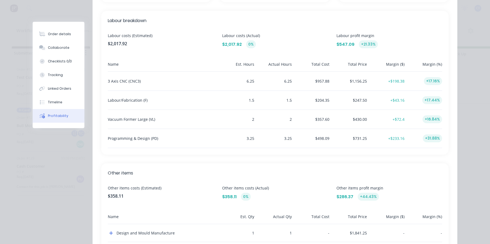
scroll to position [169, 0]
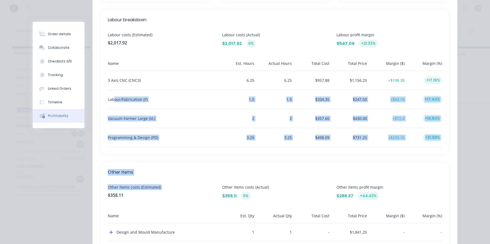
drag, startPoint x: 112, startPoint y: 94, endPoint x: 173, endPoint y: 187, distance: 111.5
click at [172, 187] on div "Overview Costs (Estimated) $2,376.03 Costs (Actual) $2,376.03 0% Total order va…" at bounding box center [275, 79] width 365 height 389
click at [173, 188] on span "Other items costs (Estimated)" at bounding box center [161, 187] width 106 height 6
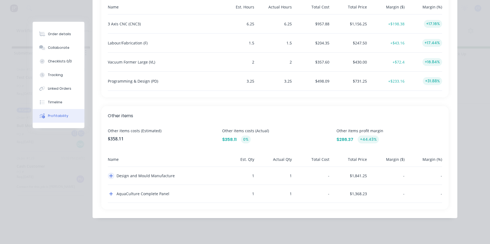
click at [110, 173] on icon "button" at bounding box center [111, 175] width 4 height 4
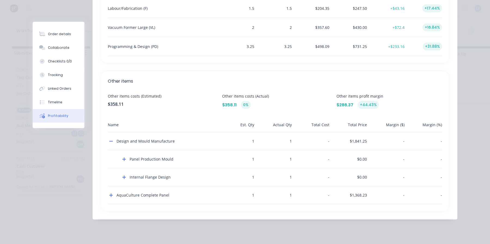
scroll to position [262, 0]
click at [108, 195] on button "button" at bounding box center [111, 193] width 7 height 7
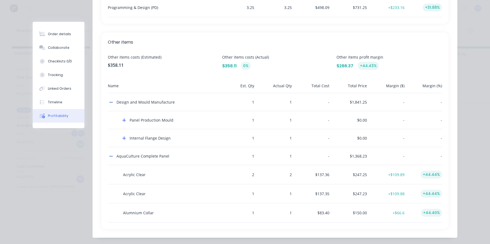
scroll to position [319, 0]
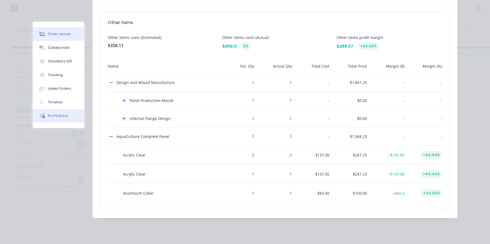
click at [58, 36] on div "Order details" at bounding box center [59, 34] width 23 height 5
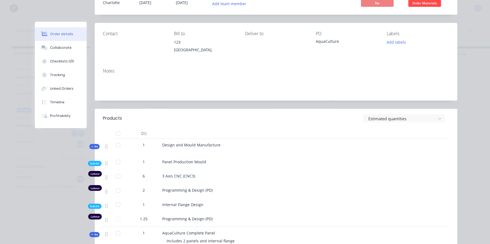
scroll to position [51, 0]
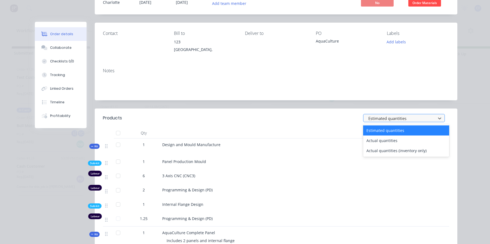
click at [400, 115] on div at bounding box center [400, 118] width 65 height 7
click at [378, 139] on div "Actual quantities" at bounding box center [406, 140] width 86 height 10
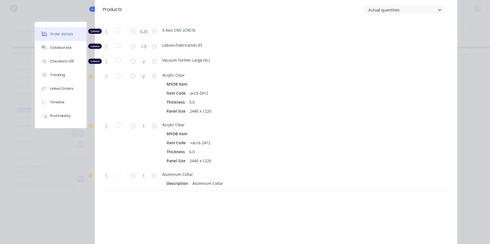
scroll to position [279, 0]
click at [152, 77] on icon "button" at bounding box center [154, 76] width 5 height 5
type input "3"
click at [155, 176] on button "button" at bounding box center [154, 176] width 7 height 6
type input "2"
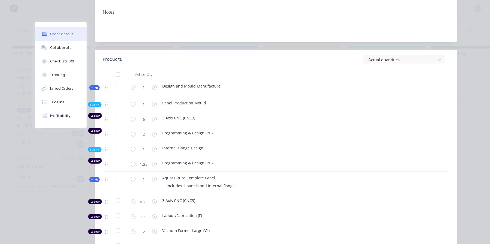
scroll to position [109, 0]
click at [394, 59] on div at bounding box center [400, 60] width 65 height 7
click at [168, 44] on div "Order #130 - Test Customer Close Options Edit Order Created by Charlotte Create…" at bounding box center [246, 186] width 423 height 546
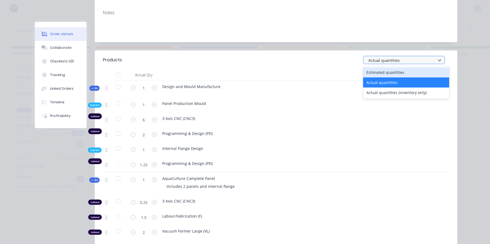
click at [381, 58] on div at bounding box center [400, 60] width 65 height 7
click at [376, 71] on div "Estimated quantities" at bounding box center [406, 72] width 86 height 10
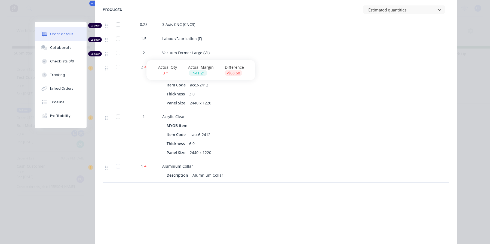
scroll to position [281, 0]
click at [90, 71] on icon at bounding box center [90, 68] width 5 height 5
click at [85, 70] on div "Order details Collaborate Checklists 0/0 Tracking Linked Orders Timeline Profit…" at bounding box center [65, 75] width 60 height 106
click at [88, 71] on icon at bounding box center [90, 68] width 5 height 5
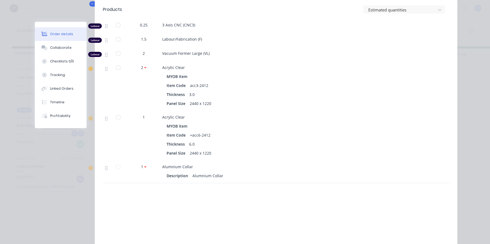
click at [88, 71] on icon at bounding box center [90, 68] width 5 height 5
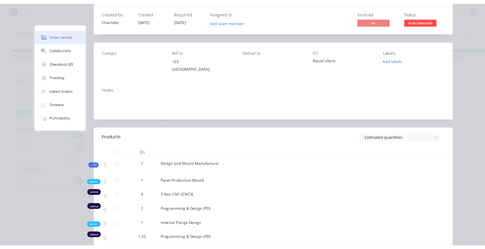
scroll to position [0, 0]
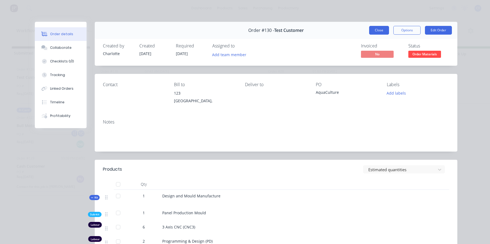
click at [382, 27] on button "Close" at bounding box center [379, 30] width 20 height 9
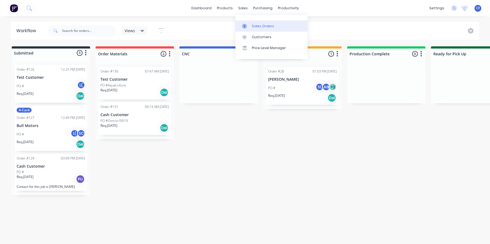
click at [244, 24] on icon at bounding box center [244, 26] width 5 height 5
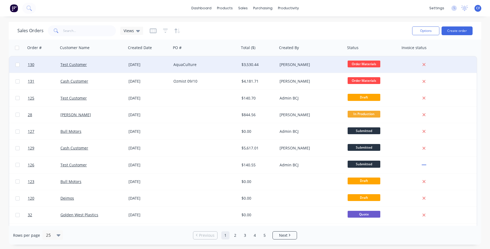
click at [67, 72] on div "Test Customer" at bounding box center [92, 64] width 68 height 16
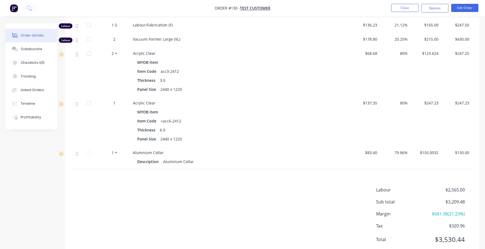
scroll to position [283, 0]
click at [73, 204] on div "Labour $2,565.00 Sub total $3,209.48 Margin $681.38 ( 21.23 %) Tax $320.96 Tota…" at bounding box center [272, 217] width 414 height 63
click at [29, 120] on button "Profitability" at bounding box center [31, 117] width 52 height 14
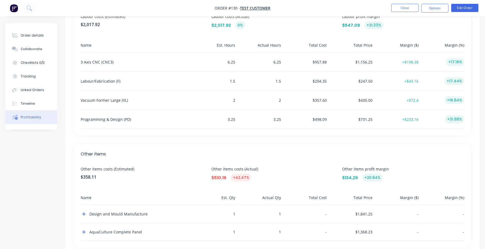
scroll to position [190, 0]
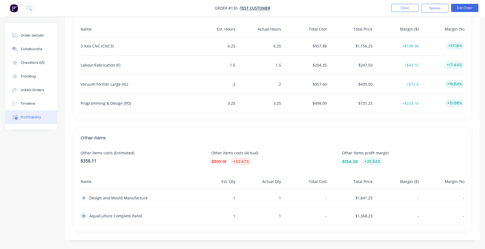
click at [85, 218] on button "button" at bounding box center [84, 215] width 7 height 7
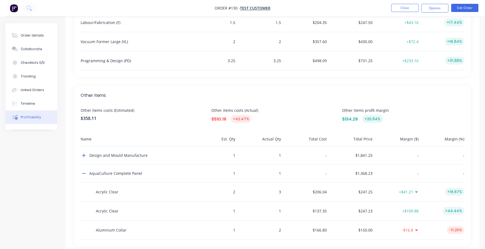
scroll to position [247, 0]
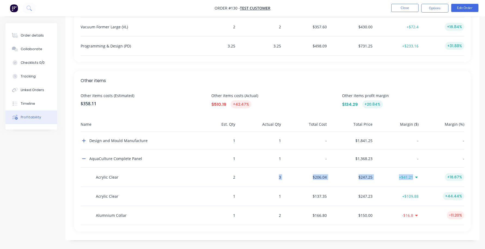
drag, startPoint x: 263, startPoint y: 177, endPoint x: 438, endPoint y: 176, distance: 175.1
click at [438, 176] on div "Acrylic Clear 2 3 $206.04 $247.25 +$41.21 +16.67%" at bounding box center [273, 176] width 384 height 19
click at [426, 176] on div "+16.67%" at bounding box center [443, 176] width 44 height 19
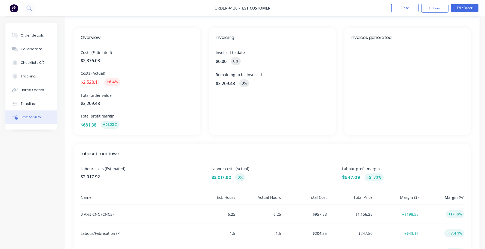
scroll to position [21, 0]
click at [25, 34] on div "Order details" at bounding box center [32, 35] width 23 height 5
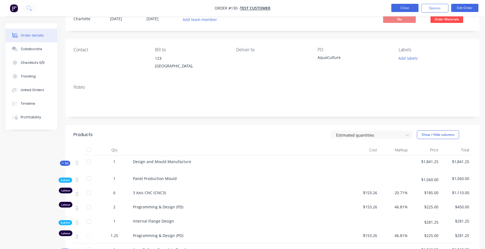
click at [413, 9] on button "Close" at bounding box center [404, 8] width 27 height 8
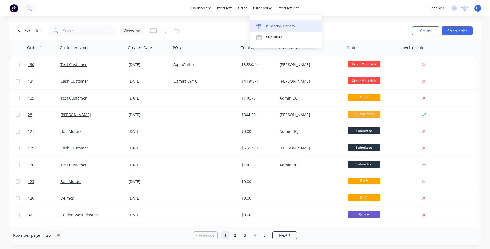
click at [258, 27] on icon at bounding box center [259, 26] width 4 height 3
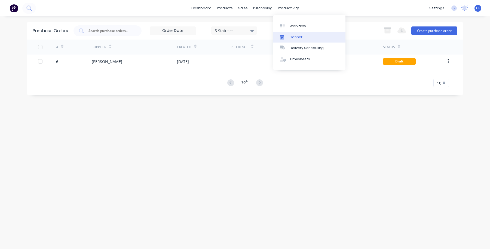
click at [292, 36] on div "Planner" at bounding box center [296, 37] width 13 height 5
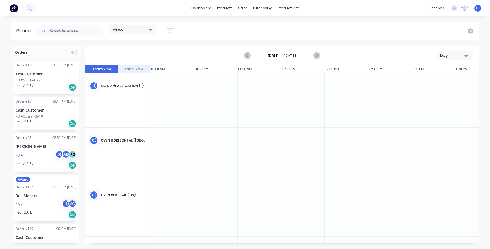
scroll to position [218, 262]
click at [130, 70] on button "Label View" at bounding box center [134, 69] width 33 height 8
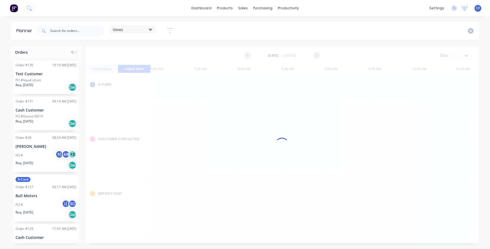
scroll to position [0, 262]
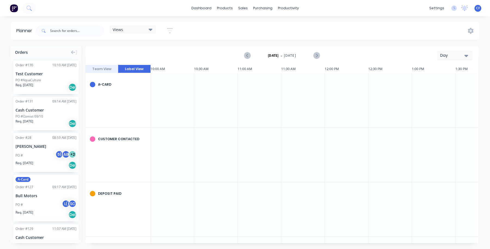
click at [108, 71] on button "Team View" at bounding box center [102, 69] width 33 height 8
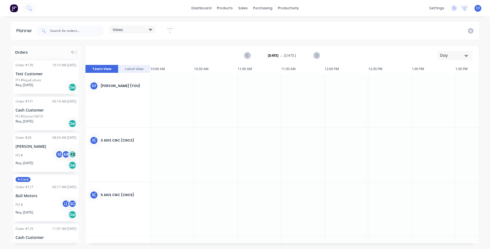
click at [130, 31] on div "Views" at bounding box center [133, 29] width 40 height 5
click at [138, 80] on button "Machine Availability" at bounding box center [143, 81] width 58 height 6
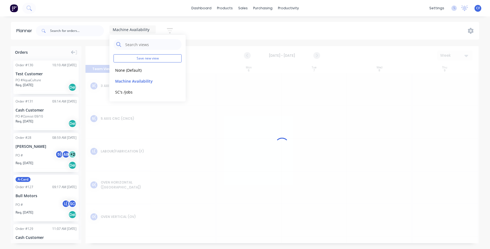
scroll to position [0, 0]
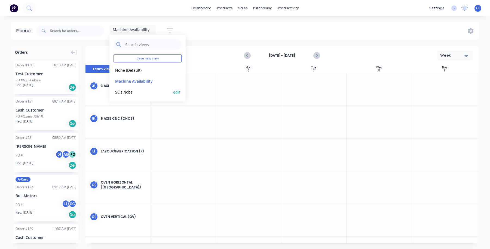
click at [176, 92] on button "edit" at bounding box center [176, 92] width 7 height 6
click at [246, 70] on button "Delete" at bounding box center [244, 69] width 30 height 10
click at [222, 25] on div "Machine Availability Save new view None (Default) edit Machine Availability edi…" at bounding box center [257, 31] width 444 height 16
click at [97, 67] on button "Team View" at bounding box center [102, 69] width 33 height 8
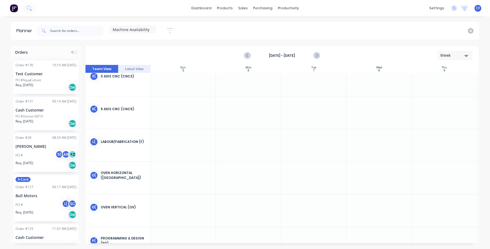
scroll to position [0, 0]
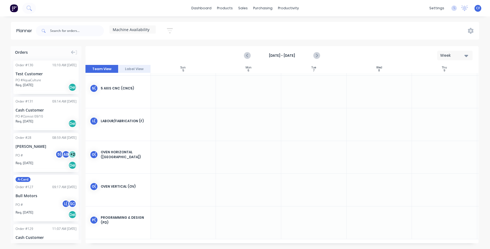
click at [131, 25] on div "Machine Availability Save new view None (Default) edit Machine Availability edi…" at bounding box center [107, 31] width 144 height 16
click at [130, 31] on span "Machine Availability" at bounding box center [131, 30] width 37 height 6
click at [175, 82] on button "edit" at bounding box center [176, 81] width 7 height 6
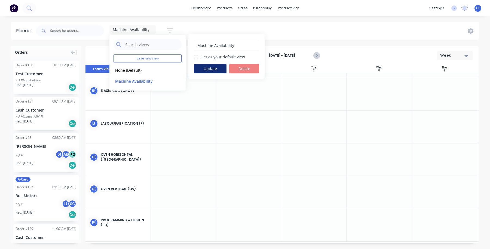
click at [209, 70] on button "Update" at bounding box center [210, 69] width 33 height 10
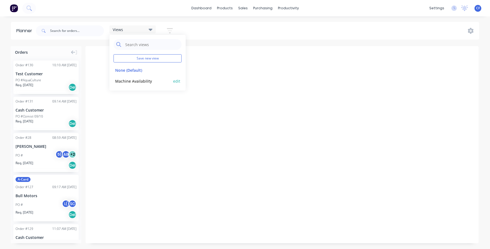
click at [157, 82] on button "Machine Availability" at bounding box center [143, 81] width 58 height 6
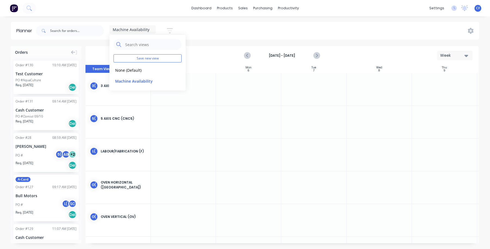
click at [192, 35] on div "Machine Availability Save new view None (Default) edit Machine Availability edi…" at bounding box center [257, 31] width 444 height 16
click at [168, 31] on icon "button" at bounding box center [170, 30] width 6 height 7
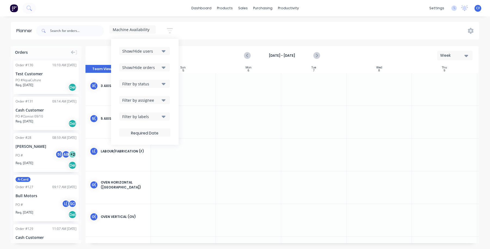
click at [162, 100] on button "Filter by assignee" at bounding box center [144, 100] width 51 height 8
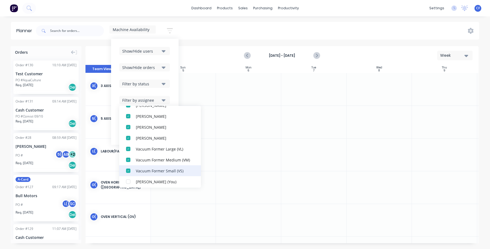
scroll to position [136, 0]
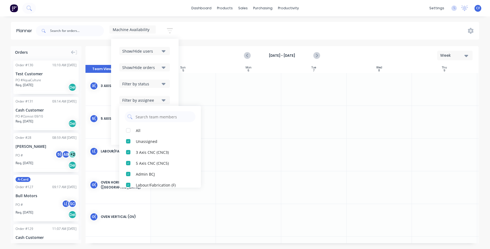
click at [188, 42] on div "Planner Machine Availability Save new view None (Default) edit Machine Availabi…" at bounding box center [245, 135] width 490 height 227
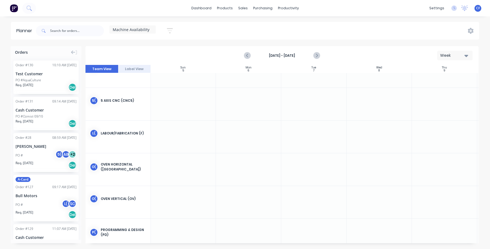
scroll to position [0, 0]
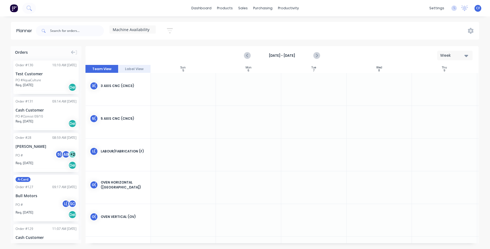
click at [124, 68] on button "Label View" at bounding box center [134, 69] width 33 height 8
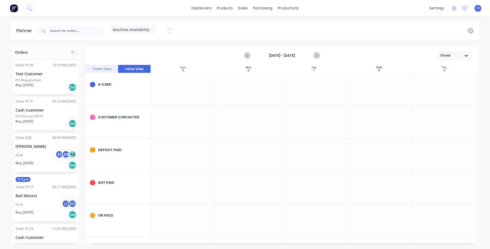
click at [100, 70] on button "Team View" at bounding box center [102, 69] width 33 height 8
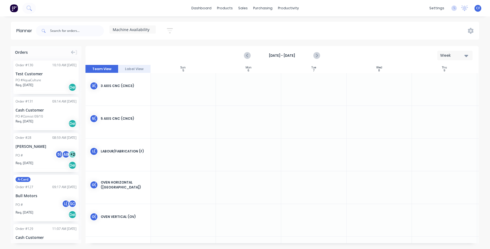
click at [174, 34] on button "button" at bounding box center [169, 30] width 17 height 11
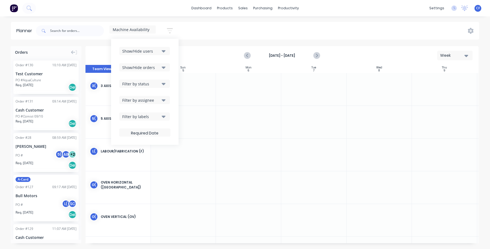
click at [157, 90] on div "Show/Hide users Show/Hide orders Filter by status Filter by assignee Filter by …" at bounding box center [144, 92] width 51 height 90
click at [157, 87] on button "Filter by status" at bounding box center [144, 84] width 51 height 8
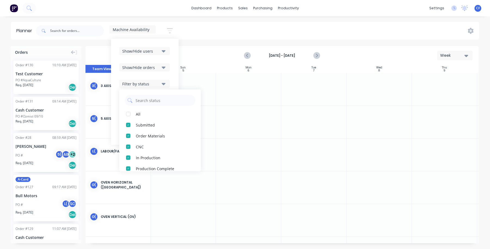
click at [157, 88] on div "Show/Hide users Show/Hide orders Filter by status All Submitted Order Materials…" at bounding box center [144, 92] width 51 height 90
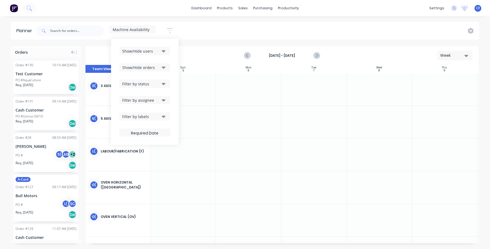
click at [154, 68] on div "Show/Hide orders" at bounding box center [141, 68] width 38 height 6
click at [152, 45] on div "Show/Hide users Show/Hide orders All Scheduled Unscheduled Filter by status Fil…" at bounding box center [145, 92] width 68 height 106
click at [154, 47] on button "Show/Hide users" at bounding box center [144, 51] width 51 height 8
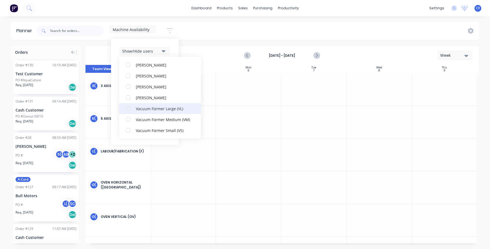
click at [126, 109] on div "button" at bounding box center [128, 108] width 11 height 11
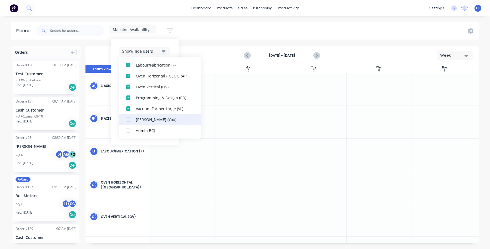
click at [133, 121] on div "button" at bounding box center [128, 119] width 11 height 11
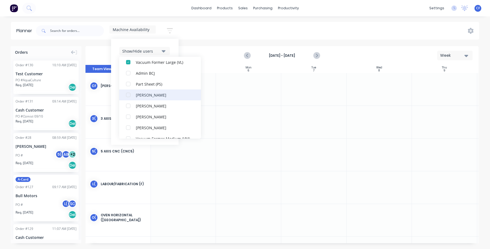
scroll to position [16, 0]
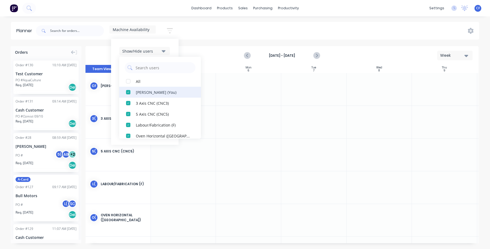
click at [129, 93] on div "button" at bounding box center [128, 92] width 11 height 11
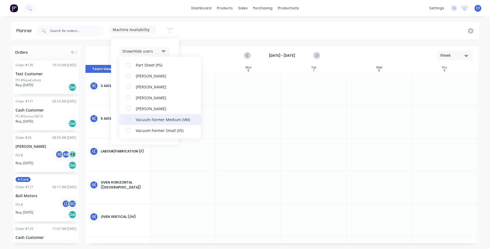
click at [128, 120] on div "button" at bounding box center [128, 119] width 11 height 11
click at [129, 131] on div "button" at bounding box center [128, 130] width 11 height 11
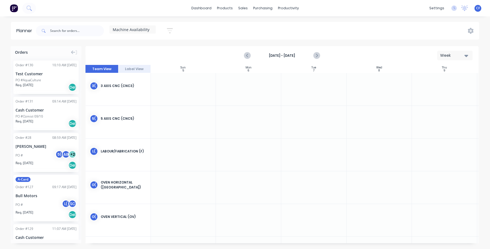
click at [211, 33] on div "Machine Availability Save new view None (Default) edit Machine Availability edi…" at bounding box center [257, 31] width 444 height 16
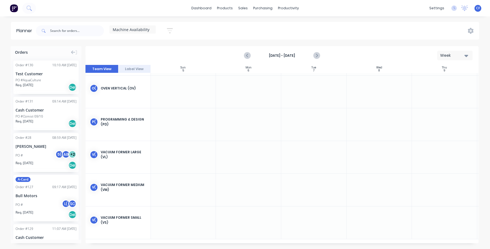
click at [462, 54] on div "Week" at bounding box center [452, 56] width 25 height 6
click at [443, 90] on div "Month" at bounding box center [445, 92] width 54 height 11
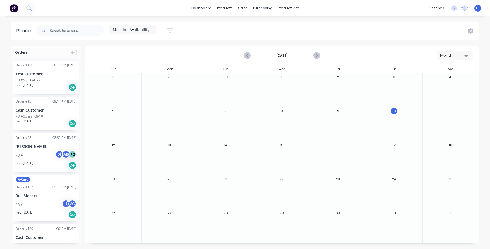
click at [443, 55] on div "Month" at bounding box center [452, 56] width 25 height 6
click at [441, 79] on div "Week" at bounding box center [445, 81] width 54 height 11
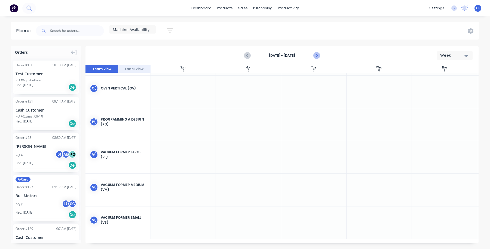
click at [320, 55] on button "Next page" at bounding box center [316, 55] width 11 height 11
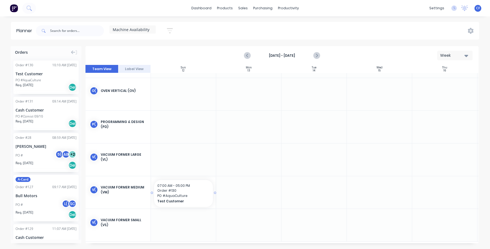
drag, startPoint x: 29, startPoint y: 78, endPoint x: 191, endPoint y: 182, distance: 192.0
drag, startPoint x: 214, startPoint y: 191, endPoint x: 352, endPoint y: 191, distance: 137.2
drag, startPoint x: 412, startPoint y: 194, endPoint x: 313, endPoint y: 202, distance: 98.9
click at [421, 187] on div at bounding box center [444, 194] width 65 height 36
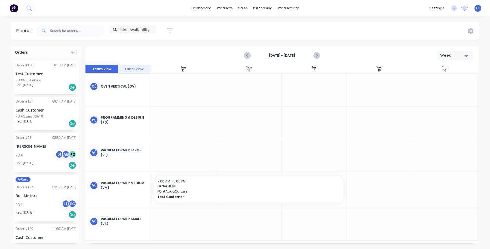
scroll to position [133, 0]
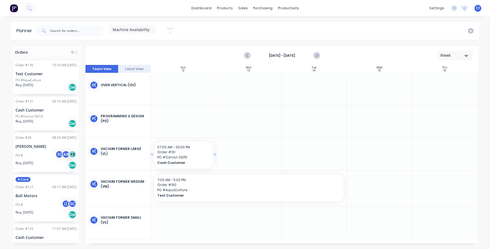
drag, startPoint x: 29, startPoint y: 112, endPoint x: 182, endPoint y: 140, distance: 156.1
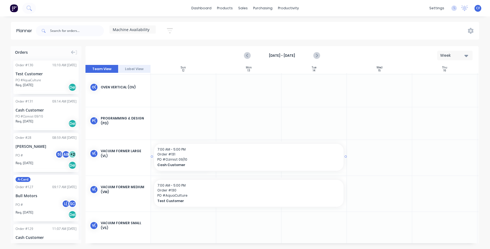
drag, startPoint x: 215, startPoint y: 157, endPoint x: 337, endPoint y: 159, distance: 121.5
click at [445, 52] on button "Week" at bounding box center [454, 56] width 35 height 10
click at [430, 93] on div "Month" at bounding box center [445, 92] width 54 height 11
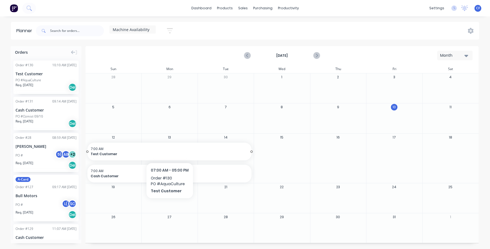
click at [118, 156] on span "Test Customer" at bounding box center [162, 153] width 142 height 5
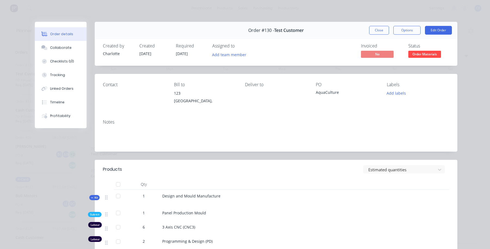
click at [380, 32] on button "Close" at bounding box center [379, 30] width 20 height 9
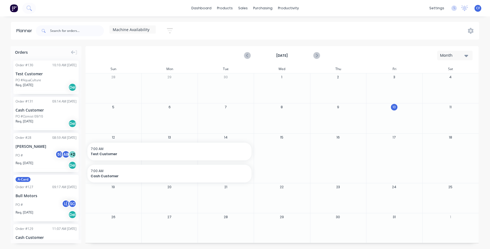
click at [459, 51] on button "Month" at bounding box center [454, 56] width 35 height 10
click at [432, 79] on div "Week" at bounding box center [445, 81] width 54 height 11
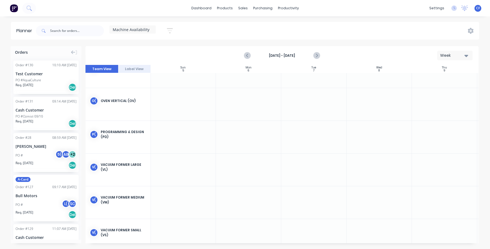
scroll to position [130, 0]
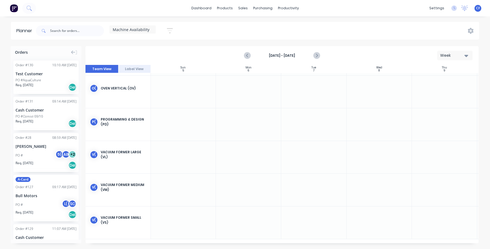
click at [132, 66] on button "Label View" at bounding box center [134, 69] width 33 height 8
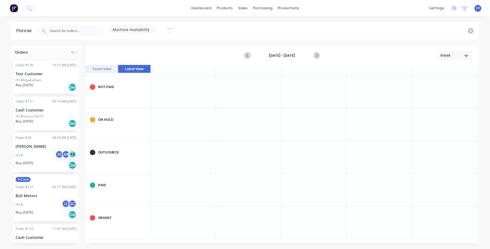
scroll to position [0, 0]
drag, startPoint x: 32, startPoint y: 177, endPoint x: 29, endPoint y: 180, distance: 4.2
click at [29, 180] on div "A-Card" at bounding box center [46, 178] width 61 height 5
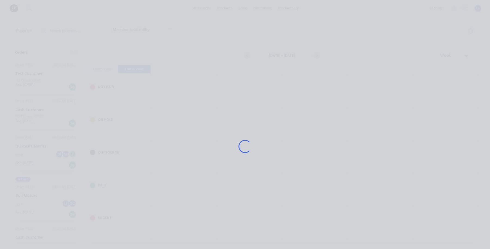
scroll to position [93, 0]
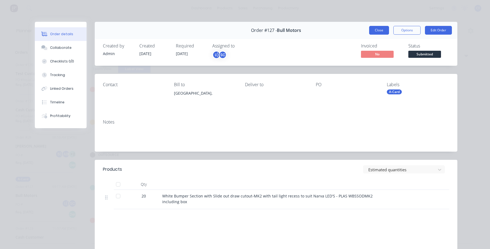
click at [372, 33] on button "Close" at bounding box center [379, 30] width 20 height 9
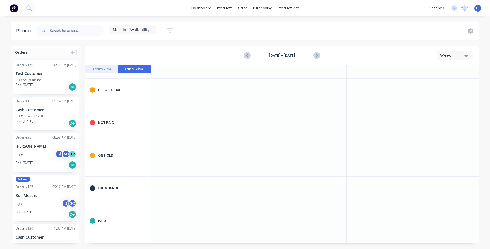
scroll to position [0, 0]
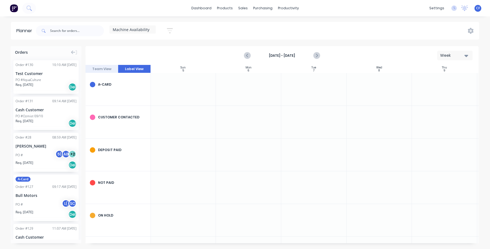
click at [33, 160] on span "Req. 23/07/25" at bounding box center [25, 162] width 18 height 5
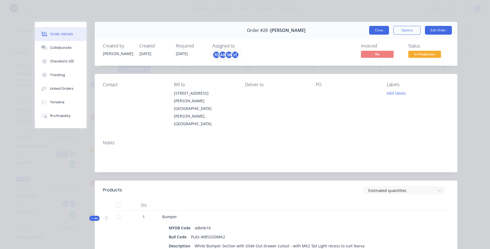
click at [374, 30] on button "Close" at bounding box center [379, 30] width 20 height 9
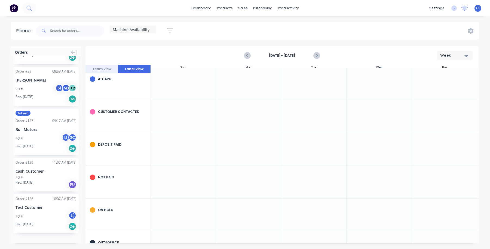
scroll to position [6, 0]
click at [94, 71] on button "Team View" at bounding box center [102, 69] width 33 height 8
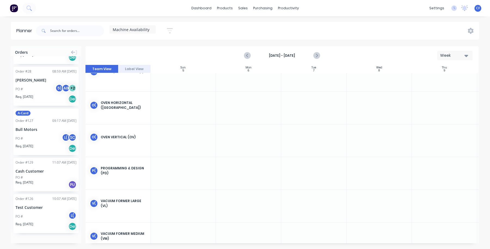
scroll to position [0, 0]
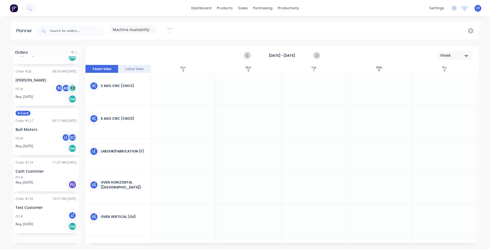
click at [445, 59] on button "Week" at bounding box center [454, 56] width 35 height 10
click at [436, 96] on div "Month" at bounding box center [445, 92] width 54 height 11
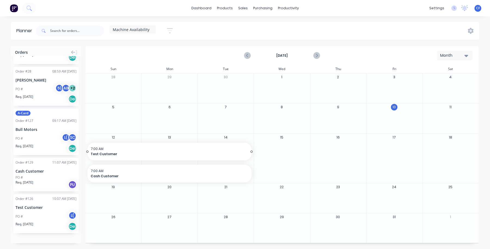
click at [135, 154] on span "Test Customer" at bounding box center [162, 153] width 142 height 5
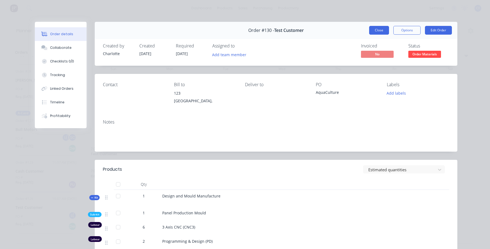
click at [374, 29] on button "Close" at bounding box center [379, 30] width 20 height 9
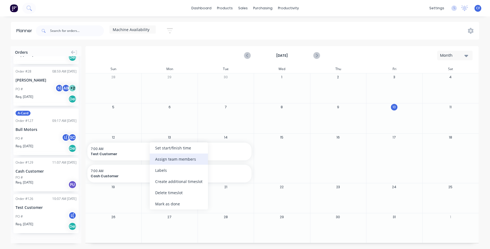
click at [185, 161] on div "Assign team members" at bounding box center [179, 158] width 58 height 11
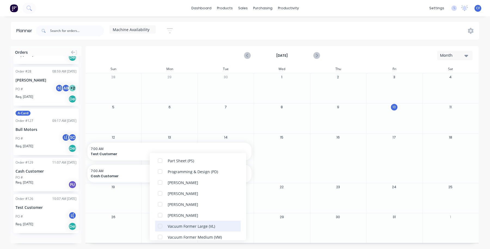
scroll to position [112, 0]
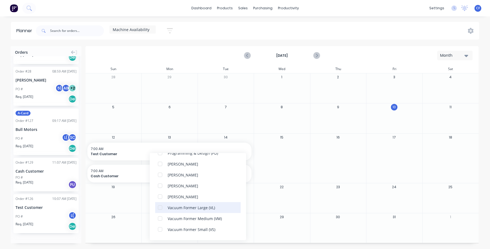
click at [167, 209] on div "Vacuum Former Large (VL)" at bounding box center [198, 207] width 86 height 11
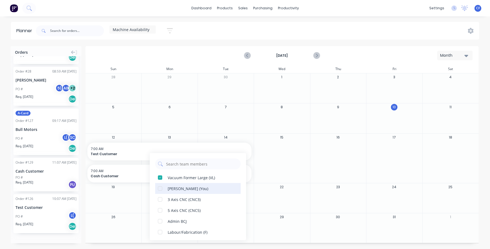
click at [164, 190] on div at bounding box center [160, 188] width 11 height 11
click at [291, 151] on div at bounding box center [282, 151] width 56 height 18
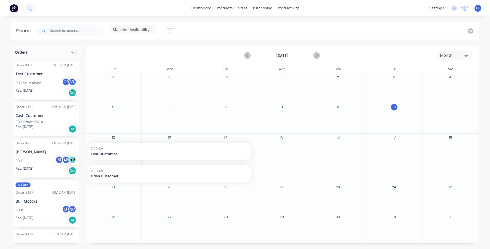
click at [458, 53] on div "Month" at bounding box center [452, 56] width 25 height 6
click at [161, 51] on div "October 2025 Month Day Week Month" at bounding box center [282, 56] width 392 height 18
click at [171, 31] on icon "button" at bounding box center [170, 30] width 6 height 7
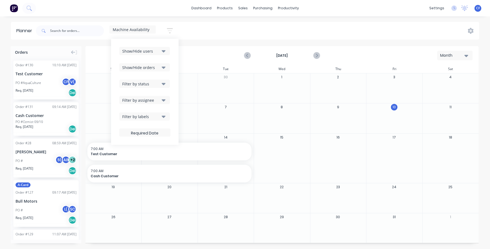
click at [199, 41] on div "Planner Machine Availability Save new view None (Default) edit Machine Availabi…" at bounding box center [245, 135] width 490 height 227
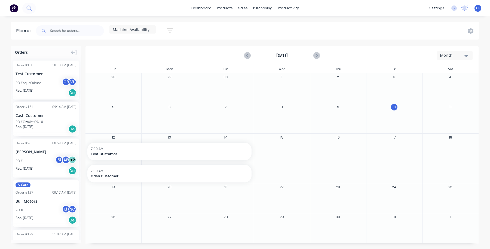
click at [132, 30] on span "Machine Availability" at bounding box center [131, 30] width 37 height 6
click at [135, 68] on button "None (Default)" at bounding box center [143, 70] width 58 height 6
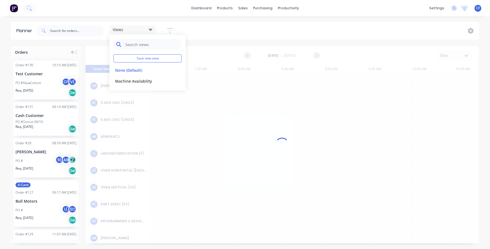
scroll to position [0, 262]
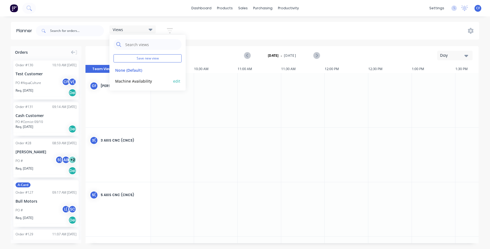
click at [138, 79] on button "Machine Availability" at bounding box center [143, 81] width 58 height 6
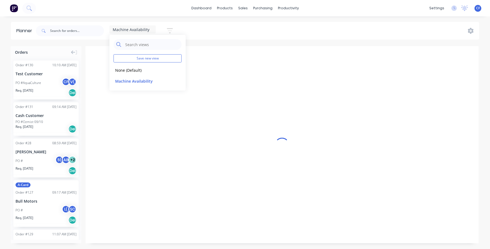
scroll to position [0, 0]
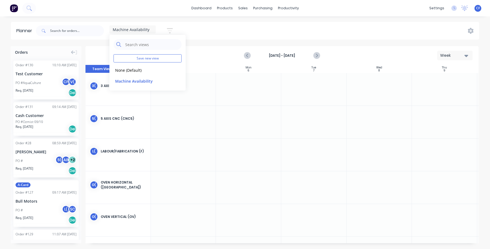
click at [451, 55] on div "Week" at bounding box center [452, 56] width 25 height 6
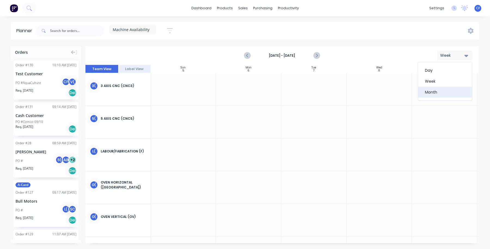
click at [432, 94] on div "Month" at bounding box center [445, 92] width 54 height 11
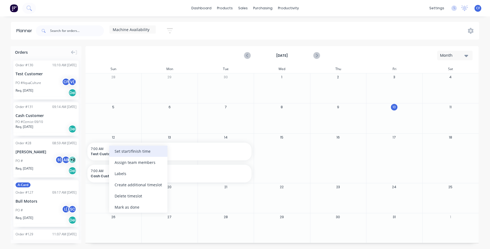
click at [128, 150] on div "Set start/finish time" at bounding box center [138, 150] width 58 height 11
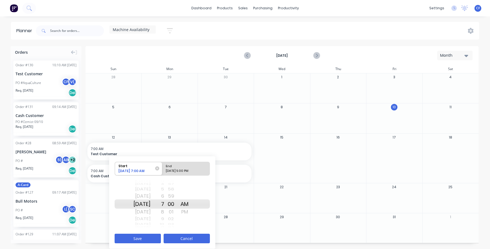
click at [176, 240] on button "Cancel" at bounding box center [187, 238] width 46 height 10
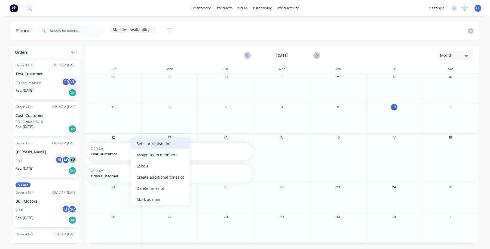
click at [157, 144] on div "Set start/finish time" at bounding box center [160, 143] width 58 height 11
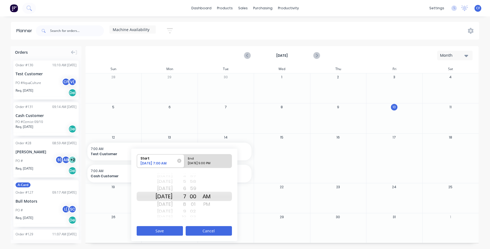
click at [211, 234] on button "Cancel" at bounding box center [209, 231] width 46 height 10
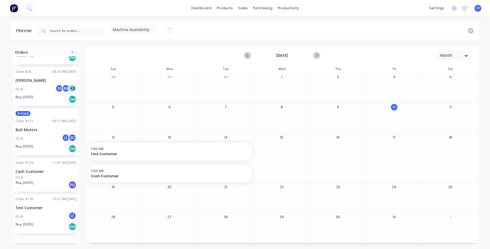
scroll to position [72, 0]
click at [244, 55] on button "Previous page" at bounding box center [247, 55] width 11 height 11
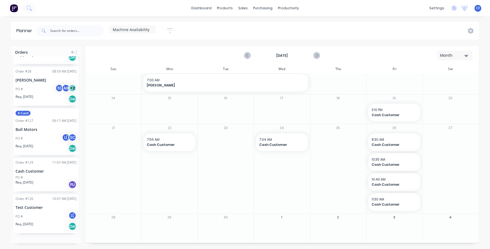
scroll to position [39, 0]
click at [318, 52] on icon "Next page" at bounding box center [316, 55] width 7 height 7
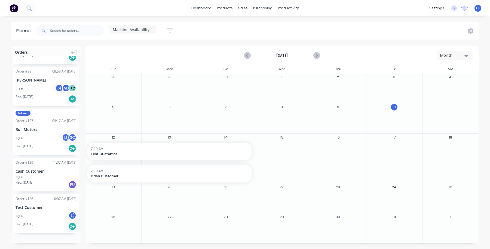
drag, startPoint x: 164, startPoint y: 33, endPoint x: 176, endPoint y: 33, distance: 12.3
click at [165, 33] on button "button" at bounding box center [169, 30] width 17 height 11
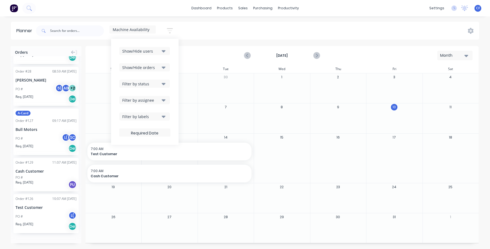
click at [153, 105] on div "Show/Hide users Show/Hide orders Filter by status Filter by assignee Filter by …" at bounding box center [144, 92] width 51 height 90
click at [153, 101] on div "Filter by assignee" at bounding box center [141, 100] width 38 height 6
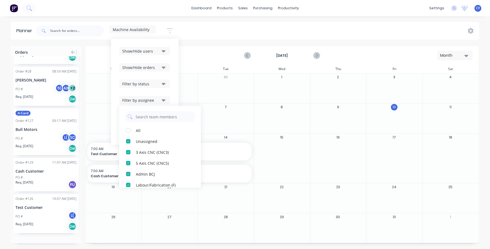
click at [154, 97] on div "Filter by assignee" at bounding box center [141, 100] width 38 height 6
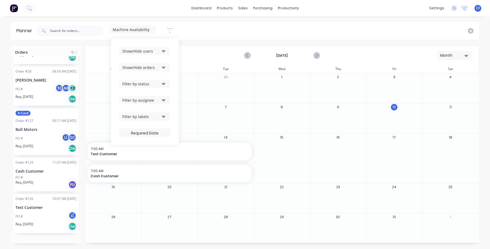
click at [156, 53] on div "Show/Hide users" at bounding box center [141, 51] width 38 height 6
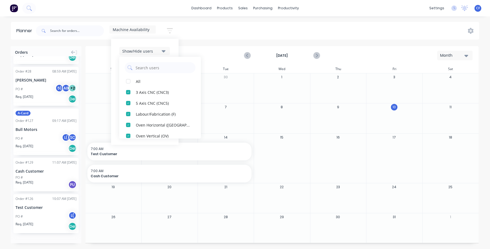
click at [160, 55] on div "Show/Hide users All 3 Axis CNC (CNC3) 5 Axis CNC (CNC5) Labour/Fabrication (F) …" at bounding box center [144, 92] width 51 height 90
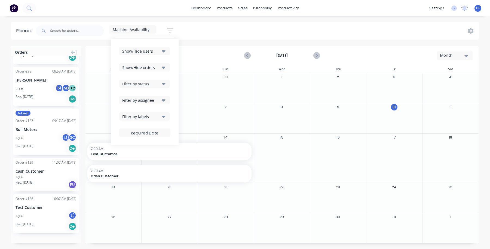
click at [153, 96] on button "Filter by assignee" at bounding box center [144, 100] width 51 height 8
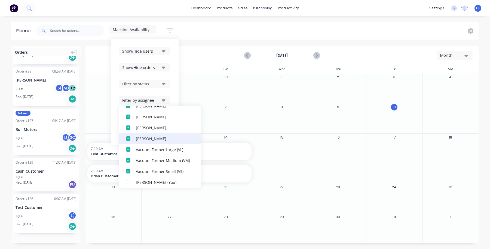
scroll to position [136, 0]
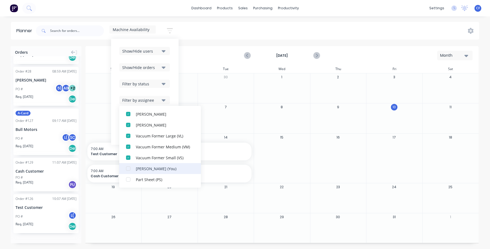
click at [130, 169] on div "button" at bounding box center [128, 168] width 11 height 11
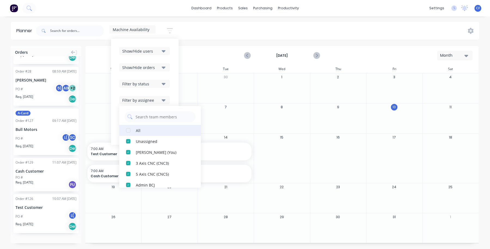
click at [129, 132] on div "button" at bounding box center [128, 130] width 11 height 11
click at [129, 133] on div "button" at bounding box center [128, 130] width 11 height 11
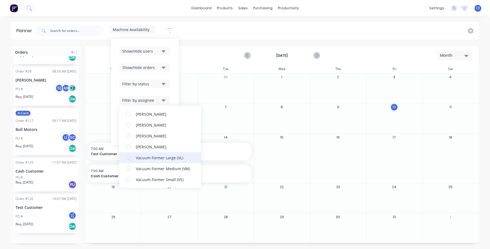
click at [129, 160] on div "button" at bounding box center [128, 157] width 11 height 11
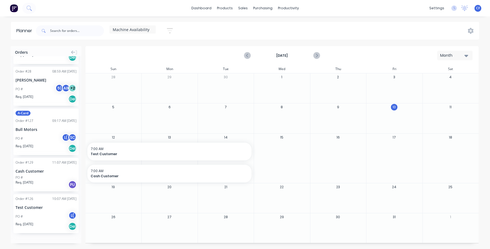
click at [248, 26] on div "Machine Availability Save new view None (Default) edit Machine Availability edi…" at bounding box center [257, 31] width 444 height 16
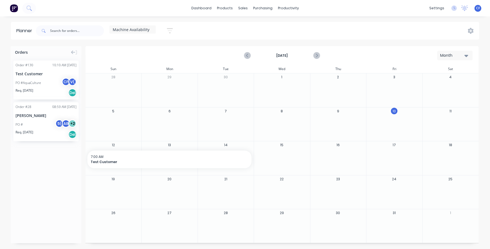
click at [128, 30] on span "Machine Availability" at bounding box center [131, 30] width 37 height 6
click at [176, 83] on button "edit" at bounding box center [176, 81] width 7 height 6
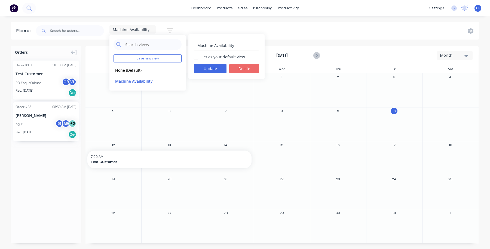
click at [243, 69] on button "Delete" at bounding box center [244, 69] width 30 height 10
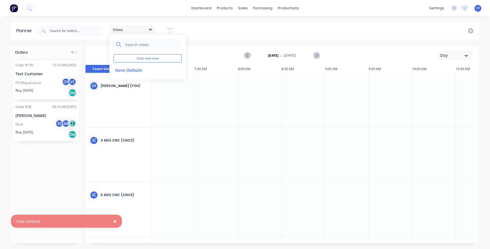
scroll to position [0, 262]
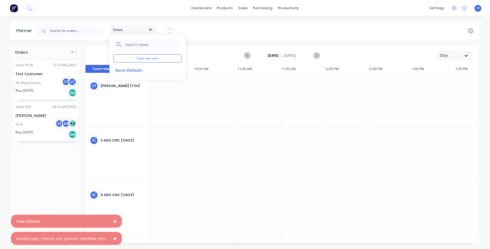
click at [241, 102] on div at bounding box center [260, 100] width 44 height 54
click at [447, 57] on div "Day" at bounding box center [452, 56] width 25 height 6
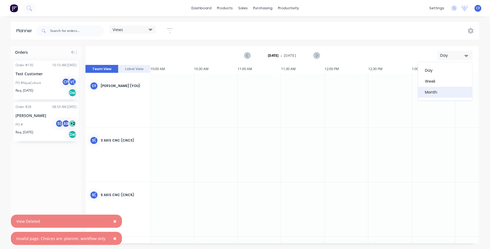
click at [429, 88] on div "Month" at bounding box center [445, 92] width 54 height 11
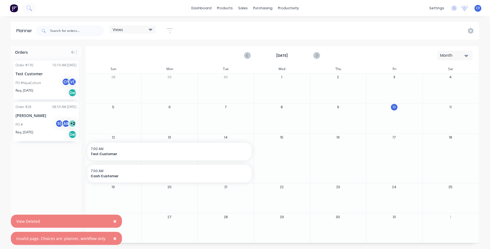
click at [163, 29] on button "button" at bounding box center [169, 30] width 17 height 11
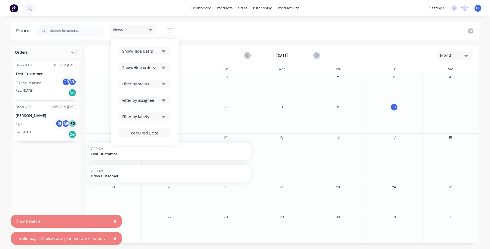
click at [151, 52] on div "Show/Hide users" at bounding box center [141, 51] width 38 height 6
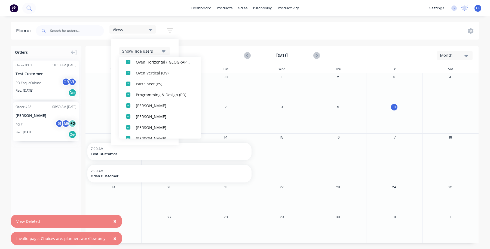
scroll to position [0, 0]
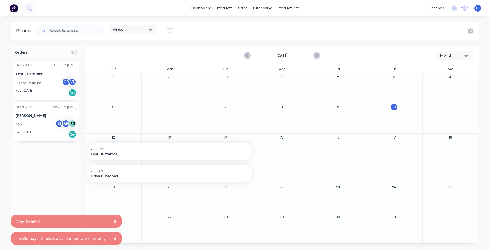
click at [192, 42] on div "Planner Views Save new view None (Default) edit Show/Hide users All Charlotte F…" at bounding box center [245, 135] width 490 height 227
click at [166, 32] on button "button" at bounding box center [169, 30] width 17 height 11
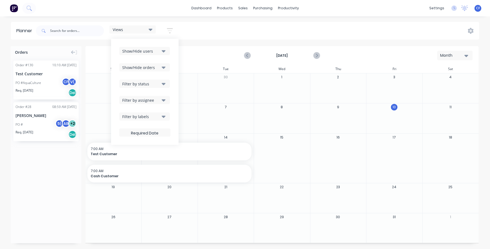
click at [160, 53] on div "Show/Hide users" at bounding box center [141, 51] width 38 height 6
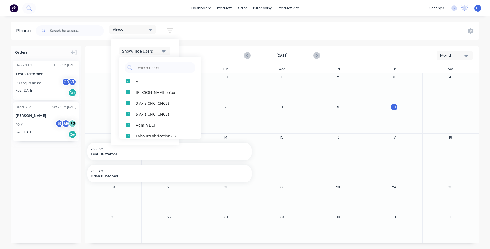
click at [56, 158] on div "Orders Order # 130 10:10 AM 10/10/25 Test Customer PO #AquaCulture CF V( Req. 0…" at bounding box center [46, 144] width 71 height 197
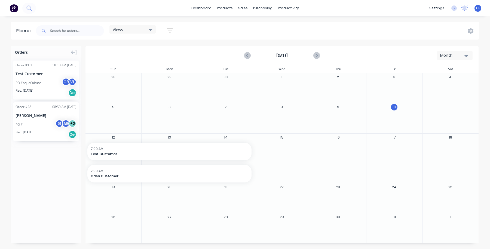
click at [151, 30] on icon at bounding box center [151, 30] width 4 height 2
click at [173, 33] on icon "button" at bounding box center [170, 30] width 6 height 7
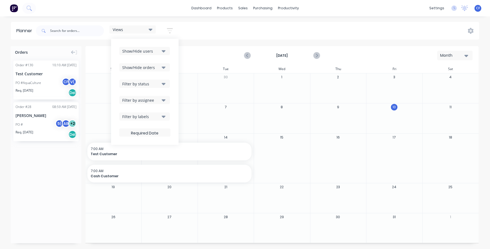
click at [150, 98] on div "Filter by assignee" at bounding box center [141, 100] width 38 height 6
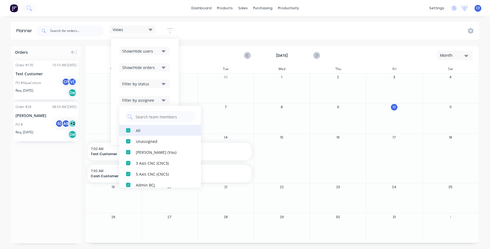
click at [130, 127] on div "button" at bounding box center [128, 130] width 11 height 11
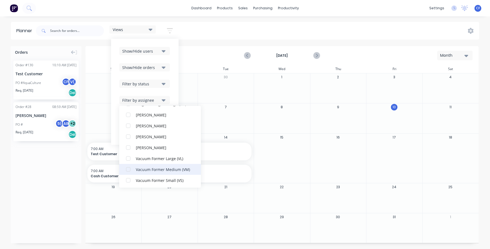
scroll to position [136, 0]
click at [134, 159] on div "button" at bounding box center [128, 157] width 11 height 11
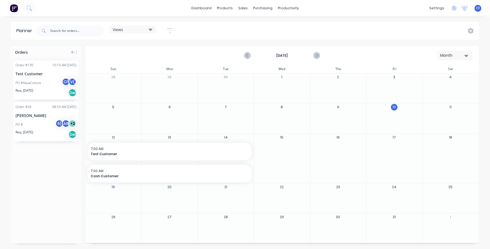
click at [193, 29] on div "Views Save new view None (Default) edit Show/Hide users Show/Hide orders Filter…" at bounding box center [257, 31] width 444 height 16
click at [167, 28] on icon "button" at bounding box center [170, 30] width 6 height 7
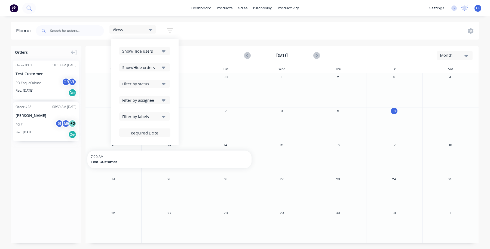
click at [149, 49] on div "Show/Hide users" at bounding box center [141, 51] width 38 height 6
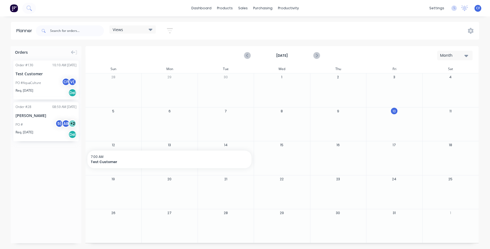
click at [215, 33] on div "Views Save new view None (Default) edit Show/Hide users All Charlotte Ford (You…" at bounding box center [257, 31] width 444 height 16
click at [144, 32] on div "Views" at bounding box center [132, 29] width 46 height 8
click at [142, 58] on button "Save new view" at bounding box center [148, 58] width 68 height 8
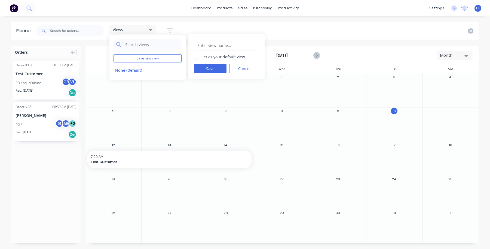
click at [217, 44] on input "text" at bounding box center [226, 45] width 59 height 10
type input "VL Availability"
click at [212, 70] on button "Save" at bounding box center [210, 69] width 33 height 10
click at [215, 42] on div "Planner Views Save new view None (Default) edit VL Availability edit Show/Hide …" at bounding box center [245, 135] width 490 height 227
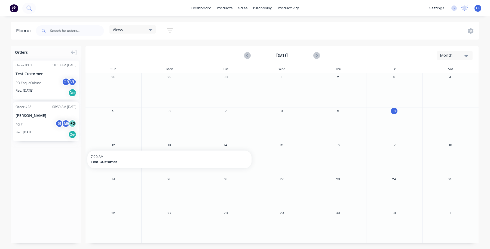
click at [167, 30] on button "button" at bounding box center [169, 30] width 17 height 11
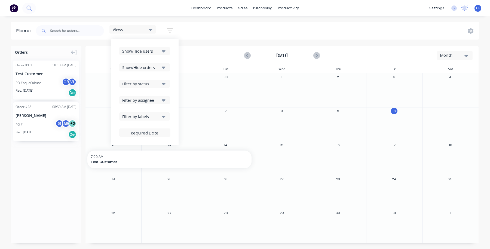
click at [163, 99] on icon "button" at bounding box center [164, 100] width 4 height 2
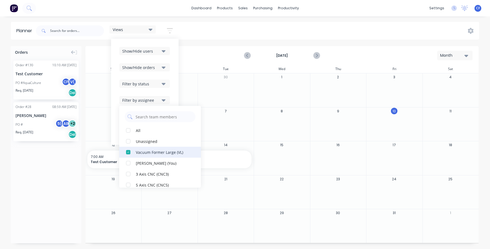
click at [128, 152] on div "button" at bounding box center [128, 151] width 11 height 11
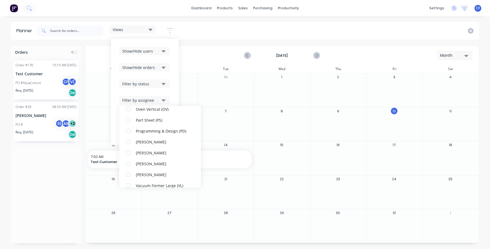
scroll to position [136, 0]
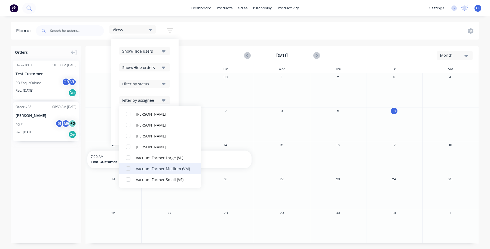
click at [130, 167] on div "button" at bounding box center [128, 168] width 11 height 11
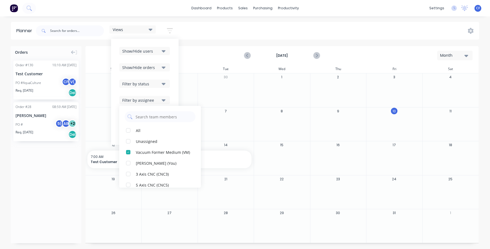
click at [212, 26] on div "Views Save new view None (Default) edit VL Availability edit Show/Hide users Sh…" at bounding box center [257, 31] width 444 height 16
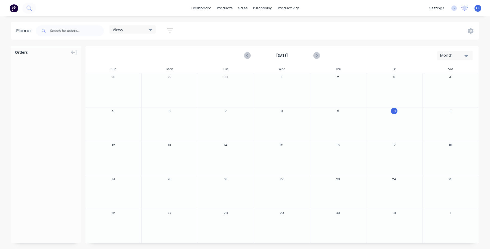
click at [127, 23] on div "Views Save new view None (Default) edit VL Availability edit Show/Hide users Sh…" at bounding box center [107, 31] width 144 height 16
click at [136, 31] on div "Views" at bounding box center [133, 29] width 40 height 5
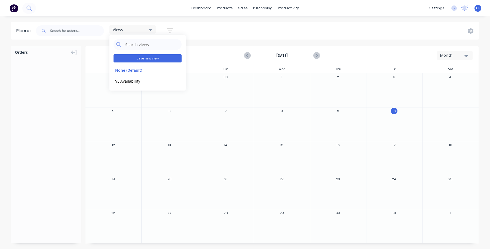
click at [140, 60] on button "Save new view" at bounding box center [148, 58] width 68 height 8
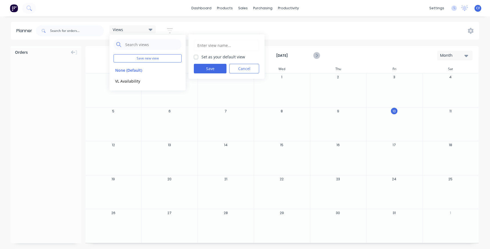
click at [219, 49] on input "text" at bounding box center [226, 45] width 59 height 10
type input "VM Availability"
click at [219, 66] on button "Save" at bounding box center [210, 69] width 33 height 10
click at [204, 34] on div "Views Save new view None (Default) edit VL Availability edit VM Availability ed…" at bounding box center [257, 31] width 444 height 16
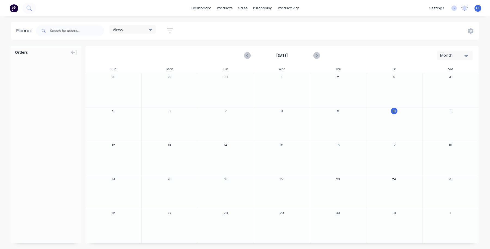
click at [167, 30] on button "button" at bounding box center [169, 30] width 17 height 11
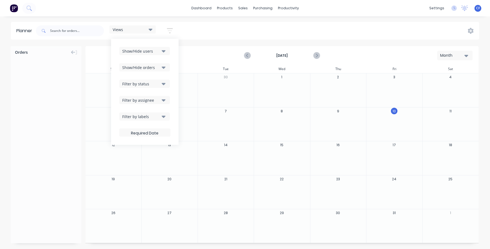
click at [154, 100] on div "Filter by assignee" at bounding box center [141, 100] width 38 height 6
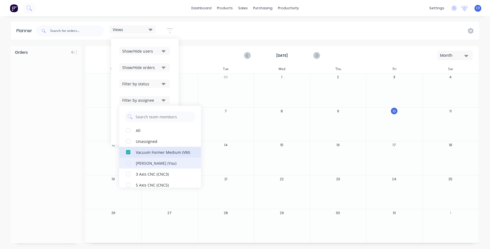
click at [136, 152] on div "Vacuum Former Medium (VM)" at bounding box center [163, 152] width 54 height 6
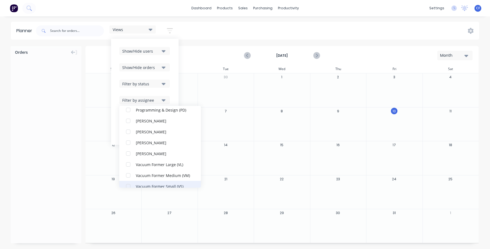
scroll to position [136, 0]
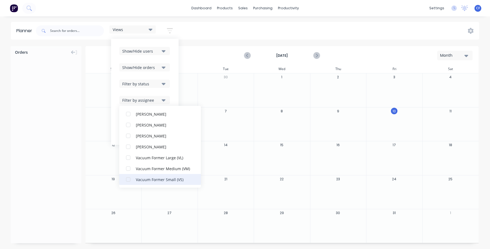
click at [133, 181] on div "button" at bounding box center [128, 179] width 11 height 11
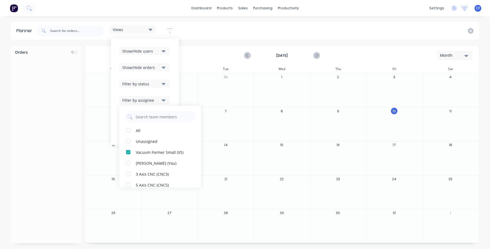
click at [188, 47] on div "October 2025 Month" at bounding box center [282, 56] width 392 height 18
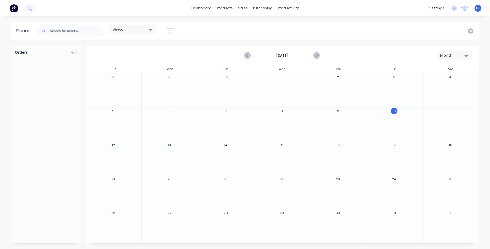
click at [136, 26] on div "Views" at bounding box center [132, 29] width 46 height 8
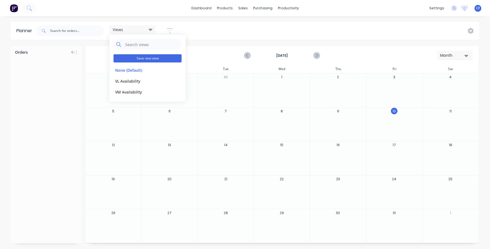
click at [138, 58] on button "Save new view" at bounding box center [148, 58] width 68 height 8
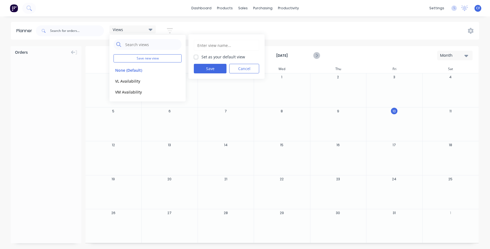
click at [238, 43] on input "text" at bounding box center [226, 45] width 59 height 10
type input "VS Availability"
click at [214, 69] on button "Save" at bounding box center [210, 69] width 33 height 10
click at [227, 30] on div "Views Save new view None (Default) edit VL Availability edit VM Availability ed…" at bounding box center [257, 31] width 444 height 16
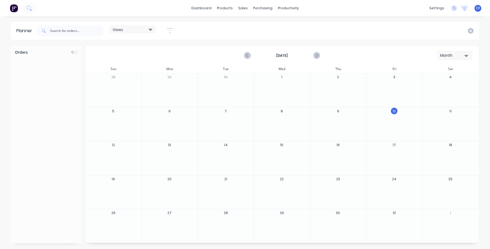
click at [72, 101] on div "Orders" at bounding box center [46, 144] width 71 height 197
click at [167, 30] on button "button" at bounding box center [169, 30] width 17 height 11
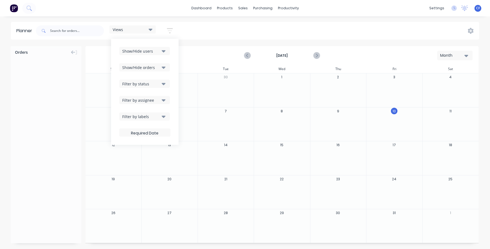
click at [156, 114] on div "Filter by labels" at bounding box center [141, 117] width 38 height 6
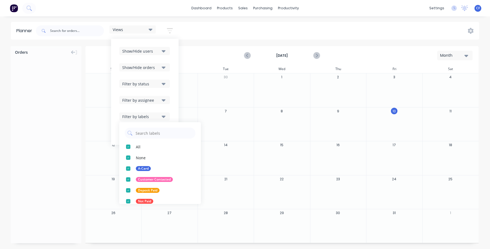
click at [156, 97] on div "Filter by assignee" at bounding box center [141, 100] width 38 height 6
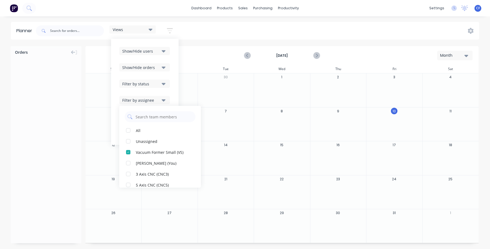
click at [160, 45] on div "Show/Hide users Show/Hide orders Filter by status Filter by assignee All Unassi…" at bounding box center [145, 92] width 68 height 106
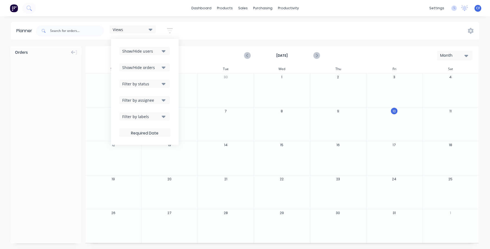
click at [159, 54] on div "Show/Hide users" at bounding box center [141, 51] width 38 height 6
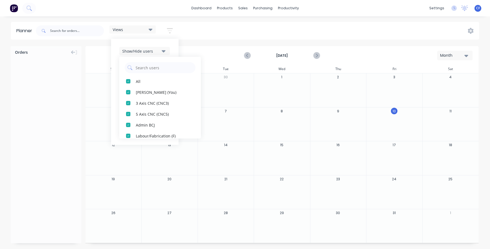
drag, startPoint x: 160, startPoint y: 53, endPoint x: 154, endPoint y: 63, distance: 12.0
click at [160, 53] on div "Show/Hide users" at bounding box center [141, 51] width 38 height 6
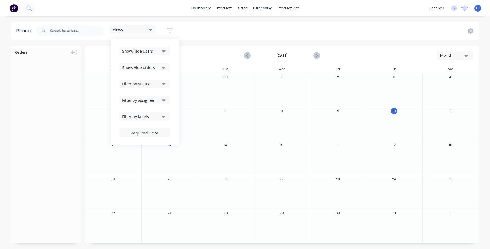
click at [154, 67] on div "Show/Hide orders" at bounding box center [141, 68] width 38 height 6
click at [152, 61] on div "Show/Hide users Show/Hide orders All Scheduled Unscheduled Filter by status Fil…" at bounding box center [144, 92] width 51 height 90
click at [158, 81] on div "Filter by status" at bounding box center [141, 84] width 38 height 6
click at [162, 80] on button "Filter by status" at bounding box center [144, 84] width 51 height 8
click at [157, 97] on button "Filter by assignee" at bounding box center [144, 100] width 51 height 8
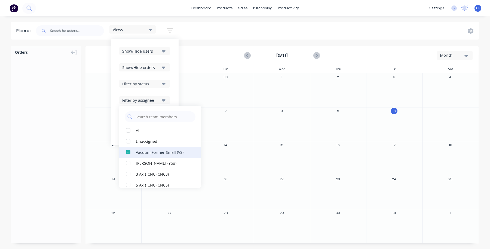
click at [131, 150] on div "button" at bounding box center [128, 151] width 11 height 11
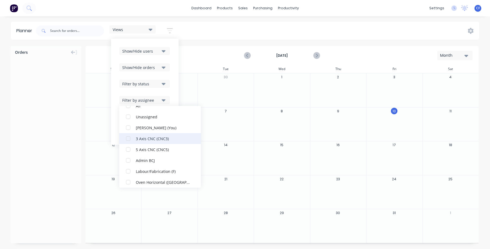
scroll to position [24, 0]
click at [129, 137] on div "button" at bounding box center [128, 138] width 11 height 11
click at [153, 26] on div "Views" at bounding box center [132, 29] width 46 height 8
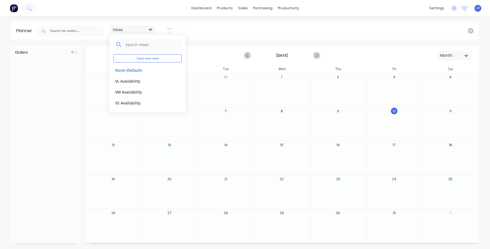
click at [143, 53] on div "Save new view None (Default) edit VL Availability edit VM Availability edit VS …" at bounding box center [147, 73] width 76 height 77
click at [144, 57] on button "Save new view" at bounding box center [148, 58] width 68 height 8
click at [217, 45] on input "text" at bounding box center [226, 45] width 59 height 10
type input "CNC3 Availability"
click at [210, 69] on button "Save" at bounding box center [210, 69] width 33 height 10
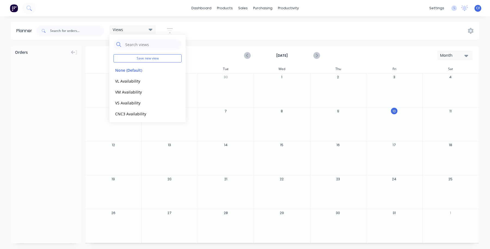
click at [160, 29] on div "Views Save new view None (Default) edit VL Availability edit VM Availability ed…" at bounding box center [143, 30] width 69 height 11
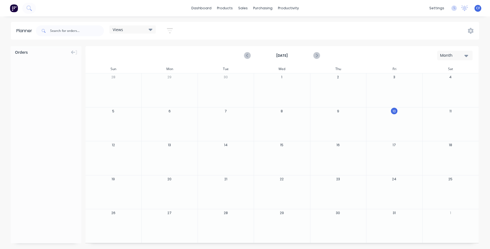
click at [172, 29] on icon "button" at bounding box center [170, 30] width 6 height 7
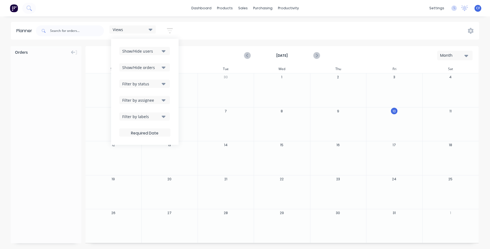
click at [151, 113] on button "Filter by labels" at bounding box center [144, 116] width 51 height 8
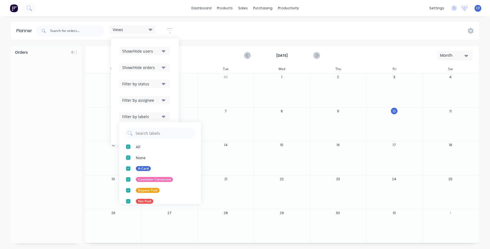
click at [154, 98] on div "Filter by assignee" at bounding box center [141, 100] width 38 height 6
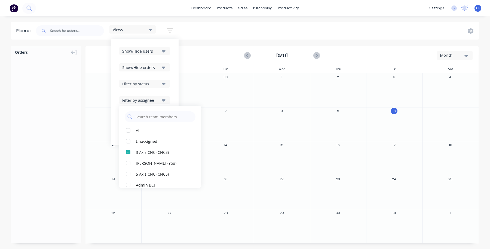
click at [155, 101] on div "Filter by assignee" at bounding box center [141, 100] width 38 height 6
click at [149, 97] on button "Filter by assignee" at bounding box center [144, 100] width 51 height 8
click at [133, 152] on div "button" at bounding box center [128, 151] width 11 height 11
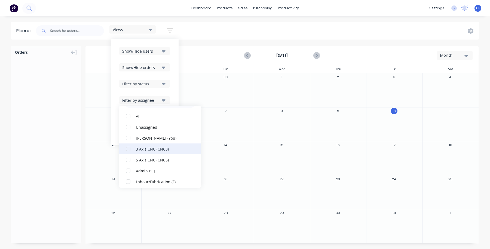
scroll to position [0, 0]
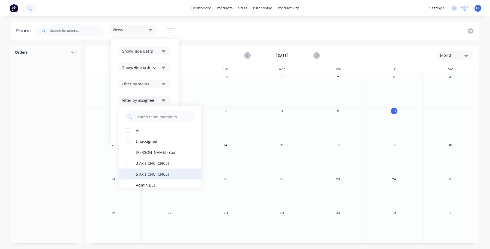
click at [130, 169] on div "button" at bounding box center [128, 173] width 11 height 11
drag, startPoint x: 194, startPoint y: 35, endPoint x: 175, endPoint y: 35, distance: 19.6
click at [195, 35] on div "Views Save new view None (Default) edit VL Availability edit VM Availability ed…" at bounding box center [257, 31] width 444 height 16
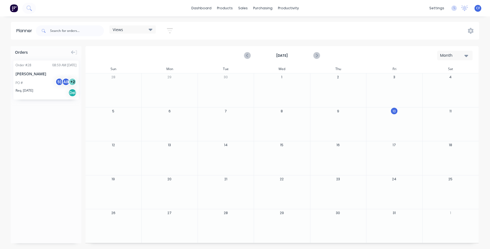
click at [135, 29] on div "Views" at bounding box center [133, 29] width 40 height 5
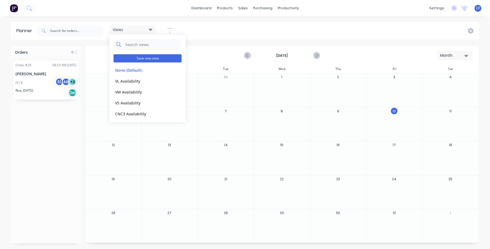
click at [147, 57] on button "Save new view" at bounding box center [148, 58] width 68 height 8
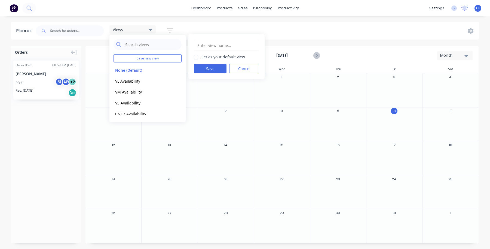
click at [210, 45] on input "text" at bounding box center [226, 45] width 59 height 10
type input "CNC5 Availability"
click at [206, 67] on button "Save" at bounding box center [210, 69] width 33 height 10
click at [47, 154] on div "Orders Order # 28 08:59 AM 07/10/25 Tiffani Makharti PO # 5( AB + 2 Req. 23/07/…" at bounding box center [46, 144] width 71 height 197
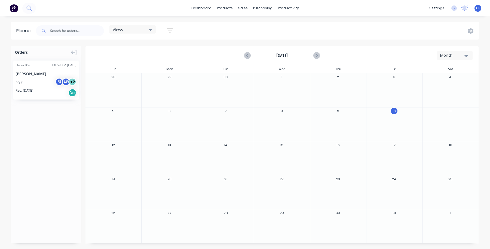
click at [129, 31] on div "Views" at bounding box center [133, 29] width 40 height 5
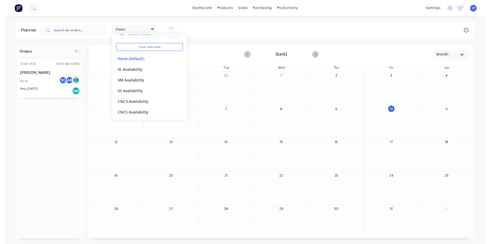
scroll to position [12, 0]
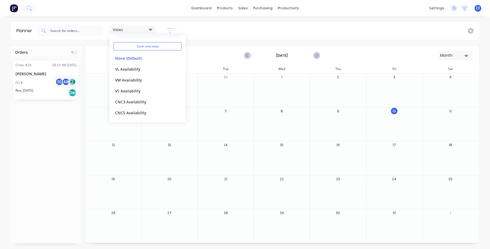
click at [53, 162] on div "Orders Order # 28 08:59 AM 07/10/25 Tiffani Makharti PO # 5( AB + 2 Req. 23/07/…" at bounding box center [46, 144] width 71 height 197
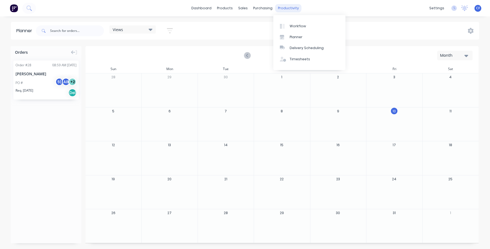
click at [282, 6] on div "productivity" at bounding box center [288, 8] width 26 height 8
click at [289, 25] on link "Workflow" at bounding box center [309, 25] width 72 height 11
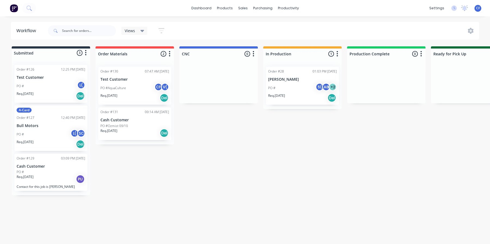
click at [124, 93] on div "Req. 06/10/25 Del" at bounding box center [134, 97] width 69 height 9
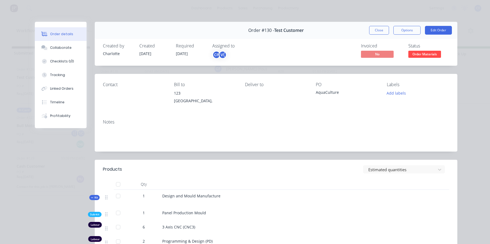
click at [221, 55] on div "V(" at bounding box center [223, 55] width 8 height 8
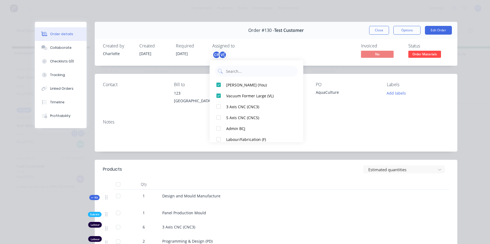
click at [288, 57] on div "Invoiced No Status Order Materials" at bounding box center [358, 51] width 182 height 16
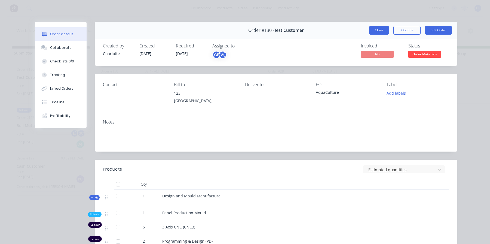
click at [372, 29] on button "Close" at bounding box center [379, 30] width 20 height 9
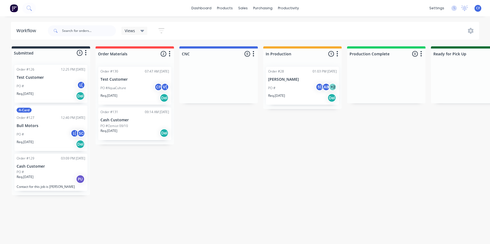
click at [142, 121] on p "Cash Customer" at bounding box center [134, 120] width 69 height 5
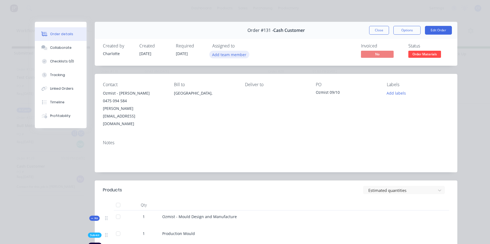
click at [220, 56] on button "Add team member" at bounding box center [229, 54] width 40 height 7
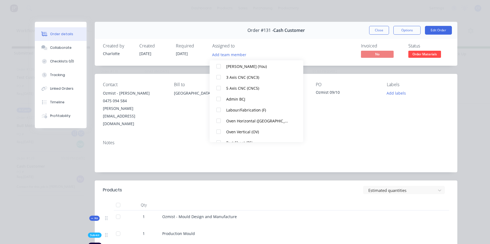
scroll to position [114, 0]
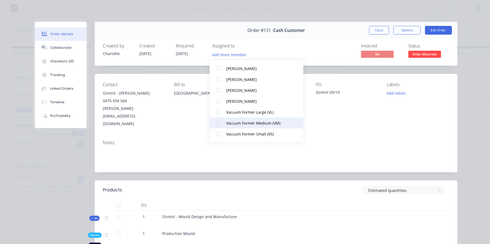
click at [230, 126] on button "Vacuum Former Medium (VM)" at bounding box center [257, 122] width 94 height 11
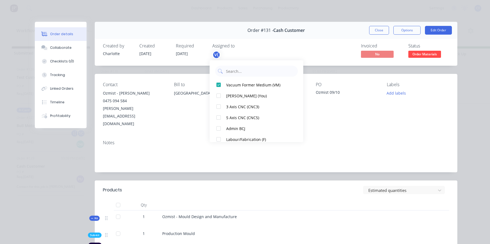
click at [277, 38] on div "Order #131 - Cash Customer Close Options Edit Order" at bounding box center [276, 30] width 363 height 17
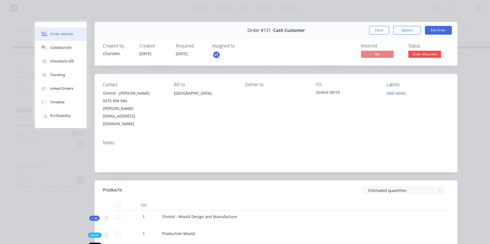
click at [291, 54] on div "Invoiced No Status Order Materials" at bounding box center [358, 51] width 182 height 16
click at [374, 31] on button "Close" at bounding box center [379, 30] width 20 height 9
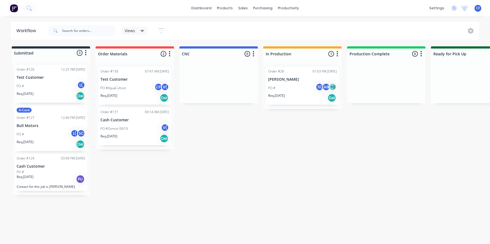
click at [132, 85] on div "PO #AquaCulture CF V(" at bounding box center [134, 88] width 69 height 10
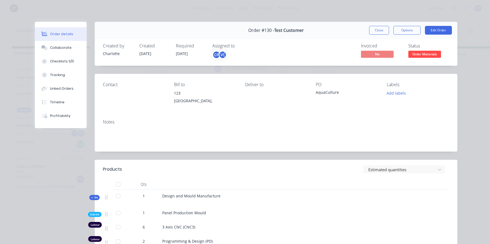
click at [222, 52] on div "V(" at bounding box center [223, 55] width 8 height 8
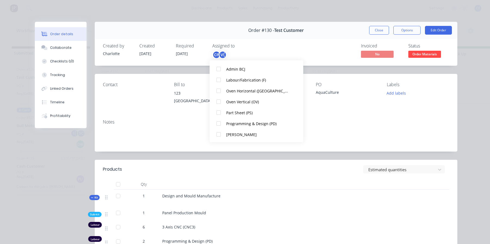
scroll to position [114, 0]
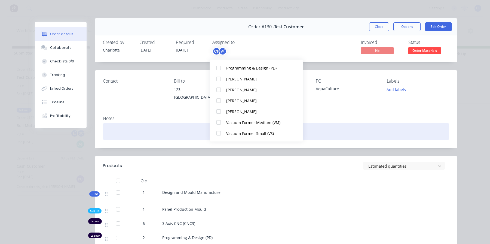
click at [330, 123] on div at bounding box center [276, 131] width 346 height 17
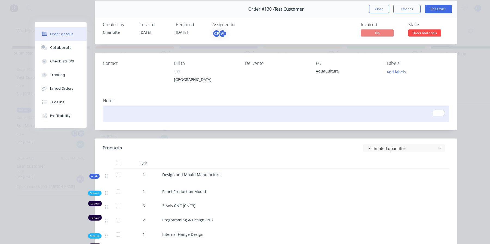
scroll to position [0, 0]
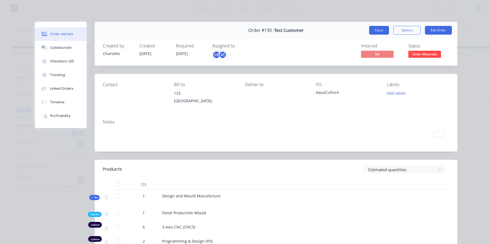
click at [371, 33] on button "Close" at bounding box center [379, 30] width 20 height 9
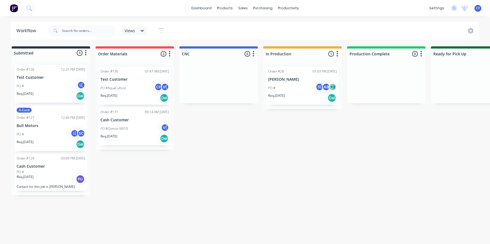
click at [194, 148] on div "Submitted 3 Status colour #273444 hex #273444 Save Cancel Summaries Total order…" at bounding box center [371, 120] width 750 height 149
click at [78, 141] on div "L( Labour/Fabrication (F) SC Steven Clark" at bounding box center [54, 153] width 82 height 29
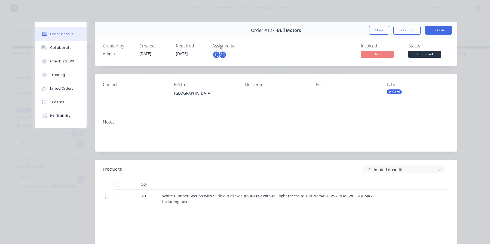
click at [185, 187] on div at bounding box center [269, 184] width 218 height 11
click at [369, 32] on button "Close" at bounding box center [379, 30] width 20 height 9
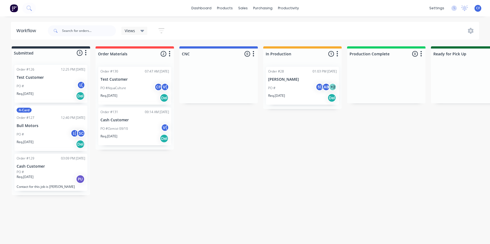
click at [50, 172] on div "PO #" at bounding box center [51, 171] width 69 height 5
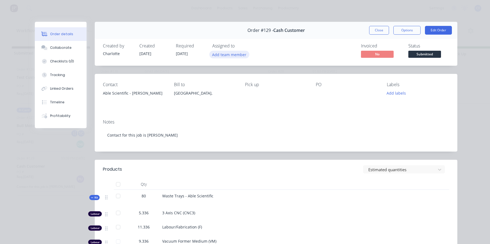
click at [227, 54] on button "Add team member" at bounding box center [229, 54] width 40 height 7
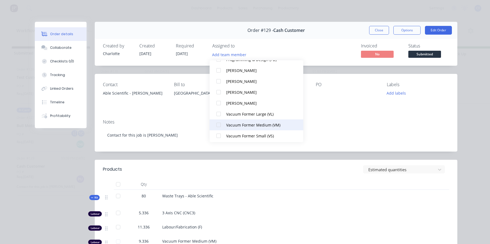
scroll to position [113, 0]
click at [234, 123] on div "Vacuum Former Medium (VM)" at bounding box center [258, 124] width 64 height 6
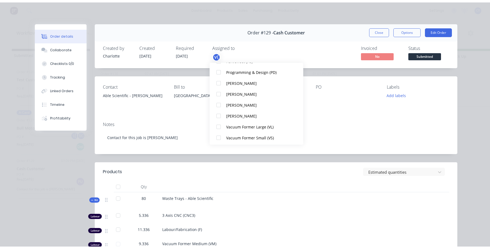
scroll to position [0, 0]
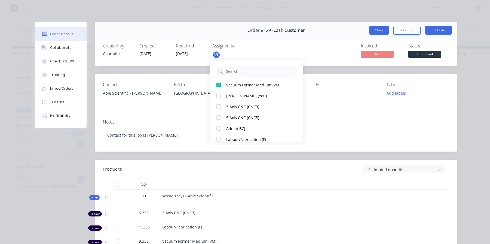
click at [372, 31] on button "Close" at bounding box center [379, 30] width 20 height 9
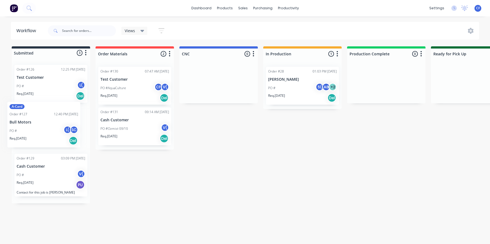
drag, startPoint x: 62, startPoint y: 140, endPoint x: 59, endPoint y: 140, distance: 2.8
click at [59, 140] on div "Order #126 12:25 PM 25/08/25 Test Customer PO # L( Req. 25/08/25 Del A-Card Ord…" at bounding box center [51, 131] width 78 height 143
click at [151, 167] on div "Submitted 3 Status colour #273444 hex #273444 Save Cancel Summaries Total order…" at bounding box center [371, 124] width 750 height 157
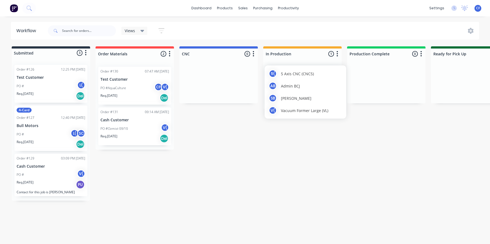
click at [308, 83] on div "AB Admin BCJ" at bounding box center [306, 86] width 74 height 8
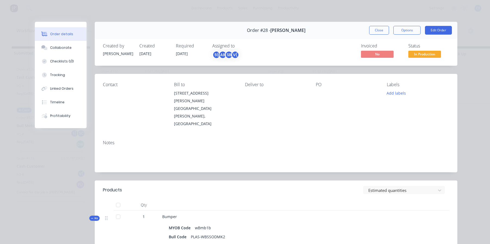
click at [262, 157] on div "Notes" at bounding box center [276, 154] width 363 height 36
click at [376, 31] on button "Close" at bounding box center [379, 30] width 20 height 9
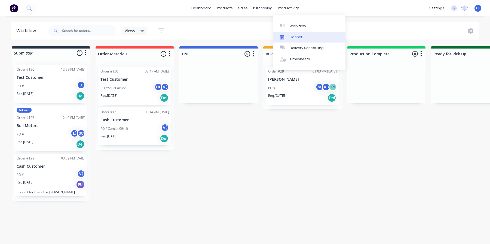
click at [286, 36] on div at bounding box center [284, 37] width 8 height 5
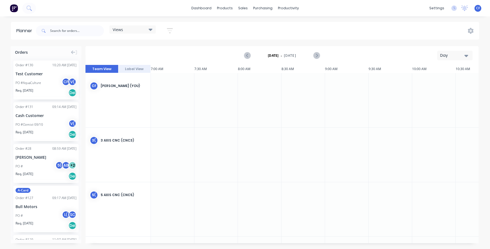
scroll to position [0, 262]
click at [135, 28] on div "Views" at bounding box center [133, 29] width 40 height 5
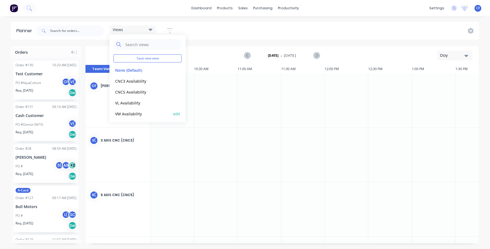
click at [134, 114] on button "VM Availability" at bounding box center [143, 113] width 58 height 6
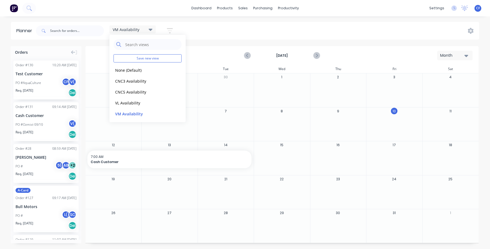
click at [280, 33] on div "VM Availability Save new view None (Default) edit CNC3 Availability edit CNC5 A…" at bounding box center [257, 31] width 444 height 16
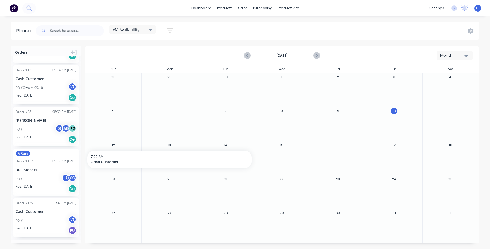
scroll to position [0, 0]
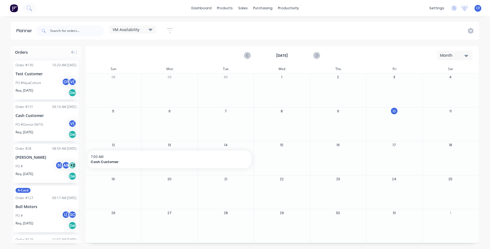
click at [142, 28] on div "VM Availability" at bounding box center [133, 29] width 40 height 5
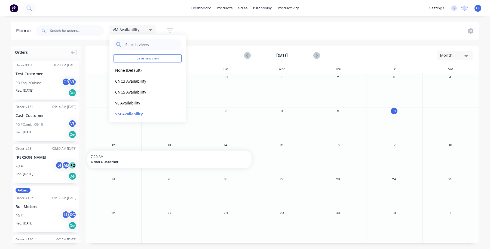
click at [202, 19] on div "dashboard products sales purchasing productivity dashboard products Product Cat…" at bounding box center [245, 124] width 490 height 249
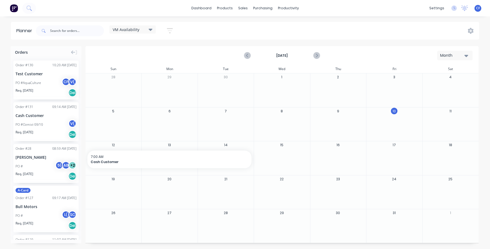
click at [166, 29] on button "button" at bounding box center [169, 30] width 17 height 11
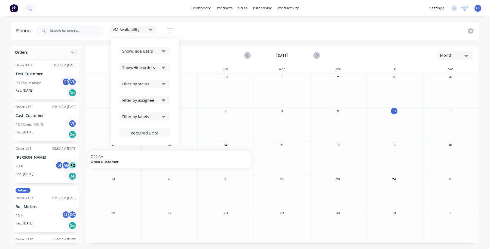
click at [160, 67] on div "Show/Hide orders" at bounding box center [141, 68] width 38 height 6
click at [144, 78] on button "All" at bounding box center [160, 81] width 82 height 11
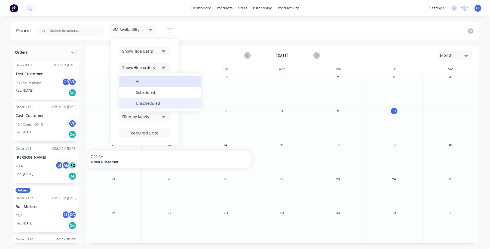
click at [128, 106] on div "button" at bounding box center [128, 102] width 11 height 11
click at [174, 59] on div "Show/Hide users Show/Hide orders All Scheduled Unscheduled Filter by status Fil…" at bounding box center [145, 92] width 68 height 106
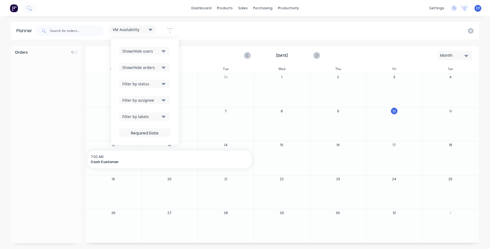
click at [206, 26] on div "VM Availability Save new view None (Default) edit CNC3 Availability edit CNC5 A…" at bounding box center [257, 31] width 444 height 16
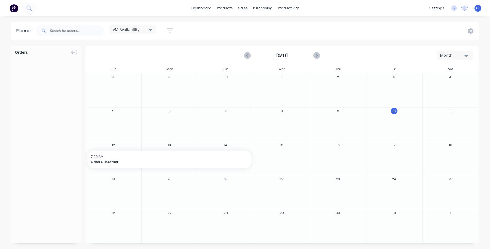
click at [137, 29] on span "VM Availability" at bounding box center [126, 30] width 27 height 6
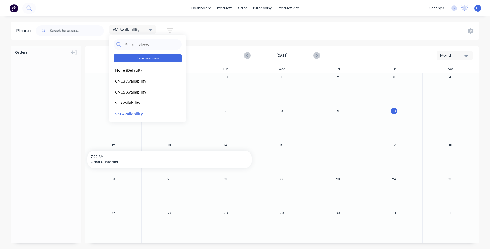
click at [163, 57] on button "Save new view" at bounding box center [148, 58] width 68 height 8
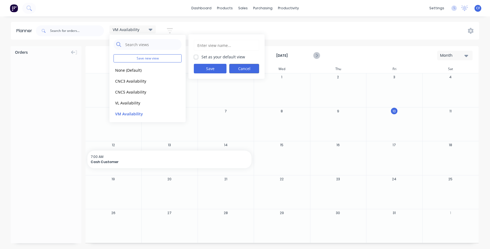
click at [242, 69] on button "Cancel" at bounding box center [244, 69] width 30 height 10
click at [173, 115] on button "edit" at bounding box center [176, 114] width 7 height 6
click at [220, 68] on button "Update" at bounding box center [210, 69] width 33 height 10
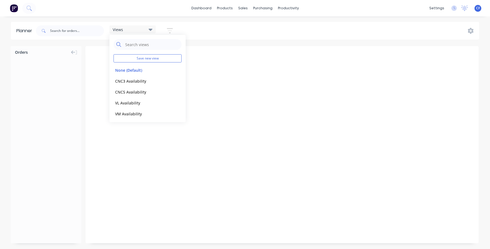
click at [217, 31] on div "Views Save new view None (Default) edit CNC3 Availability edit CNC5 Availabilit…" at bounding box center [257, 31] width 444 height 16
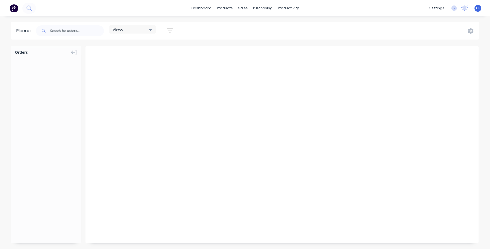
click at [146, 22] on header "Planner Views Save new view None (Default) edit CNC3 Availability edit CNC5 Ava…" at bounding box center [245, 31] width 468 height 18
click at [142, 30] on div "Views" at bounding box center [133, 29] width 40 height 5
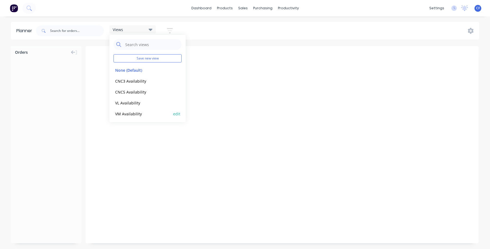
click at [139, 109] on div "VM Availability edit" at bounding box center [148, 113] width 68 height 11
click at [131, 114] on button "VM Availability" at bounding box center [143, 113] width 58 height 6
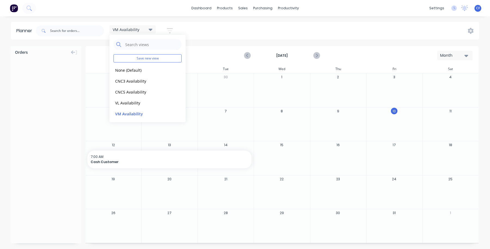
click at [229, 28] on div "VM Availability Save new view None (Default) edit CNC3 Availability edit CNC5 A…" at bounding box center [257, 31] width 444 height 16
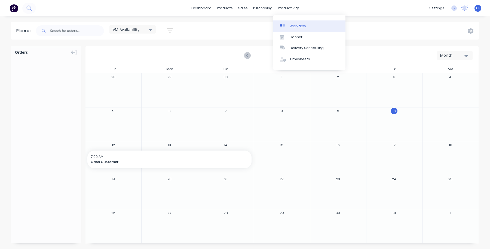
click at [290, 22] on link "Workflow" at bounding box center [309, 25] width 72 height 11
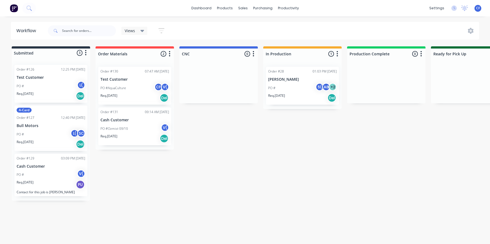
click at [56, 181] on div "Req. 19/09/25 PU" at bounding box center [51, 184] width 69 height 9
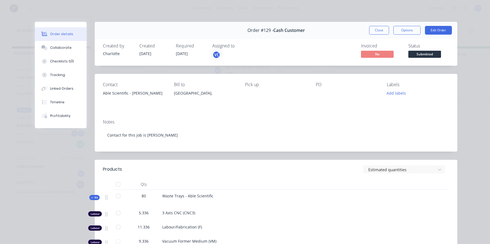
click at [214, 56] on div "V(" at bounding box center [216, 55] width 8 height 8
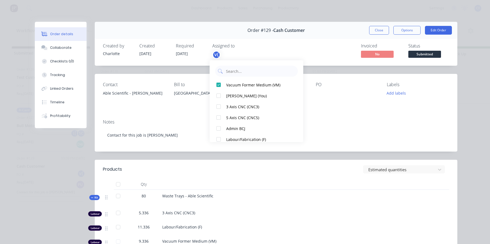
click at [268, 52] on div "Invoiced No Status Submitted" at bounding box center [358, 51] width 182 height 16
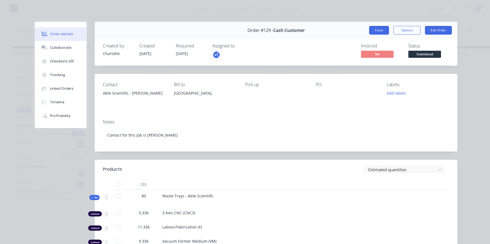
click at [379, 27] on button "Close" at bounding box center [379, 30] width 20 height 9
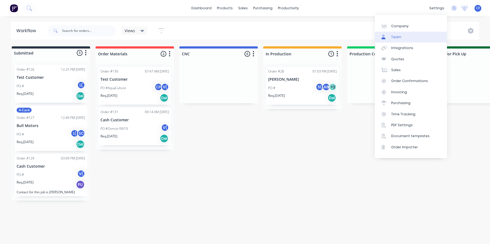
click at [415, 35] on link "Team" at bounding box center [411, 37] width 72 height 11
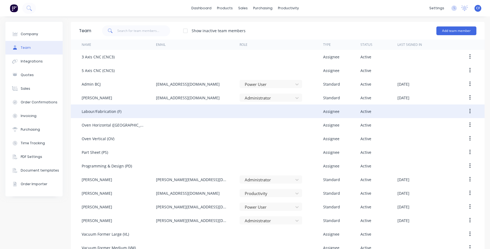
click at [464, 110] on button "button" at bounding box center [470, 111] width 13 height 10
click at [425, 128] on button "Edit" at bounding box center [451, 125] width 52 height 11
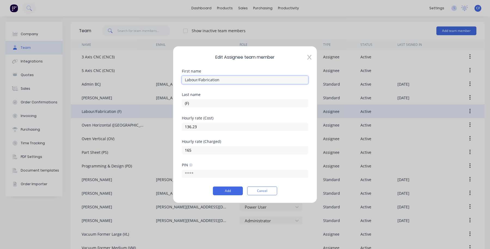
drag, startPoint x: 225, startPoint y: 78, endPoint x: 135, endPoint y: 77, distance: 89.9
click at [135, 77] on div "Edit Assignee team member First name Labour/Fabrication Last name (F) Hourly ra…" at bounding box center [245, 124] width 490 height 249
type input "Labour"
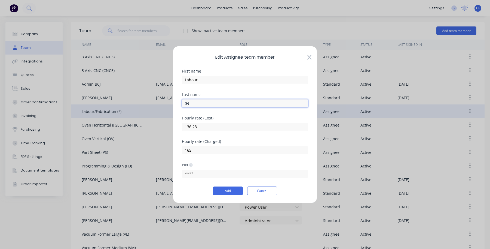
drag, startPoint x: 203, startPoint y: 107, endPoint x: 66, endPoint y: 103, distance: 137.3
click at [69, 106] on div "Edit Assignee team member First name Labour Last name (F) Hourly rate (Cost) 13…" at bounding box center [245, 124] width 490 height 249
type input "Fabrication"
drag, startPoint x: 193, startPoint y: 82, endPoint x: 42, endPoint y: 74, distance: 150.2
click at [71, 85] on div "Edit Assignee team member First name Labour Last name Fabrication Hourly rate (…" at bounding box center [245, 124] width 490 height 249
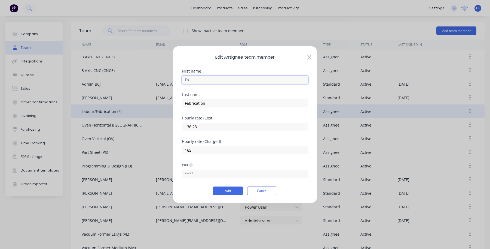
type input "F"
type input "Labur"
click at [221, 187] on button "Add" at bounding box center [228, 190] width 30 height 9
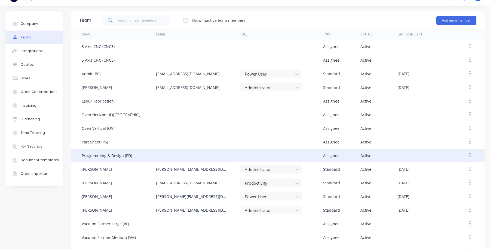
scroll to position [24, 0]
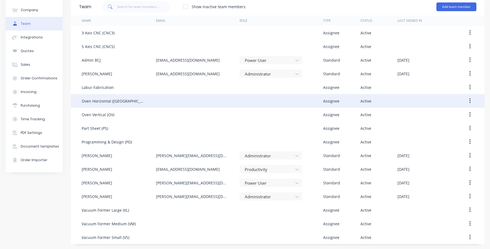
click at [469, 101] on icon "button" at bounding box center [469, 101] width 1 height 6
click at [425, 114] on button "Edit" at bounding box center [451, 115] width 52 height 11
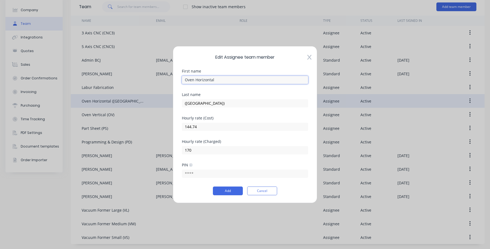
drag, startPoint x: 228, startPoint y: 80, endPoint x: 152, endPoint y: 86, distance: 75.7
click at [152, 86] on div "Edit Assignee team member First name Oven Horizontal Last name (OH) Hourly rate…" at bounding box center [245, 124] width 490 height 249
click at [217, 80] on input "Oven Horizontal" at bounding box center [245, 79] width 126 height 8
drag, startPoint x: 216, startPoint y: 81, endPoint x: 196, endPoint y: 82, distance: 20.5
click at [196, 82] on input "Oven Horizontal" at bounding box center [245, 79] width 126 height 8
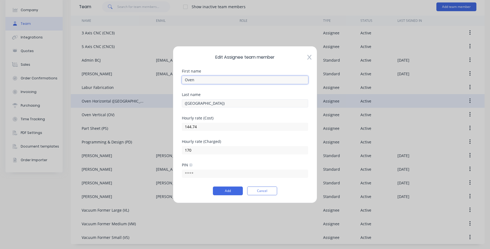
type input "Oven"
drag, startPoint x: 199, startPoint y: 103, endPoint x: 161, endPoint y: 106, distance: 38.5
click at [161, 106] on div "Edit Assignee team member First name Oven Last name (OH) Hourly rate (Cost) 144…" at bounding box center [245, 124] width 490 height 249
type input "Horizontal"
click at [225, 185] on div "PIN" at bounding box center [245, 174] width 126 height 23
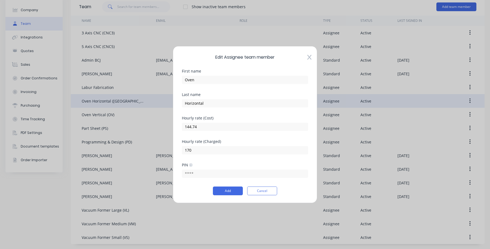
click at [219, 196] on div "Edit Assignee team member First name Oven Last name Horizontal Hourly rate (Cos…" at bounding box center [245, 124] width 144 height 157
click at [223, 189] on button "Add" at bounding box center [228, 190] width 30 height 9
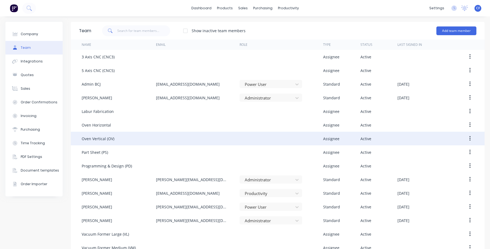
click at [107, 136] on div "Oven Vertical (OV)" at bounding box center [98, 139] width 33 height 6
click at [469, 137] on icon "button" at bounding box center [469, 138] width 1 height 5
click at [425, 151] on button "Edit" at bounding box center [451, 152] width 52 height 11
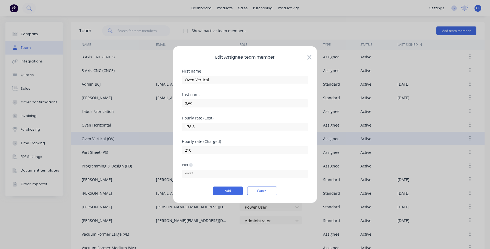
drag, startPoint x: 205, startPoint y: 109, endPoint x: 173, endPoint y: 107, distance: 31.6
click at [173, 107] on div "Edit Assignee team member First name Oven Vertical Last name (OV) Hourly rate (…" at bounding box center [245, 124] width 144 height 157
drag, startPoint x: 202, startPoint y: 104, endPoint x: 42, endPoint y: 108, distance: 159.3
click at [61, 108] on div "Edit Assignee team member First name Oven Vertical Last name (OV) Hourly rate (…" at bounding box center [245, 124] width 490 height 249
type input "Vertical"
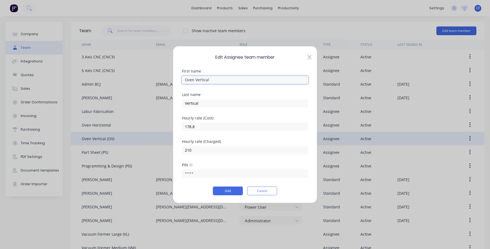
drag, startPoint x: 219, startPoint y: 77, endPoint x: 194, endPoint y: 81, distance: 25.7
click at [194, 81] on input "Oven Vertical" at bounding box center [245, 79] width 126 height 8
type input "Oven"
click at [227, 188] on button "Add" at bounding box center [228, 190] width 30 height 9
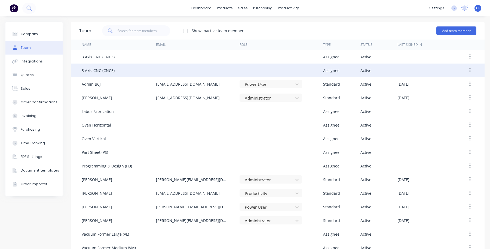
click at [93, 68] on div "5 Axis CNC (CNC5)" at bounding box center [98, 71] width 33 height 6
click at [105, 71] on div "5 Axis CNC (CNC5)" at bounding box center [98, 71] width 33 height 6
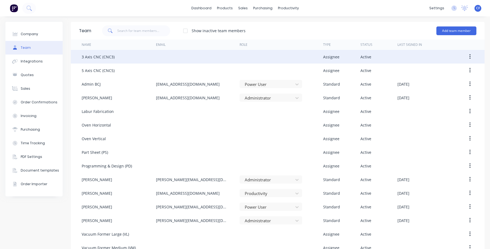
click at [464, 54] on button "button" at bounding box center [470, 57] width 13 height 10
click at [439, 71] on div "Edit" at bounding box center [451, 71] width 42 height 8
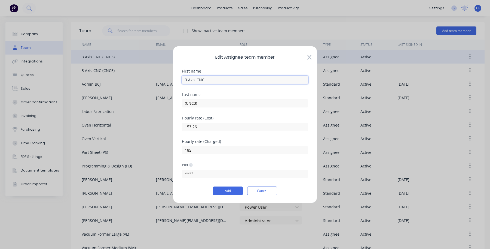
drag, startPoint x: 220, startPoint y: 78, endPoint x: 123, endPoint y: 80, distance: 97.0
click at [123, 80] on div "Edit Assignee team member First name 3 Axis CNC Last name (CNC3) Hourly rate (C…" at bounding box center [245, 124] width 490 height 249
drag, startPoint x: 201, startPoint y: 102, endPoint x: 149, endPoint y: 102, distance: 52.0
click at [149, 102] on div "Edit Assignee team member First name 3 Axis CNC Last name (CNC3) Hourly rate (C…" at bounding box center [245, 124] width 490 height 249
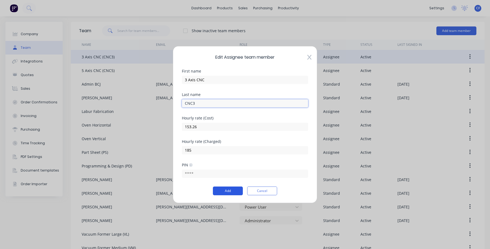
type input "CNC3"
click at [225, 188] on button "Add" at bounding box center [228, 190] width 30 height 9
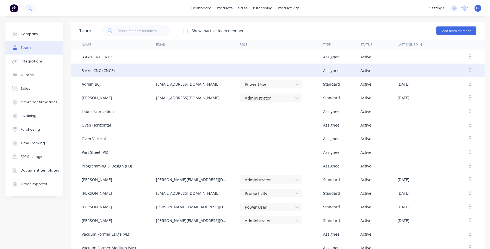
click at [466, 69] on button "button" at bounding box center [470, 70] width 13 height 10
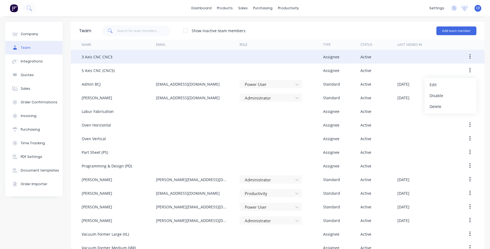
drag, startPoint x: 462, startPoint y: 56, endPoint x: 462, endPoint y: 59, distance: 3.0
click at [464, 56] on button "button" at bounding box center [470, 57] width 13 height 10
click at [455, 70] on div "Edit" at bounding box center [451, 71] width 42 height 8
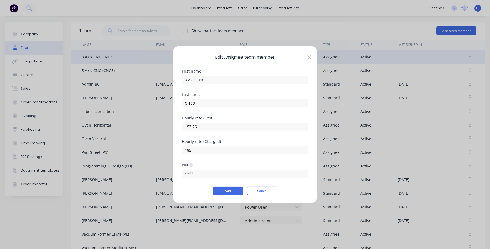
drag, startPoint x: 214, startPoint y: 86, endPoint x: 205, endPoint y: 79, distance: 11.7
click at [205, 80] on div "First name 3 Axis CNC" at bounding box center [245, 80] width 126 height 23
drag, startPoint x: 205, startPoint y: 79, endPoint x: 196, endPoint y: 79, distance: 8.4
click at [196, 79] on input "3 Axis CNC" at bounding box center [245, 79] width 126 height 8
type input "3 Axis"
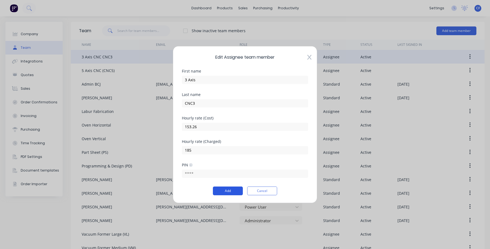
click at [222, 191] on button "Add" at bounding box center [228, 190] width 30 height 9
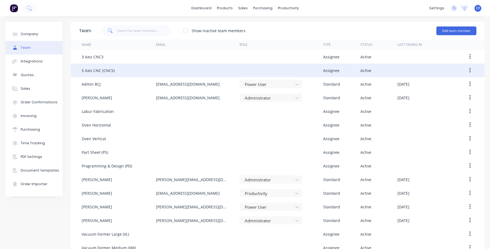
click at [466, 68] on button "button" at bounding box center [470, 70] width 13 height 10
click at [440, 88] on div "Edit" at bounding box center [451, 85] width 42 height 8
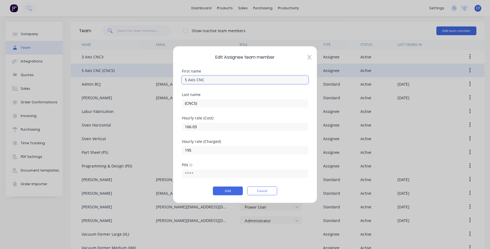
drag, startPoint x: 216, startPoint y: 81, endPoint x: 196, endPoint y: 82, distance: 19.9
click at [196, 82] on input "5 Axis CNC" at bounding box center [245, 79] width 126 height 8
type input "5 Axis"
drag, startPoint x: 184, startPoint y: 108, endPoint x: 136, endPoint y: 111, distance: 47.5
click at [136, 111] on div "Edit Assignee team member First name 5 Axis Last name (CNC5) Hourly rate (Cost)…" at bounding box center [245, 124] width 490 height 249
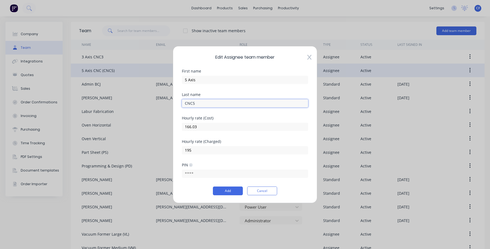
type input "CNC5"
click at [229, 196] on div "Edit Assignee team member First name 5 Axis Last name CNC5 Hourly rate (Cost) 1…" at bounding box center [245, 124] width 144 height 157
click at [226, 191] on button "Add" at bounding box center [228, 190] width 30 height 9
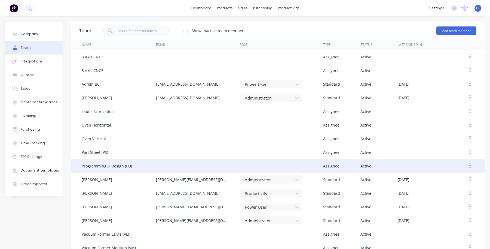
click at [467, 166] on button "button" at bounding box center [470, 166] width 13 height 10
click at [439, 177] on div "Edit" at bounding box center [451, 180] width 42 height 8
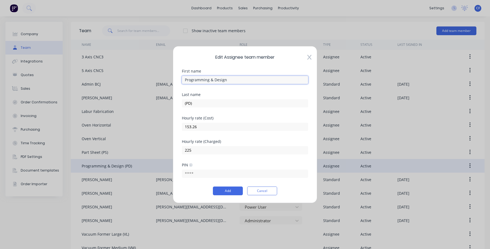
drag, startPoint x: 230, startPoint y: 80, endPoint x: 209, endPoint y: 86, distance: 21.4
click at [209, 86] on div "First name Programming & Design" at bounding box center [245, 80] width 126 height 23
type input "Programming"
drag, startPoint x: 199, startPoint y: 104, endPoint x: 83, endPoint y: 109, distance: 115.5
click at [85, 109] on div "Edit Assignee team member First name Programming Last name (PD) Hourly rate (Co…" at bounding box center [245, 124] width 490 height 249
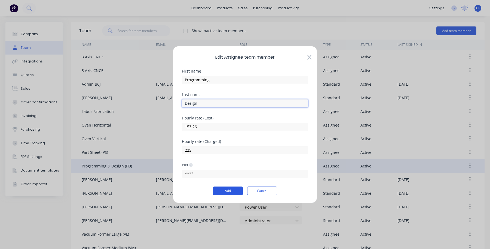
type input "Design"
click at [223, 187] on button "Add" at bounding box center [228, 190] width 30 height 9
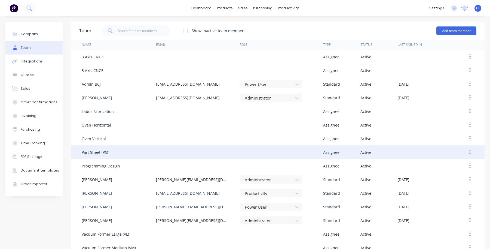
click at [464, 150] on button "button" at bounding box center [470, 152] width 13 height 10
click at [447, 164] on div "Edit" at bounding box center [451, 166] width 42 height 8
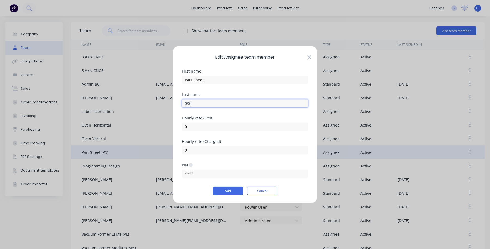
drag, startPoint x: 220, startPoint y: 104, endPoint x: 123, endPoint y: 104, distance: 96.9
click at [123, 104] on div "Edit Assignee team member First name Part Sheet Last name (PS) Hourly rate (Cos…" at bounding box center [245, 124] width 490 height 249
drag, startPoint x: 213, startPoint y: 78, endPoint x: 194, endPoint y: 84, distance: 20.2
click at [194, 84] on div "First name Part Sheet" at bounding box center [245, 80] width 126 height 23
type input "Part"
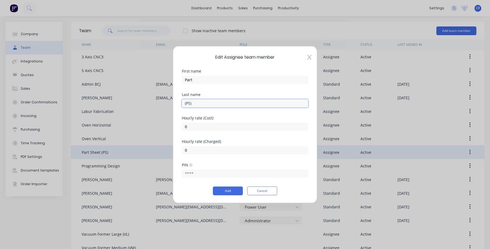
drag, startPoint x: 203, startPoint y: 100, endPoint x: 145, endPoint y: 105, distance: 58.5
click at [145, 105] on div "Edit Assignee team member First name Part Last name (PS) Hourly rate (Cost) 0 H…" at bounding box center [245, 124] width 490 height 249
type input "Sheet"
click at [220, 192] on button "Add" at bounding box center [228, 190] width 30 height 9
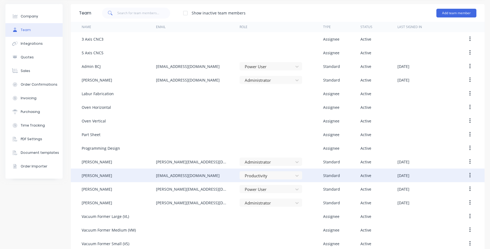
scroll to position [24, 0]
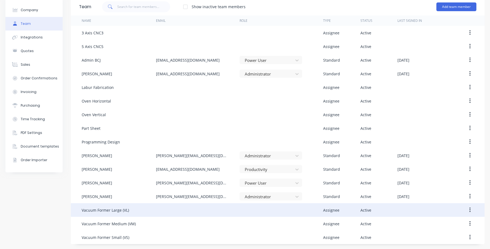
click at [466, 207] on button "button" at bounding box center [470, 210] width 13 height 10
click at [430, 219] on button "Edit" at bounding box center [451, 224] width 52 height 11
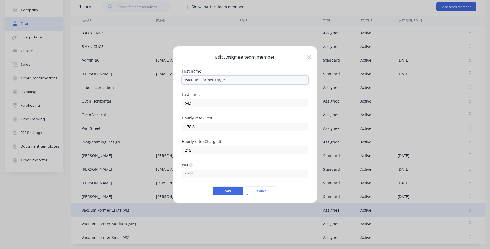
click at [239, 78] on input "Vacuum Former Large" at bounding box center [245, 79] width 126 height 8
drag, startPoint x: 237, startPoint y: 80, endPoint x: 213, endPoint y: 82, distance: 24.1
click at [213, 82] on input "Vacuum Former Large" at bounding box center [245, 79] width 126 height 8
type input "Vacuum Former"
drag, startPoint x: 202, startPoint y: 102, endPoint x: 93, endPoint y: 108, distance: 109.9
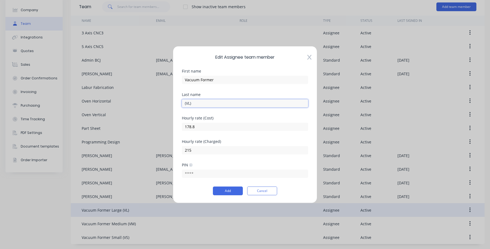
click at [93, 108] on div "Edit Assignee team member First name Vacuum Former Last name (VL) Hourly rate (…" at bounding box center [245, 124] width 490 height 249
type input "Large"
click at [223, 188] on button "Add" at bounding box center [228, 190] width 30 height 9
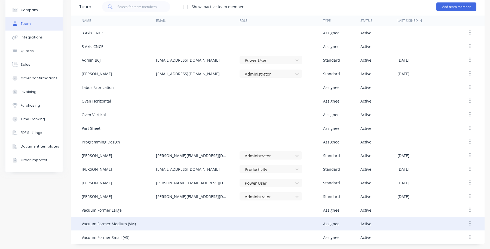
click at [469, 224] on icon "button" at bounding box center [469, 223] width 1 height 6
click at [436, 235] on div "Edit" at bounding box center [451, 238] width 42 height 8
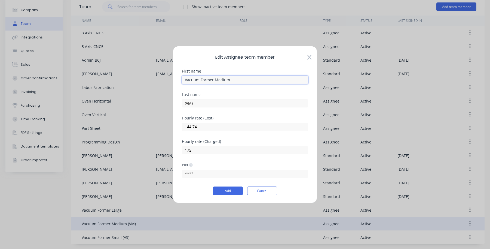
drag, startPoint x: 238, startPoint y: 79, endPoint x: 216, endPoint y: 81, distance: 22.7
click at [216, 81] on input "Vacuum Former Medium" at bounding box center [245, 79] width 126 height 8
type input "Vacuum Former"
drag, startPoint x: 198, startPoint y: 100, endPoint x: 118, endPoint y: 108, distance: 80.1
click at [123, 108] on div "Edit Assignee team member First name Vacuum Former Last name (VM) Hourly rate (…" at bounding box center [245, 124] width 490 height 249
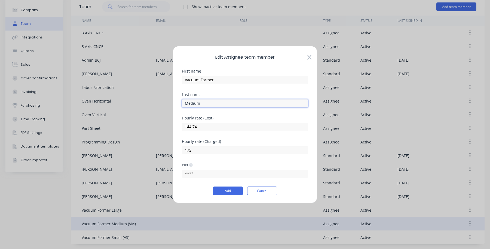
type input "Medium"
click at [218, 183] on div "PIN" at bounding box center [245, 174] width 126 height 23
click at [222, 188] on button "Add" at bounding box center [228, 190] width 30 height 9
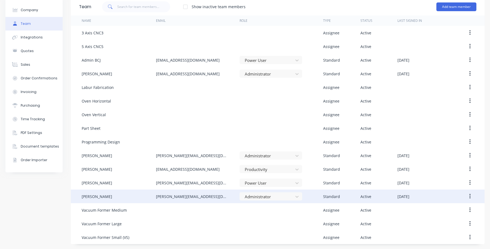
click at [467, 198] on button "button" at bounding box center [470, 196] width 13 height 10
click at [444, 206] on div "Edit" at bounding box center [451, 210] width 42 height 8
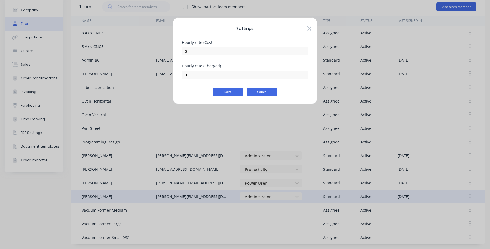
click at [263, 88] on button "Cancel" at bounding box center [262, 91] width 30 height 9
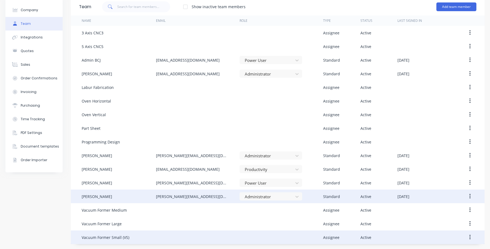
click at [464, 235] on button "button" at bounding box center [470, 237] width 13 height 10
click at [259, 237] on div at bounding box center [282, 237] width 84 height 14
click at [331, 232] on div "Assignee" at bounding box center [341, 237] width 37 height 14
click at [81, 234] on div "Vacuum Former Small (VS) Assignee Active" at bounding box center [278, 237] width 414 height 14
click at [458, 236] on div at bounding box center [467, 237] width 19 height 14
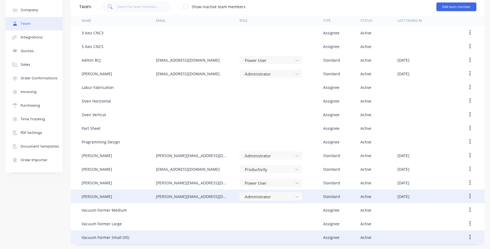
click at [464, 236] on button "button" at bounding box center [470, 237] width 13 height 10
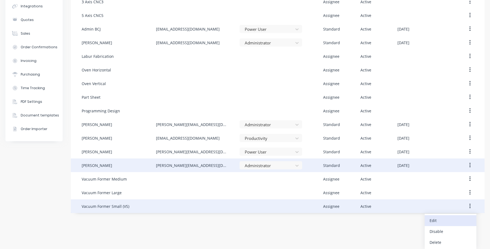
click at [430, 221] on div "Edit" at bounding box center [451, 220] width 42 height 8
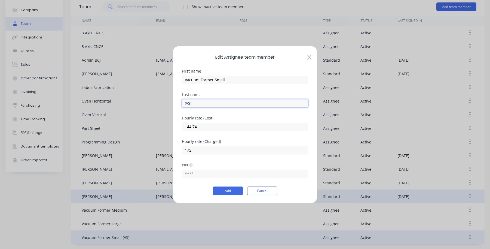
drag, startPoint x: 211, startPoint y: 106, endPoint x: 20, endPoint y: 113, distance: 190.8
click at [28, 115] on div "Edit Assignee team member First name Vacuum Former Small Last name (VS) Hourly …" at bounding box center [245, 124] width 490 height 249
type input "Small"
drag, startPoint x: 235, startPoint y: 76, endPoint x: 213, endPoint y: 83, distance: 23.0
click at [213, 83] on input "Vacuum Former Small" at bounding box center [245, 79] width 126 height 8
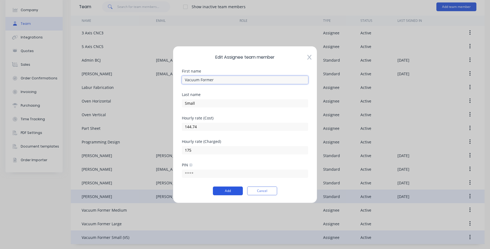
type input "Vacuum Former"
click at [225, 191] on button "Add" at bounding box center [228, 190] width 30 height 9
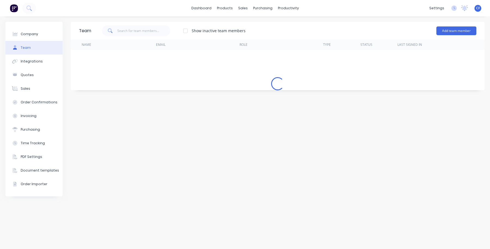
scroll to position [0, 0]
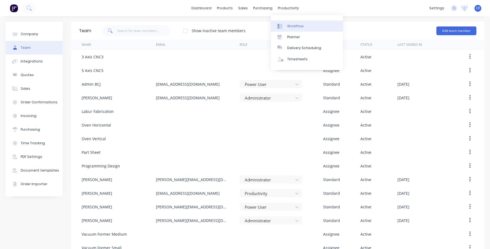
click at [292, 26] on div "Workflow" at bounding box center [295, 26] width 16 height 5
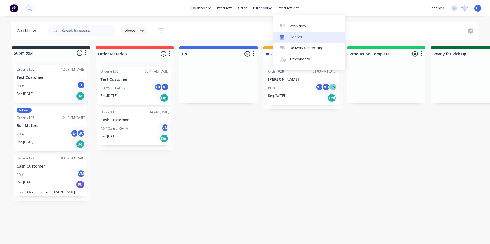
click at [287, 35] on div at bounding box center [284, 37] width 8 height 5
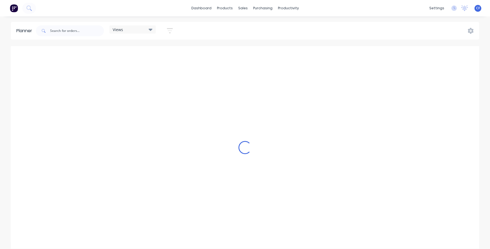
scroll to position [0, 262]
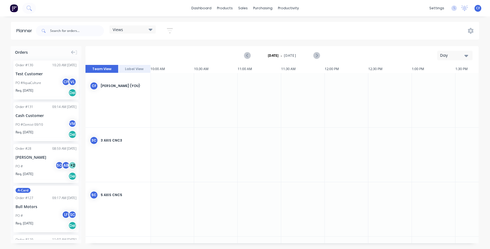
click at [148, 33] on div "Views" at bounding box center [132, 29] width 46 height 8
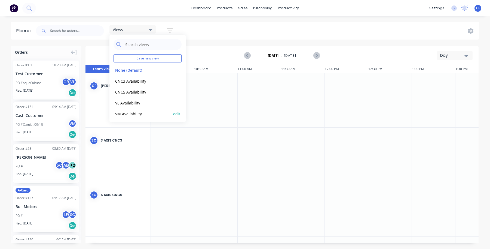
click at [141, 112] on button "VM Availability" at bounding box center [143, 113] width 58 height 6
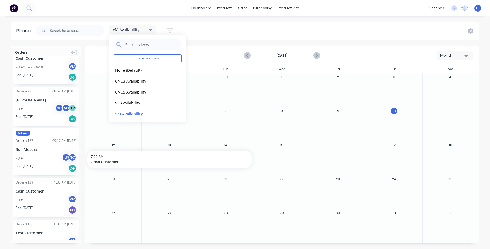
scroll to position [83, 0]
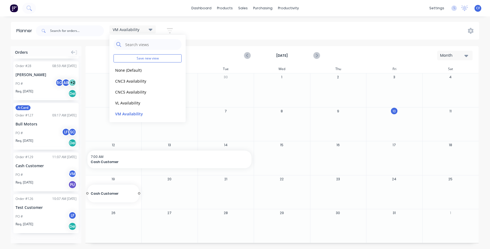
drag, startPoint x: 27, startPoint y: 168, endPoint x: 116, endPoint y: 197, distance: 93.4
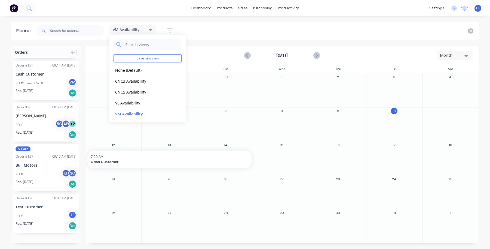
scroll to position [41, 0]
click at [136, 194] on div "7:00 AM Cash Customer" at bounding box center [113, 193] width 52 height 17
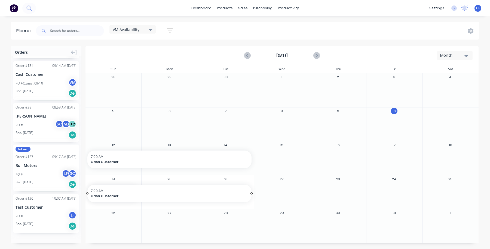
drag, startPoint x: 139, startPoint y: 195, endPoint x: 229, endPoint y: 192, distance: 90.2
click at [311, 183] on div "23" at bounding box center [338, 192] width 56 height 34
click at [147, 194] on span "Cash Customer" at bounding box center [162, 195] width 142 height 5
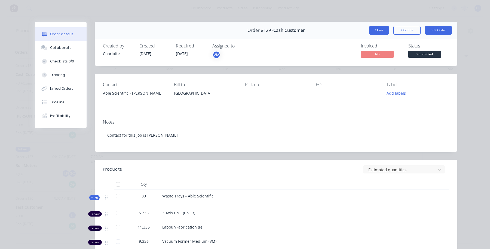
click at [369, 30] on button "Close" at bounding box center [379, 30] width 20 height 9
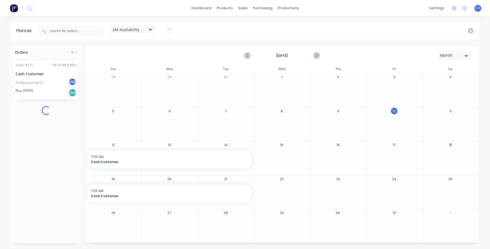
scroll to position [0, 0]
click at [146, 33] on div "VM Availability" at bounding box center [132, 29] width 46 height 8
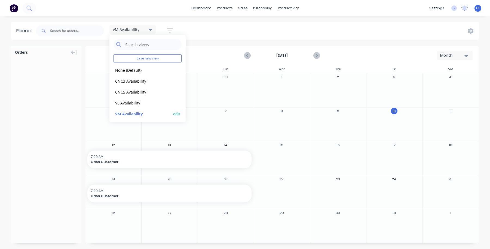
click at [134, 112] on button "VM Availability" at bounding box center [143, 113] width 58 height 6
click at [215, 36] on div "VM Availability Save new view None (Default) edit CNC3 Availability edit CNC5 A…" at bounding box center [257, 31] width 444 height 16
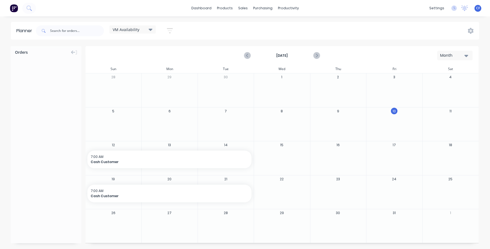
click at [141, 25] on div "VM Availability" at bounding box center [132, 29] width 46 height 8
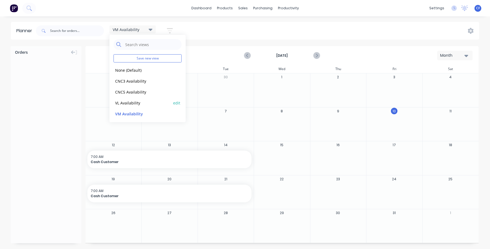
click at [124, 104] on button "VL Availability" at bounding box center [143, 102] width 58 height 6
click at [229, 32] on div "VL Availability Save new view None (Default) edit CNC3 Availability edit CNC5 A…" at bounding box center [257, 31] width 444 height 16
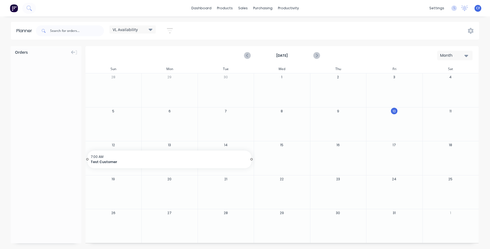
click at [74, 160] on div "Orders" at bounding box center [46, 144] width 71 height 197
click at [136, 28] on span "VL Availability" at bounding box center [125, 30] width 25 height 6
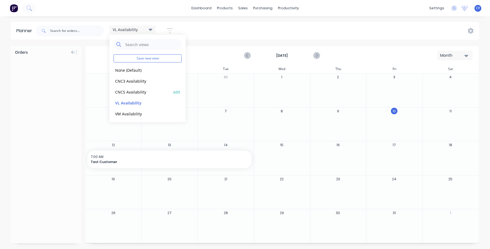
click at [122, 93] on button "CNC5 Availability" at bounding box center [143, 91] width 58 height 6
click at [142, 85] on div "CNC3 Availability edit" at bounding box center [148, 80] width 68 height 11
click at [139, 80] on button "CNC3 Availability" at bounding box center [143, 81] width 58 height 6
click at [253, 26] on div "CNC3 Availability Save new view None (Default) edit CNC3 Availability edit CNC5…" at bounding box center [257, 31] width 444 height 16
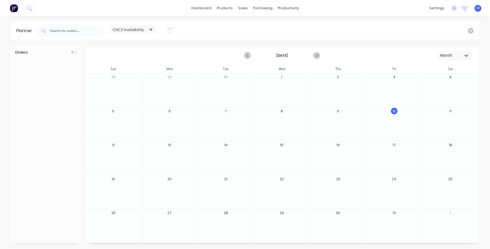
click at [133, 33] on div "CNC3 Availability" at bounding box center [132, 29] width 46 height 8
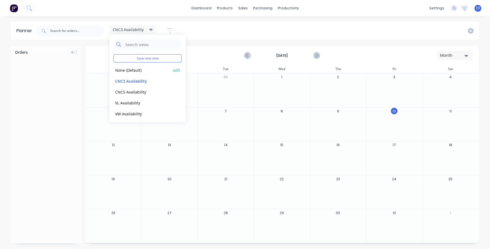
click at [138, 70] on button "None (Default)" at bounding box center [143, 70] width 58 height 6
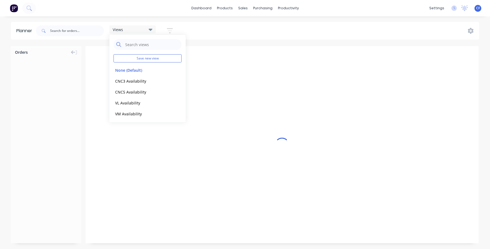
scroll to position [0, 262]
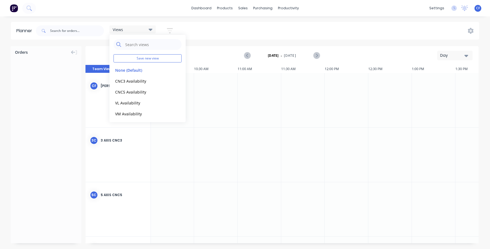
click at [0, 151] on div "Orders Friday - 10/10/25 Day Team View Label View 10 Fri 10:25 AM 10 Fri Friday…" at bounding box center [245, 147] width 490 height 202
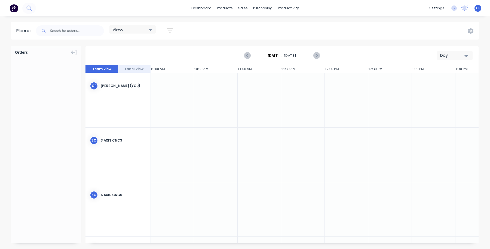
click at [67, 81] on div at bounding box center [46, 76] width 71 height 41
click at [164, 33] on button "button" at bounding box center [169, 30] width 17 height 11
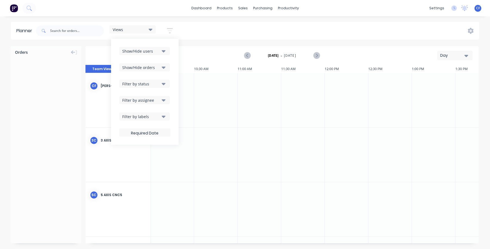
click at [149, 49] on div "Show/Hide users" at bounding box center [141, 51] width 38 height 6
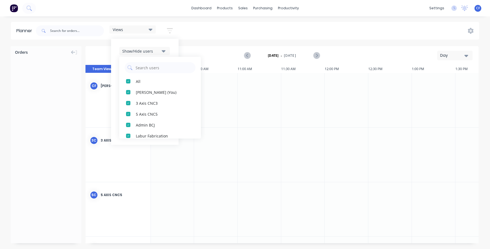
click at [164, 47] on button "Show/Hide users" at bounding box center [144, 51] width 51 height 8
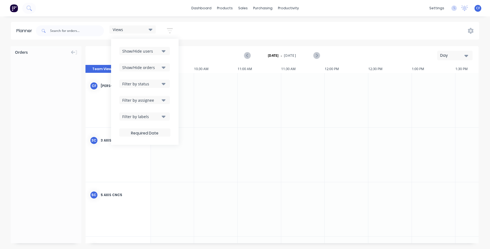
click at [152, 72] on div "Show/Hide users Show/Hide orders Filter by status Filter by assignee Filter by …" at bounding box center [144, 92] width 51 height 90
click at [150, 68] on div "Show/Hide orders" at bounding box center [141, 68] width 38 height 6
click at [148, 85] on button "All" at bounding box center [160, 81] width 82 height 11
click at [147, 85] on button "All" at bounding box center [160, 81] width 82 height 11
click at [250, 69] on div "11:00 AM" at bounding box center [260, 69] width 44 height 8
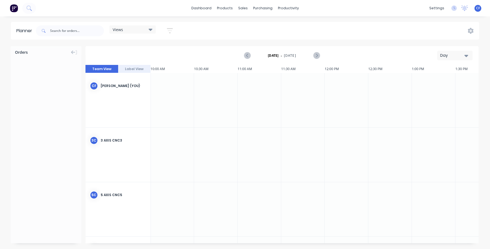
click at [59, 131] on div "Orders" at bounding box center [46, 144] width 71 height 197
click at [71, 52] on icon at bounding box center [73, 52] width 4 height 5
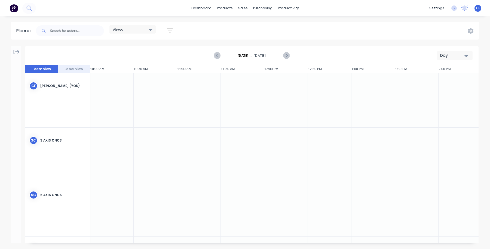
click at [16, 53] on icon at bounding box center [17, 51] width 4 height 5
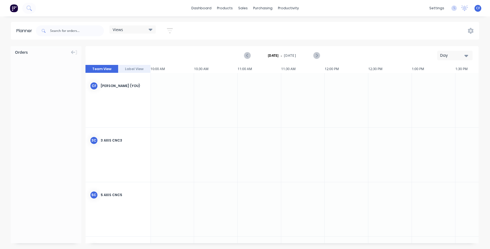
click at [437, 55] on button "Day" at bounding box center [454, 56] width 35 height 10
click at [432, 93] on div "Month" at bounding box center [445, 92] width 54 height 11
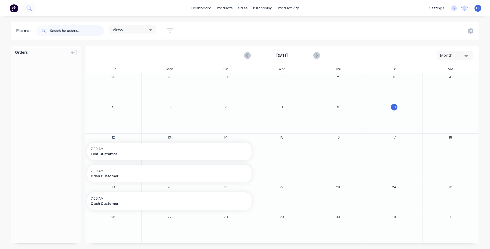
click at [83, 27] on input "text" at bounding box center [77, 30] width 54 height 11
click at [248, 37] on div "Views Save new view None (Default) edit CNC3 Availability edit CNC5 Availabilit…" at bounding box center [257, 31] width 444 height 16
click at [292, 21] on link "Workflow" at bounding box center [309, 25] width 72 height 11
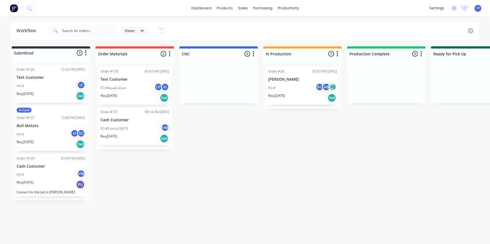
click at [326, 91] on div "5C AB + 2" at bounding box center [326, 88] width 21 height 10
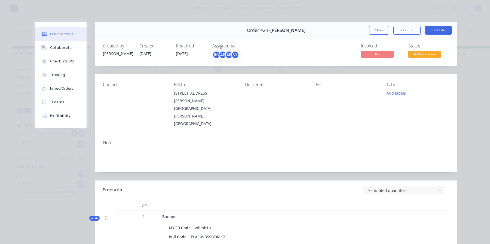
click at [220, 52] on div "AB" at bounding box center [223, 55] width 8 height 8
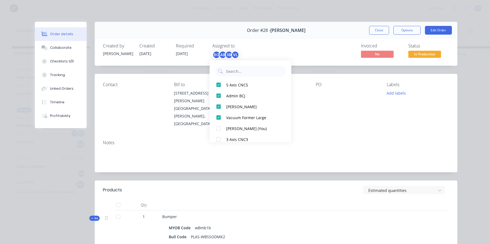
click at [272, 42] on div "Created by Tiffani Satya Created 23/07/25 Required 23/07/25 Assigned to 5C AB S…" at bounding box center [276, 51] width 363 height 29
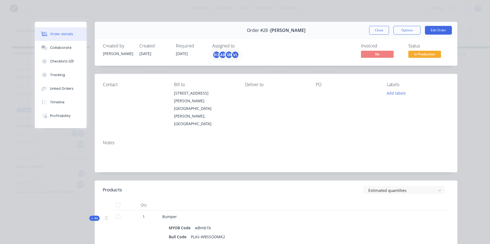
click at [365, 29] on div "Order #28 - Tiffani Makharti Close Options Edit Order" at bounding box center [276, 30] width 363 height 17
click at [378, 31] on button "Close" at bounding box center [379, 30] width 20 height 9
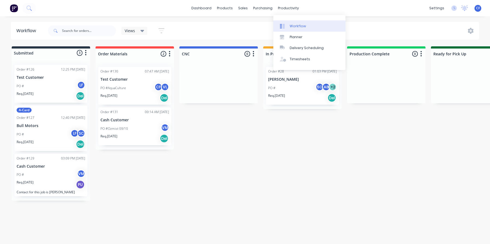
click at [285, 25] on icon at bounding box center [282, 26] width 5 height 5
click at [289, 32] on link "Planner" at bounding box center [309, 37] width 72 height 11
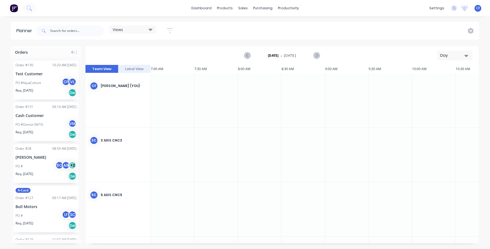
scroll to position [0, 262]
click at [173, 29] on icon "button" at bounding box center [170, 30] width 6 height 7
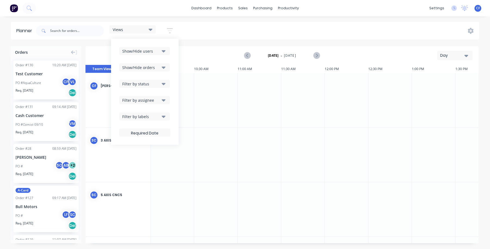
click at [127, 26] on div "Views" at bounding box center [132, 29] width 46 height 8
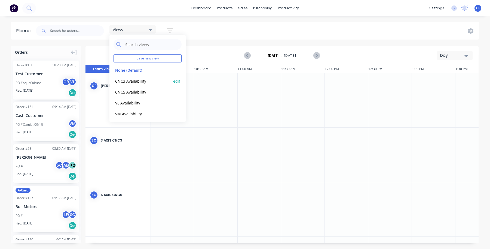
click at [172, 77] on div "CNC3 Availability edit" at bounding box center [148, 80] width 68 height 11
click at [173, 80] on button "edit" at bounding box center [176, 81] width 7 height 6
click at [236, 69] on button "Delete" at bounding box center [244, 69] width 30 height 10
click at [173, 80] on button "edit" at bounding box center [176, 81] width 7 height 6
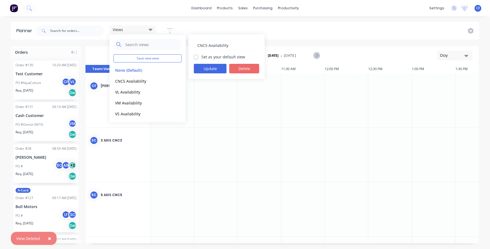
click at [242, 66] on button "Delete" at bounding box center [244, 69] width 30 height 10
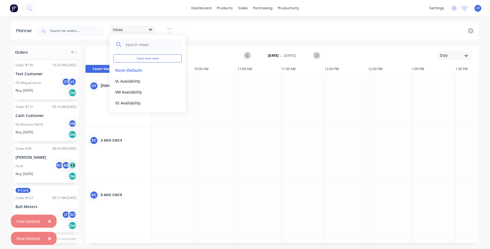
drag, startPoint x: 176, startPoint y: 80, endPoint x: 188, endPoint y: 84, distance: 13.2
click at [0, 0] on button "edit" at bounding box center [0, 0] width 0 height 0
click at [243, 66] on button "Delete" at bounding box center [244, 69] width 30 height 10
click at [175, 80] on button "edit" at bounding box center [176, 81] width 7 height 6
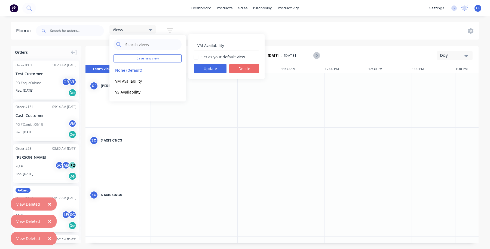
click at [242, 69] on button "Delete" at bounding box center [244, 69] width 30 height 10
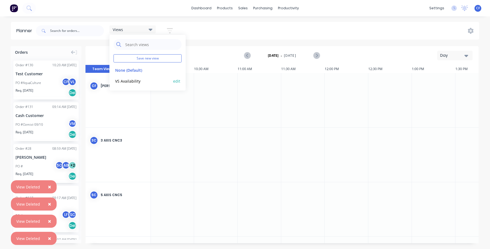
click at [179, 80] on button "edit" at bounding box center [176, 81] width 7 height 6
click at [235, 72] on button "Delete" at bounding box center [244, 69] width 30 height 10
click at [257, 25] on div "Views Save new view None (Default) edit Show/Hide users Show/Hide orders Filter…" at bounding box center [257, 31] width 444 height 16
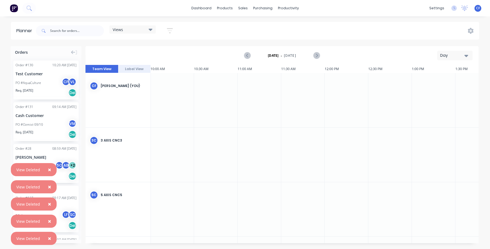
click at [446, 55] on div "Day" at bounding box center [452, 56] width 25 height 6
click at [430, 91] on div "Month" at bounding box center [445, 92] width 54 height 11
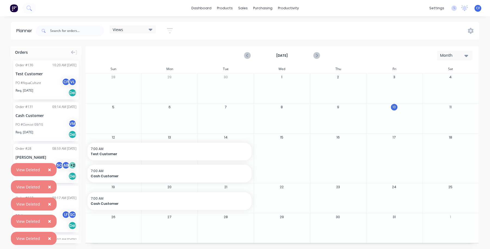
click at [155, 31] on div "Views" at bounding box center [132, 29] width 46 height 8
click at [166, 28] on button "button" at bounding box center [169, 30] width 17 height 11
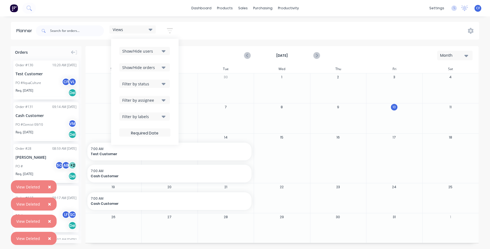
click at [146, 116] on div "Filter by labels" at bounding box center [141, 117] width 38 height 6
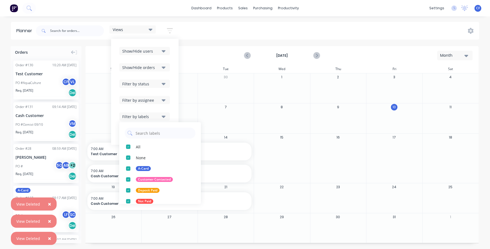
click at [144, 105] on div "Show/Hide users Show/Hide orders Filter by status Filter by assignee Filter by …" at bounding box center [144, 92] width 51 height 90
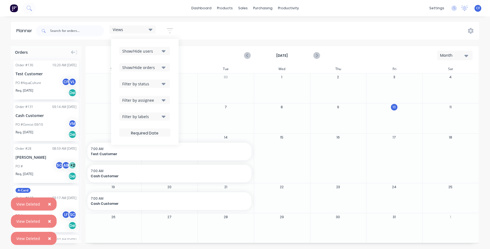
click at [145, 104] on button "Filter by assignee" at bounding box center [144, 100] width 51 height 8
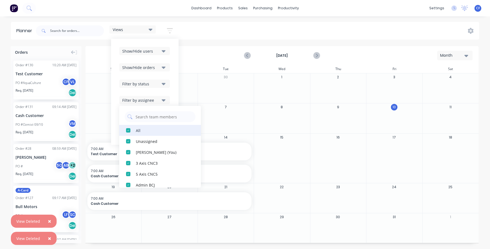
click at [134, 127] on div "button" at bounding box center [128, 130] width 11 height 11
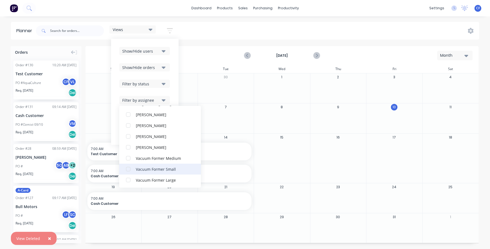
scroll to position [136, 0]
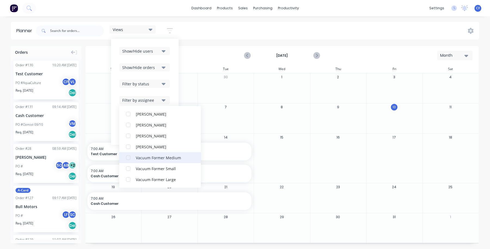
click at [127, 158] on div "button" at bounding box center [128, 157] width 11 height 11
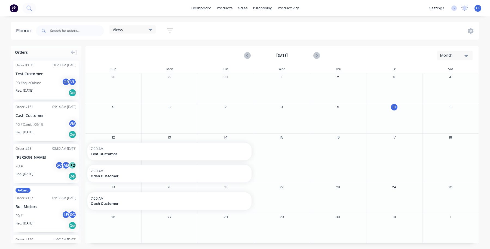
click at [193, 20] on div "dashboard products sales purchasing productivity dashboard products Product Cat…" at bounding box center [245, 124] width 490 height 249
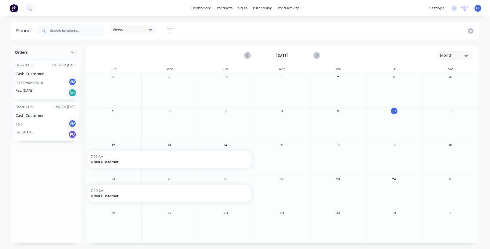
click at [167, 33] on button "button" at bounding box center [169, 30] width 17 height 11
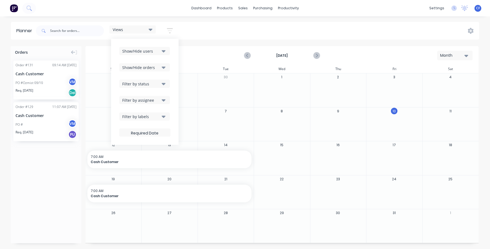
click at [206, 30] on div "Views Save new view None (Default) edit Show/Hide users Show/Hide orders Filter…" at bounding box center [257, 31] width 444 height 16
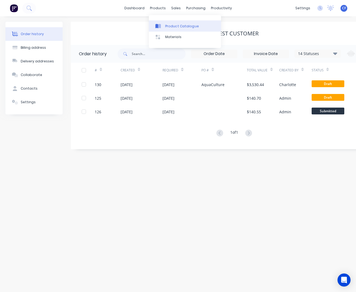
click at [156, 27] on icon at bounding box center [156, 26] width 3 height 4
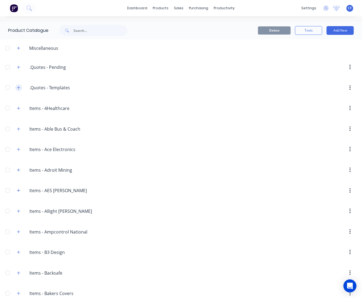
click at [17, 90] on icon "button" at bounding box center [18, 88] width 3 height 4
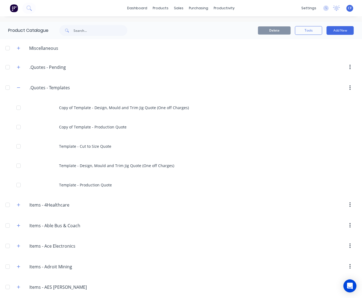
click at [22, 67] on div ".Quotes.-.Pending .Quotes - Pending" at bounding box center [56, 67] width 86 height 10
click at [18, 69] on icon "button" at bounding box center [18, 67] width 3 height 4
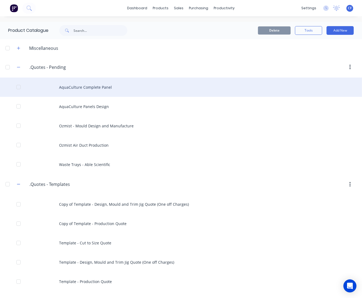
click at [79, 87] on div "AquaCulture Complete Panel" at bounding box center [181, 87] width 362 height 19
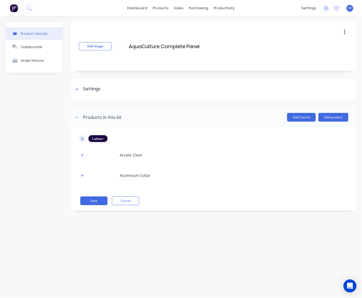
click at [83, 140] on icon "button" at bounding box center [82, 138] width 3 height 3
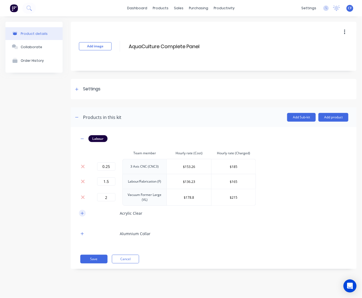
click at [82, 215] on icon "button" at bounding box center [82, 214] width 3 height 4
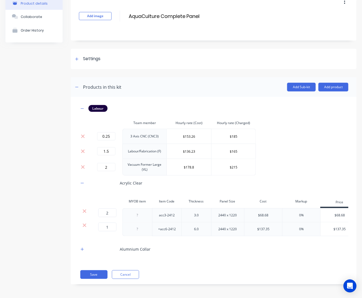
scroll to position [38, 0]
click at [84, 249] on button "button" at bounding box center [82, 249] width 7 height 7
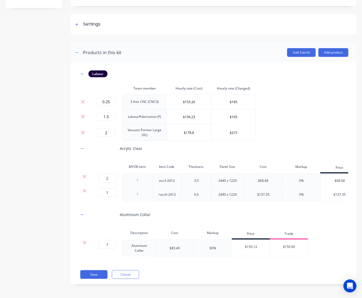
scroll to position [0, 54]
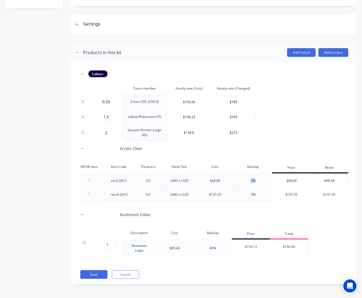
drag, startPoint x: 246, startPoint y: 169, endPoint x: 252, endPoint y: 174, distance: 8.2
click at [252, 174] on div "0%" at bounding box center [253, 181] width 38 height 14
click at [250, 202] on div "Labour Team member Hourly rate (Cost) Hourly rate (Charged) 0.25 3 Axis CNC (CN…" at bounding box center [214, 164] width 270 height 186
